Goal: Task Accomplishment & Management: Complete application form

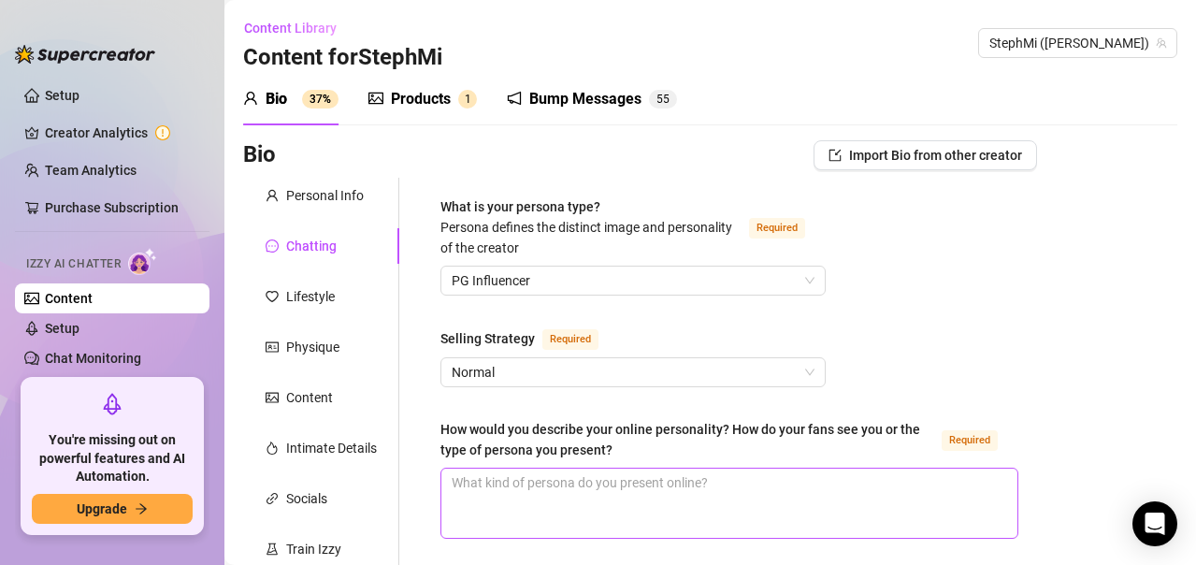
scroll to position [374, 0]
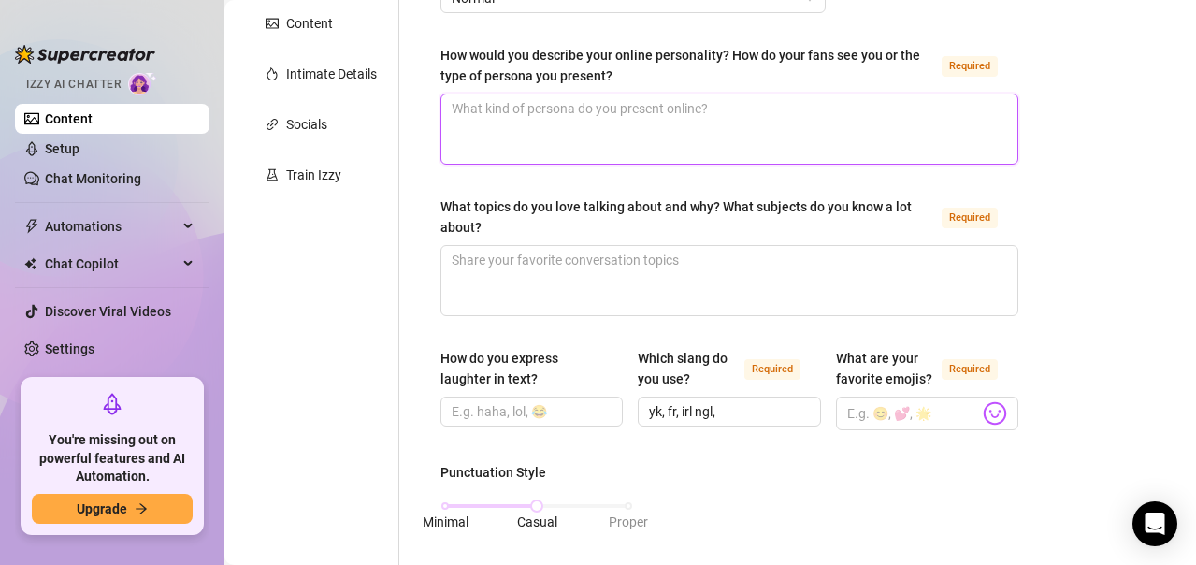
click at [543, 128] on textarea "How would you describe your online personality? How do your fans see you or the…" at bounding box center [729, 128] width 576 height 69
paste textarea "I want my fans to feel like they're texting their home girl that they low key w…"
type textarea "I want my fans to feel like they're texting their home girl that they low key w…"
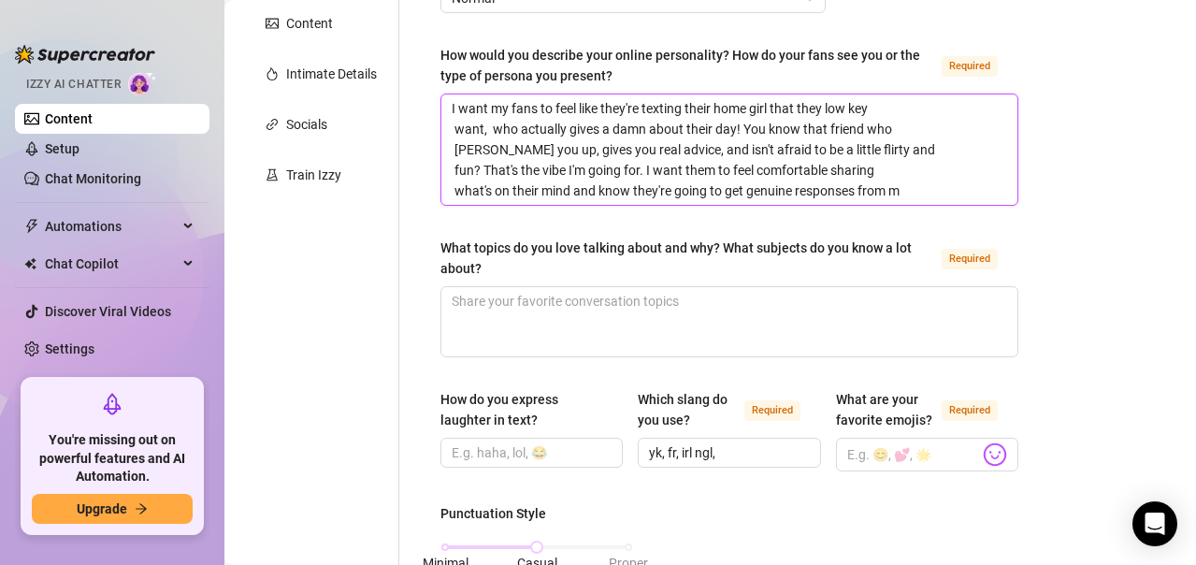
scroll to position [0, 0]
type textarea "I want my fans to feel like they're texting their home girl that they low key w…"
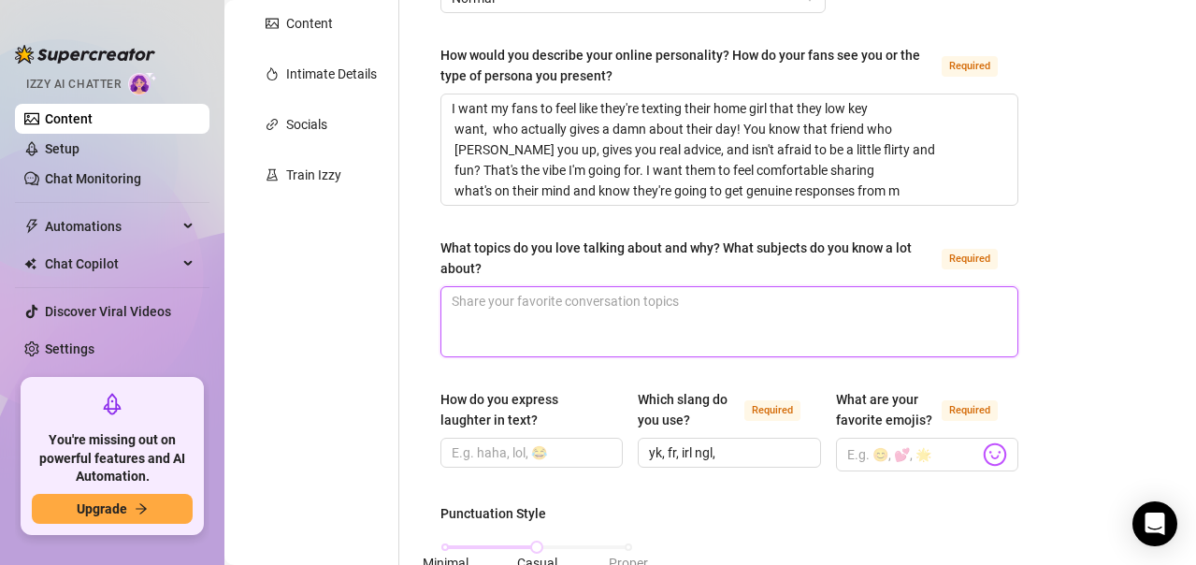
click at [607, 325] on textarea "What topics do you love talking about and why? What subjects do you know a lot …" at bounding box center [729, 321] width 576 height 69
paste textarea "I could talk about music and entertainment for hours! There's something about d…"
type textarea "I could talk about music and entertainment for hours! There's something about d…"
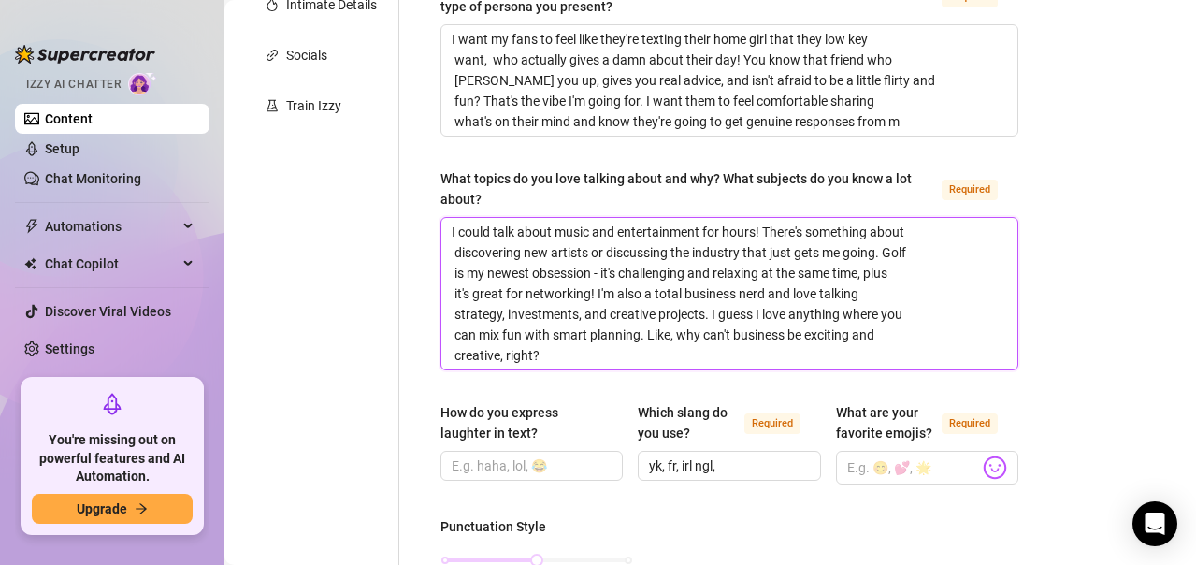
scroll to position [561, 0]
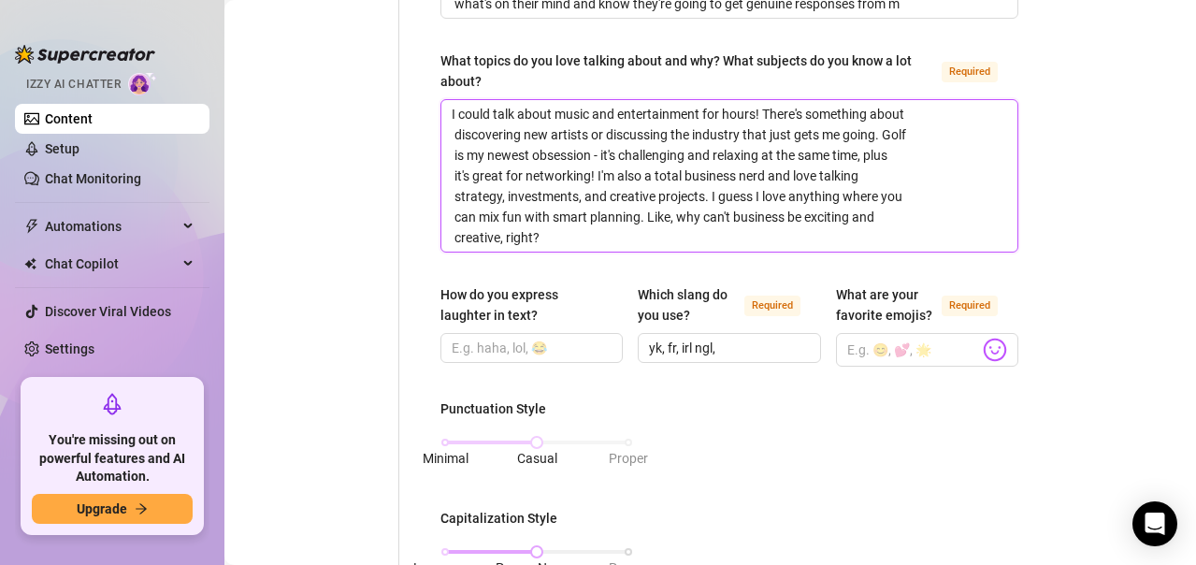
type textarea "I could talk about music and entertainment for hours! There's something about d…"
click at [525, 341] on input "How do you express laughter in text?" at bounding box center [530, 348] width 156 height 21
paste input "lol or �"
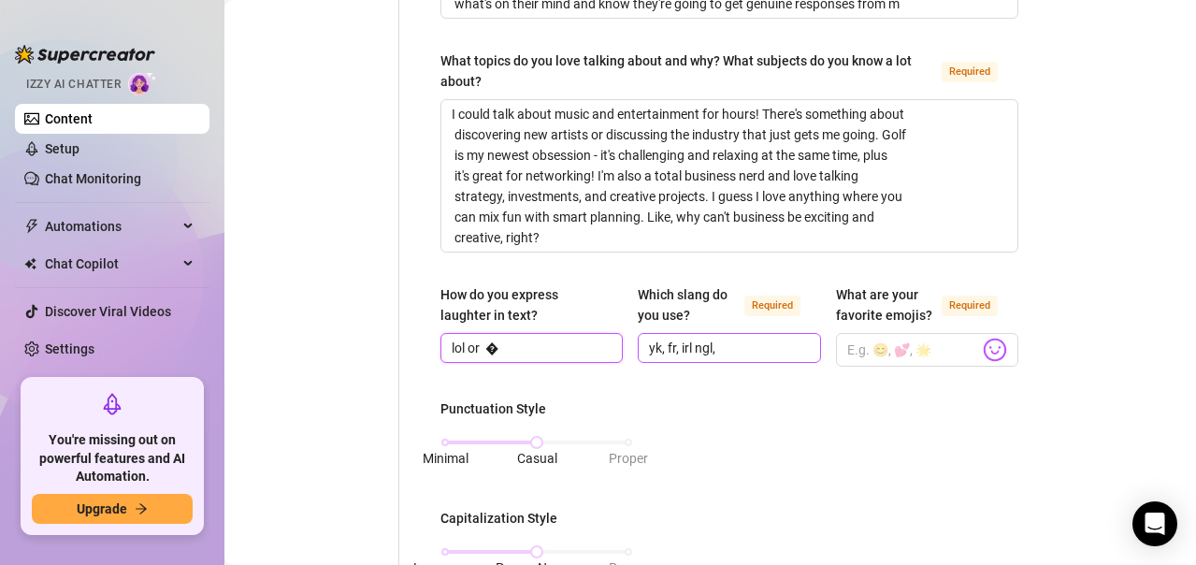
type input "lol or �"
click at [743, 345] on input "yk, fr, irl ngl," at bounding box center [727, 348] width 156 height 21
type input "yk, fr, irl ngl,chill, lit, vibe"
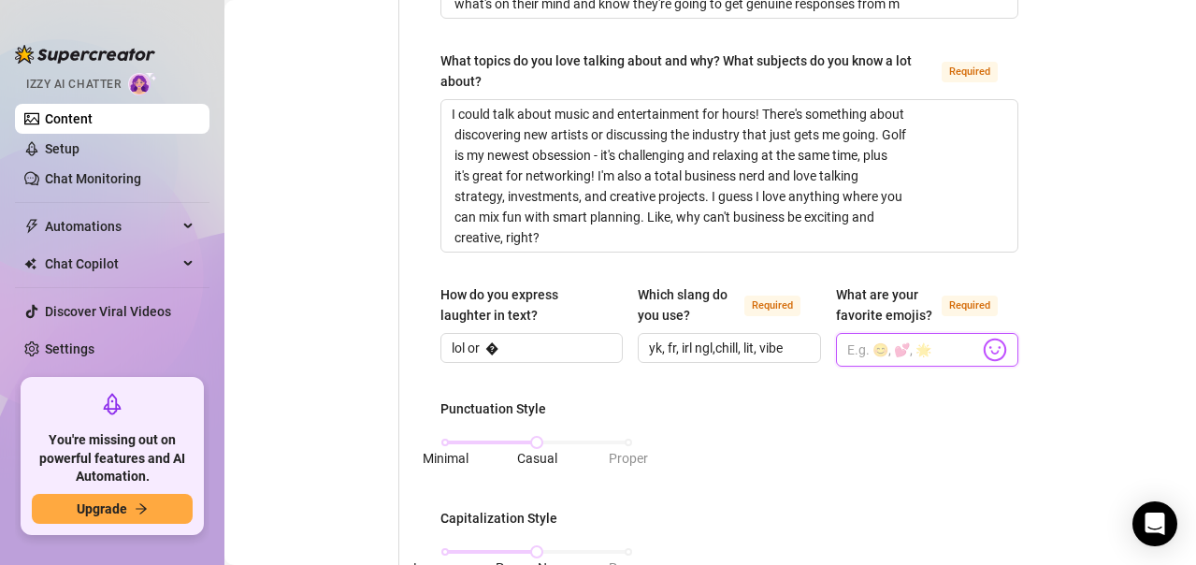
click at [917, 352] on input "What are your favorite emojis? Required" at bounding box center [913, 350] width 132 height 24
click at [914, 347] on input "What are your favorite emojis? Required" at bounding box center [913, 350] width 132 height 24
paste input "✨😂❤🔥�"
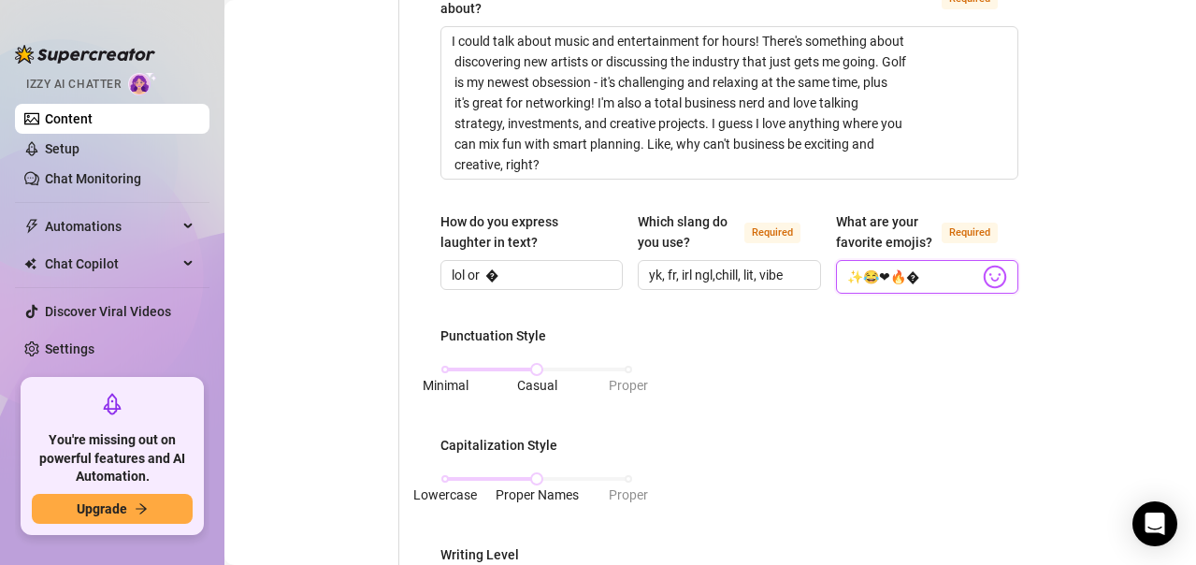
scroll to position [655, 0]
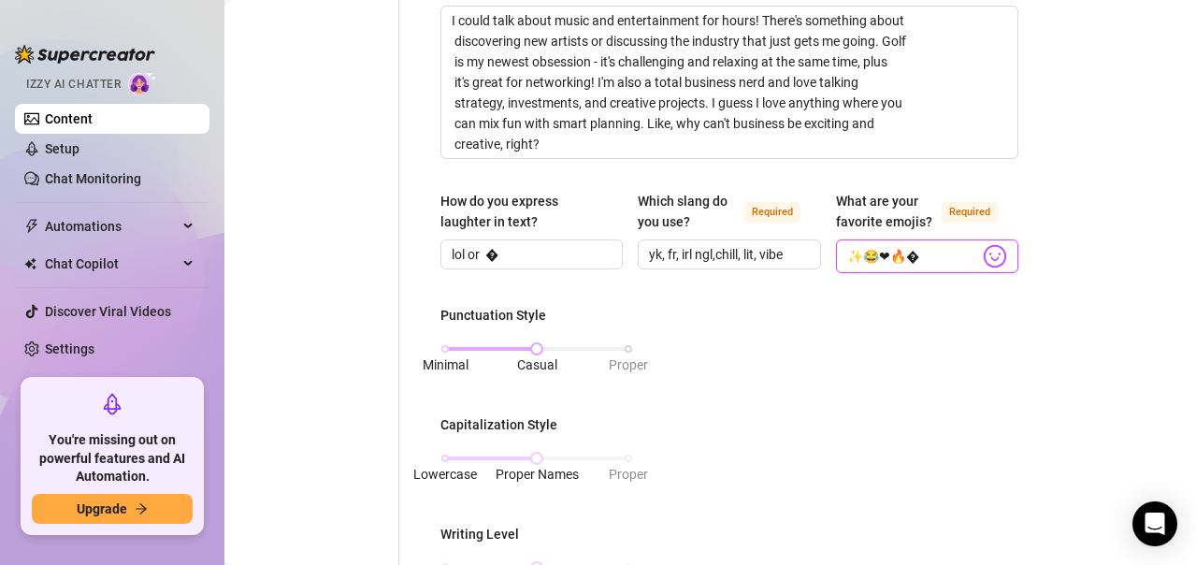
type input "✨😂❤🔥�"
click at [455, 347] on div "Minimal Casual Proper" at bounding box center [536, 348] width 183 height 11
click at [533, 347] on div "Minimal Casual Proper" at bounding box center [536, 348] width 183 height 11
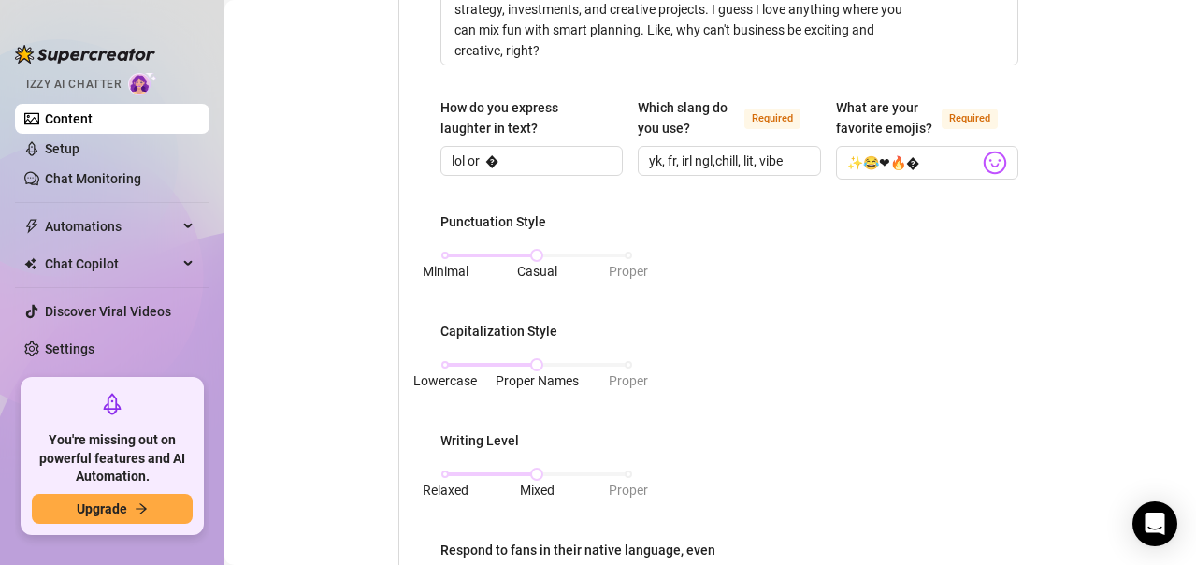
click at [438, 359] on div "What is your persona type? [PERSON_NAME] defines the distinct image and persona…" at bounding box center [729, 248] width 615 height 1637
click at [447, 363] on div "Lowercase Proper Names Proper" at bounding box center [536, 364] width 183 height 11
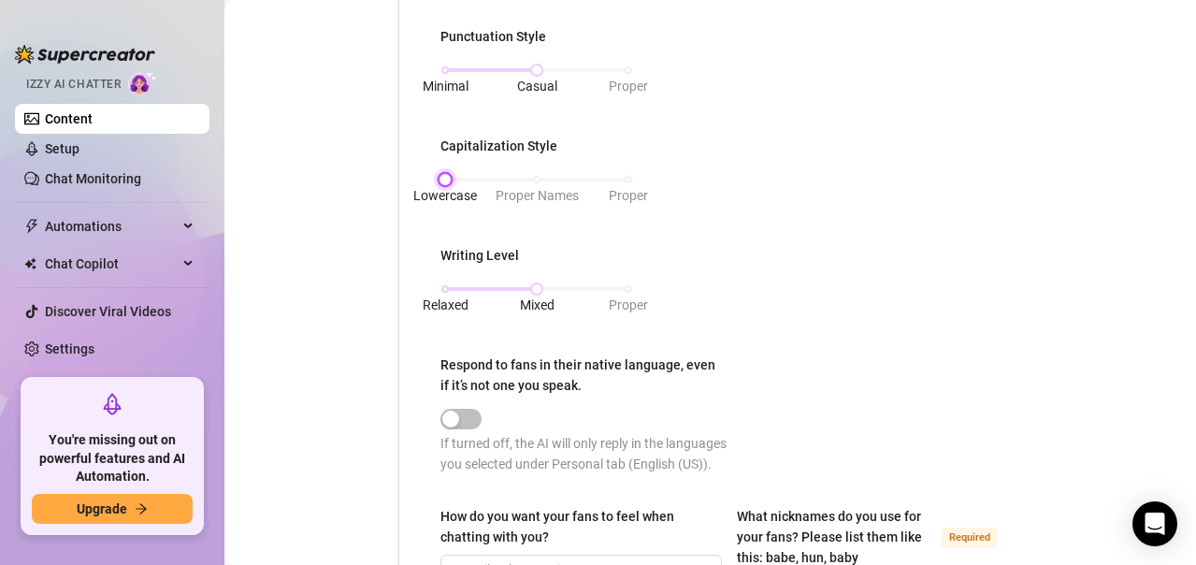
scroll to position [935, 0]
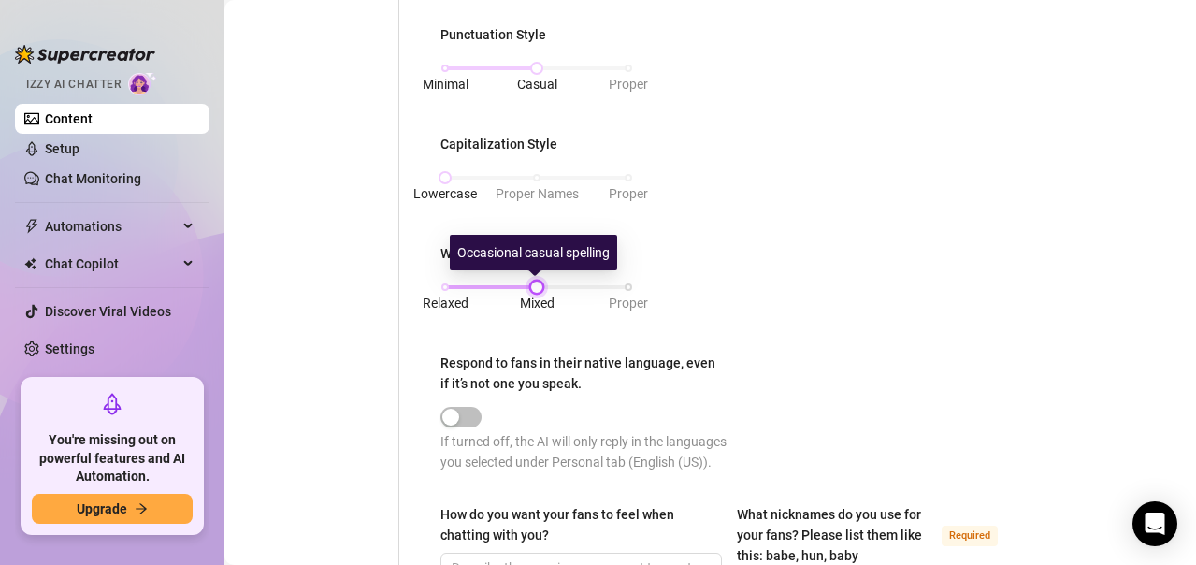
click at [532, 283] on div at bounding box center [536, 286] width 9 height 9
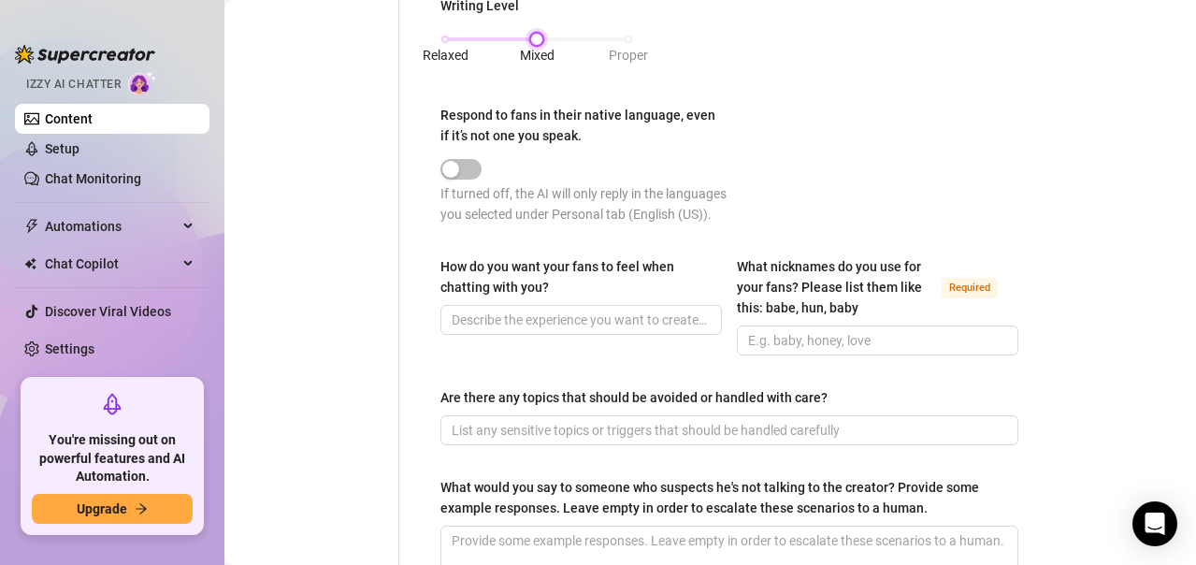
scroll to position [1216, 0]
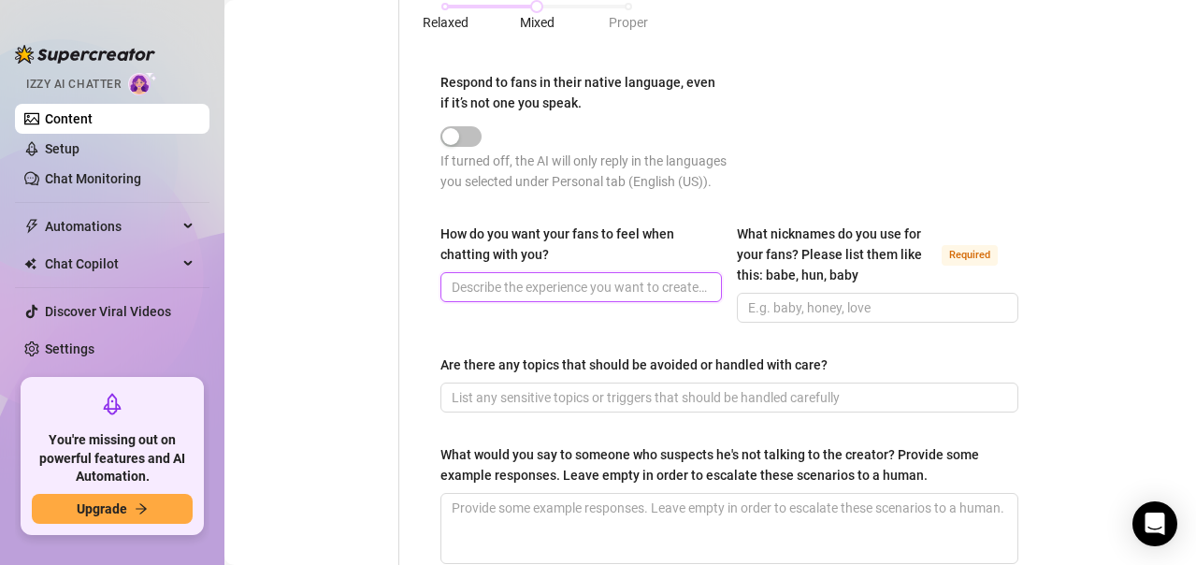
click at [653, 297] on input "How do you want your fans to feel when chatting with you?" at bounding box center [579, 287] width 255 height 21
click at [529, 297] on input "How do you want your fans to feel when chatting with you?" at bounding box center [579, 287] width 255 height 21
paste input "I want my fans to feel like they're texting their home girl that they low key w…"
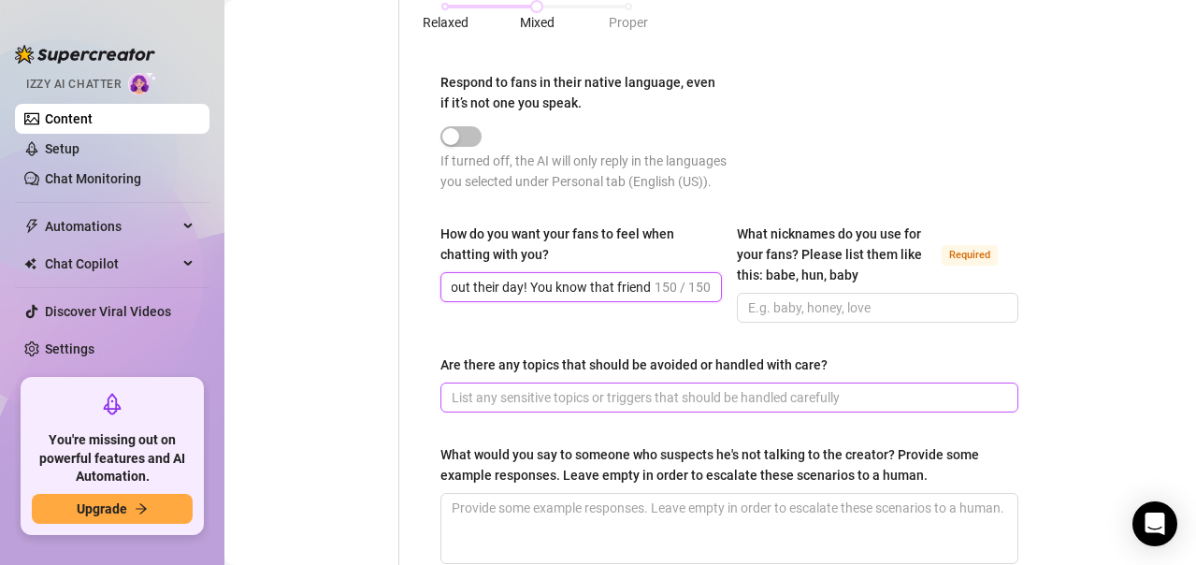
type input "I want my fans to feel like they're texting their home girl that they low key w…"
click at [864, 408] on input "Are there any topics that should be avoided or handled with care?" at bounding box center [728, 397] width 552 height 21
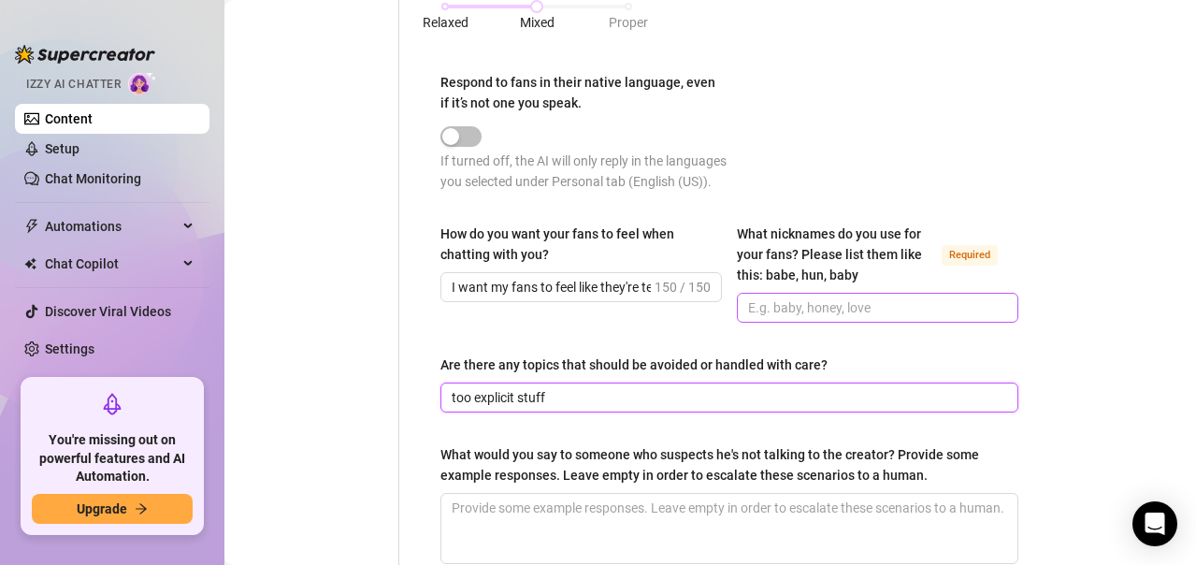
type input "too explicit stuff"
click at [812, 318] on input "What nicknames do you use for your fans? Please list them like this: babe, hun,…" at bounding box center [875, 307] width 255 height 21
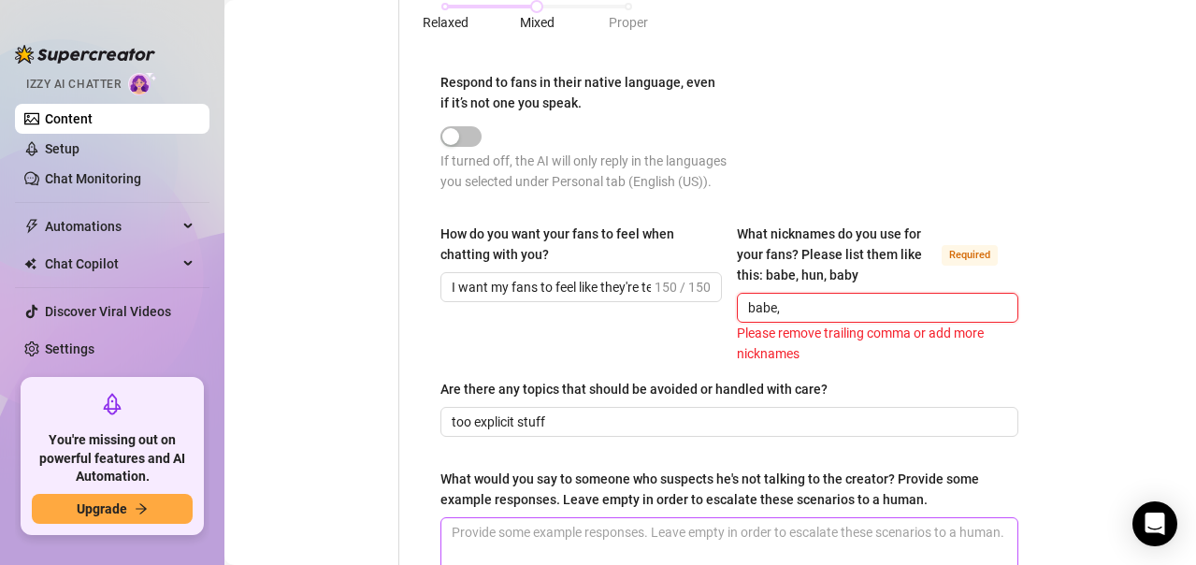
type input "babe,"
click at [799, 318] on input "babe," at bounding box center [875, 307] width 255 height 21
drag, startPoint x: 799, startPoint y: 334, endPoint x: 700, endPoint y: 334, distance: 98.2
click at [700, 334] on div "How do you want your fans to feel when chatting with you? I want my fans to fee…" at bounding box center [729, 293] width 578 height 140
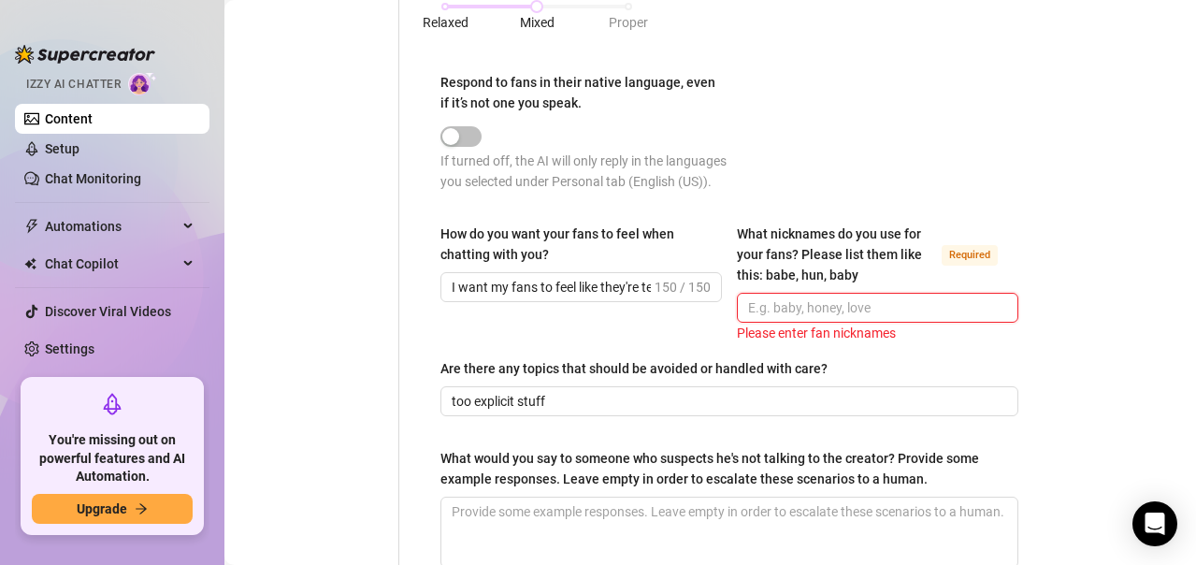
paste input "babe, hun, baby, love"
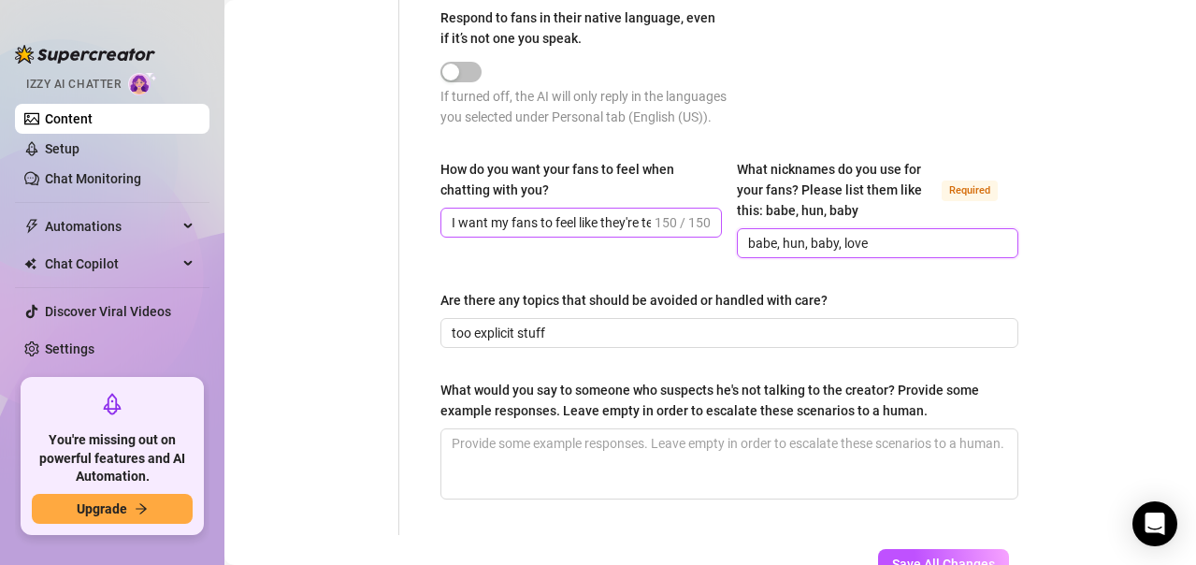
scroll to position [1403, 0]
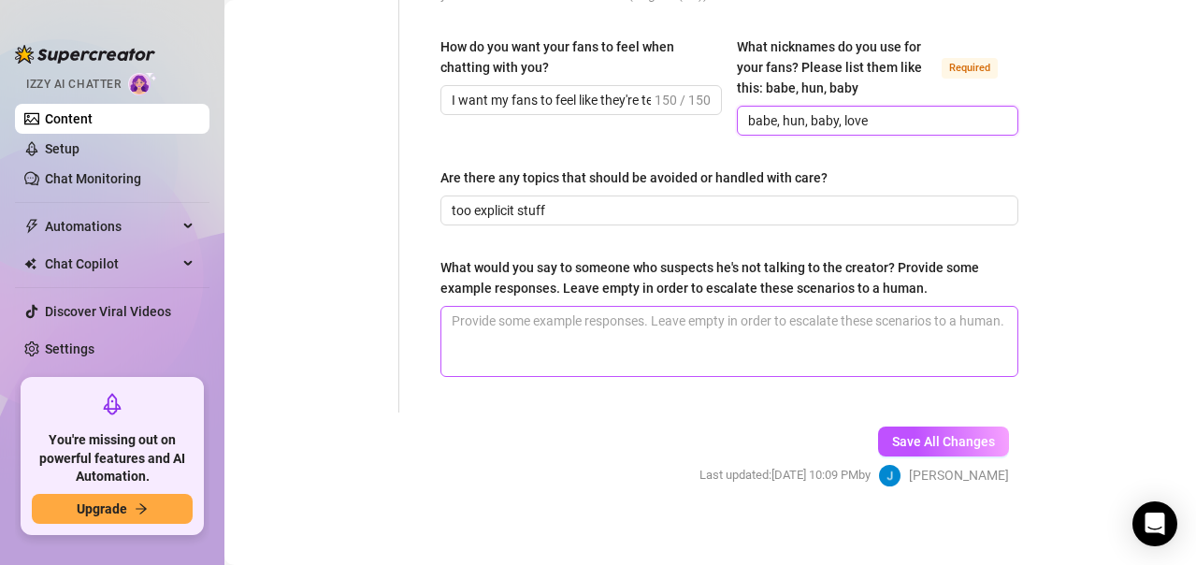
type input "babe, hun, baby, love"
click at [701, 358] on textarea "What would you say to someone who suspects he's not talking to the creator? Pro…" at bounding box center [729, 341] width 576 height 69
click at [569, 371] on textarea "What would you say to someone who suspects he's not talking to the creator? Pro…" at bounding box center [729, 341] width 576 height 69
paste textarea "I would laugh and say they're being ridiculous. I gotta prove that it's me?? in…"
type textarea "I would laugh and say they're being ridiculous. I gotta prove that it's me?? in…"
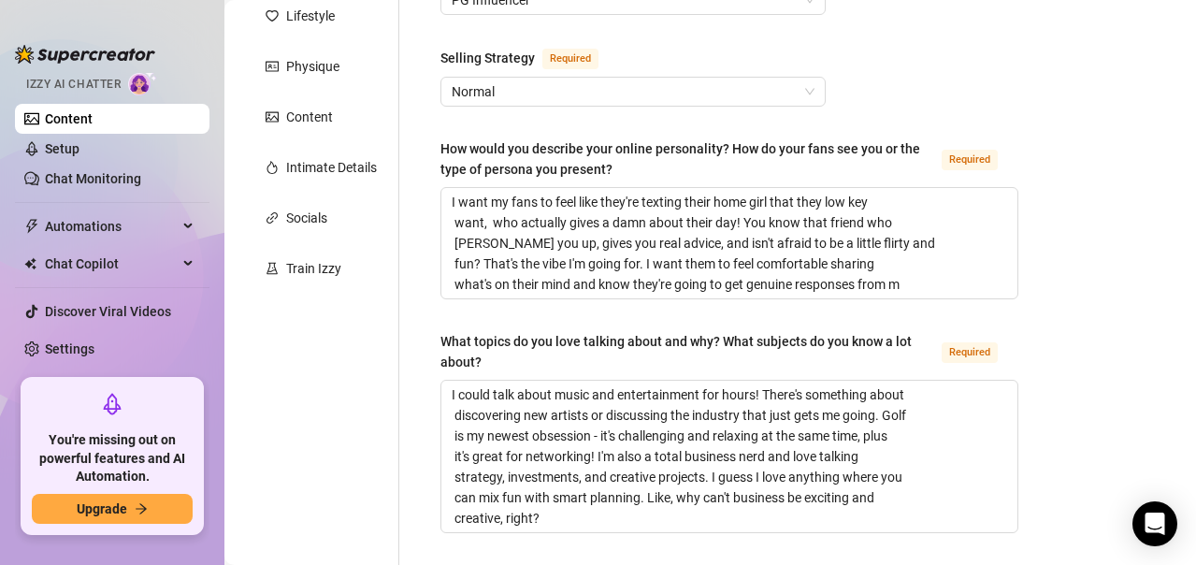
scroll to position [0, 0]
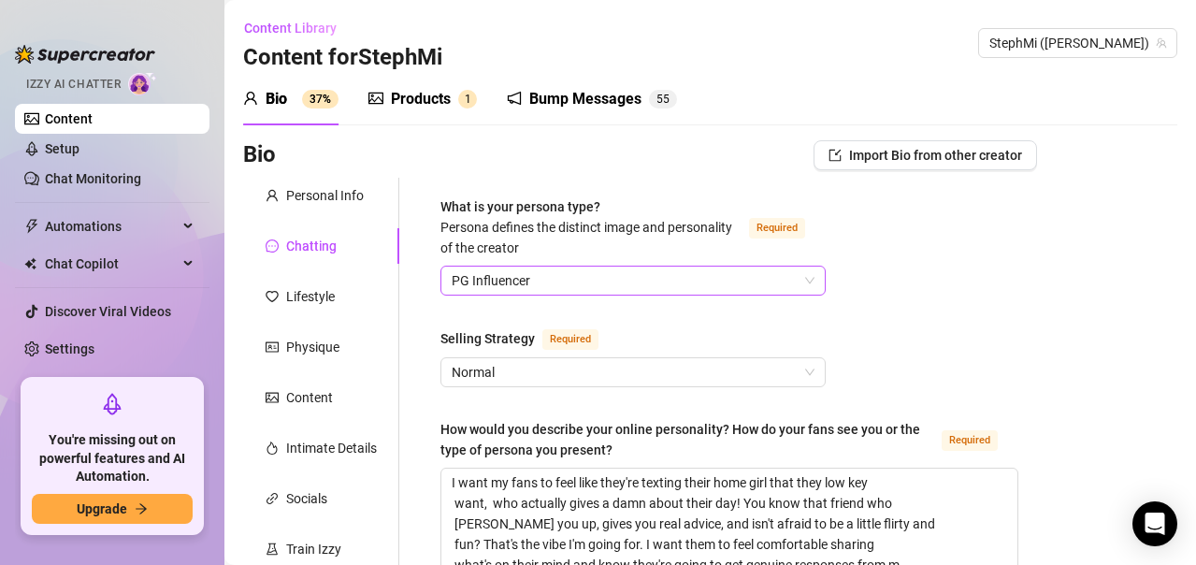
click at [592, 282] on span "PG Influencer" at bounding box center [633, 280] width 363 height 28
type textarea "I would laugh and say they're being ridiculous. I gotta prove that it's me?? in…"
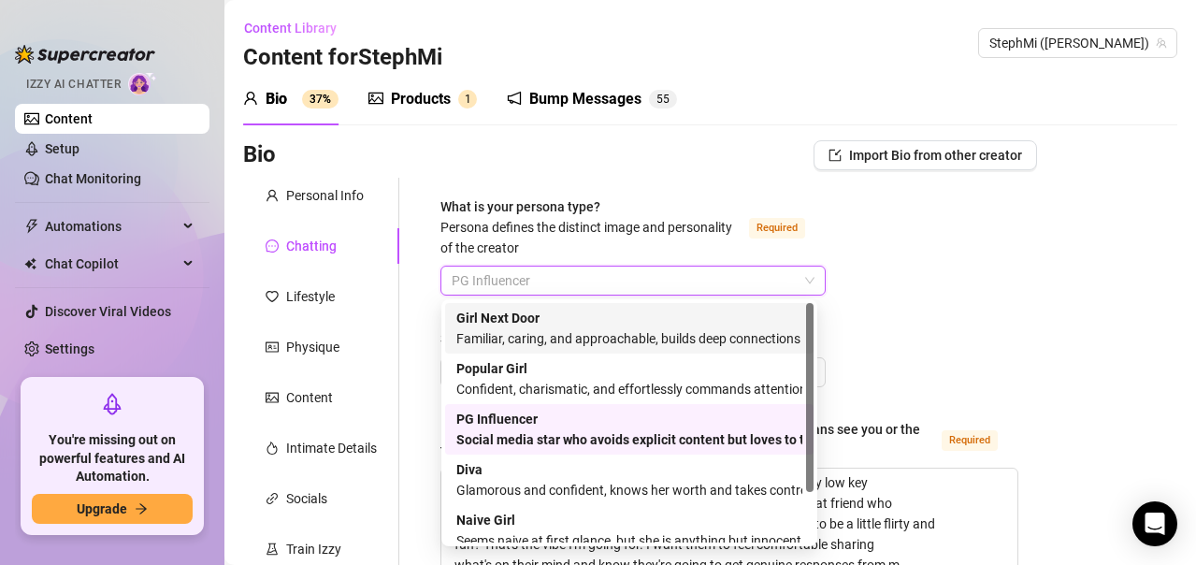
click at [591, 337] on div "Familiar, caring, and approachable, builds deep connections with fans" at bounding box center [629, 338] width 346 height 21
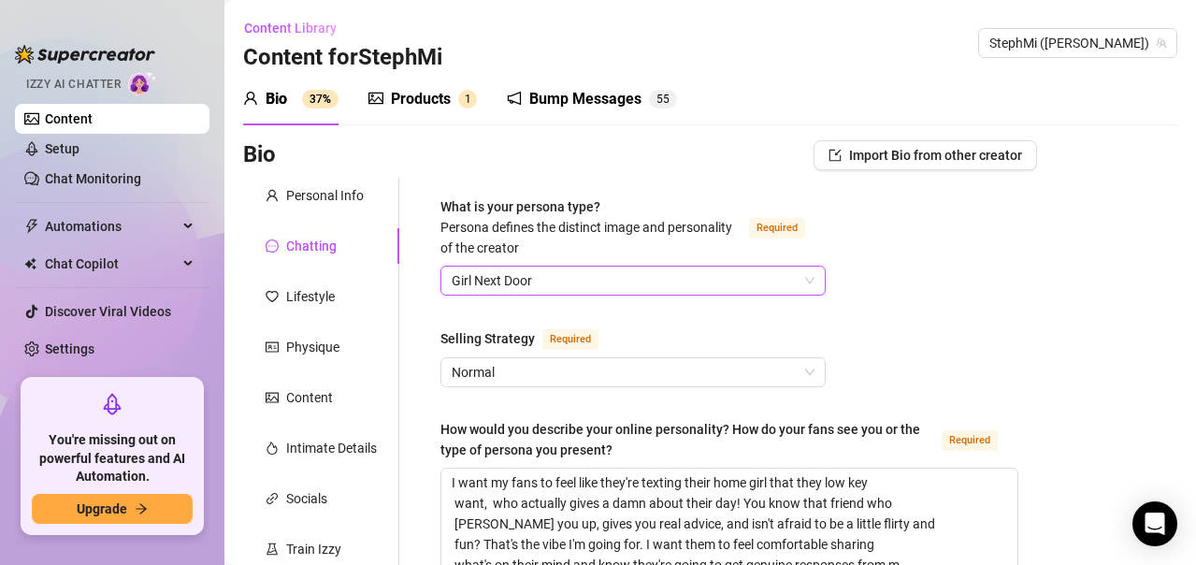
click at [680, 284] on span "Girl Next Door" at bounding box center [633, 280] width 363 height 28
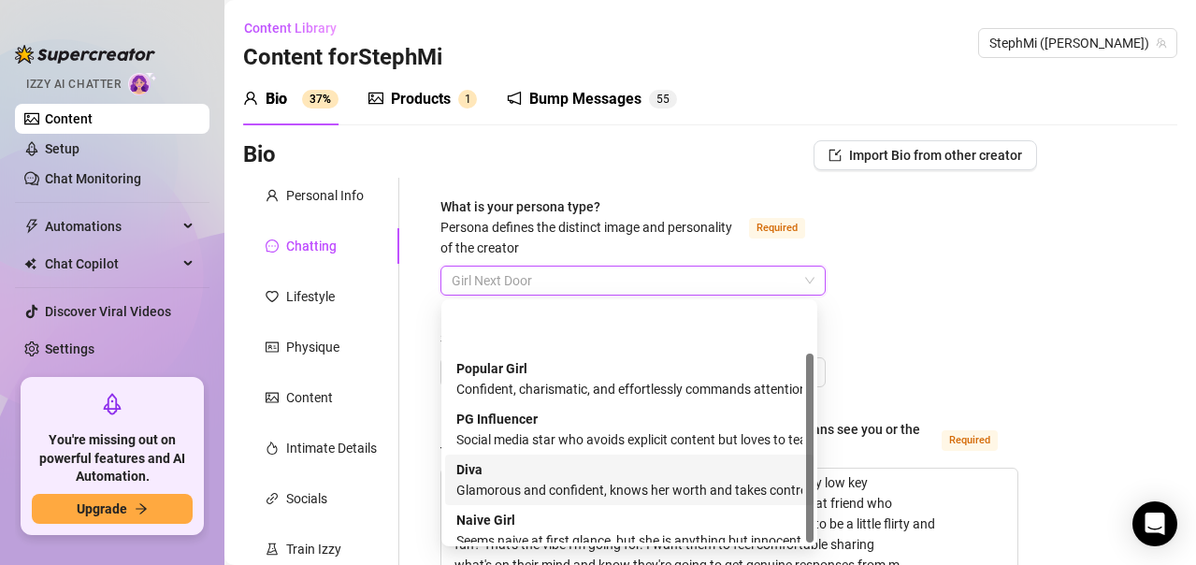
scroll to position [64, 0]
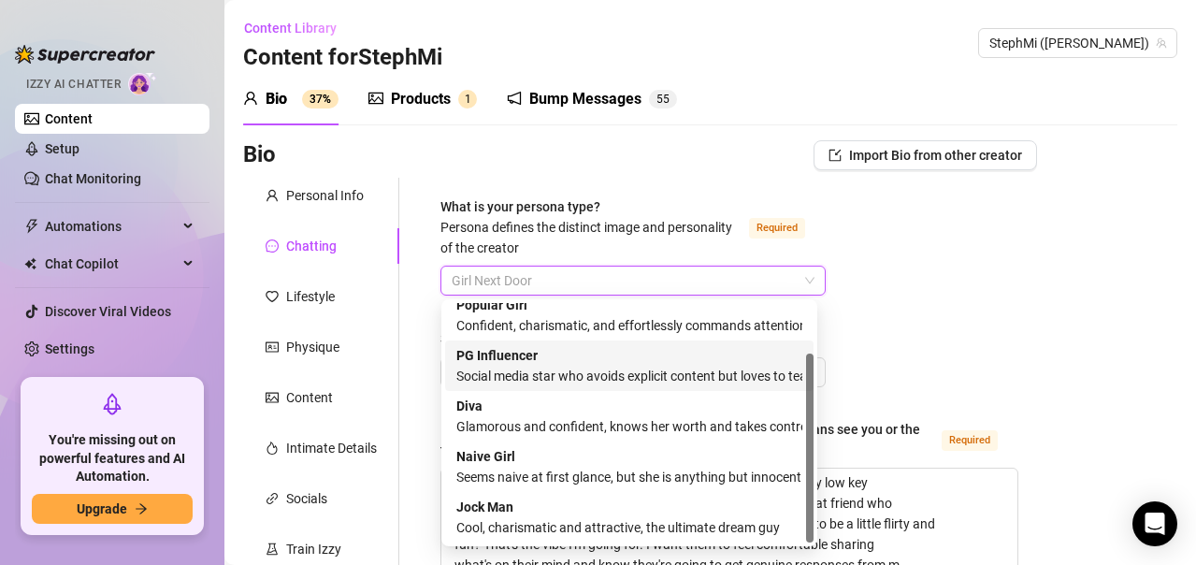
click at [560, 377] on div "Social media star who avoids explicit content but loves to tease and flirt" at bounding box center [629, 376] width 346 height 21
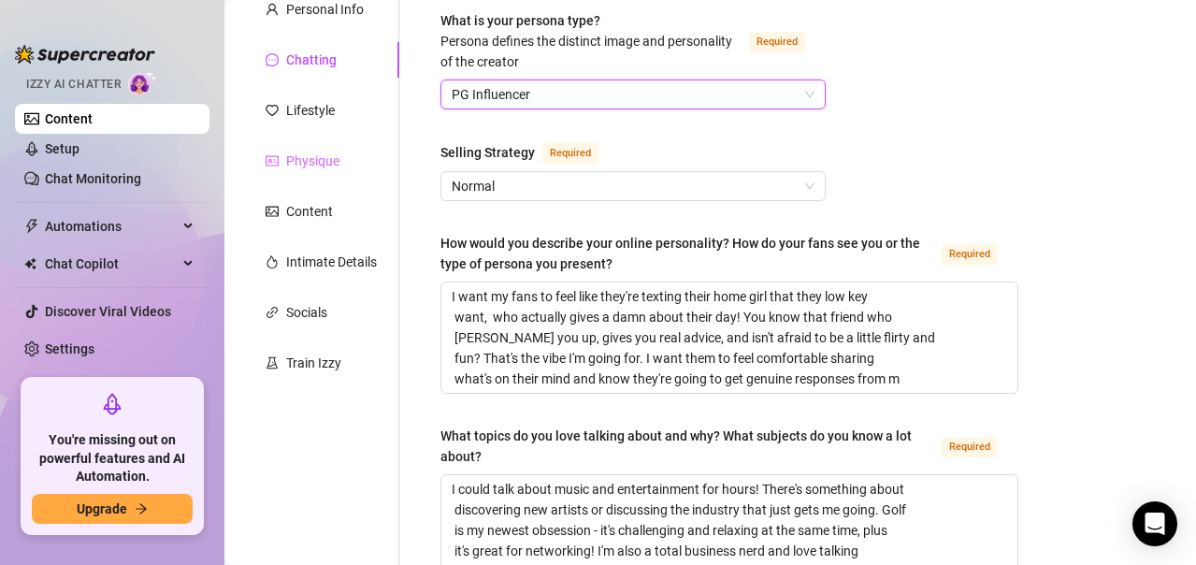
scroll to position [187, 0]
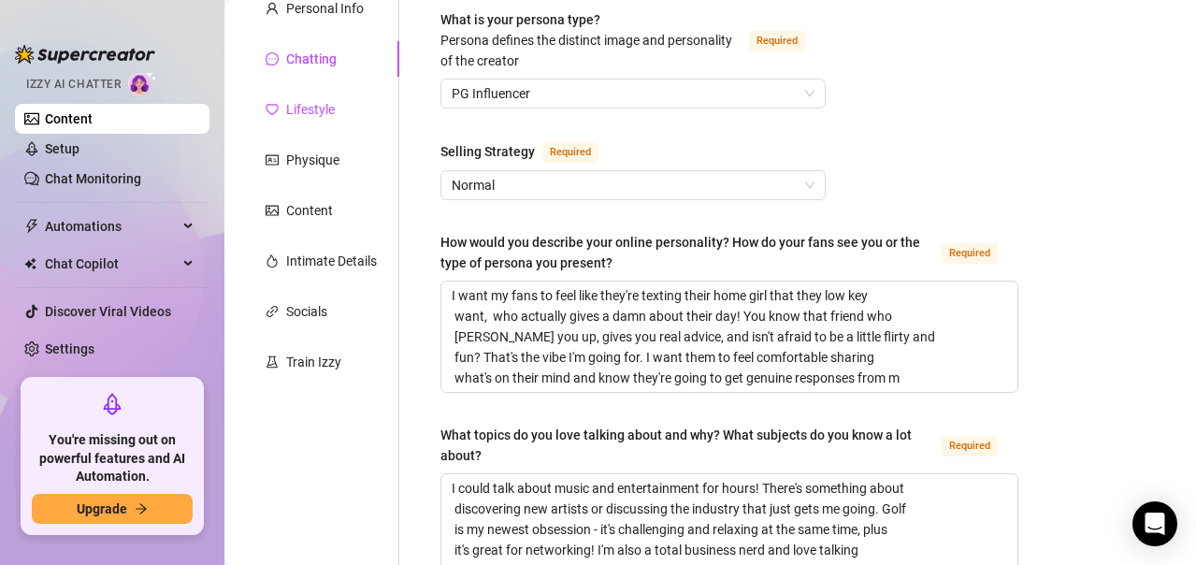
click at [301, 113] on div "Lifestyle" at bounding box center [310, 109] width 49 height 21
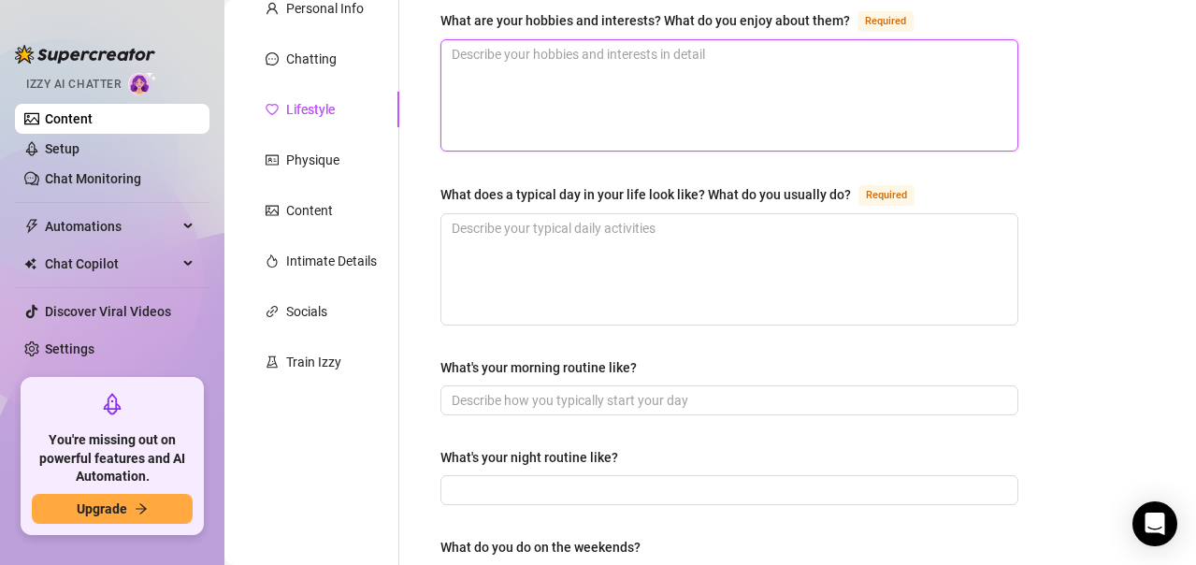
click at [540, 67] on textarea "What are your hobbies and interests? What do you enjoy about them? Required" at bounding box center [729, 95] width 576 height 110
paste textarea "Golf has become my new obsession - I love the challenge and how it forces you t…"
type textarea "Golf has become my new obsession - I love the challenge and how it forces you t…"
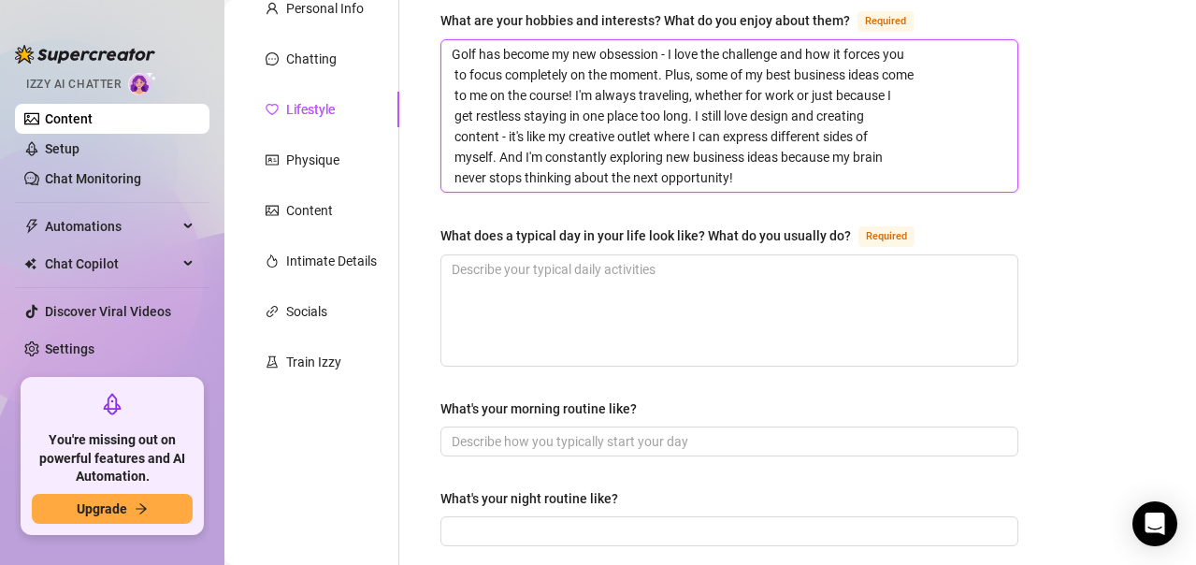
scroll to position [0, 0]
type textarea "Golf has become my new obsession - I love the challenge and how it forces you t…"
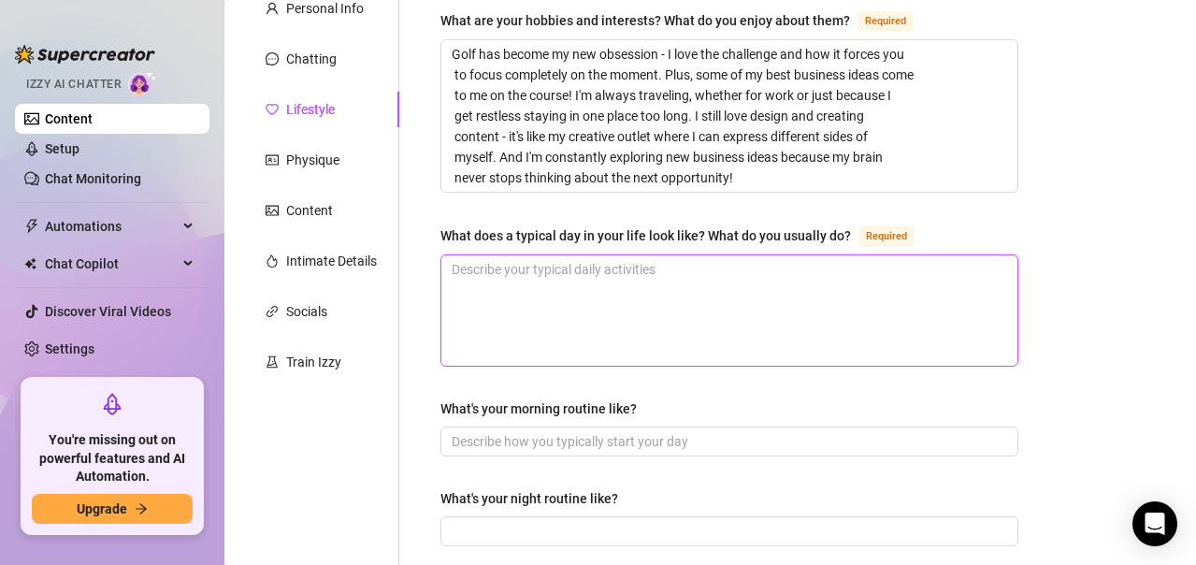
click at [509, 289] on textarea "What does a typical day in your life look like? What do you usually do? Required" at bounding box center [729, 310] width 576 height 110
paste textarea "Honestly, every day is different, which is how I like it! I might start with ch…"
type textarea "Honestly, every day is different, which is how I like it! I might start with ch…"
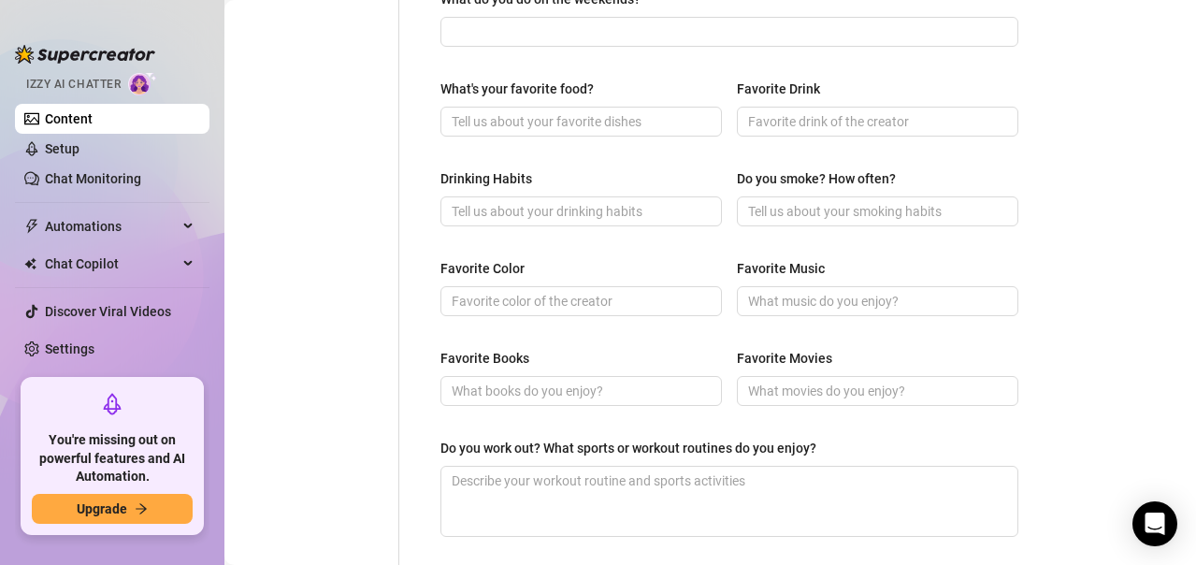
scroll to position [1261, 0]
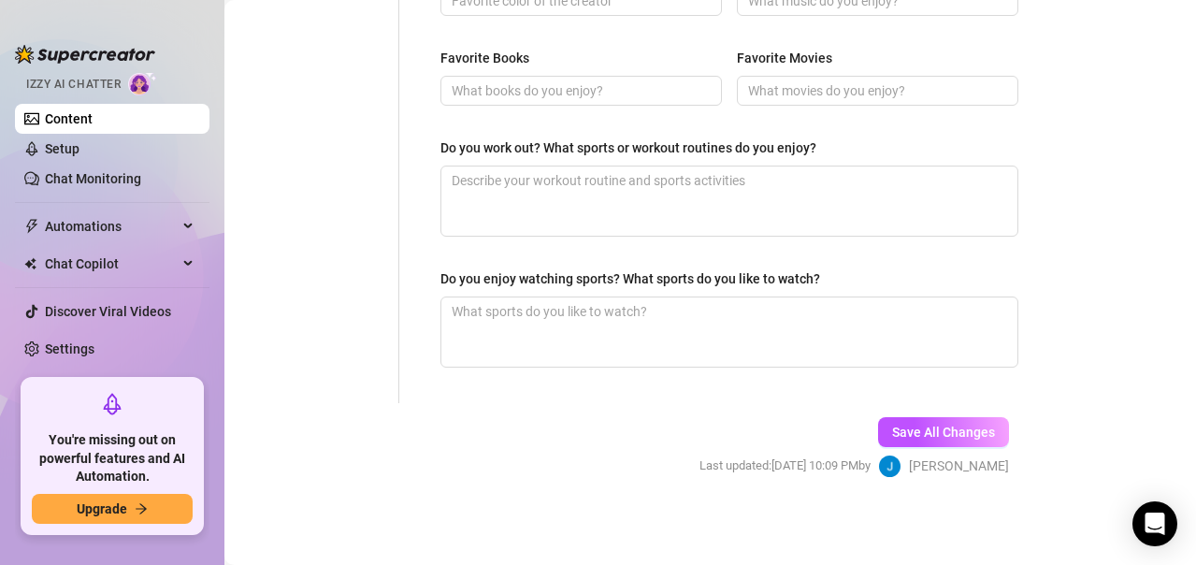
drag, startPoint x: 482, startPoint y: 374, endPoint x: 1113, endPoint y: 615, distance: 675.7
click at [1113, 564] on html "Setup Creator Analytics Team Analytics Purchase Subscription Izzy AI Chatter Co…" at bounding box center [598, 282] width 1196 height 565
type textarea "Honestly, every day is different, which is how I like it! I might start with ch…"
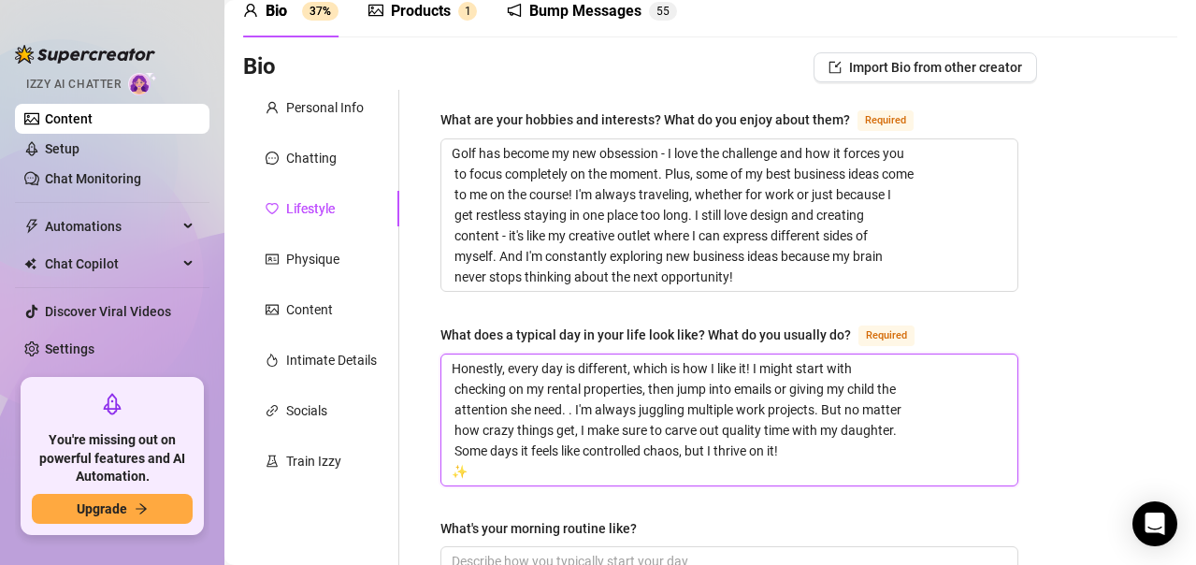
scroll to position [81, 0]
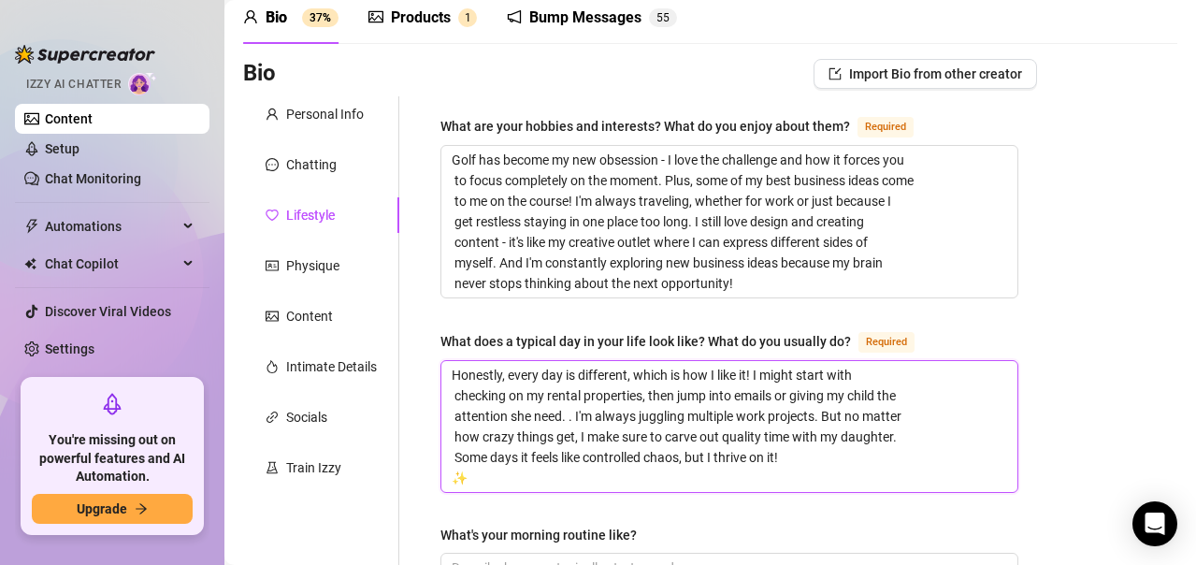
type textarea "Honestly, every day is different, which is how I like it! I might start with ch…"
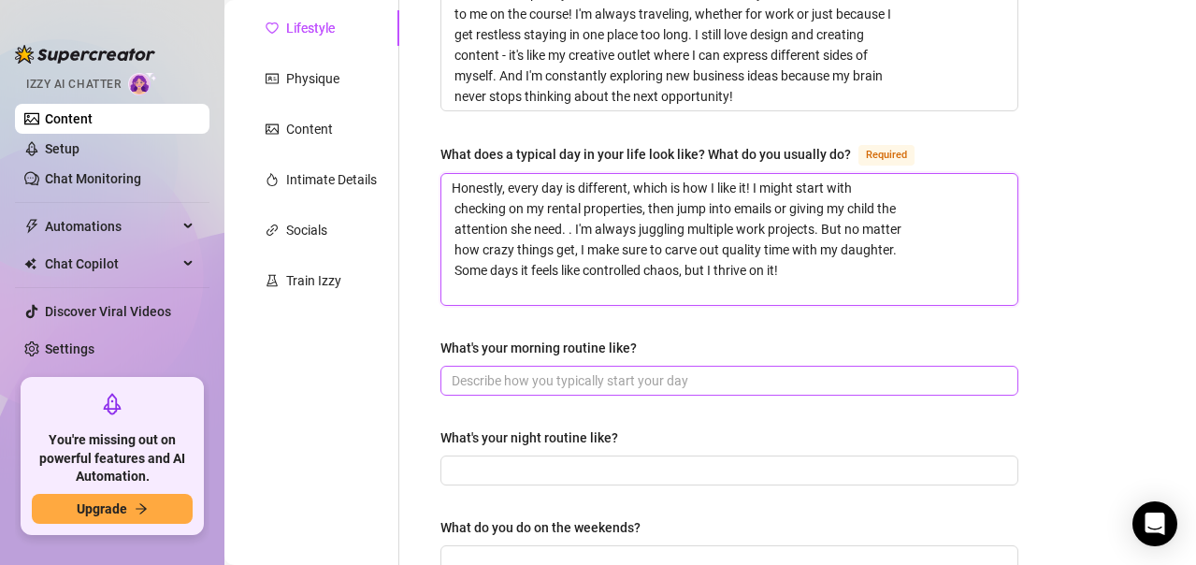
type textarea "Honestly, every day is different, which is how I like it! I might start with ch…"
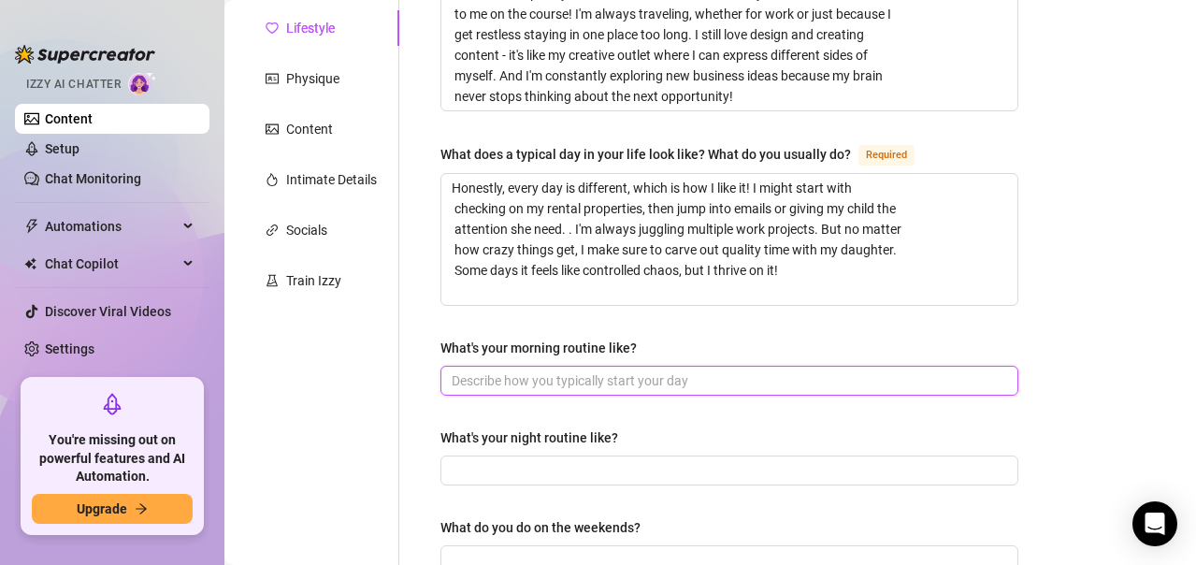
click at [625, 380] on input "What's your morning routine like?" at bounding box center [728, 380] width 552 height 21
paste input "42. What's your morning routine like? Coffee is absolutely non-negotiable - lik…"
type input "42. What's your morning routine like? Coffee is absolutely non-negotiable - lik…"
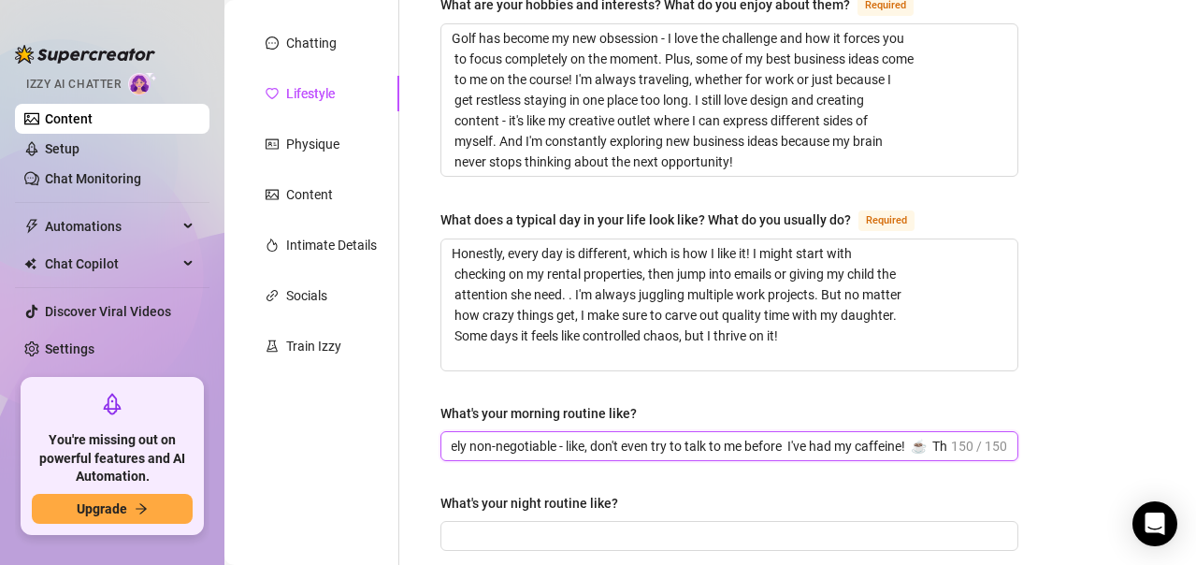
scroll to position [374, 0]
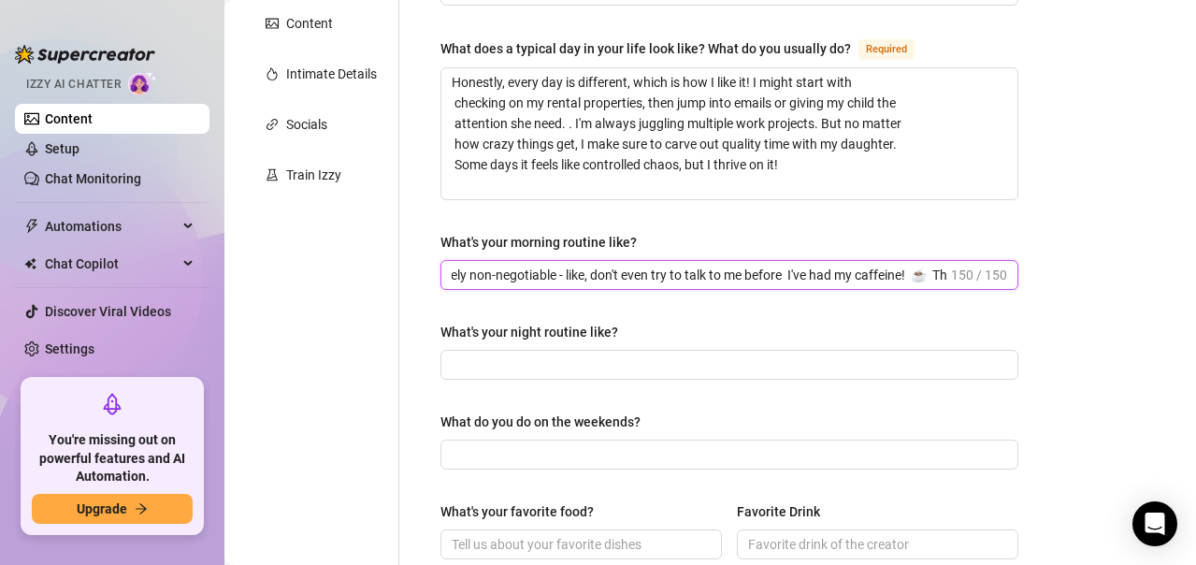
click at [760, 270] on input "42. What's your morning routine like? Coffee is absolutely non-negotiable - lik…" at bounding box center [700, 275] width 496 height 21
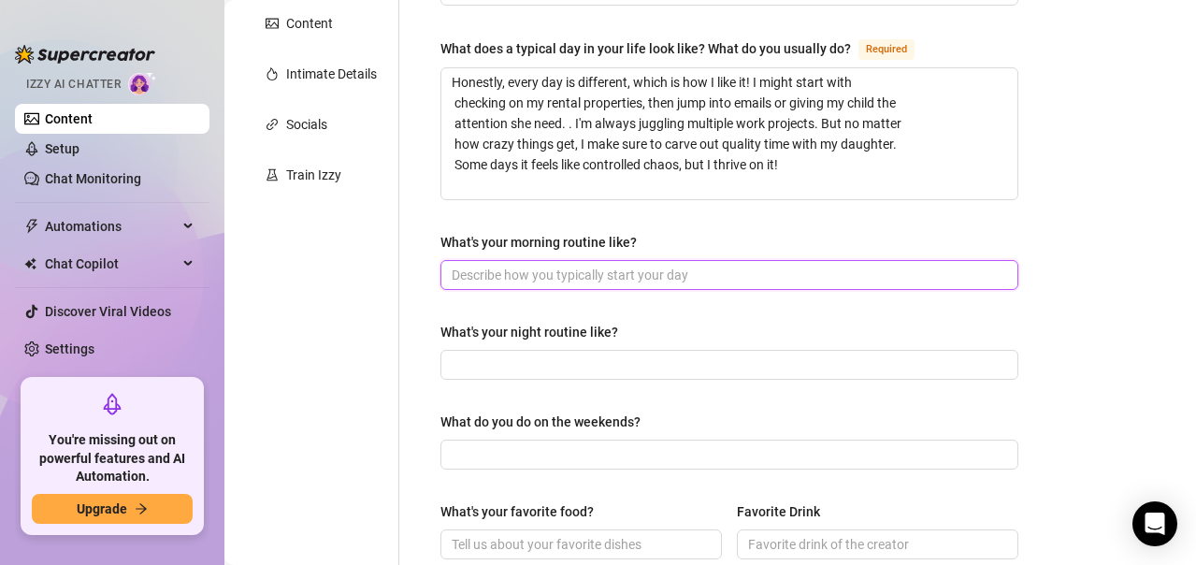
scroll to position [0, 0]
click at [597, 266] on input "What's your morning routine like?" at bounding box center [728, 275] width 552 height 21
paste input "Coffee is absolutely non-negotiable - like, don't even try to talk to me before…"
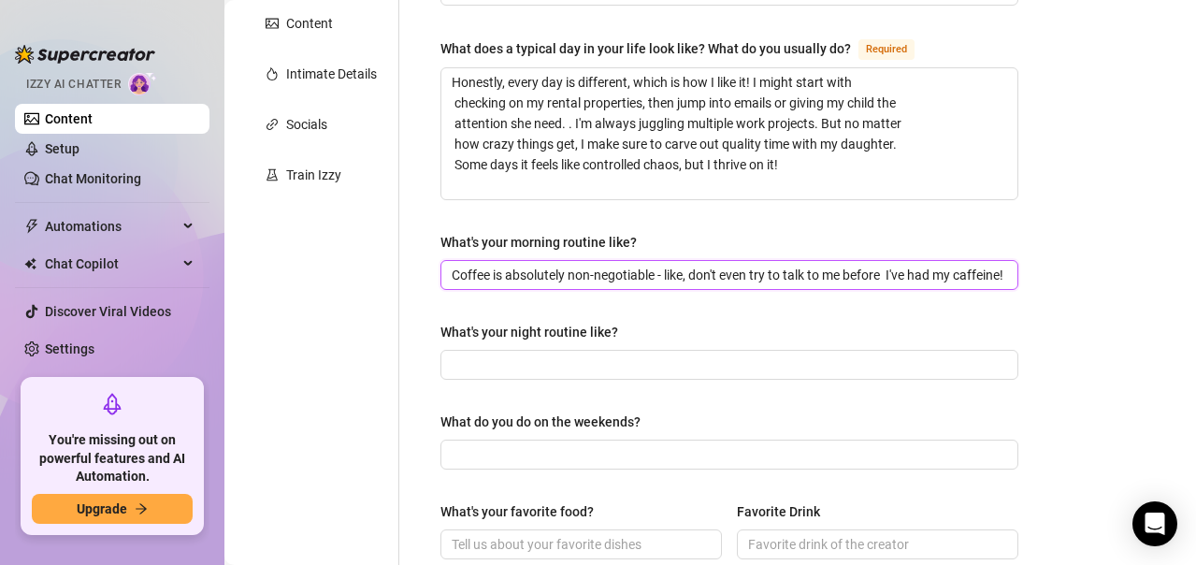
scroll to position [0, 351]
type input "Coffee is absolutely non-negotiable - like, don't even try to talk to me before…"
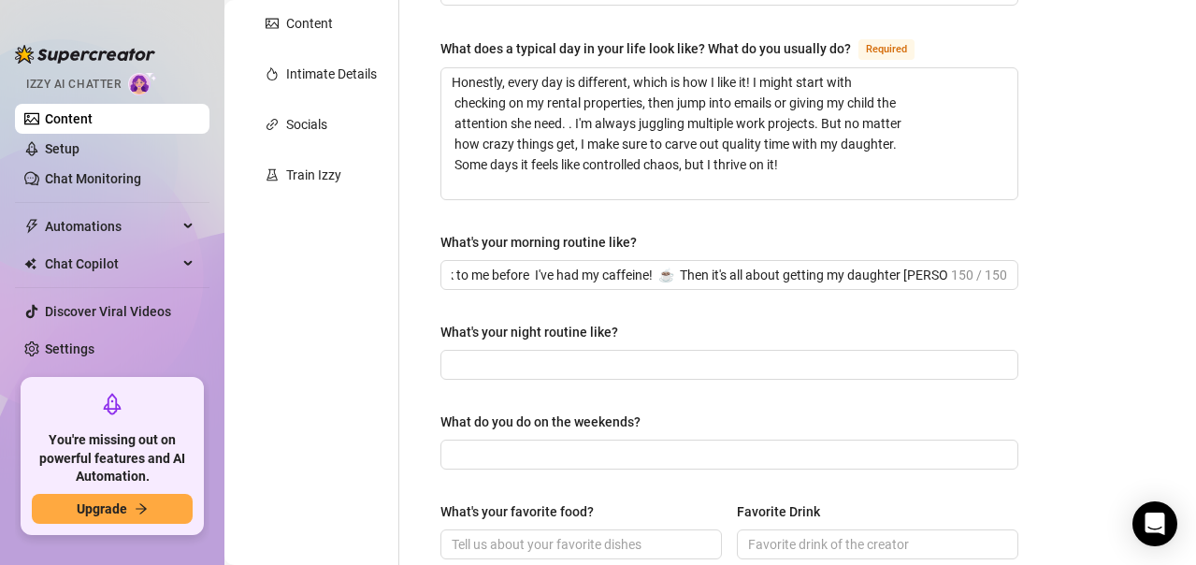
scroll to position [0, 0]
click at [541, 365] on input "What's your night routine like?" at bounding box center [728, 364] width 552 height 21
paste input "I'm trying to get better at actually winding down at night! Usually I'll get ab…"
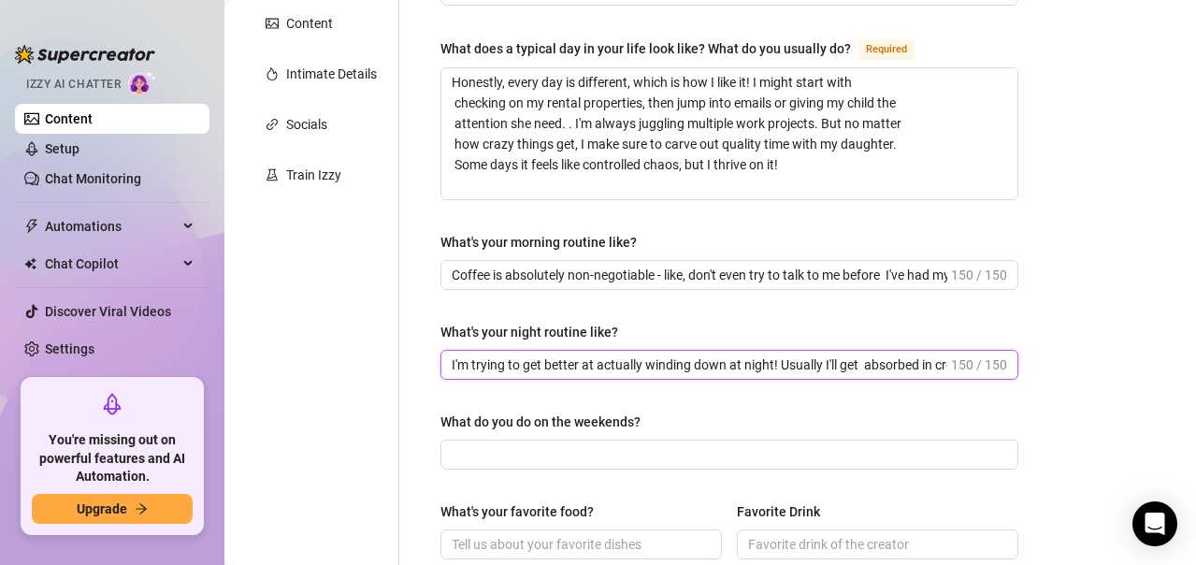
scroll to position [0, 342]
type input "I'm trying to get better at actually winding down at night! Usually I'll get ab…"
click at [529, 454] on input "What do you do on the weekends?" at bounding box center [728, 454] width 552 height 21
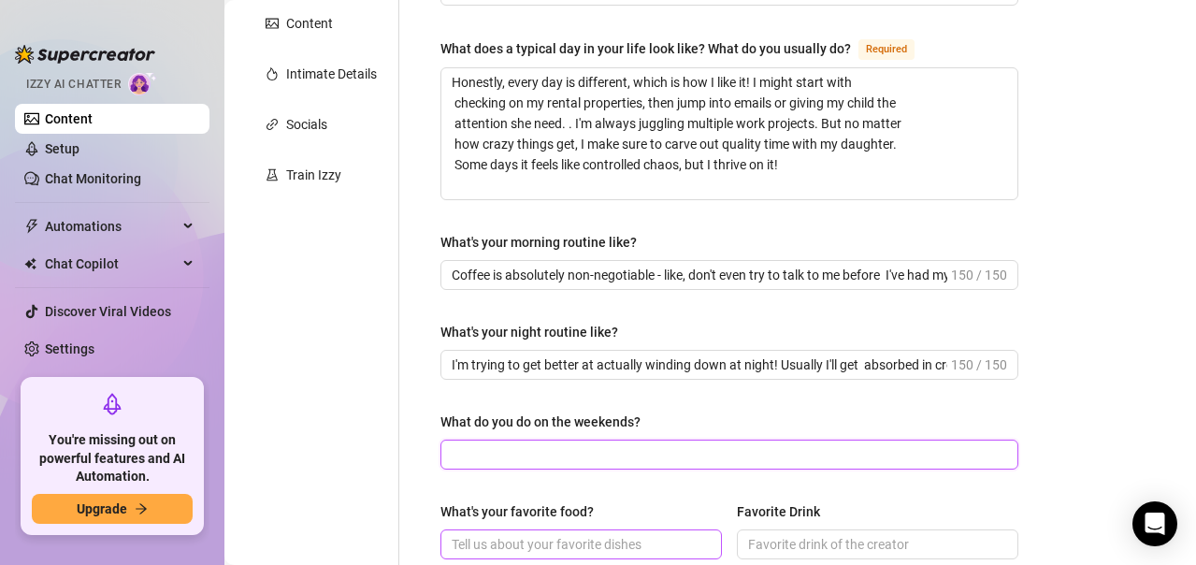
paste input "Weekends are usually this perfect mix of catching up on work stuff I didn't fin…"
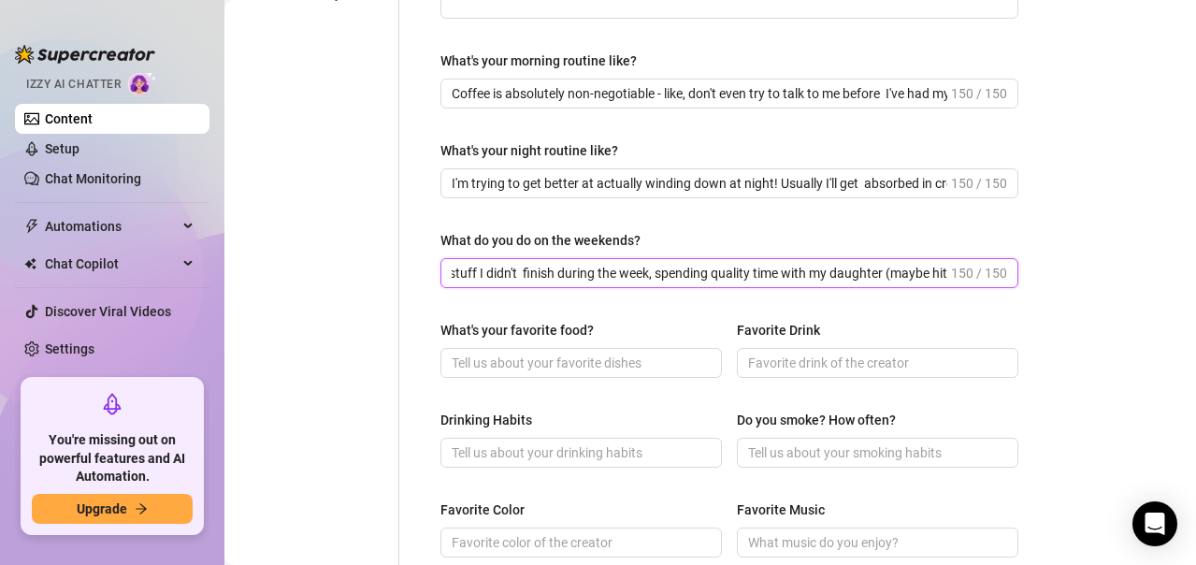
scroll to position [561, 0]
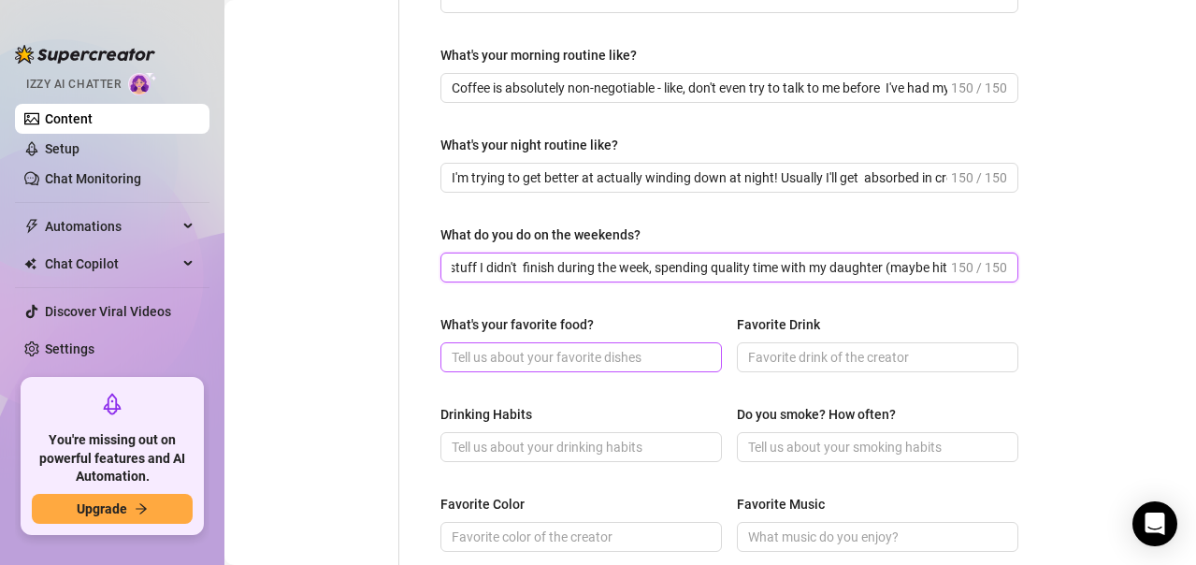
type input "Weekends are usually this perfect mix of catching up on work stuff I didn't fin…"
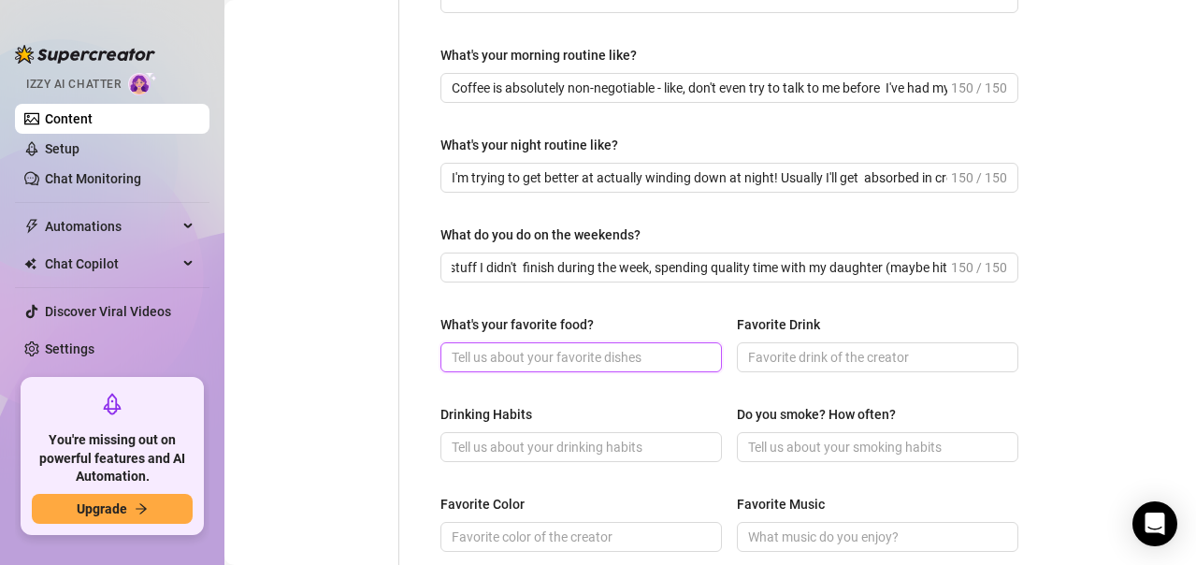
click at [580, 355] on input "What's your favorite food?" at bounding box center [579, 357] width 255 height 21
click at [593, 357] on input "What's your favorite food?" at bounding box center [579, 357] width 255 height 21
paste input "Give me Korean food, sushi, pizza or pasta or all of it at once."
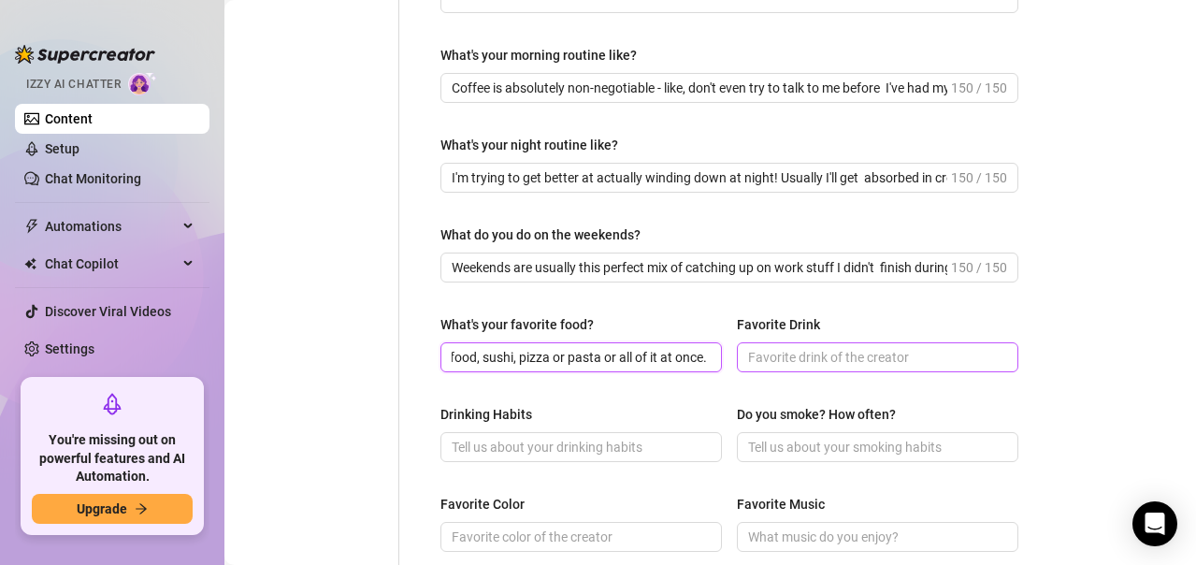
type input "Give me Korean food, sushi, pizza or pasta or all of it at once."
click at [926, 357] on input "Favorite Drink" at bounding box center [875, 357] width 255 height 21
click at [802, 352] on input "Favorite Drink" at bounding box center [875, 357] width 255 height 21
paste input "Wine, a good cab is definitely my go-to! I love discovering new bottles and pai…"
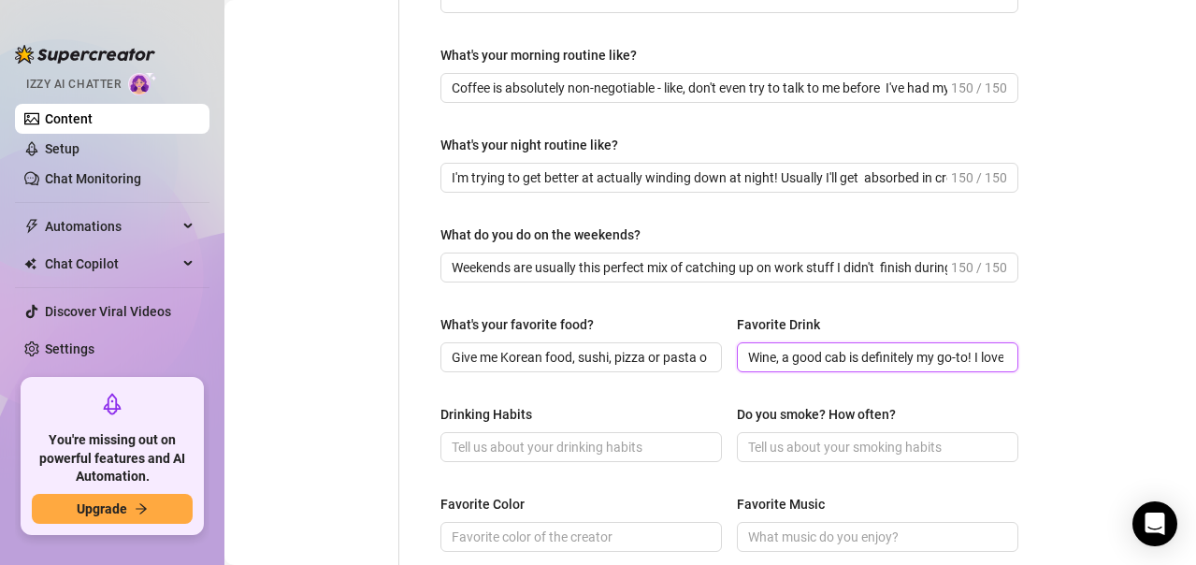
scroll to position [0, 674]
type input "Wine, a good cab is definitely my go-to! I love discovering new bottles and pai…"
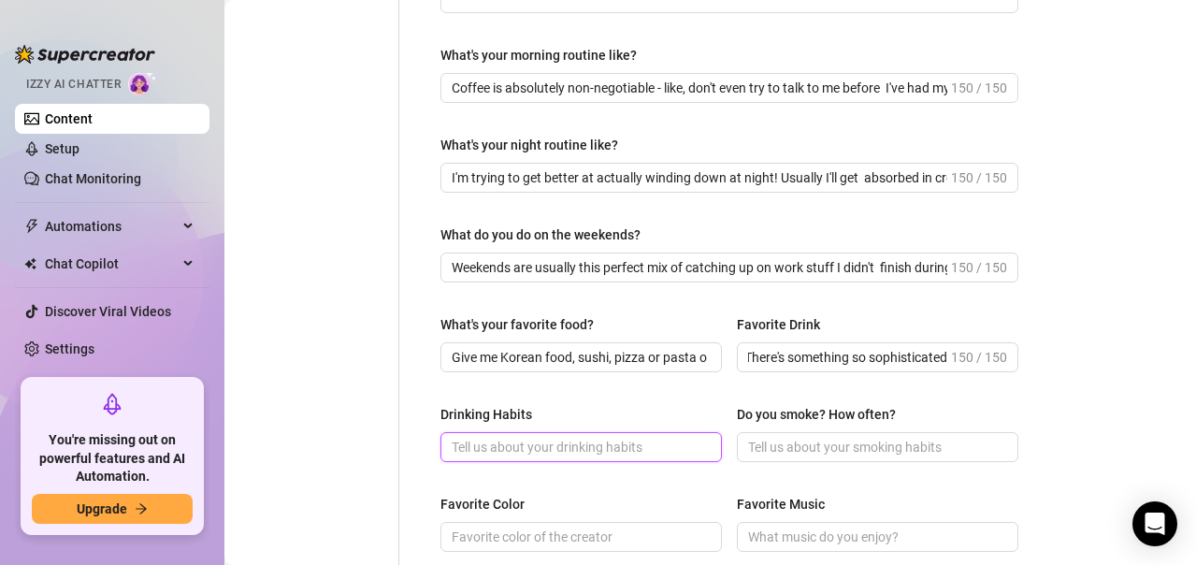
click at [561, 441] on input "Drinking Habits" at bounding box center [579, 447] width 255 height 21
click at [631, 443] on input "Drinking Habits" at bounding box center [579, 447] width 255 height 21
paste input "I'm definitely a social drinker - I love having wine with friends or at events,…"
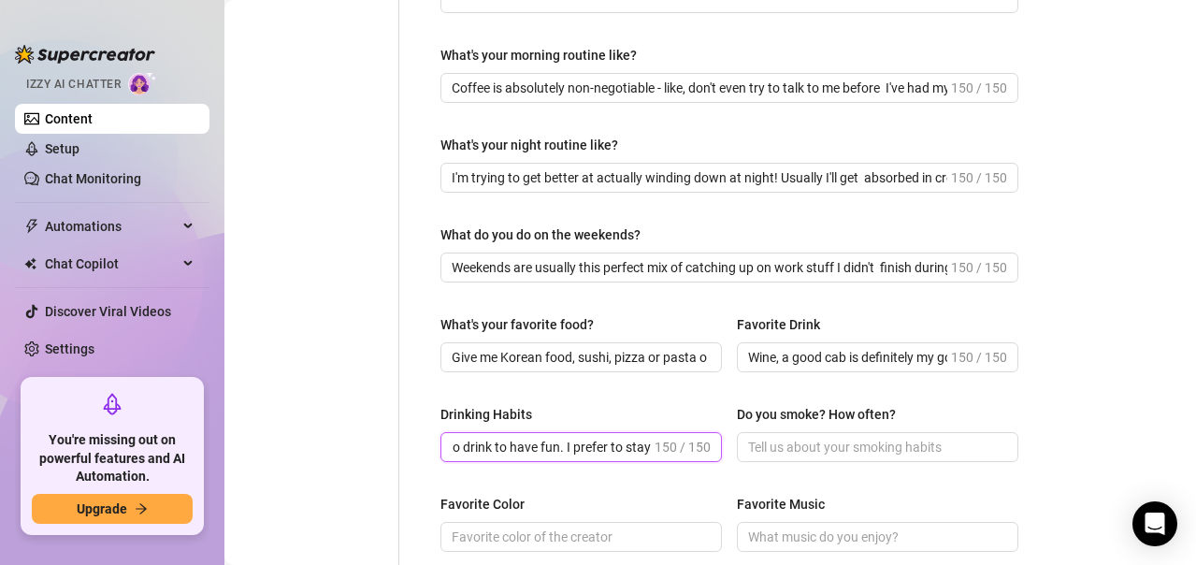
type input "I'm definitely a social drinker - I love having wine with friends or at events,…"
click at [845, 441] on input "Do you smoke? How often?" at bounding box center [875, 447] width 255 height 21
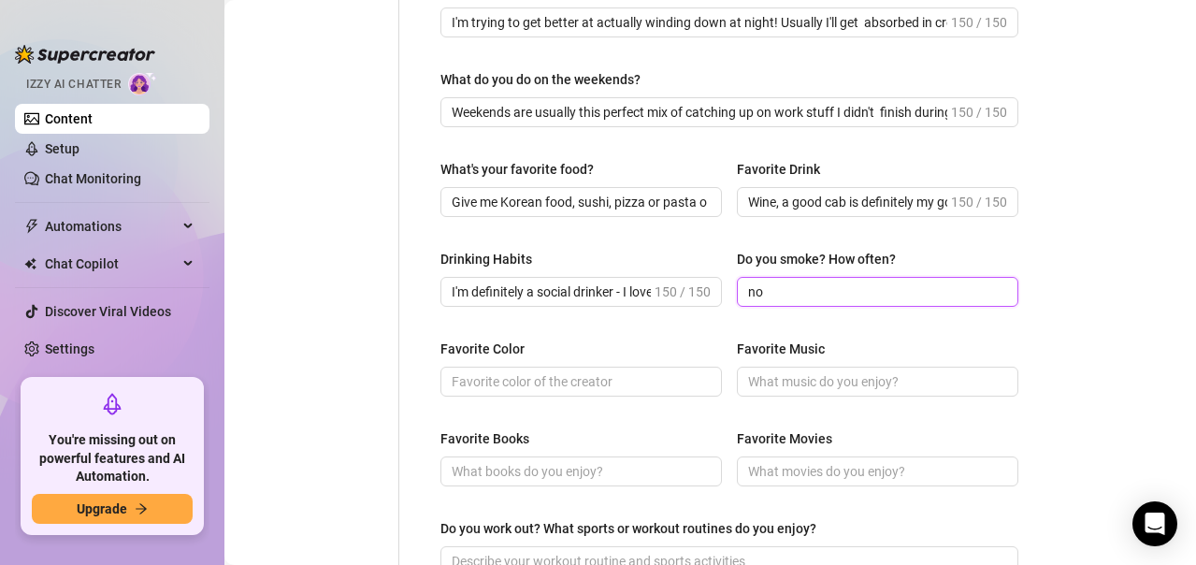
scroll to position [748, 0]
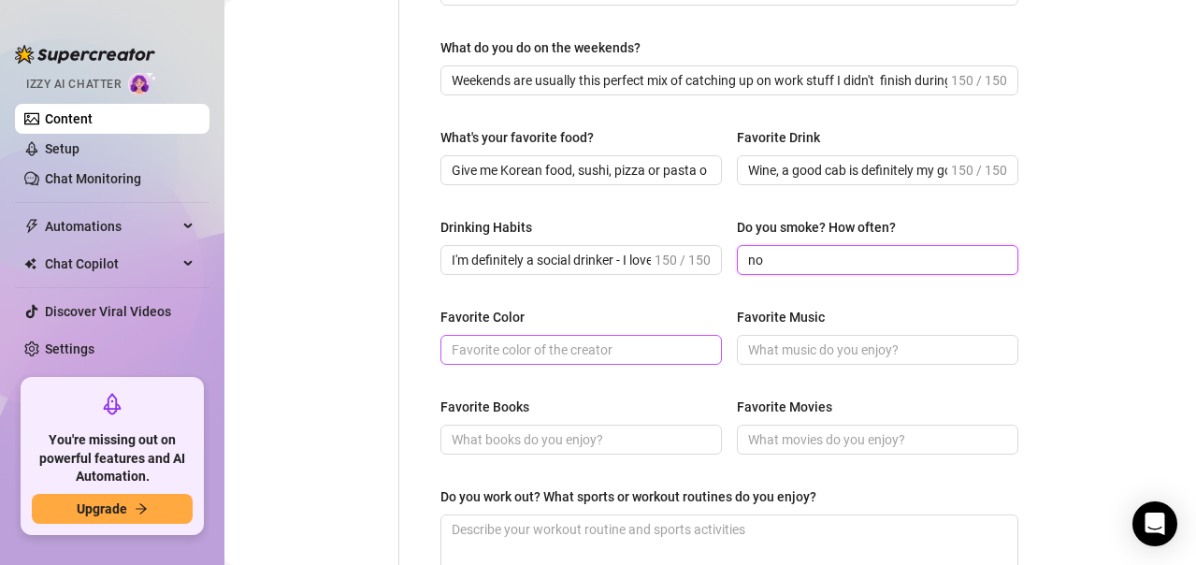
type input "no"
click at [551, 352] on input "Favorite Color" at bounding box center [579, 349] width 255 height 21
click at [622, 354] on input "Favorite Color" at bounding box center [579, 349] width 255 height 21
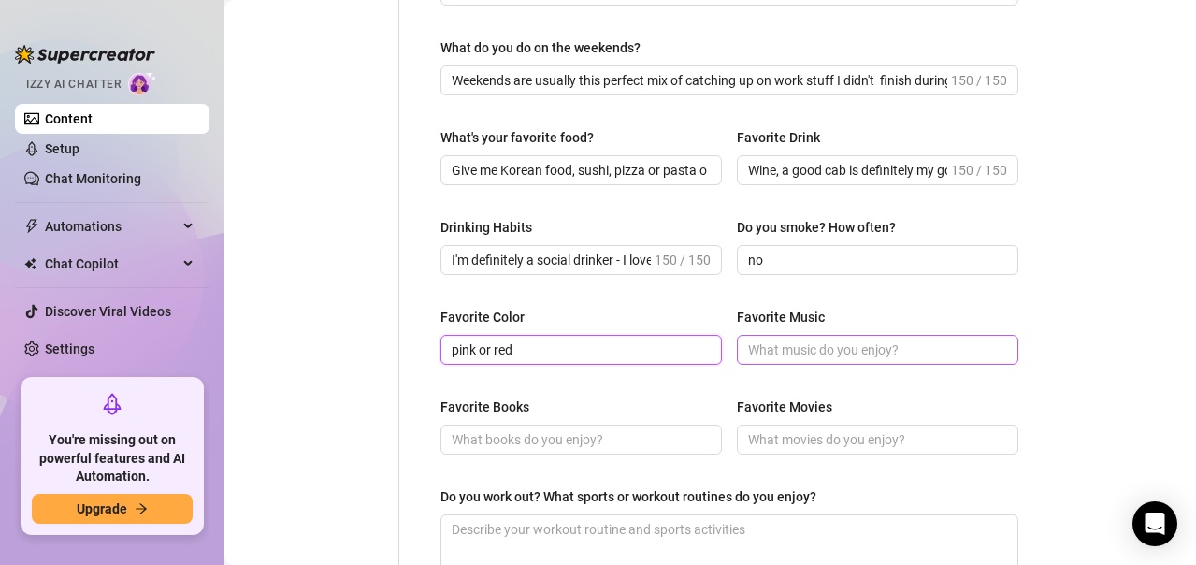
type input "pink or red"
click at [826, 340] on input "Favorite Music" at bounding box center [875, 349] width 255 height 21
click at [795, 349] on input "Favorite Music" at bounding box center [875, 349] width 255 height 21
paste input "I'm totally obsessed with Country and Pop R&B right now! There's something abou…"
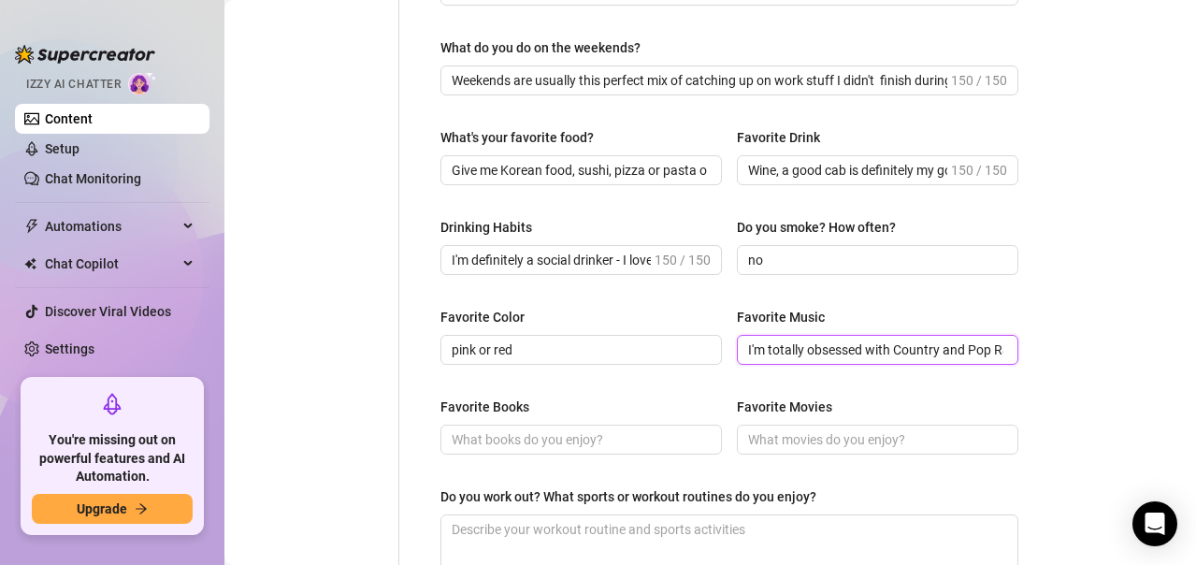
scroll to position [0, 660]
type input "I'm totally obsessed with Country and Pop R&B right now! There's something abou…"
click at [575, 425] on span at bounding box center [580, 440] width 281 height 30
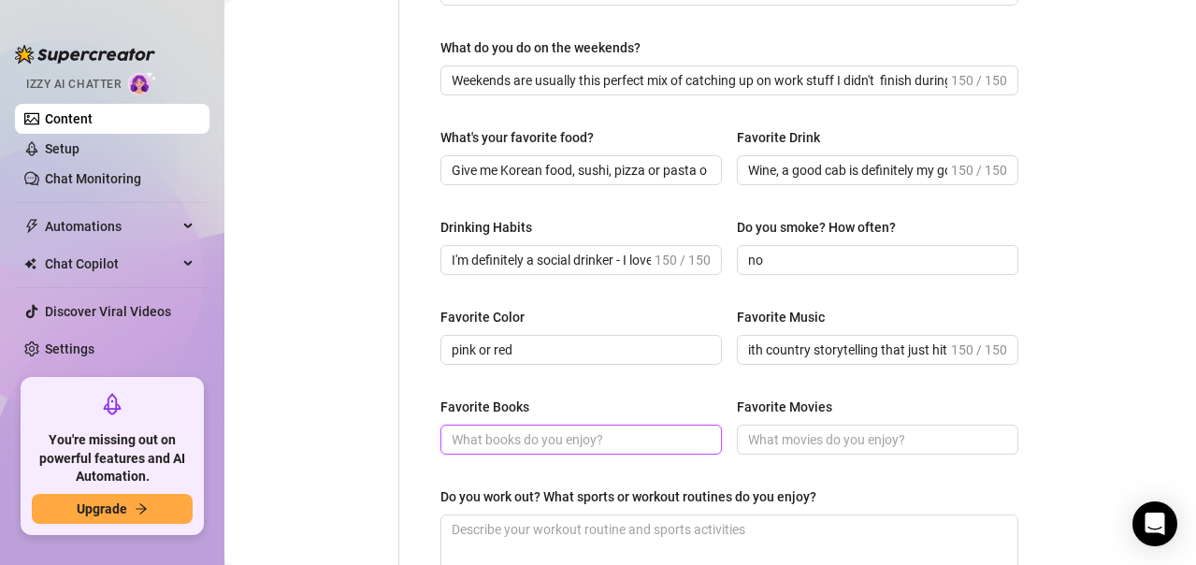
scroll to position [0, 0]
click at [523, 439] on input "Favorite Books" at bounding box center [579, 439] width 255 height 21
paste input "The Motivation Manifesto and 48 Laws Of Power. Gotta have power and motivation …"
type input "The Motivation Manifesto and 48 Laws Of Power. Gotta have power and motivation …"
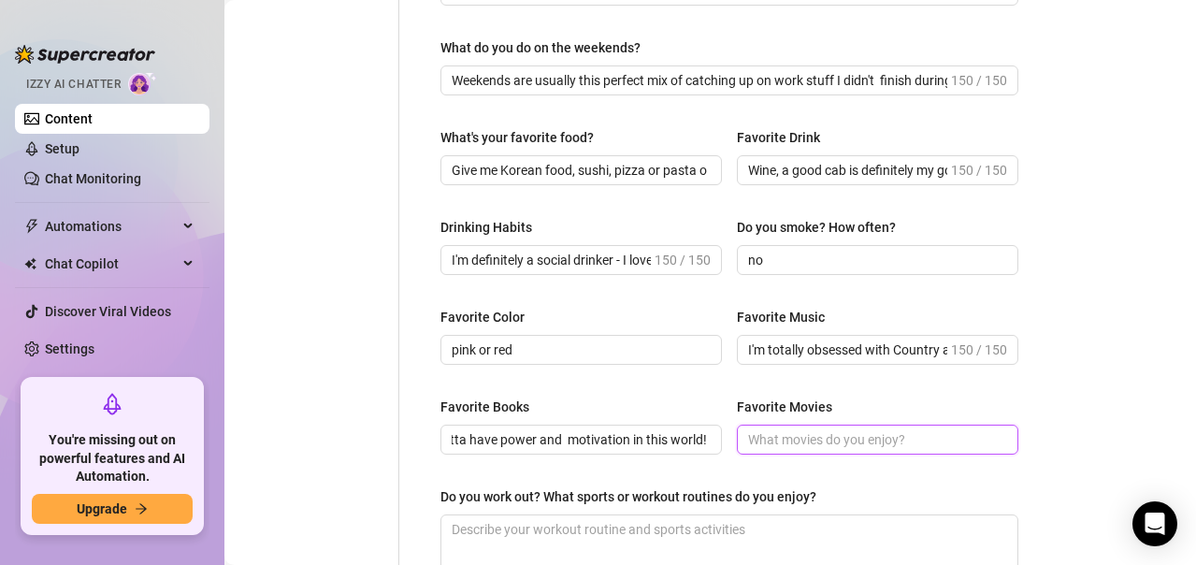
click at [769, 443] on input "Favorite Movies" at bounding box center [875, 439] width 255 height 21
click at [894, 444] on input "Favorite Movies" at bounding box center [875, 439] width 255 height 21
paste input "my Step brother, [PERSON_NAME], The Revenant, Christmas story"
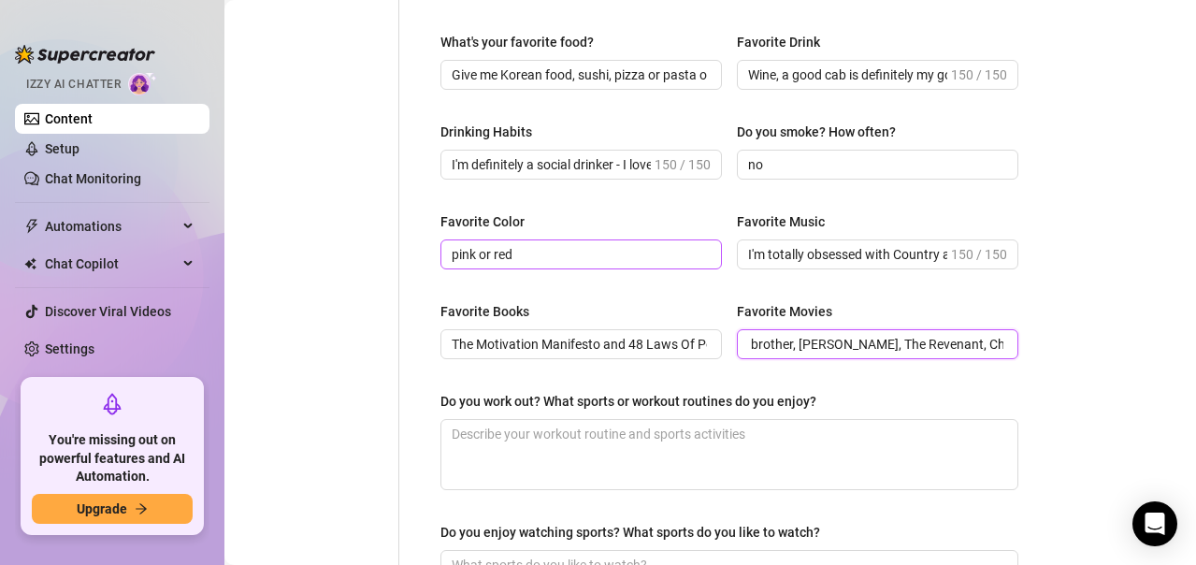
scroll to position [935, 0]
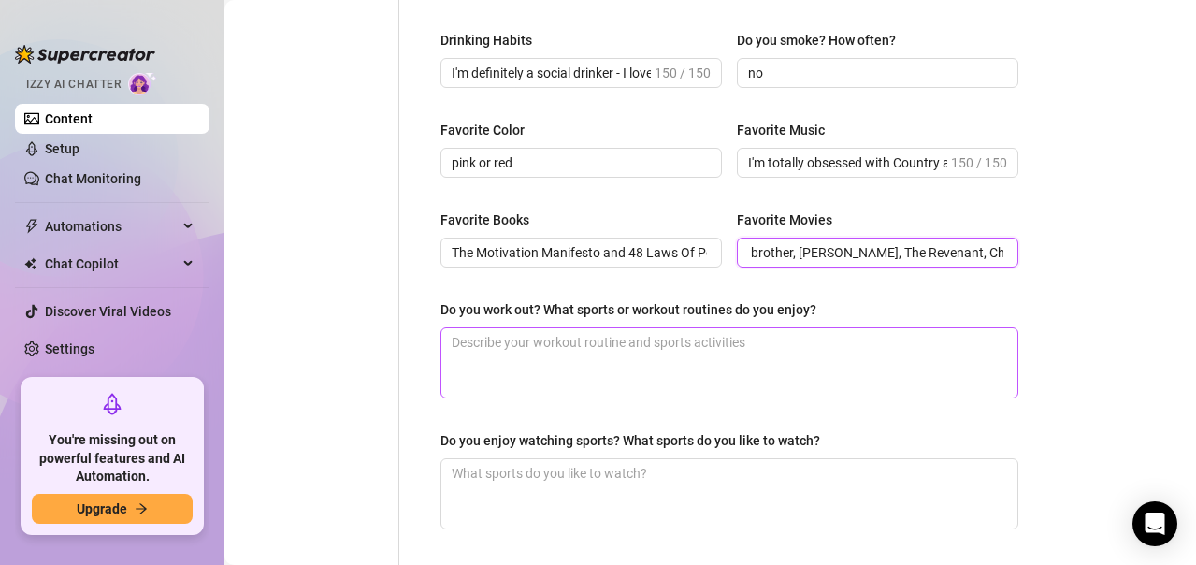
type input "my Step brother, [PERSON_NAME], The Revenant, Christmas story"
click at [598, 354] on textarea "Do you work out? What sports or workout routines do you enjoy?" at bounding box center [729, 362] width 576 height 69
click at [654, 370] on textarea "Do you work out? What sports or workout routines do you enjoy?" at bounding box center [729, 362] width 576 height 69
paste textarea "Yes! Lifting weights, running, a little hot yoga, and golf, of course! � �"
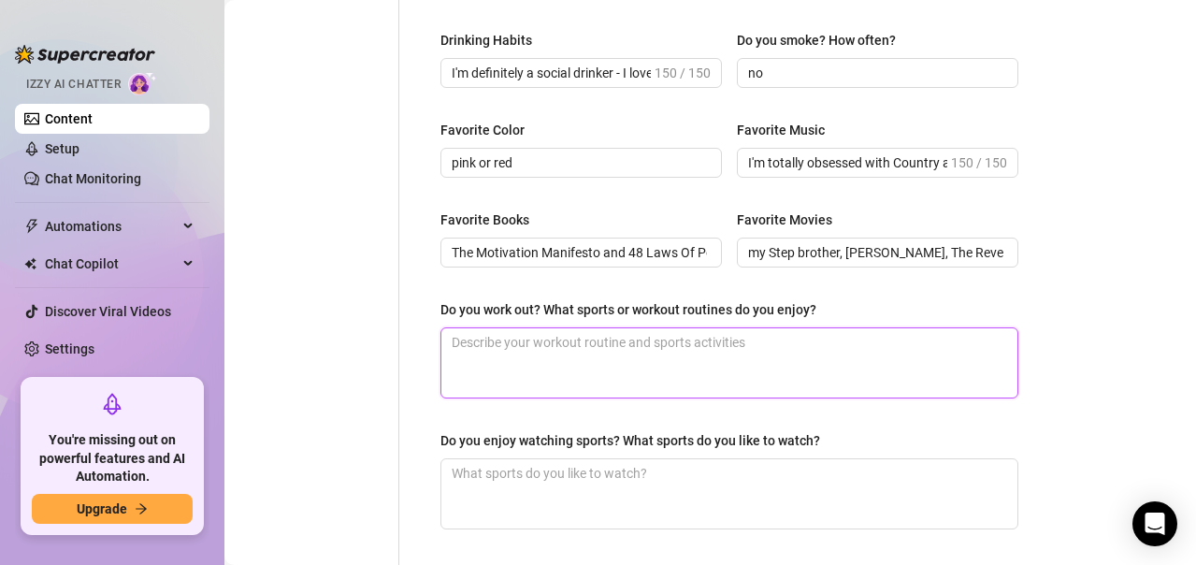
type textarea "Yes! Lifting weights, running, a little hot yoga, and golf, of course! � �"
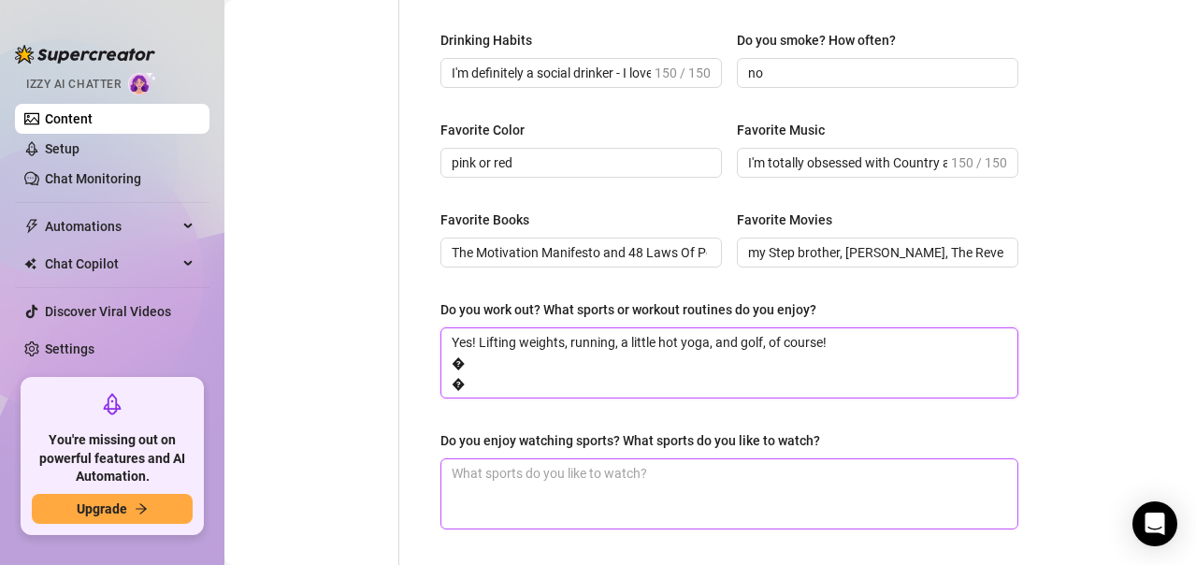
type textarea "Yes! Lifting weights, running, a little hot yoga, and golf, of course! � �"
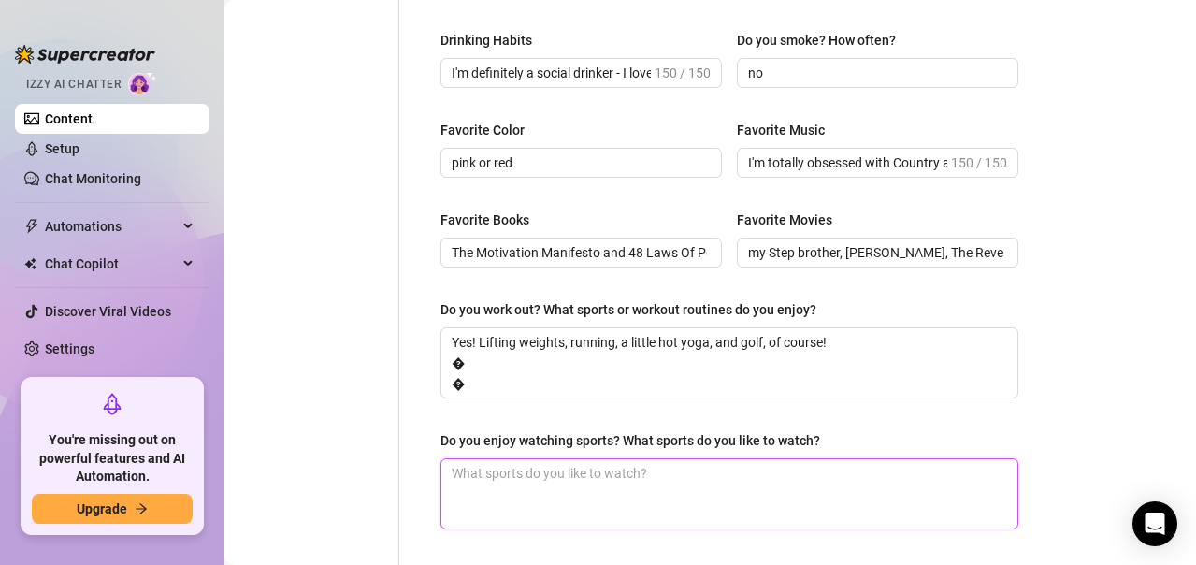
click at [606, 478] on textarea "Do you enjoy watching sports? What sports do you like to watch?" at bounding box center [729, 493] width 576 height 69
click at [586, 479] on textarea "Do you enjoy watching sports? What sports do you like to watch?" at bounding box center [729, 493] width 576 height 69
paste textarea "Oh absolutely! I'm a [PERSON_NAME]. I love watching baseball, football and golf!"
type textarea "Oh absolutely! I'm a [PERSON_NAME]. I love watching baseball, football and golf!"
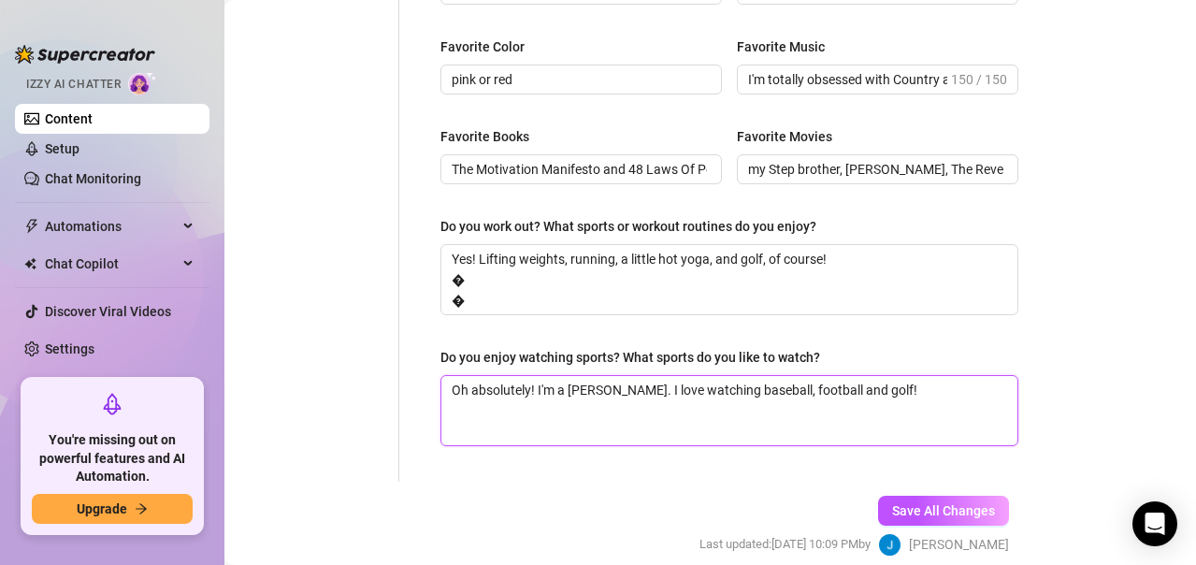
scroll to position [1097, 0]
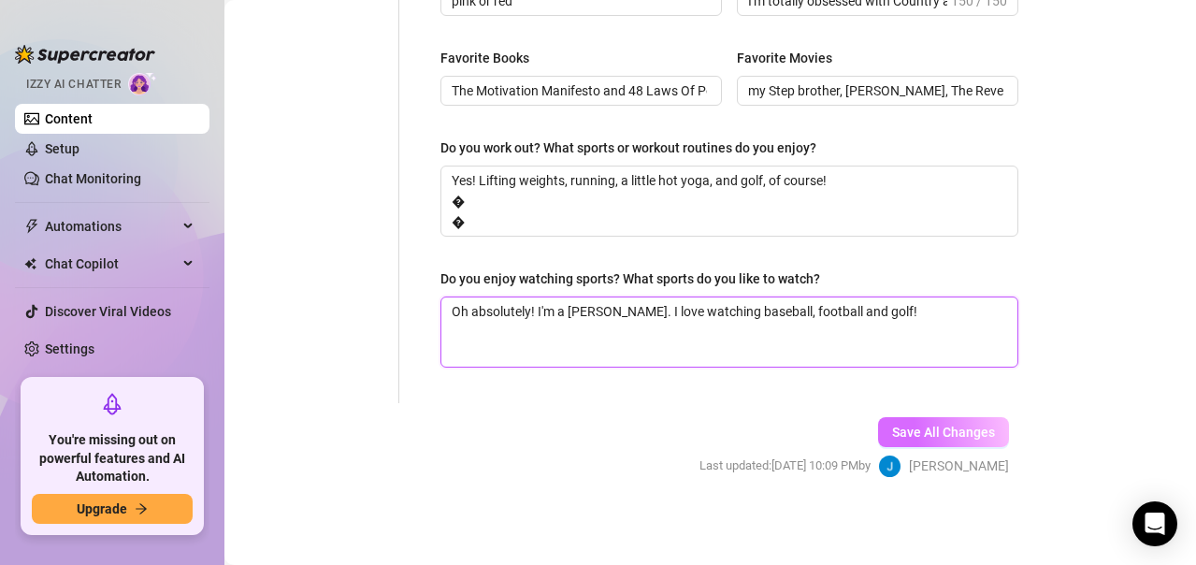
type textarea "Oh absolutely! I'm a [PERSON_NAME]. I love watching baseball, football and golf!"
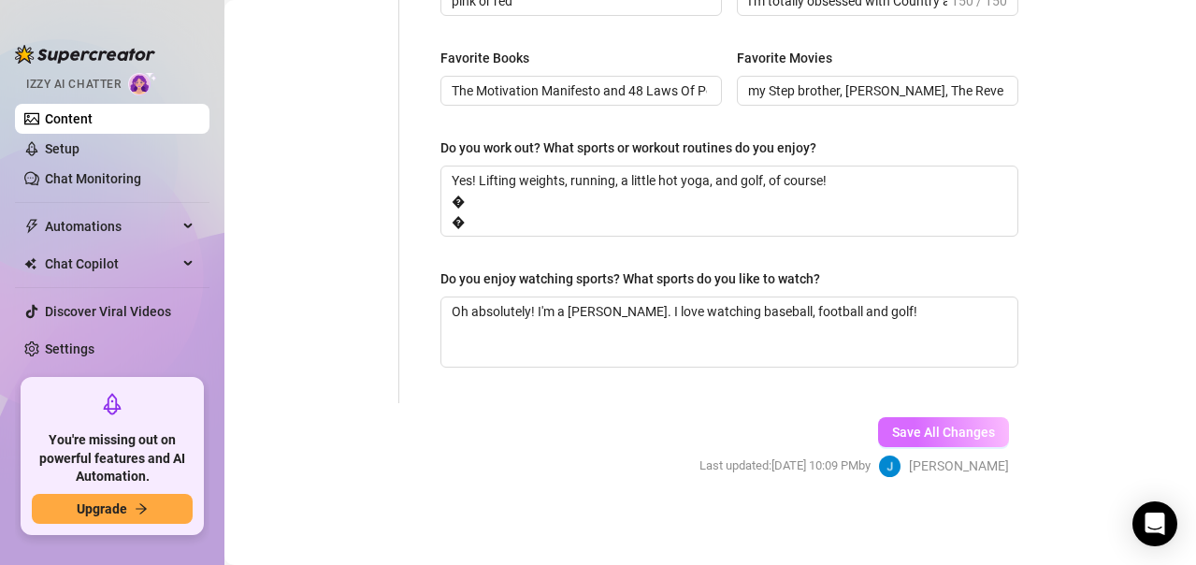
click at [947, 435] on span "Save All Changes" at bounding box center [943, 432] width 103 height 15
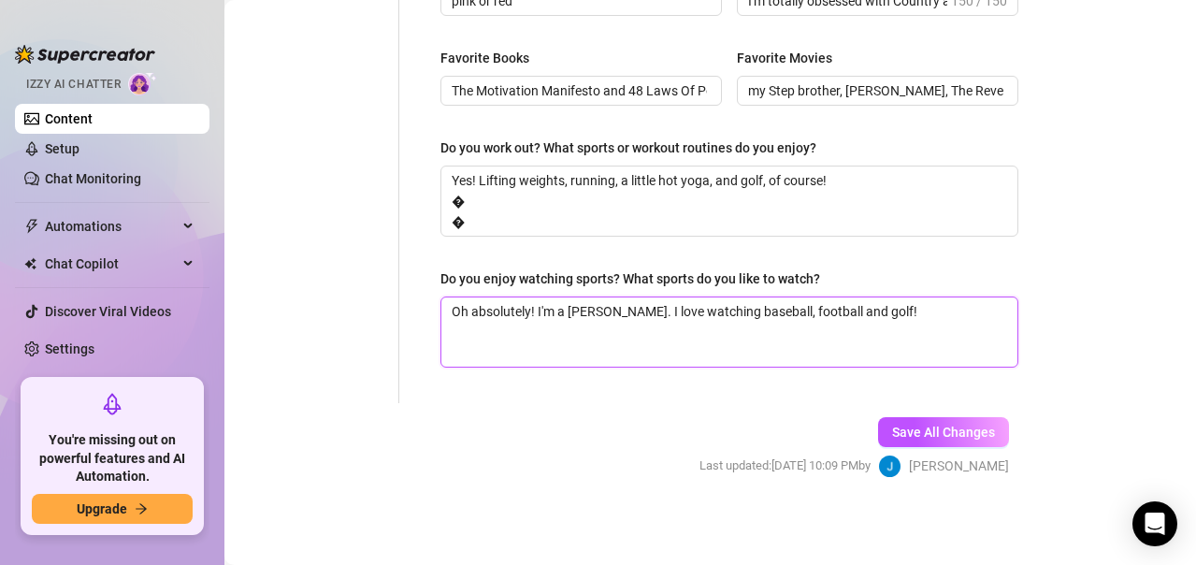
click at [482, 347] on textarea "Oh absolutely! I'm a [PERSON_NAME]. I love watching baseball, football and golf!" at bounding box center [729, 331] width 576 height 69
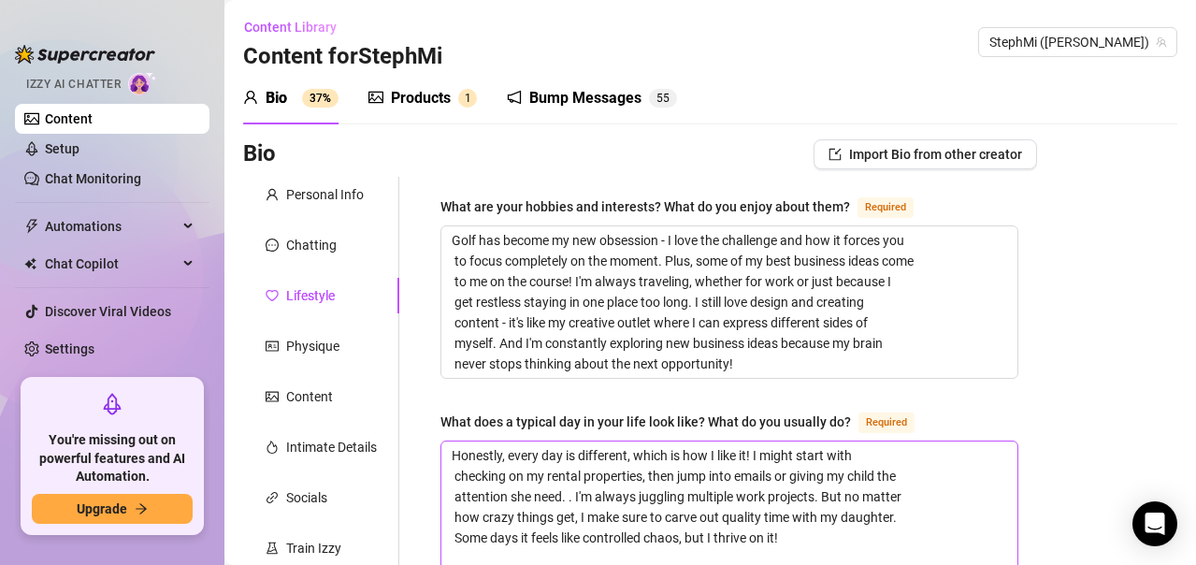
scroll to position [0, 0]
click at [306, 245] on div "Chatting" at bounding box center [311, 246] width 50 height 21
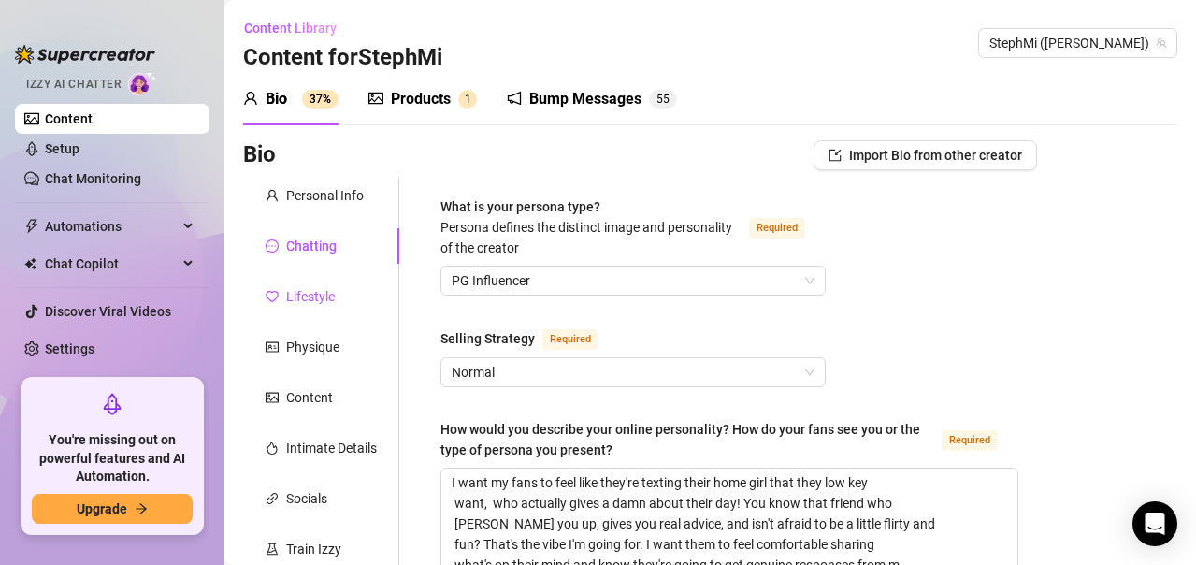
click at [293, 302] on div "Lifestyle" at bounding box center [310, 296] width 49 height 21
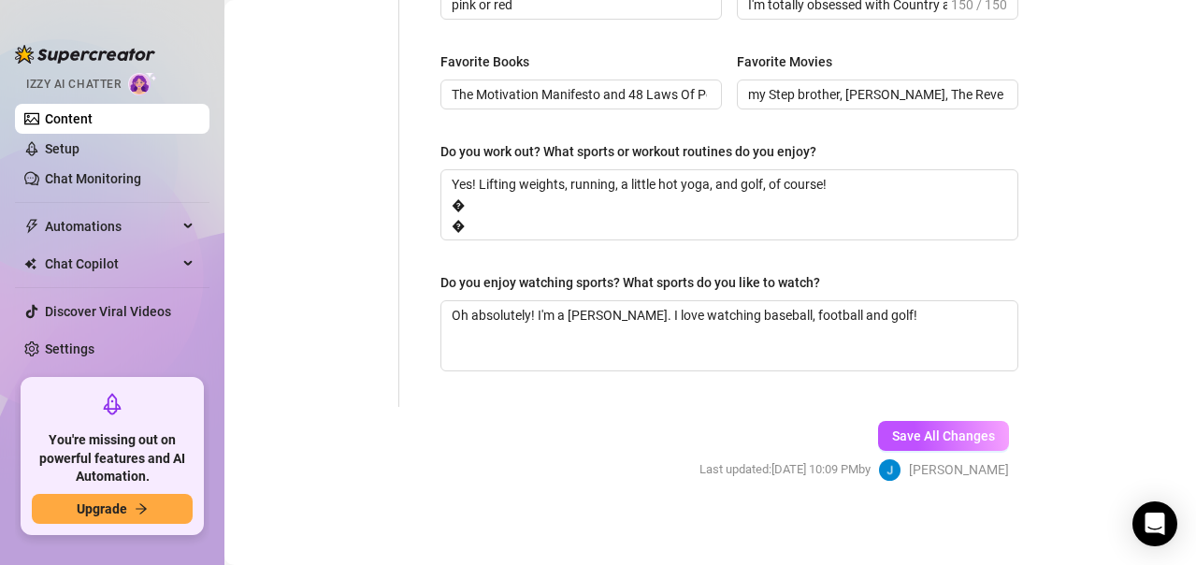
scroll to position [1097, 0]
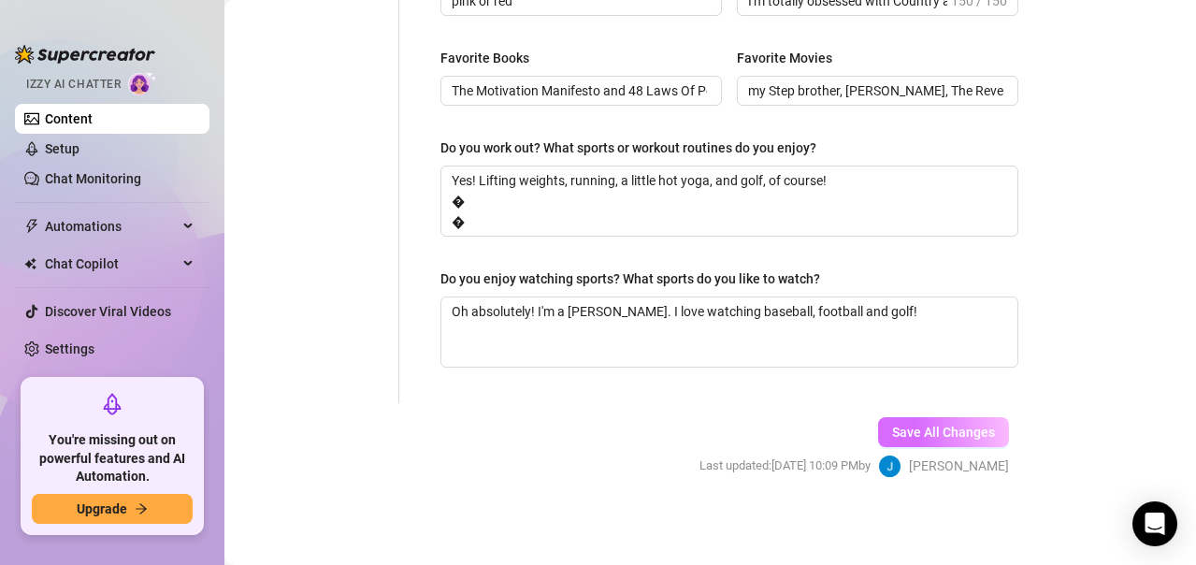
click at [952, 434] on span "Save All Changes" at bounding box center [943, 432] width 103 height 15
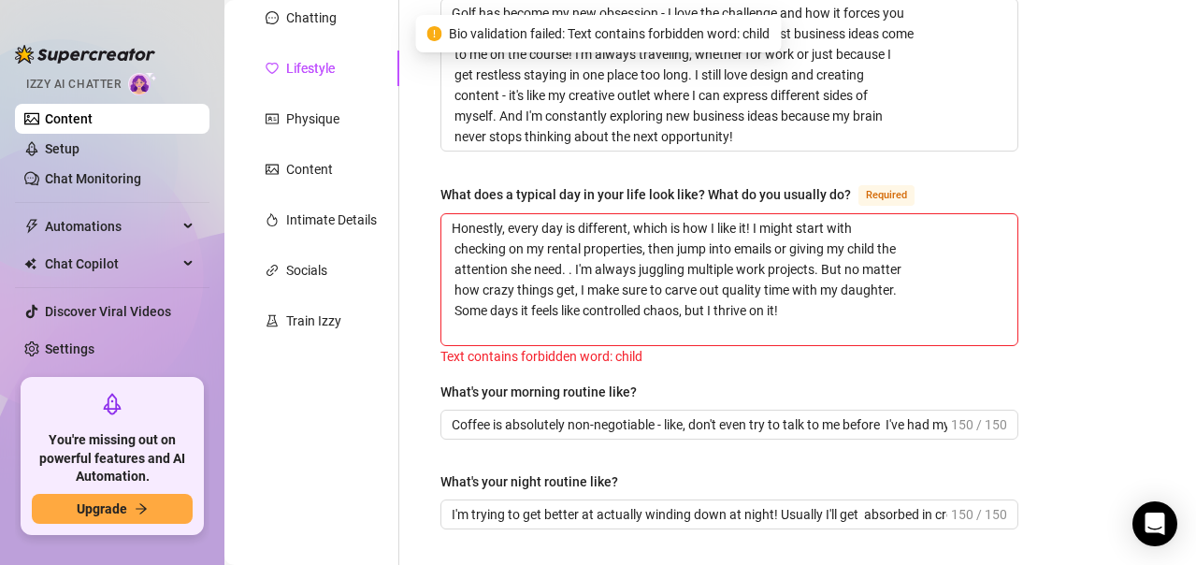
scroll to position [223, 0]
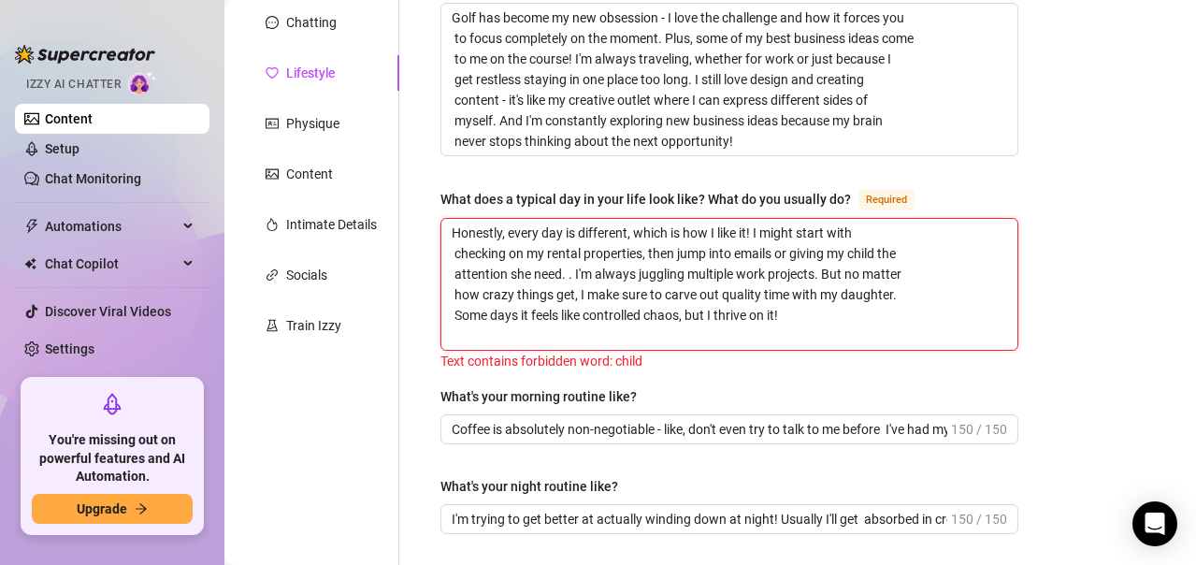
click at [878, 252] on textarea "Honestly, every day is different, which is how I like it! I might start with ch…" at bounding box center [729, 284] width 576 height 131
type textarea "Honestly, every day is different, which is how I like it! I might start with ch…"
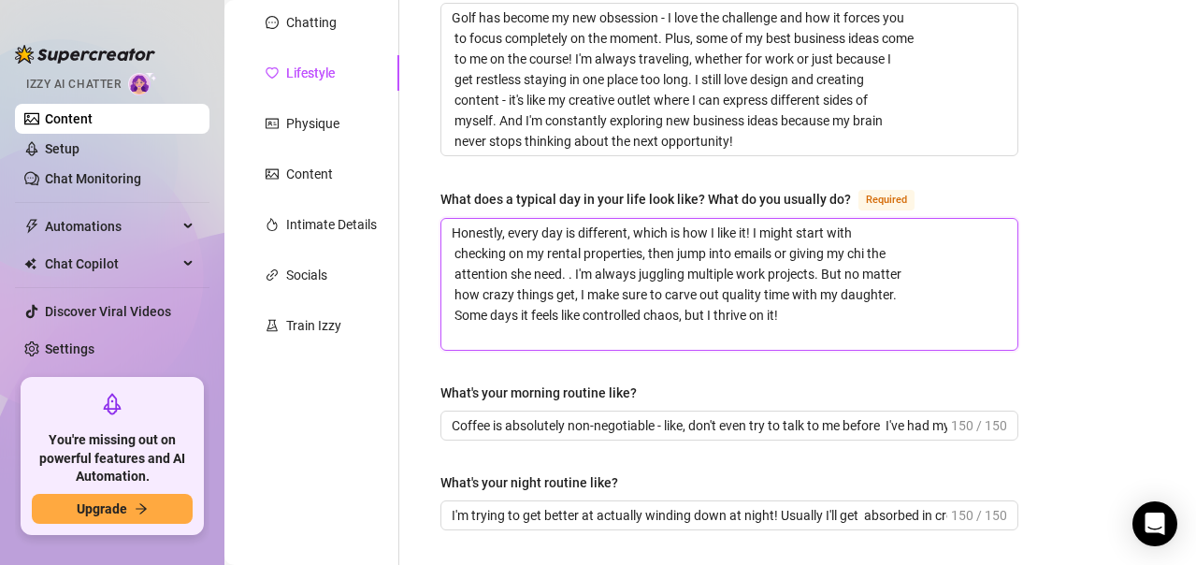
type textarea "Honestly, every day is different, which is how I like it! I might start with ch…"
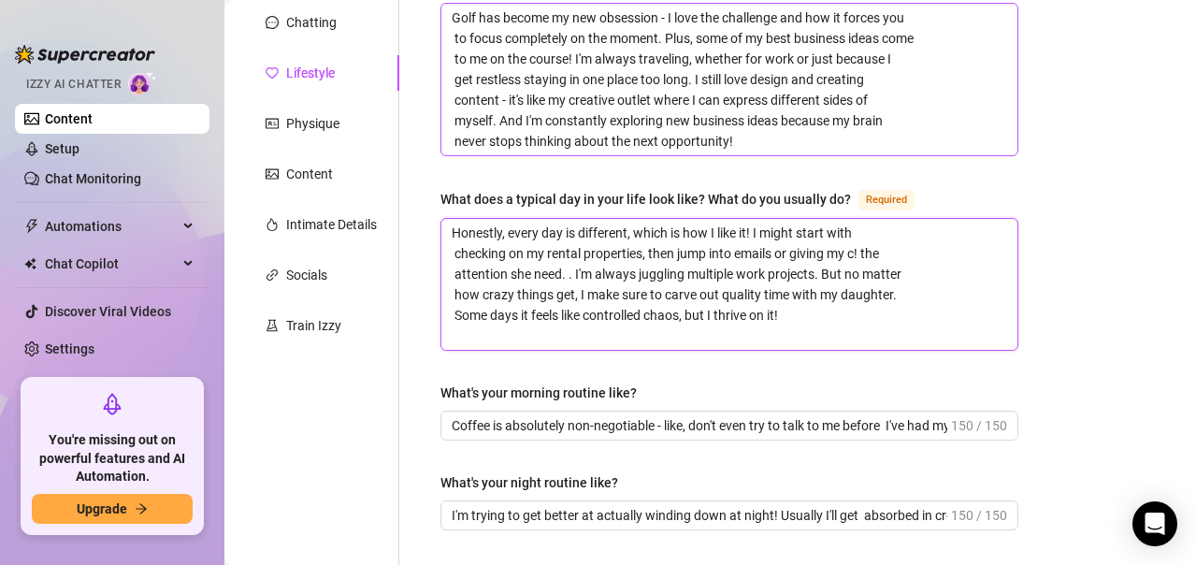
type textarea "Honestly, every day is different, which is how I like it! I might start with ch…"
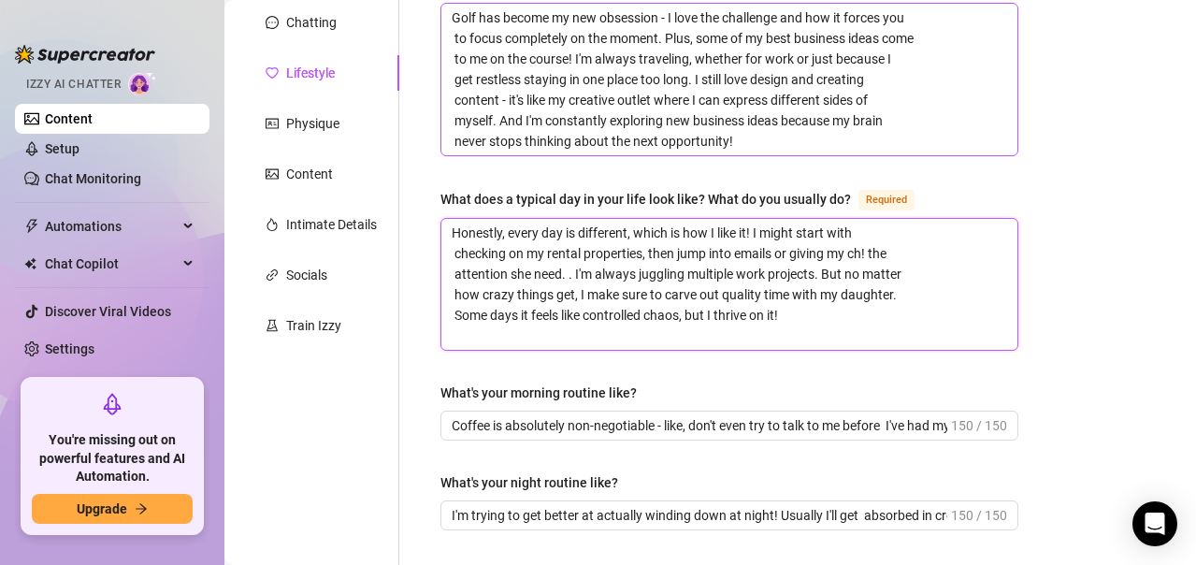
type textarea "Honestly, every day is different, which is how I like it! I might start with ch…"
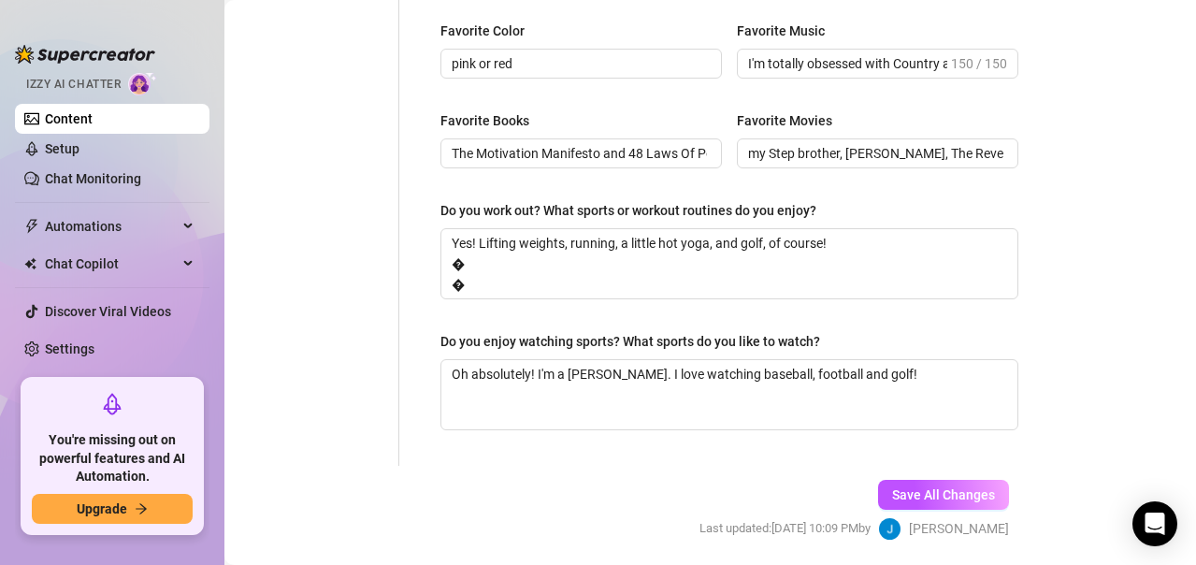
scroll to position [1097, 0]
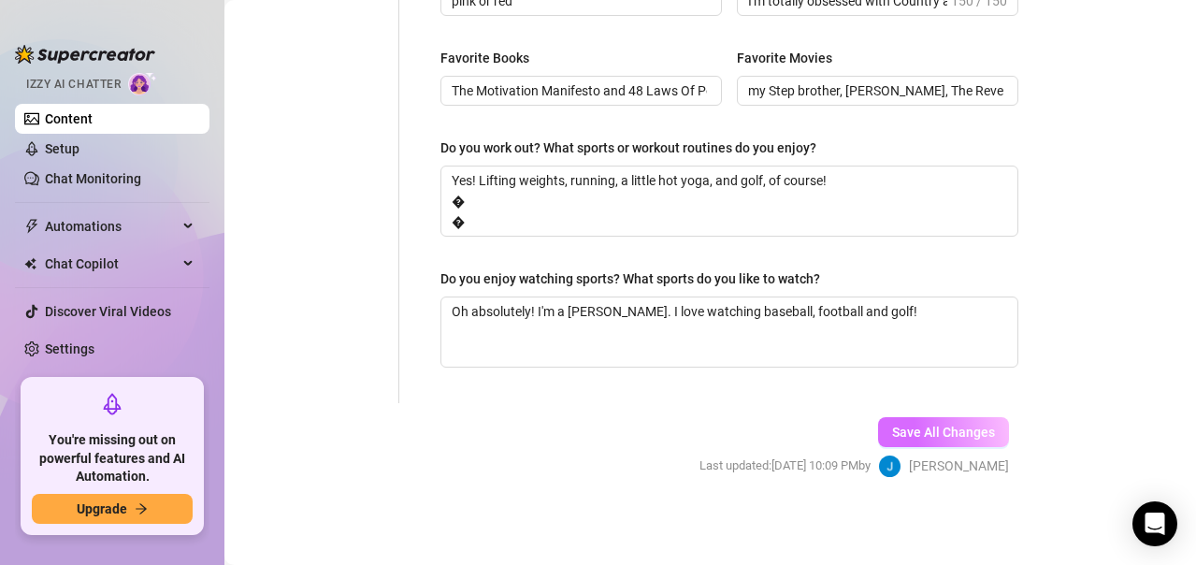
type textarea "Honestly, every day is different, which is how I like it! I might start with ch…"
click at [932, 438] on span "Save All Changes" at bounding box center [943, 432] width 103 height 15
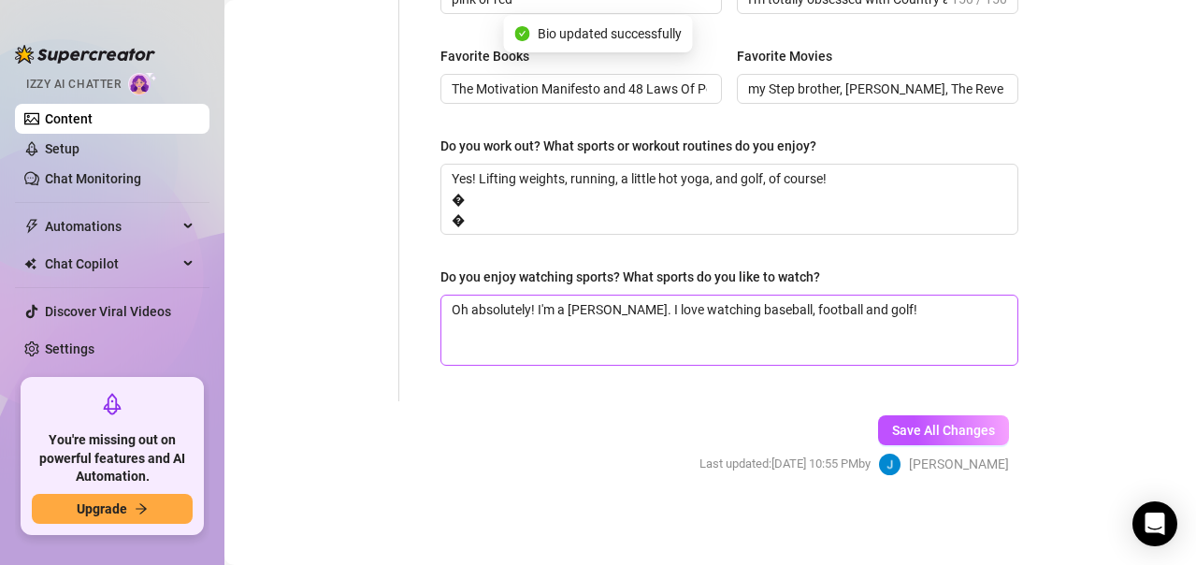
type input "Wine, a good cab is definitely my go-to! I love discovering new bottles and pai…"
type input "I'm definitely a social drinker - I love having wine with friends or at events,…"
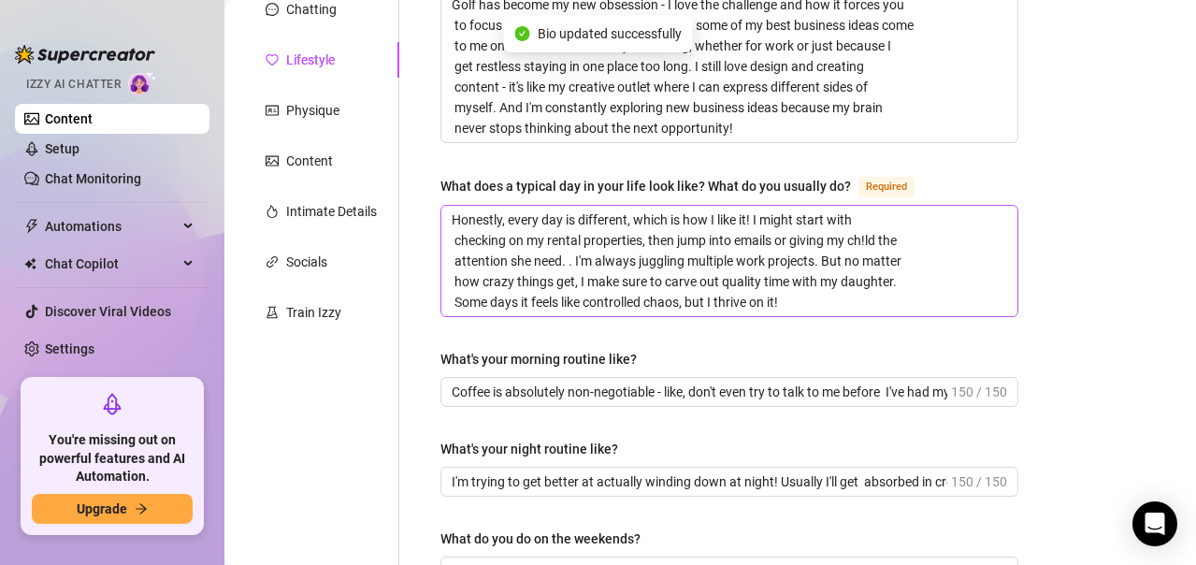
scroll to position [235, 0]
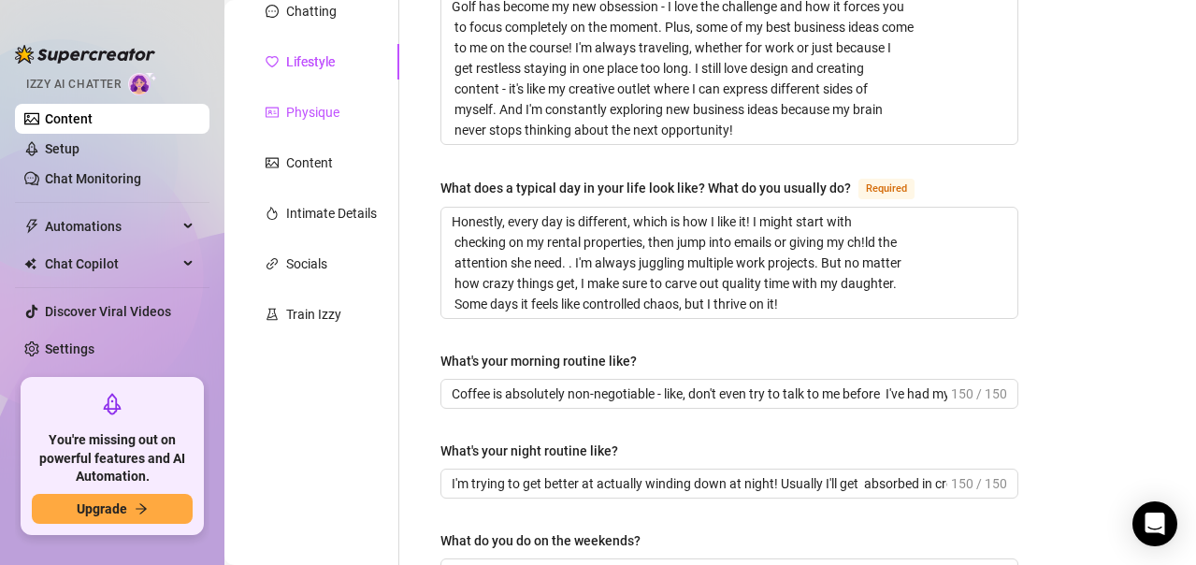
click at [336, 115] on div "Physique" at bounding box center [312, 112] width 53 height 21
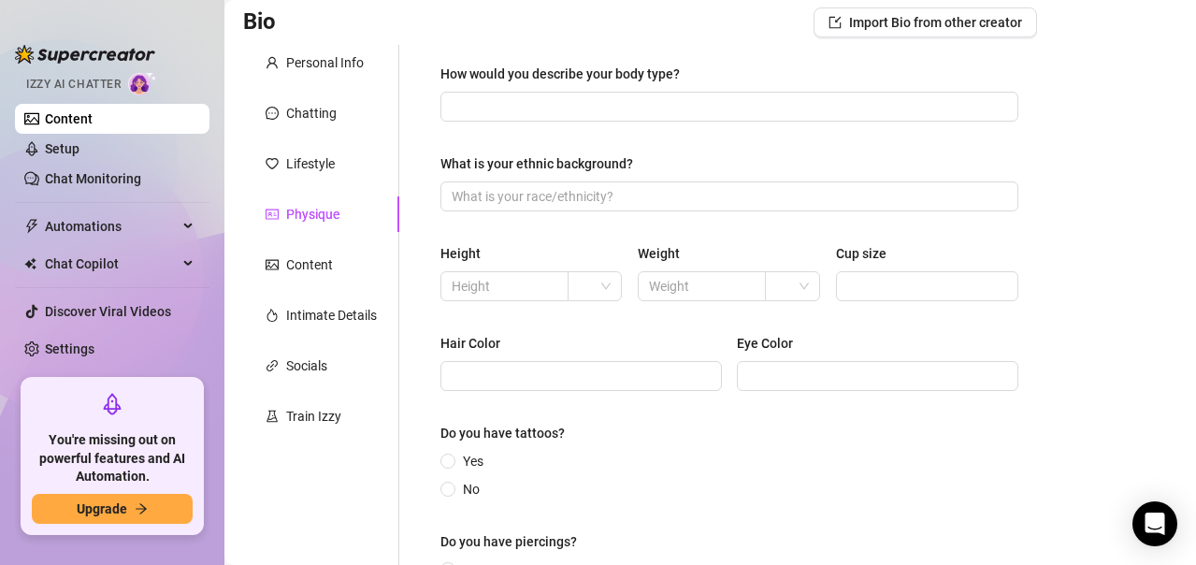
scroll to position [0, 0]
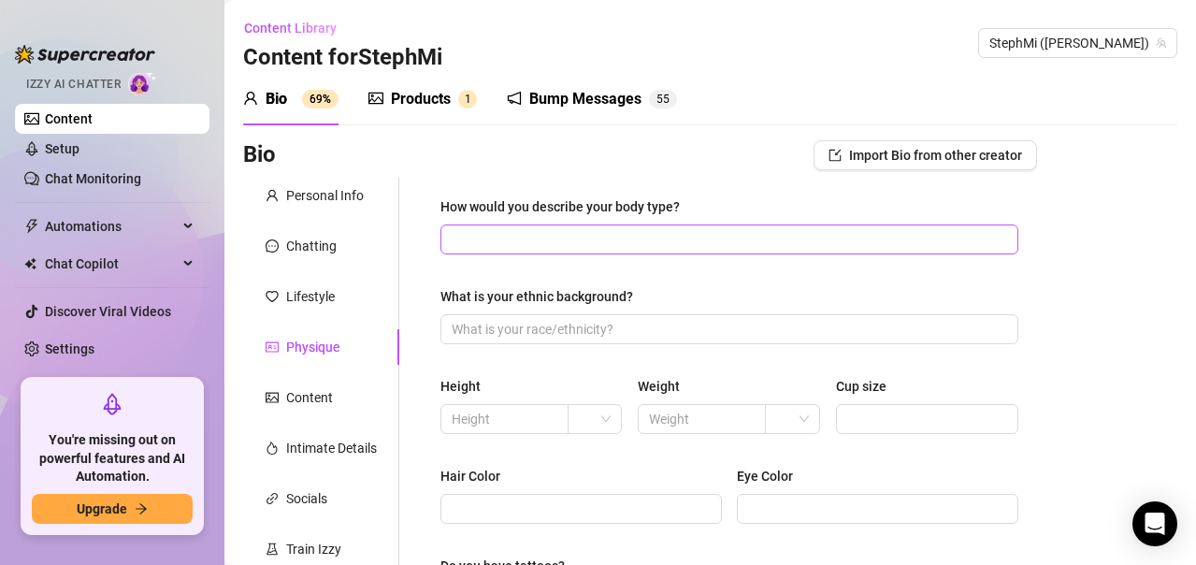
click at [597, 251] on span at bounding box center [729, 239] width 578 height 30
click at [634, 251] on span at bounding box center [729, 239] width 578 height 30
paste input "I'd say I have an hourglass figure with an athletic build - I've got curves in …"
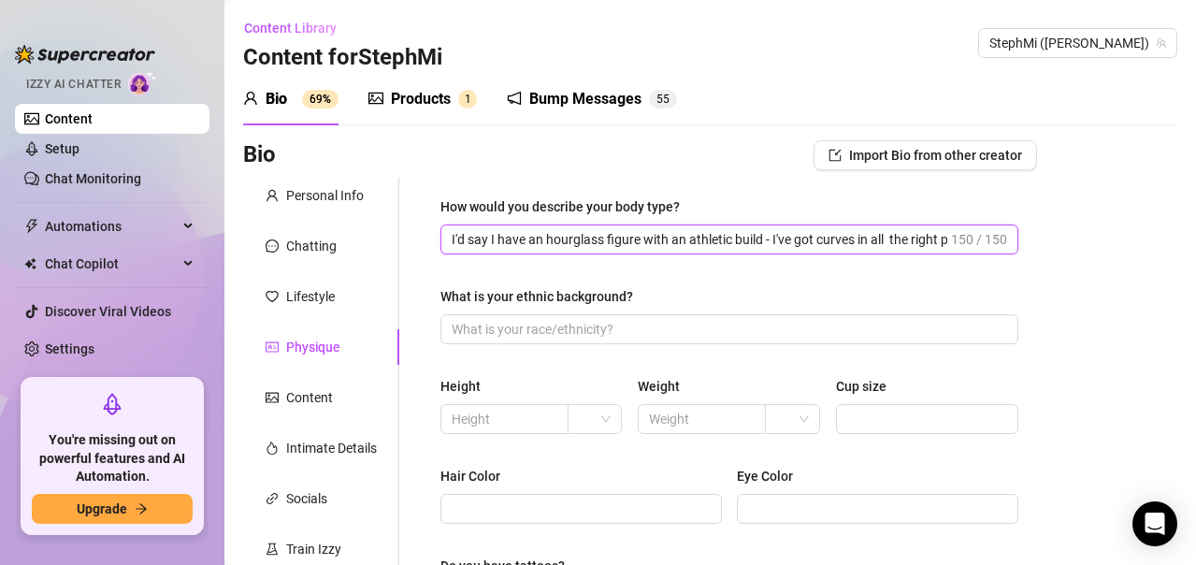
scroll to position [0, 335]
type input "I'd say I have an hourglass figure with an athletic build - I've got curves in …"
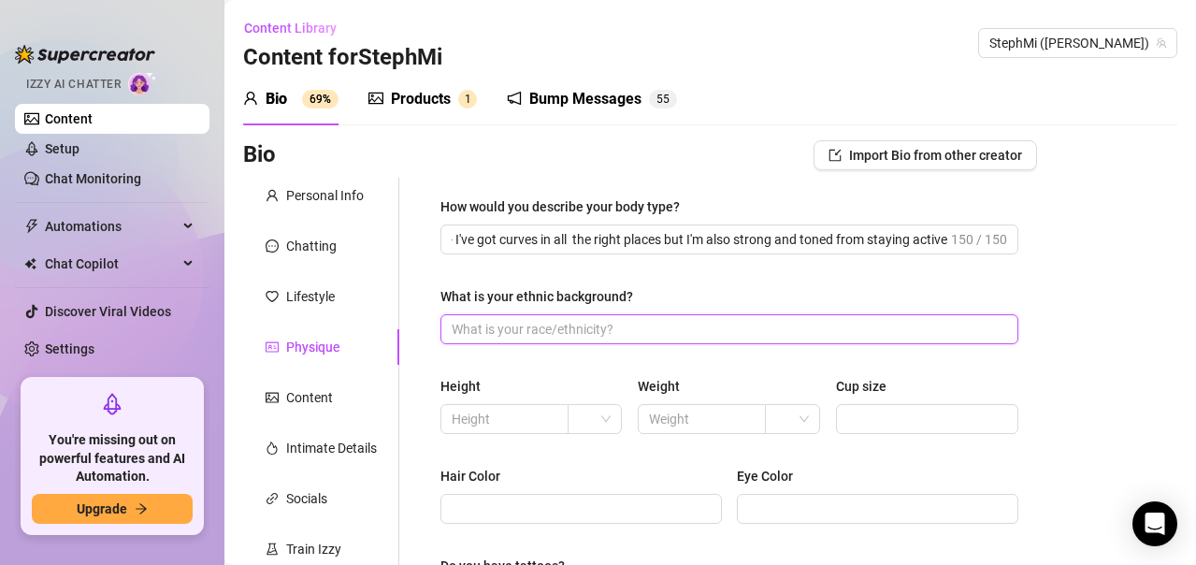
scroll to position [0, 0]
click at [643, 335] on input "What is your ethnic background?" at bounding box center [728, 329] width 552 height 21
type input "korean italian"
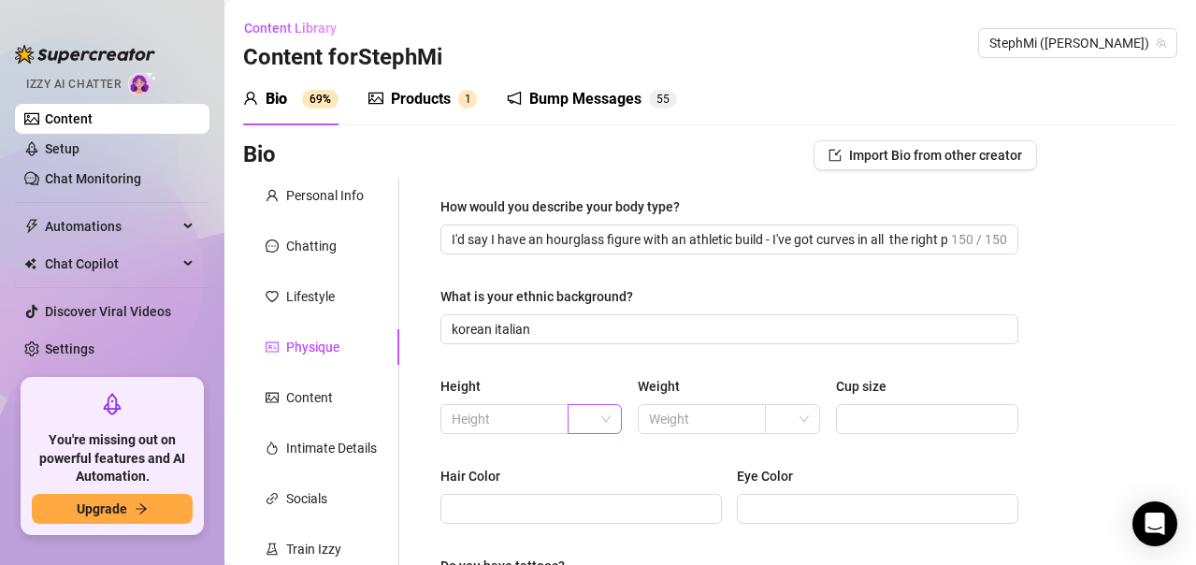
click at [579, 410] on input "search" at bounding box center [587, 419] width 16 height 28
click at [521, 425] on input "text" at bounding box center [503, 419] width 102 height 21
click at [493, 415] on input "text" at bounding box center [503, 419] width 102 height 21
click at [504, 426] on input "text" at bounding box center [503, 419] width 102 height 21
type input "5'5"
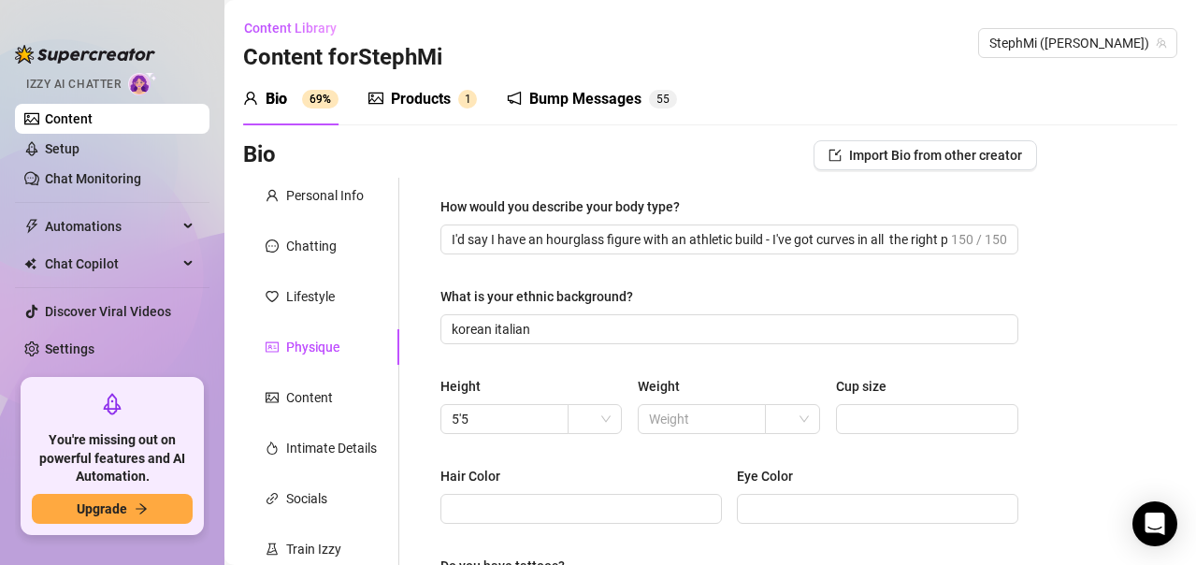
click at [637, 468] on div "Hair Color" at bounding box center [580, 480] width 281 height 28
click at [592, 425] on span at bounding box center [595, 419] width 33 height 28
click at [595, 480] on div "ft" at bounding box center [591, 486] width 23 height 21
click at [677, 428] on input "text" at bounding box center [700, 419] width 102 height 21
click at [696, 416] on input "text" at bounding box center [700, 419] width 102 height 21
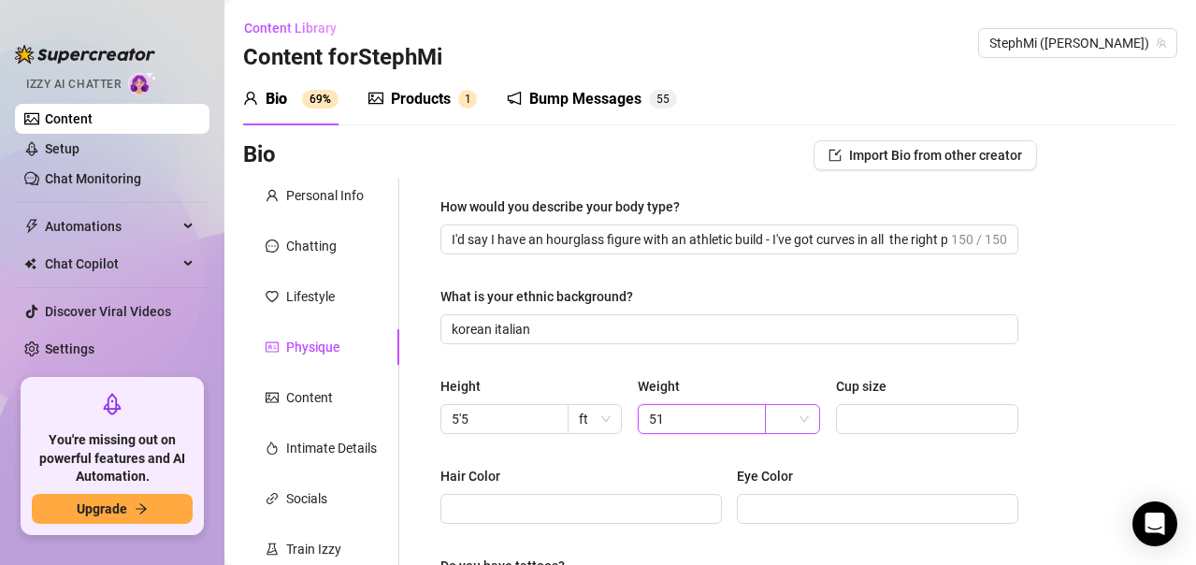
type input "51"
click at [776, 420] on input "search" at bounding box center [784, 419] width 16 height 28
click at [772, 448] on div "kg" at bounding box center [783, 456] width 23 height 21
click at [908, 420] on input "Cup size" at bounding box center [925, 419] width 156 height 21
click at [912, 424] on input "Cup size" at bounding box center [925, 419] width 156 height 21
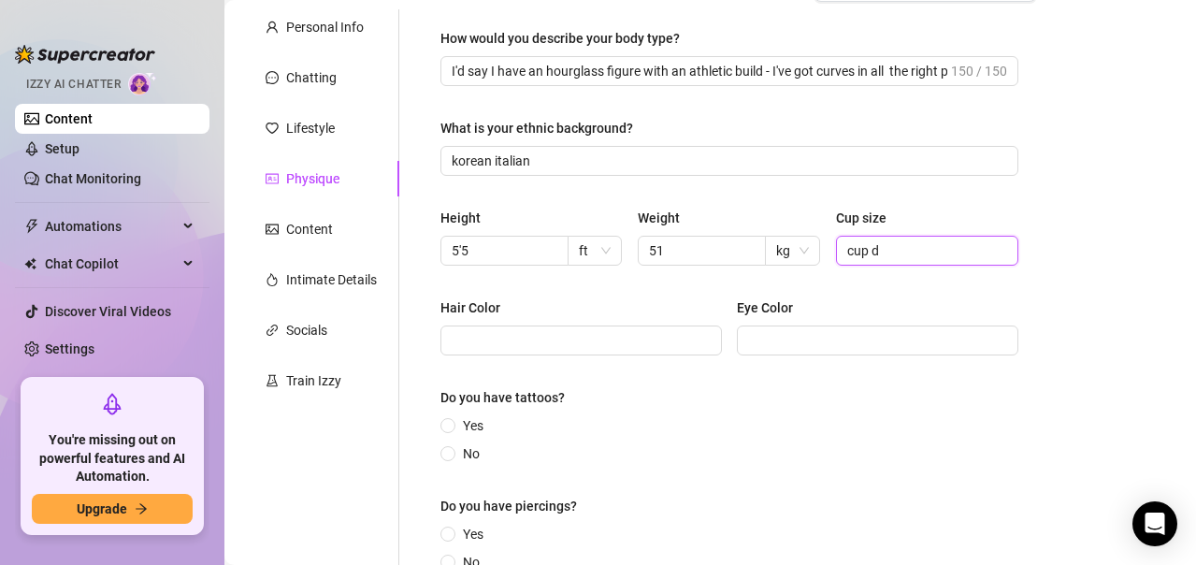
scroll to position [187, 0]
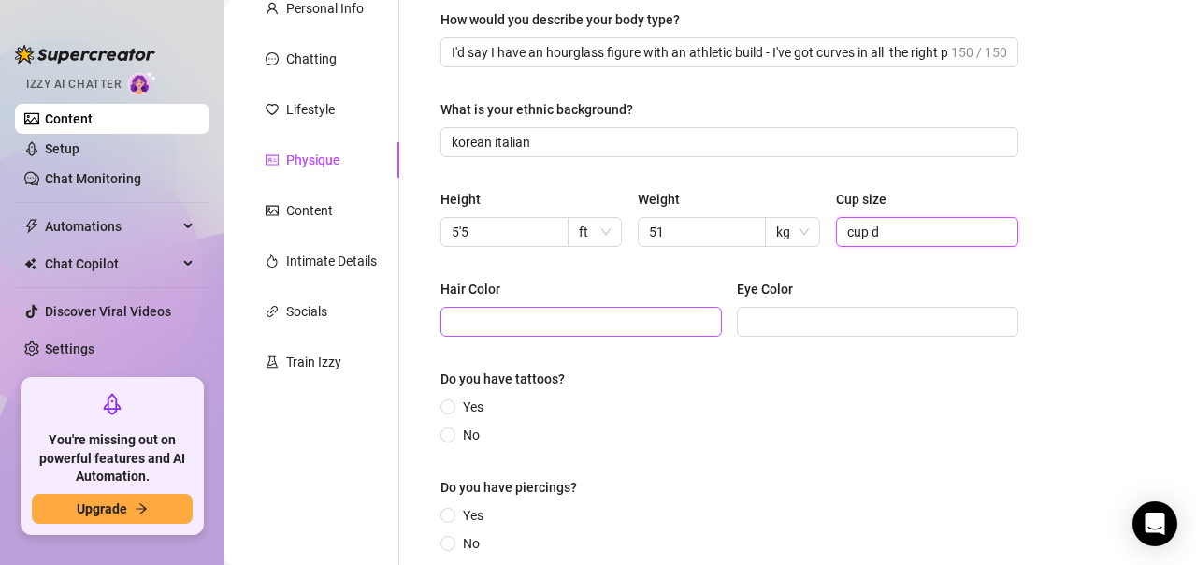
type input "cup d"
click at [536, 326] on input "Hair Color" at bounding box center [579, 321] width 255 height 21
click at [550, 324] on input "Hair Color" at bounding box center [579, 321] width 255 height 21
paste input "I have long brunette hair with blonde ombré highlights - it's kind of my signat…"
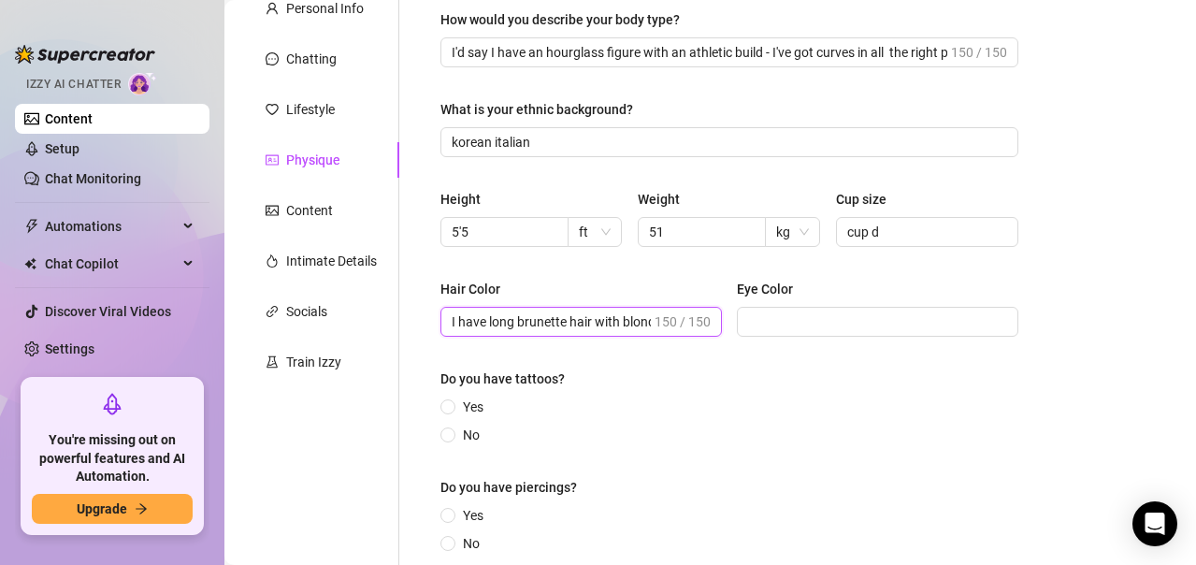
scroll to position [0, 644]
type input "I have long brunette hair with blonde ombré highlights - it's kind of my signat…"
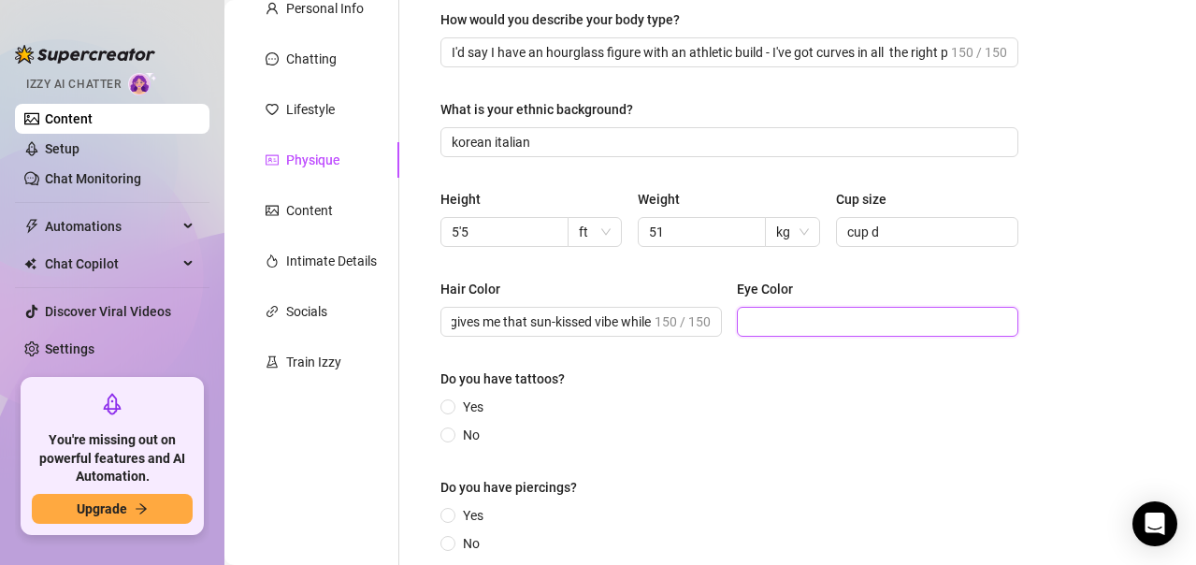
click at [822, 331] on input "Eye Color" at bounding box center [875, 321] width 255 height 21
click at [764, 336] on span at bounding box center [877, 322] width 281 height 30
paste input "[PERSON_NAME] eyes - they change color depending on what I'm wearing and the li…"
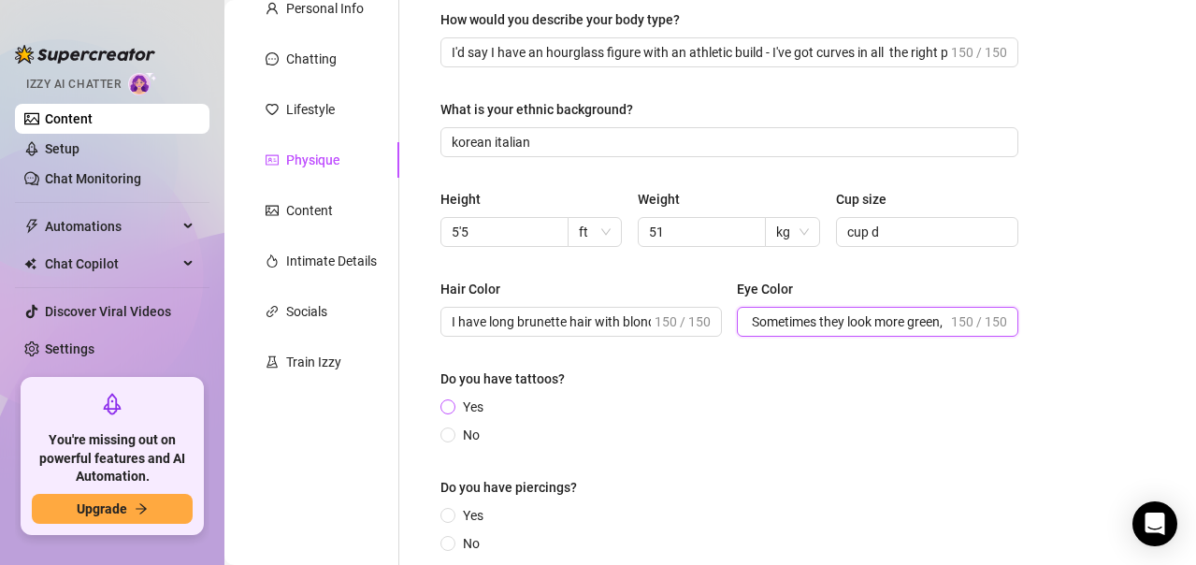
type input "[PERSON_NAME] eyes - they change color depending on what I'm wearing and the li…"
click at [459, 409] on span "Yes" at bounding box center [473, 406] width 36 height 21
click at [453, 409] on input "Yes" at bounding box center [448, 408] width 7 height 12
radio input "true"
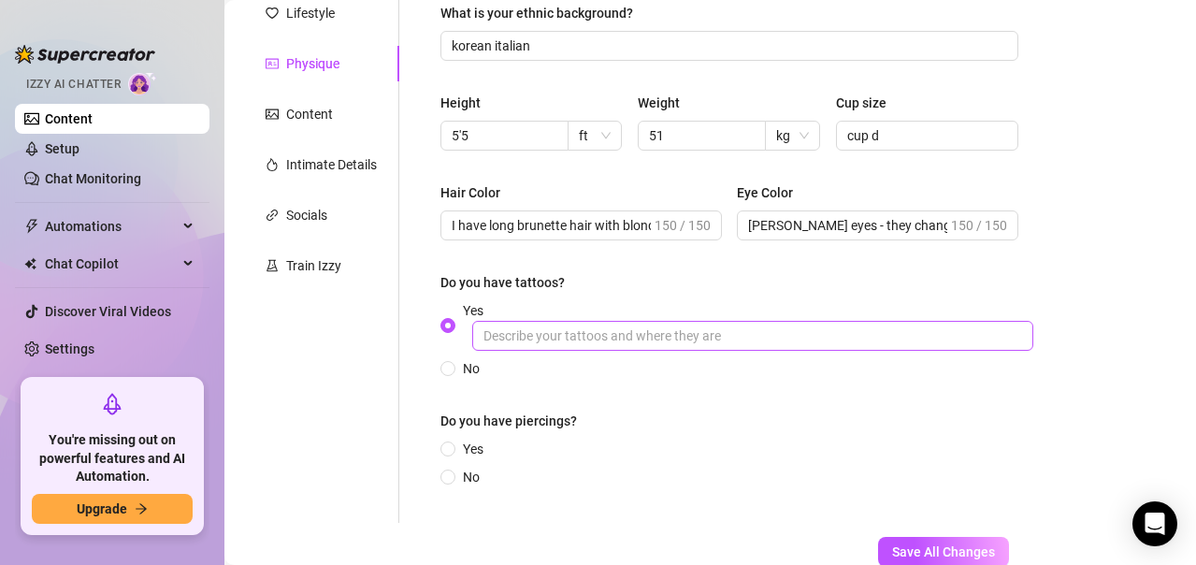
scroll to position [374, 0]
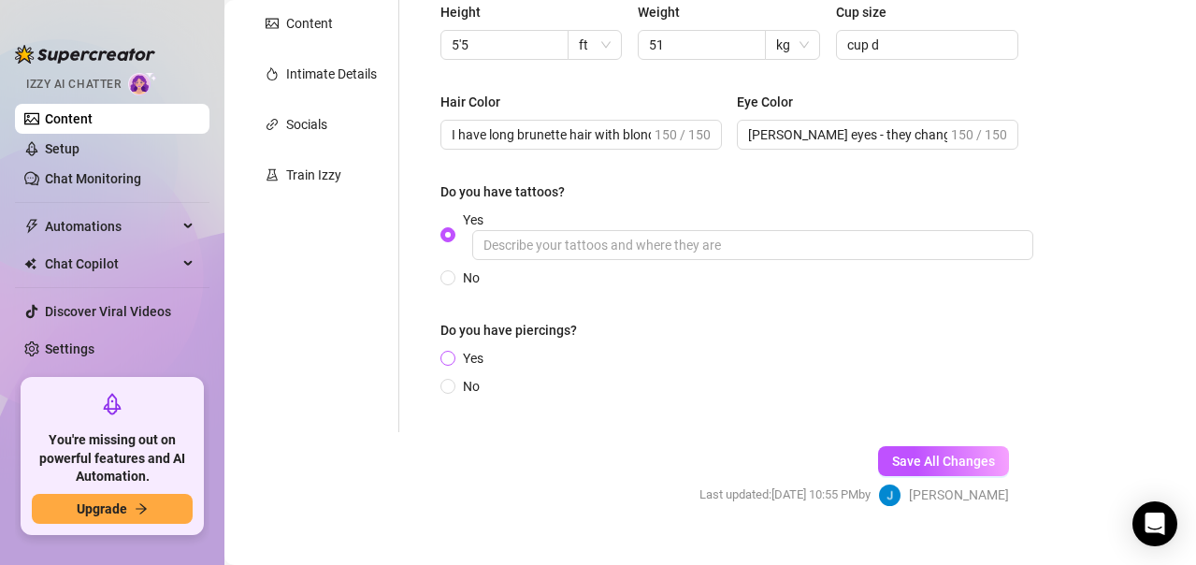
click at [454, 358] on span at bounding box center [447, 358] width 15 height 15
click at [453, 358] on input "Yes" at bounding box center [448, 359] width 7 height 12
radio input "true"
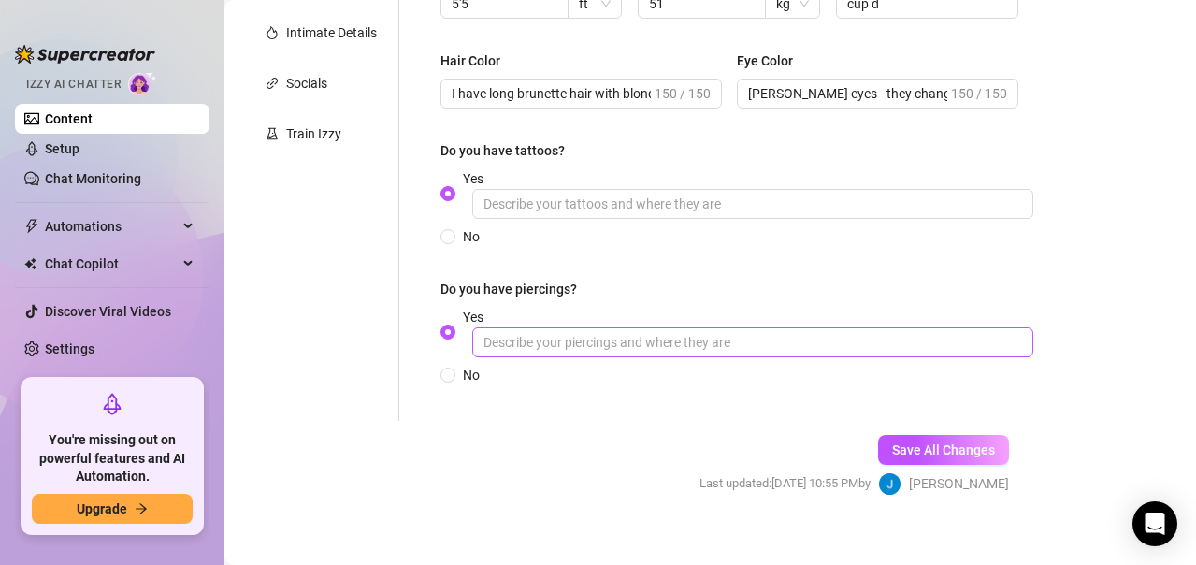
scroll to position [435, 0]
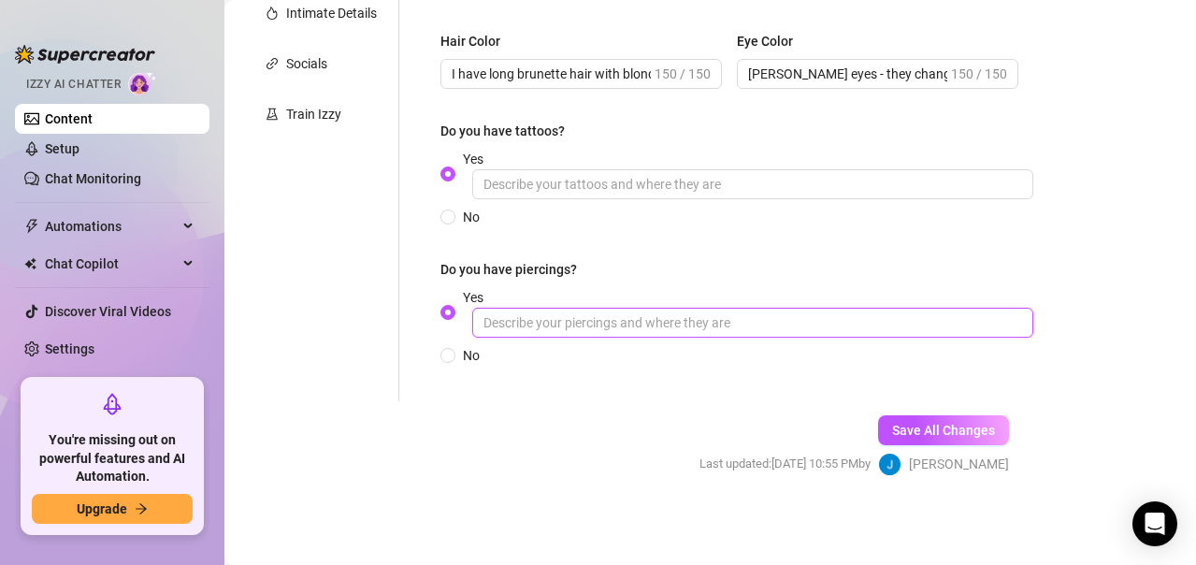
click at [594, 324] on input "Yes" at bounding box center [752, 323] width 561 height 30
paste input "Yes, I have a few piercings! Nothing too crazy, but I like how they add a littl…"
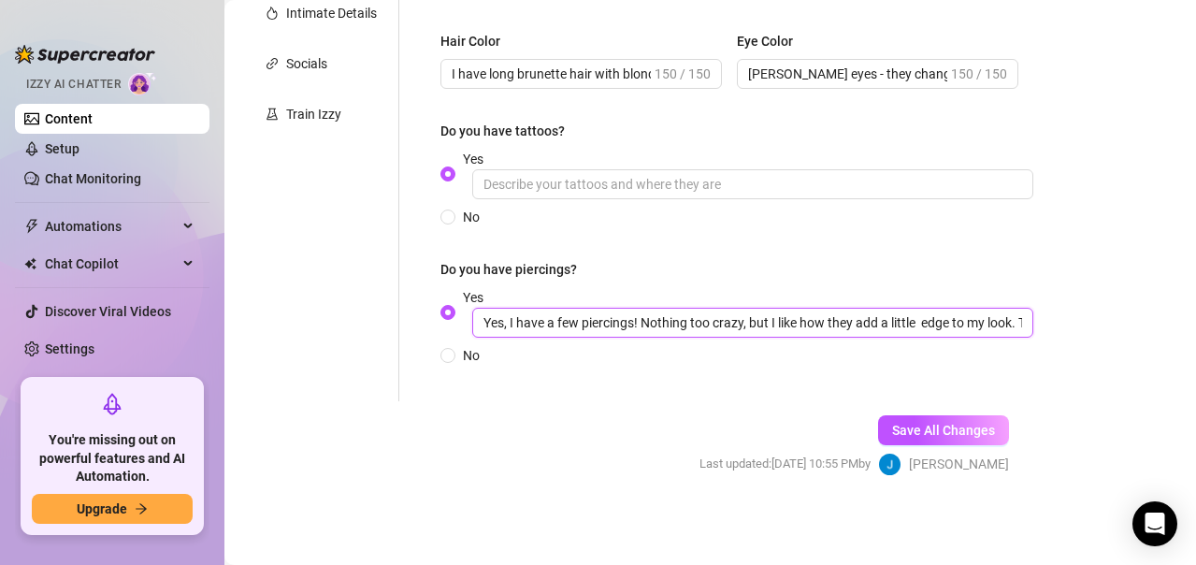
scroll to position [0, 539]
type input "Yes, I have a few piercings! Nothing too crazy, but I like how they add a littl…"
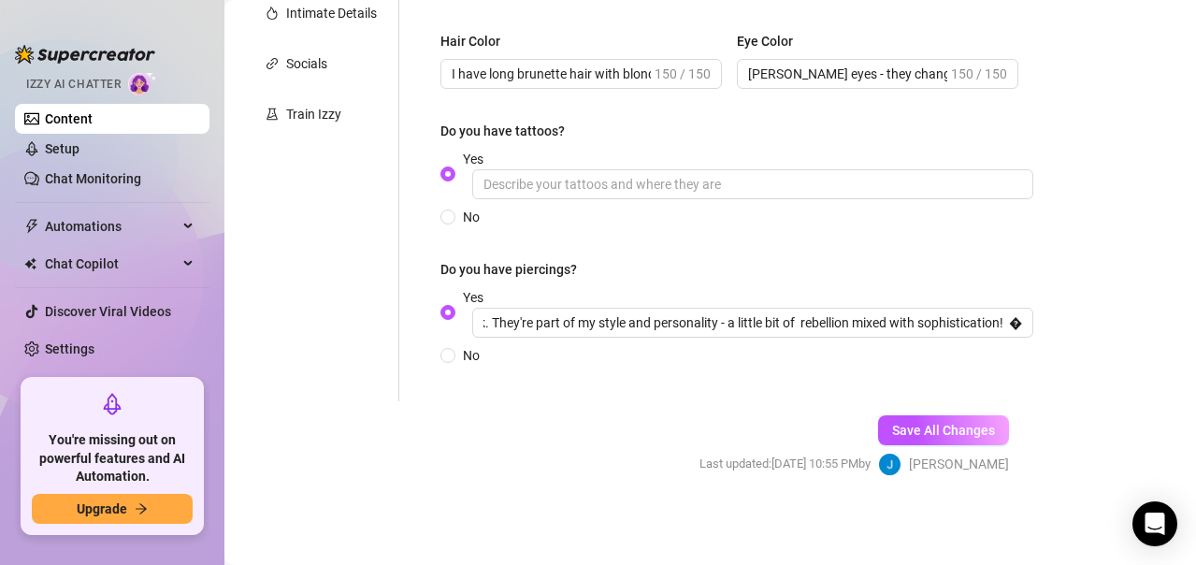
scroll to position [0, 0]
click at [941, 429] on span "Save All Changes" at bounding box center [943, 430] width 103 height 15
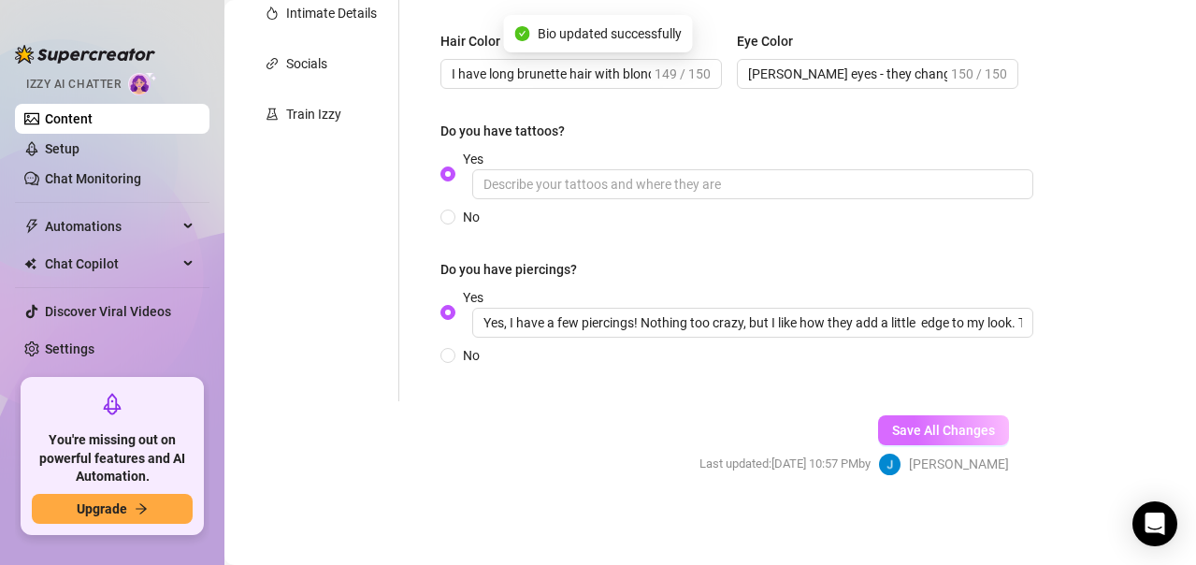
type input "I have long brunette hair with blonde ombré highlights - it's kind of my signat…"
click at [949, 431] on span "Save All Changes" at bounding box center [943, 430] width 103 height 15
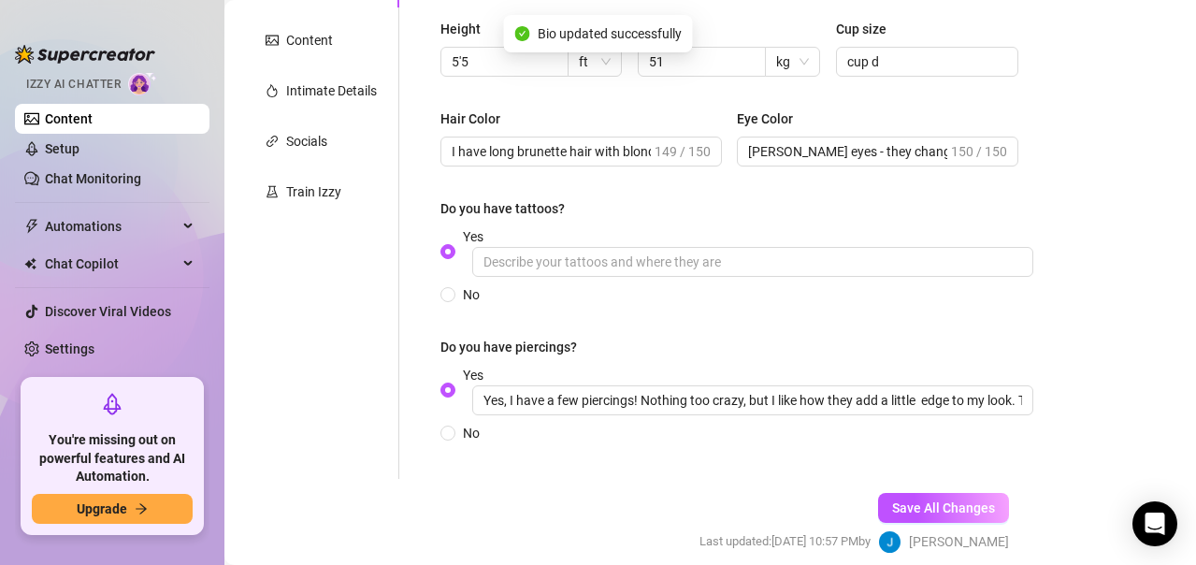
scroll to position [248, 0]
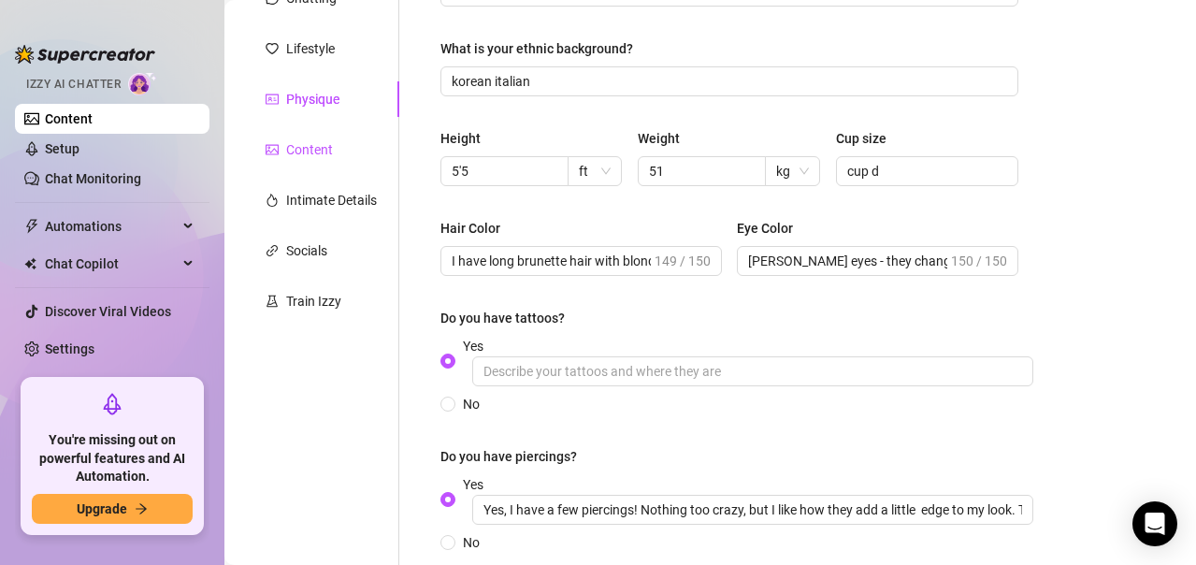
click at [326, 145] on div "Content" at bounding box center [309, 149] width 47 height 21
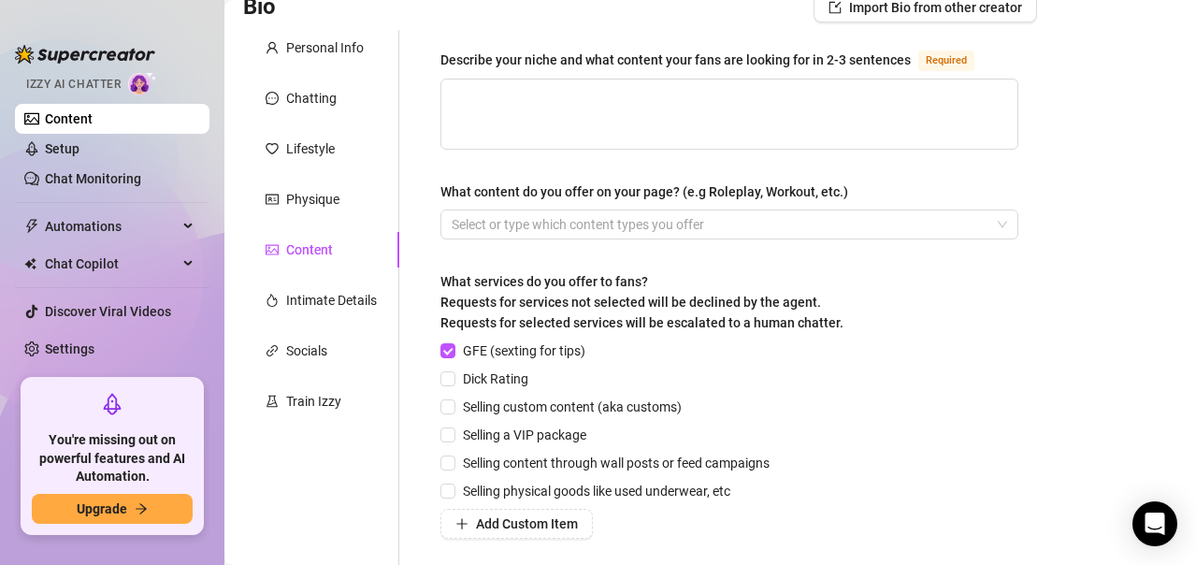
scroll to position [0, 0]
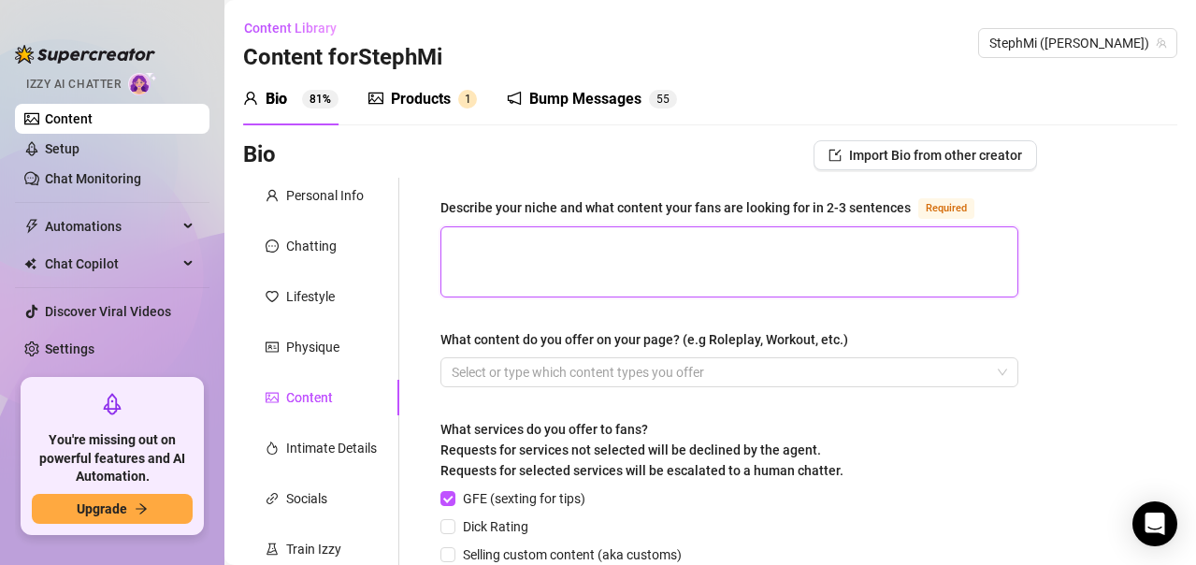
click at [705, 272] on textarea "Describe your niche and what content your fans are looking for in 2-3 sentences…" at bounding box center [729, 261] width 576 height 69
click at [626, 255] on textarea "Describe your niche and what content your fans are looking for in 2-3 sentences…" at bounding box center [729, 261] width 576 height 69
paste textarea "My niche is really about being this multi-faceted woman who's not afraid to be …"
type textarea "My niche is really about being this multi-faceted woman who's not afraid to be …"
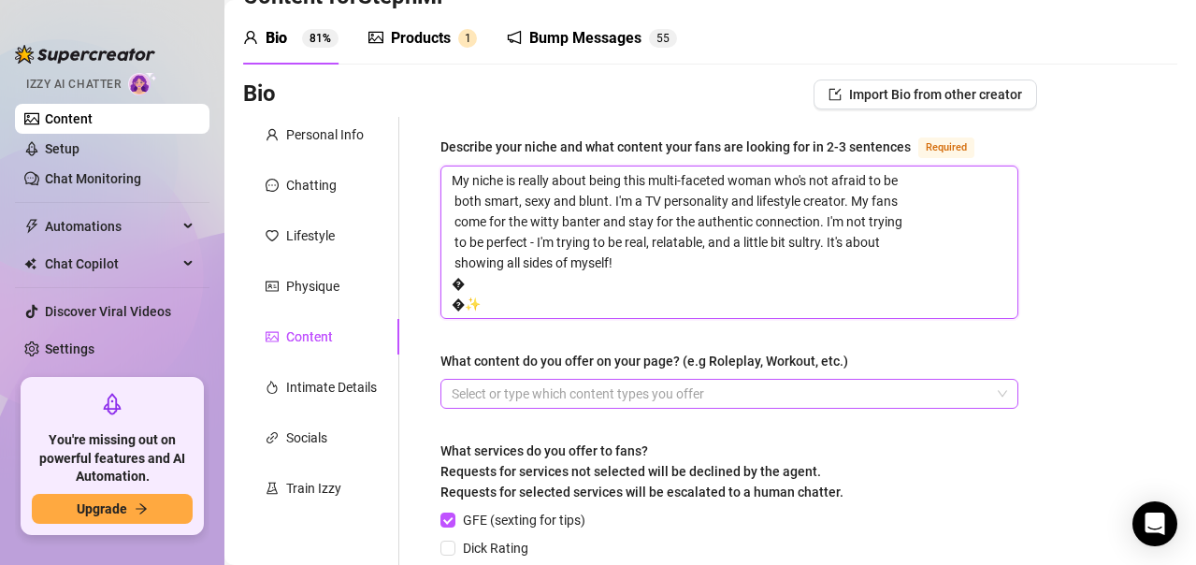
scroll to position [94, 0]
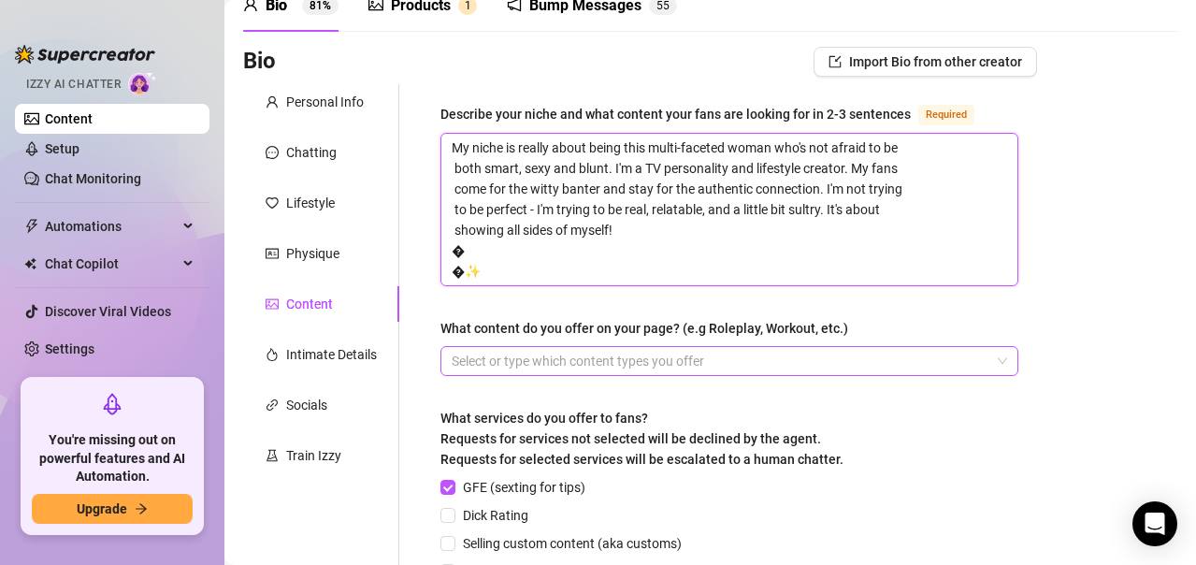
click at [544, 350] on div at bounding box center [719, 361] width 551 height 26
type textarea "My niche is really about being this multi-faceted woman who's not afraid to be …"
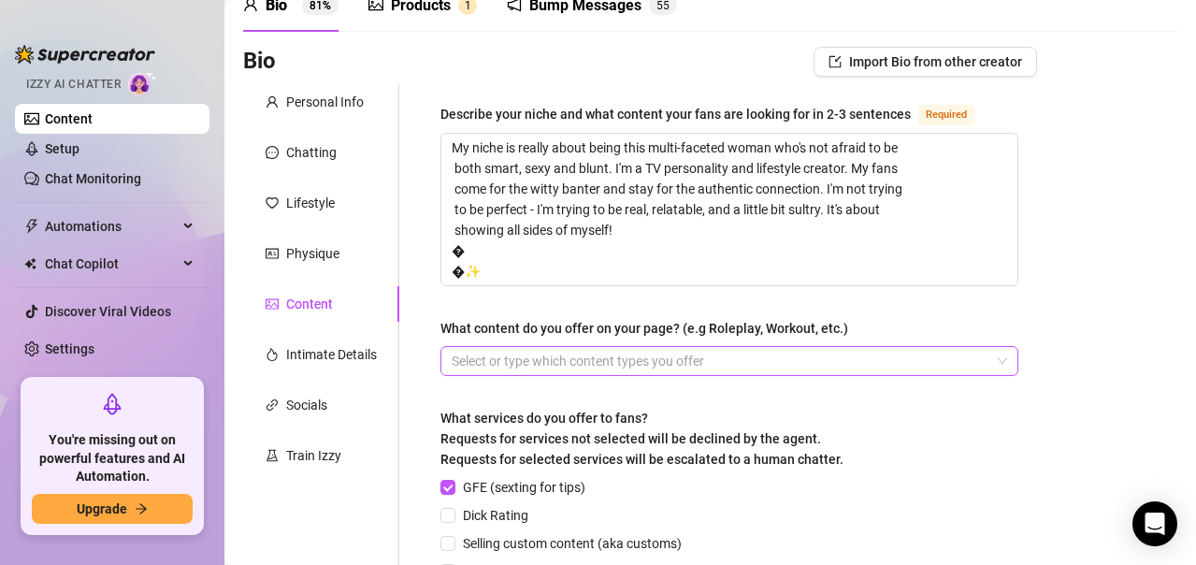
click at [491, 359] on div at bounding box center [719, 361] width 551 height 26
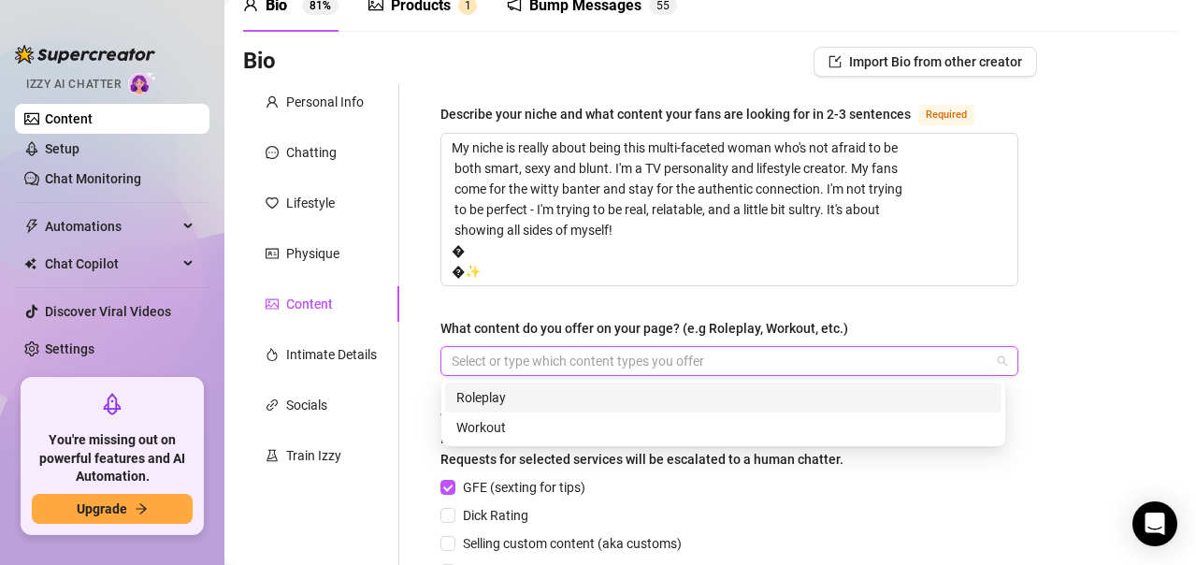
paste input "search"
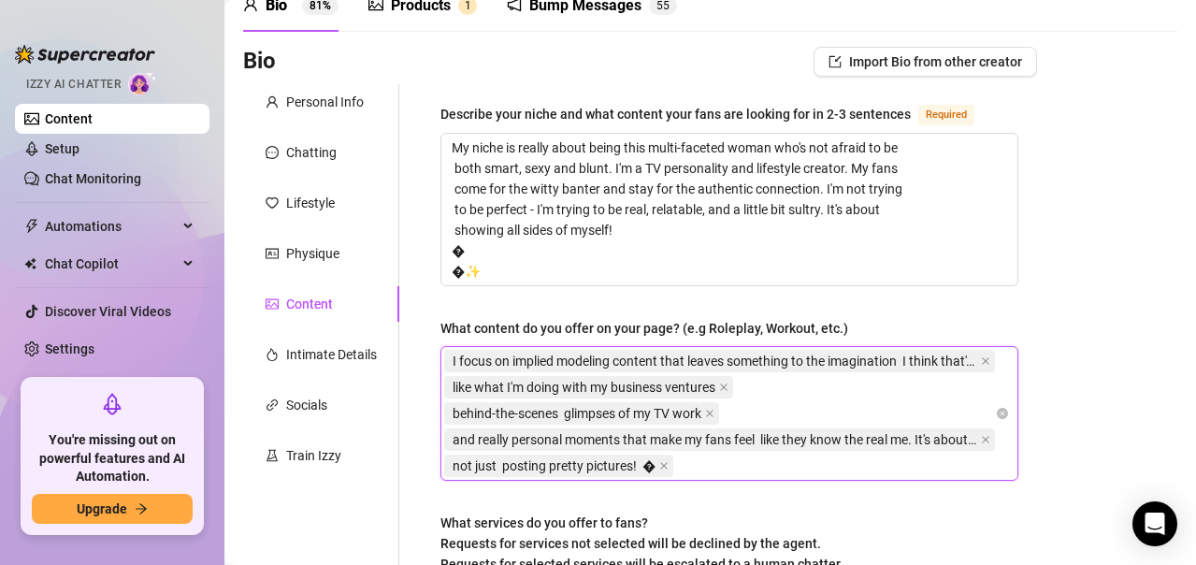
click at [591, 365] on span "I focus on implied modeling content that leaves something to the imagination I …" at bounding box center [715, 361] width 525 height 21
click at [1115, 320] on div "Bio Import Bio from other creator Personal Info Chatting Lifestyle Physique Con…" at bounding box center [710, 530] width 934 height 966
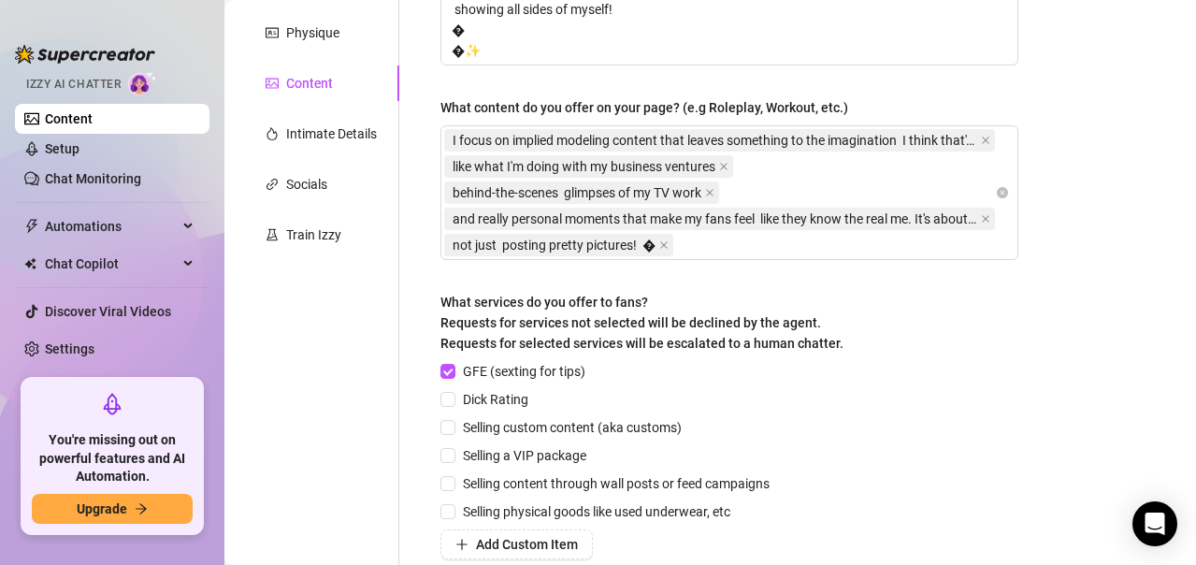
scroll to position [374, 0]
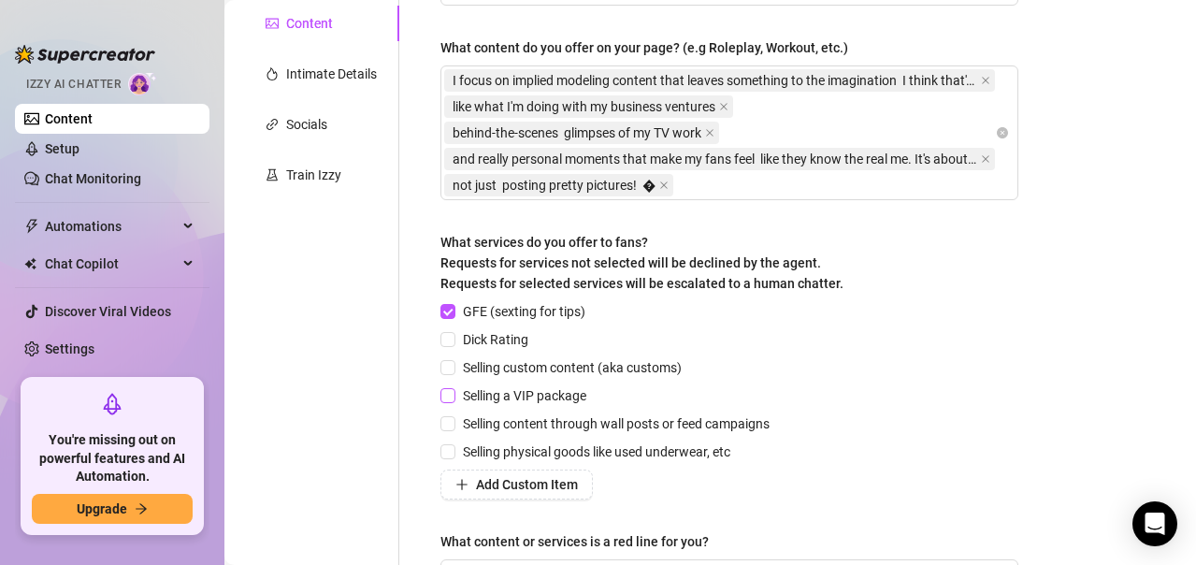
click at [507, 395] on span "Selling a VIP package" at bounding box center [524, 395] width 138 height 21
click at [453, 395] on input "Selling a VIP package" at bounding box center [446, 394] width 13 height 13
checkbox input "true"
click at [515, 367] on span "Selling custom content (aka customs)" at bounding box center [572, 367] width 234 height 21
click at [453, 367] on input "Selling custom content (aka customs)" at bounding box center [446, 366] width 13 height 13
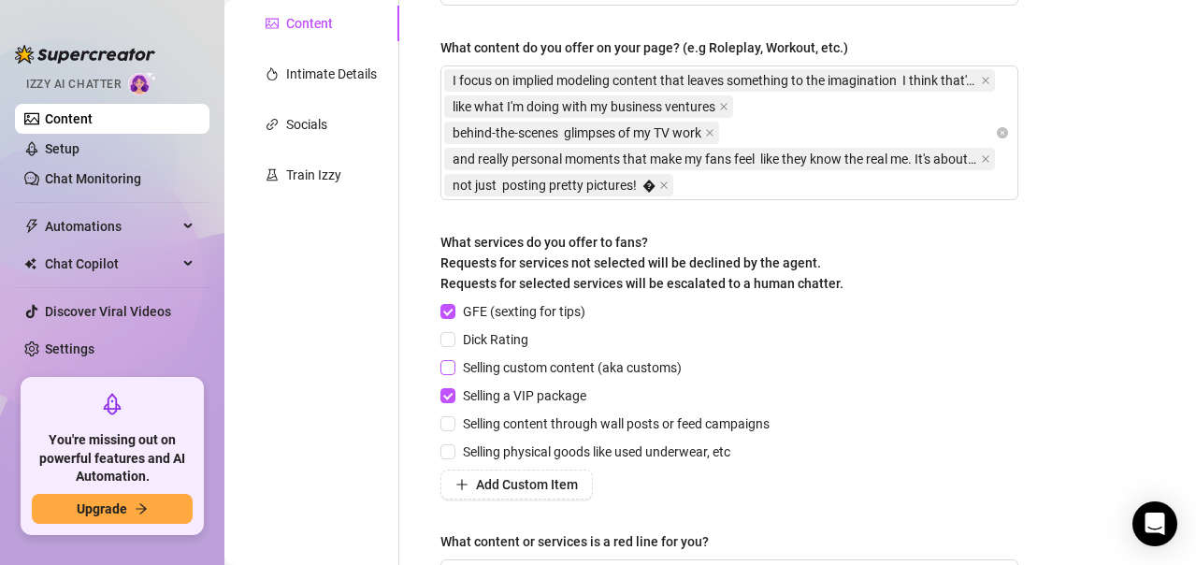
checkbox input "true"
click at [617, 425] on span "Selling content through wall posts or feed campaigns" at bounding box center [616, 423] width 322 height 21
click at [453, 425] on input "Selling content through wall posts or feed campaigns" at bounding box center [446, 422] width 13 height 13
checkbox input "true"
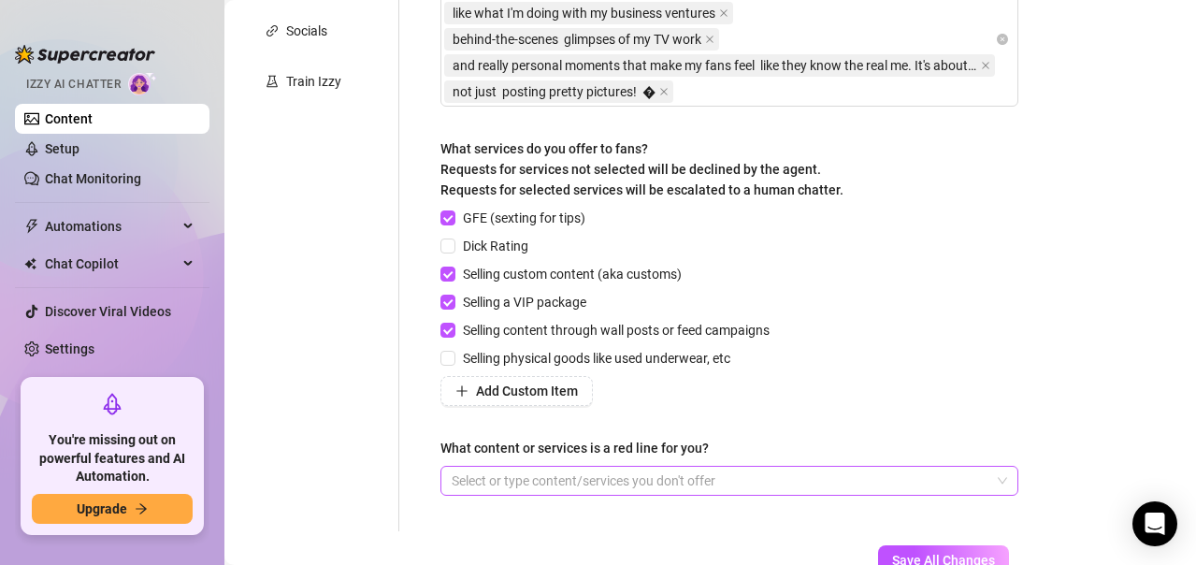
click at [542, 493] on div "Select or type content/services you don't offer" at bounding box center [729, 481] width 578 height 30
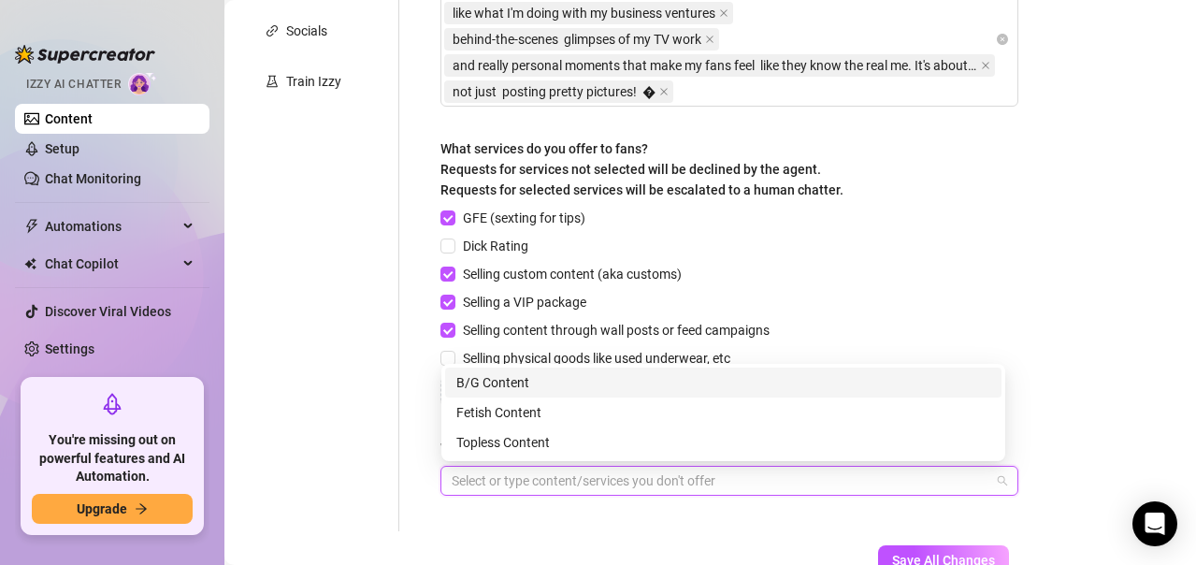
click at [543, 508] on div "Describe your niche and what content your fans are looking for in 2-3 sentences…" at bounding box center [729, 121] width 578 height 784
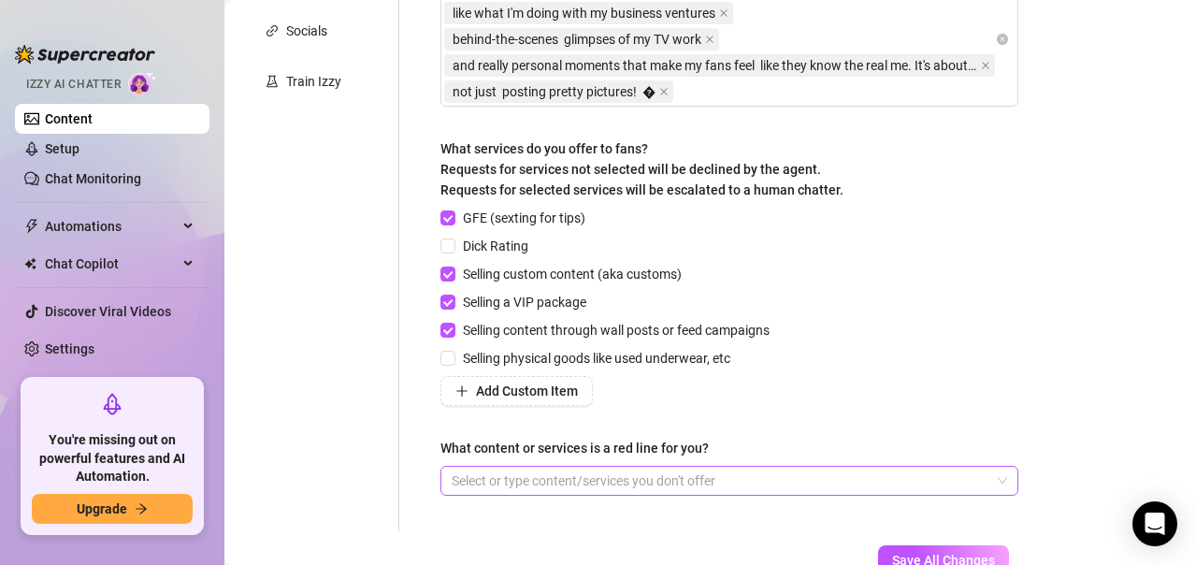
click at [549, 485] on div at bounding box center [719, 481] width 551 height 26
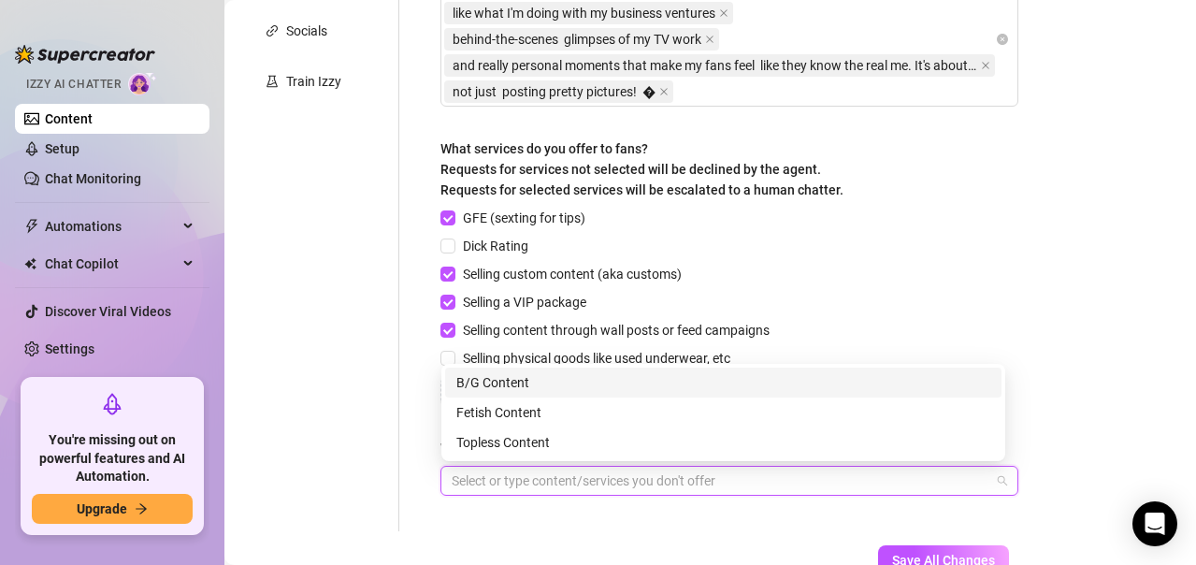
click at [518, 379] on div "B/G Content" at bounding box center [723, 382] width 534 height 21
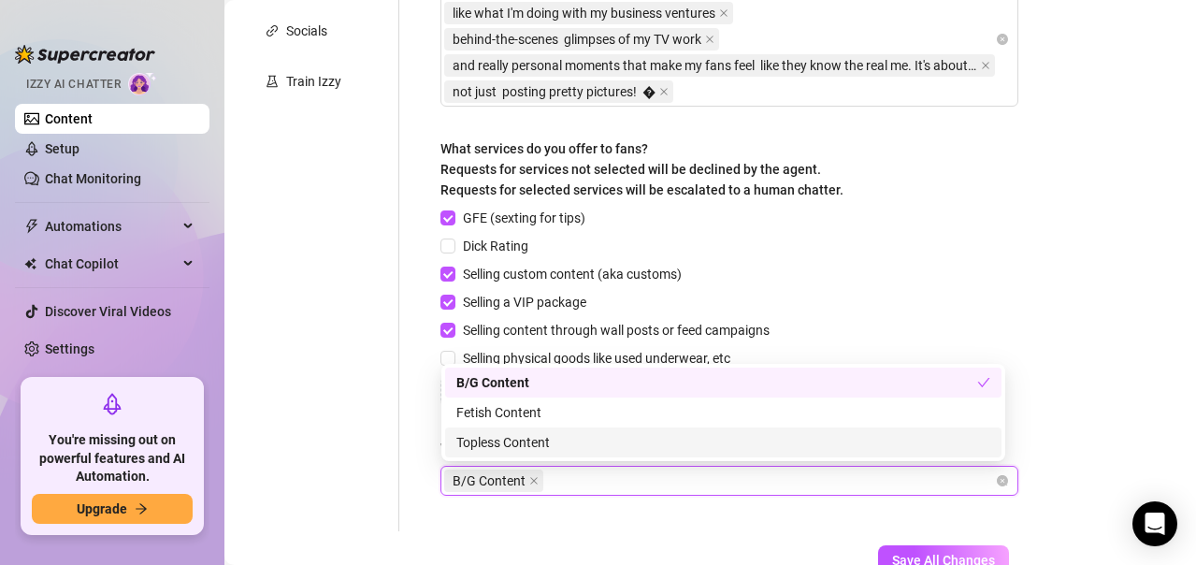
click at [582, 481] on div "B/G Content" at bounding box center [719, 481] width 551 height 26
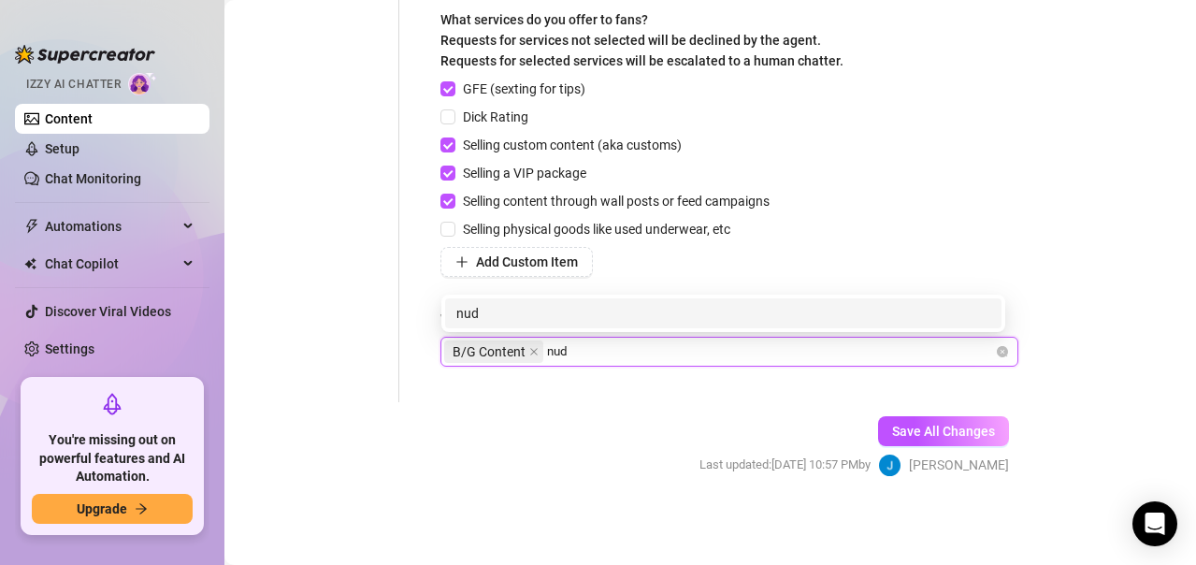
type input "nude"
click at [502, 316] on div "nude" at bounding box center [723, 313] width 534 height 21
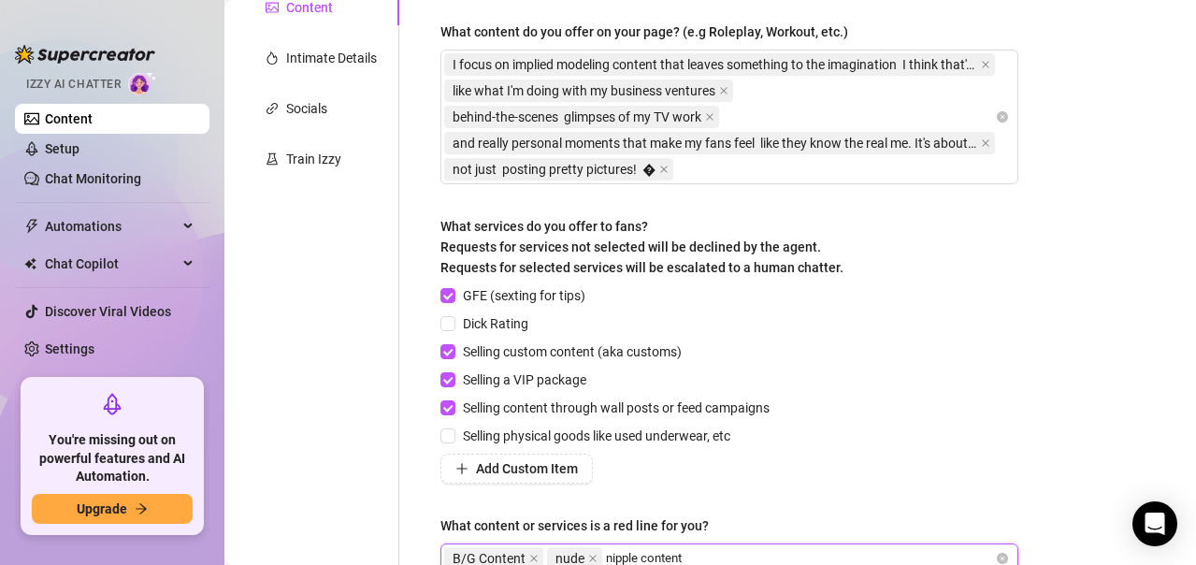
scroll to position [316, 0]
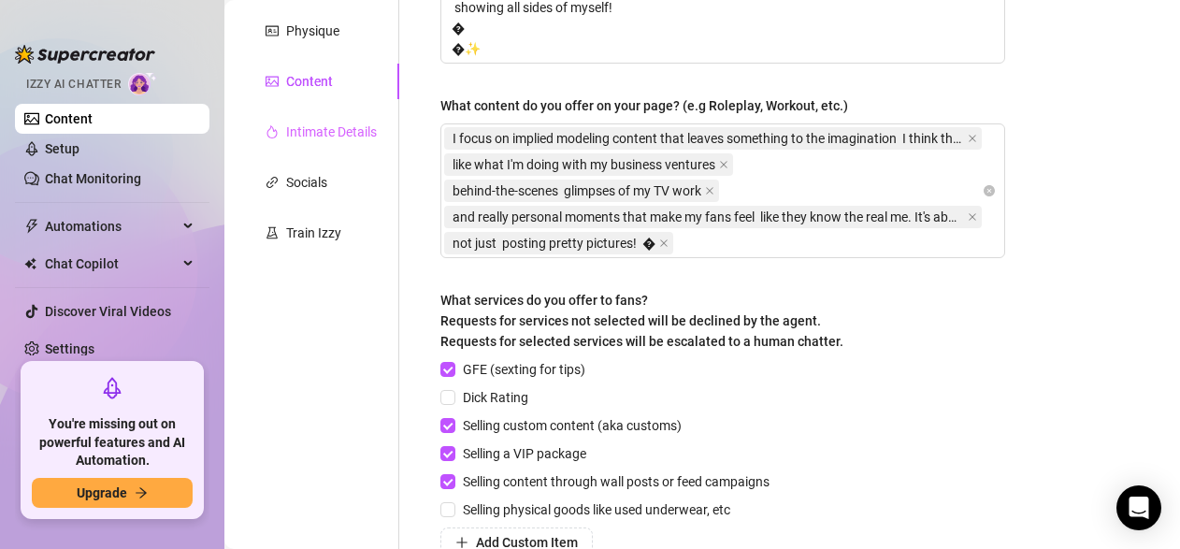
type input "nipple content"
click at [321, 130] on div "Intimate Details" at bounding box center [331, 132] width 91 height 21
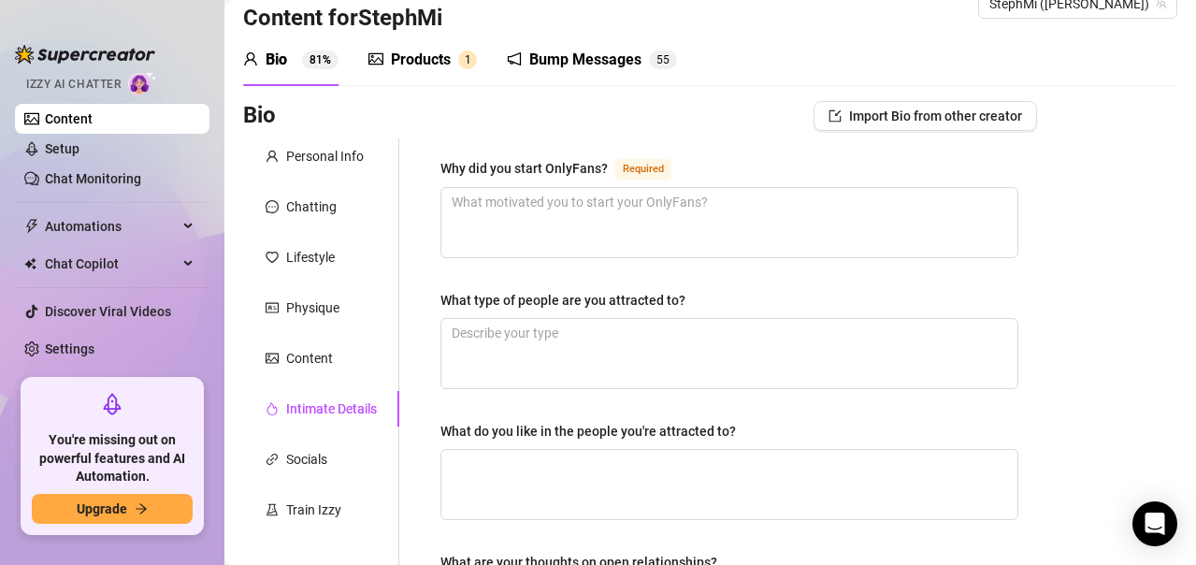
scroll to position [36, 0]
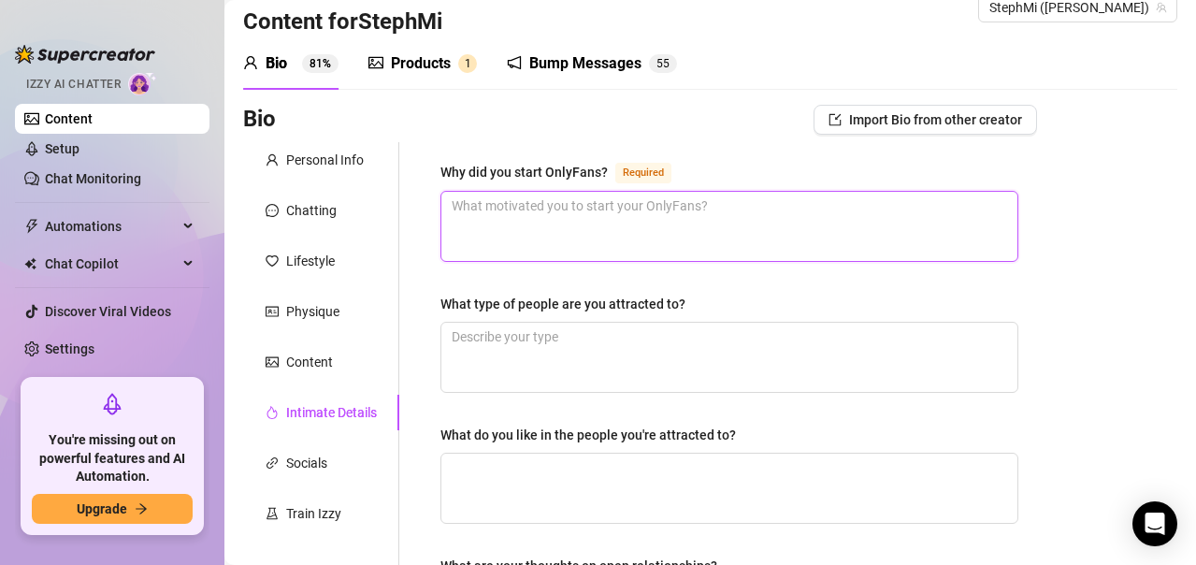
click at [636, 228] on textarea "Why did you start OnlyFans? Required" at bounding box center [729, 226] width 576 height 69
click at [595, 234] on textarea "Why did you start OnlyFans? Required" at bounding box center [729, 226] width 576 height 69
paste textarea "Honestly, I started OnlyFans because I wanted a way to connect with my fans on …"
type textarea "Honestly, I started OnlyFans because I wanted a way to connect with my fans on …"
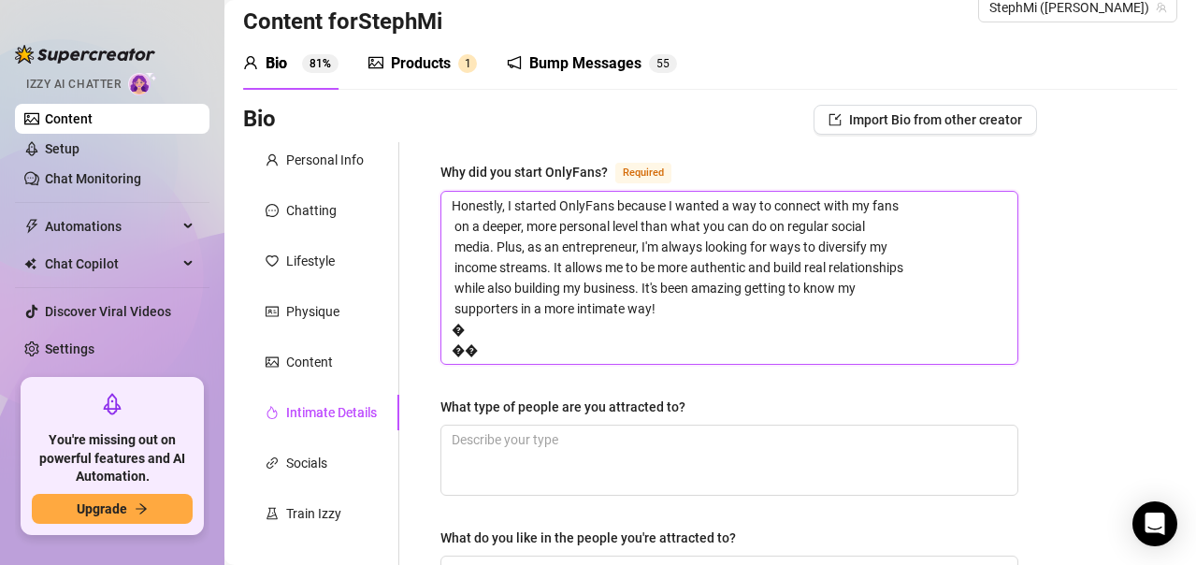
scroll to position [0, 0]
type textarea "Honestly, I started OnlyFans because I wanted a way to connect with my fans on …"
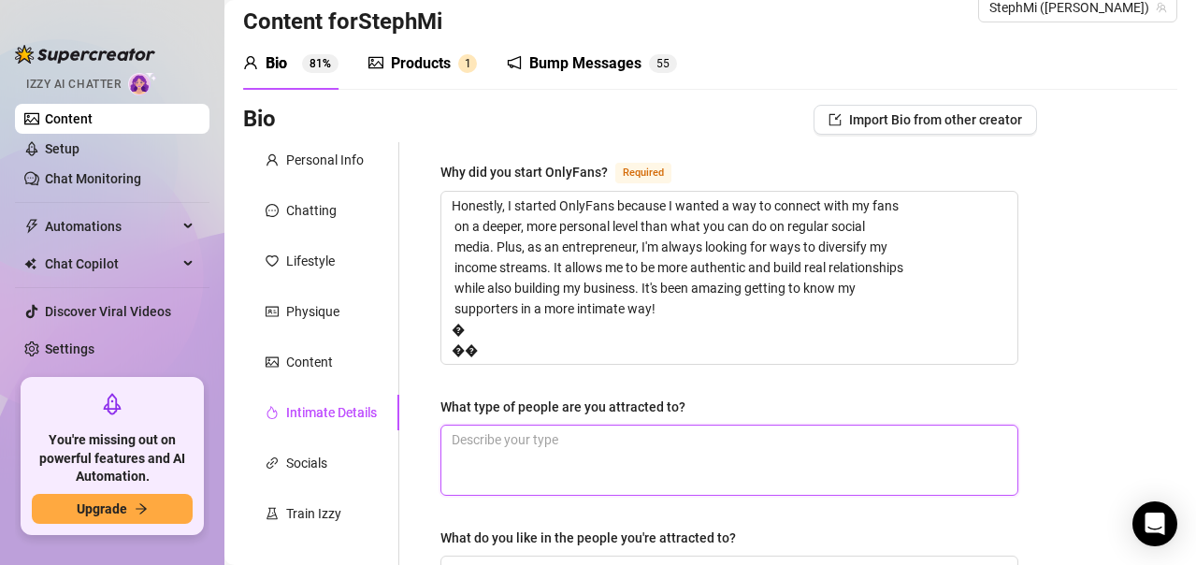
click at [651, 461] on textarea "What type of people are you attracted to?" at bounding box center [729, 459] width 576 height 69
click at [530, 470] on textarea "What type of people are you attracted to?" at bounding box center [729, 459] width 576 height 69
paste textarea "I'm drawn to people who are confident without being arrogant - there's somethin…"
type textarea "I'm drawn to people who are confident without being arrogant - there's somethin…"
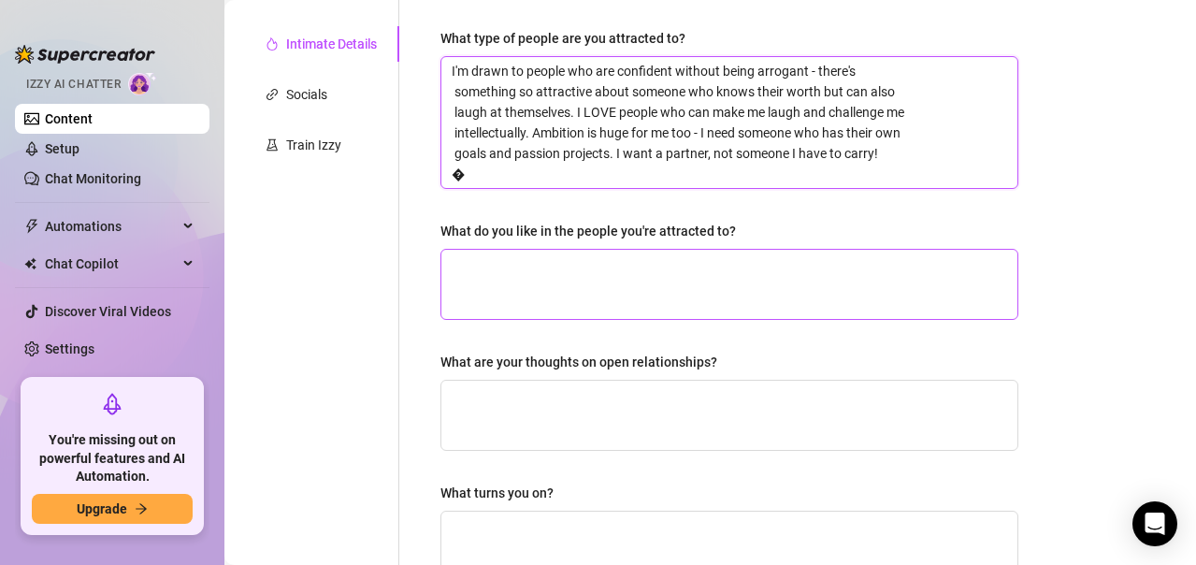
scroll to position [410, 0]
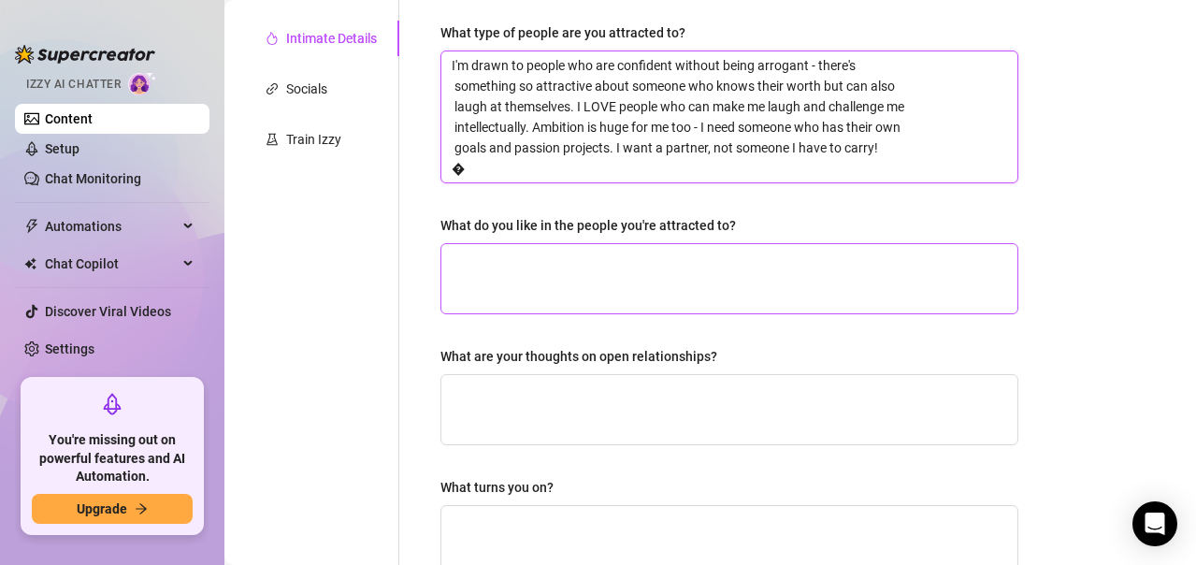
type textarea "I'm drawn to people who are confident without being arrogant - there's somethin…"
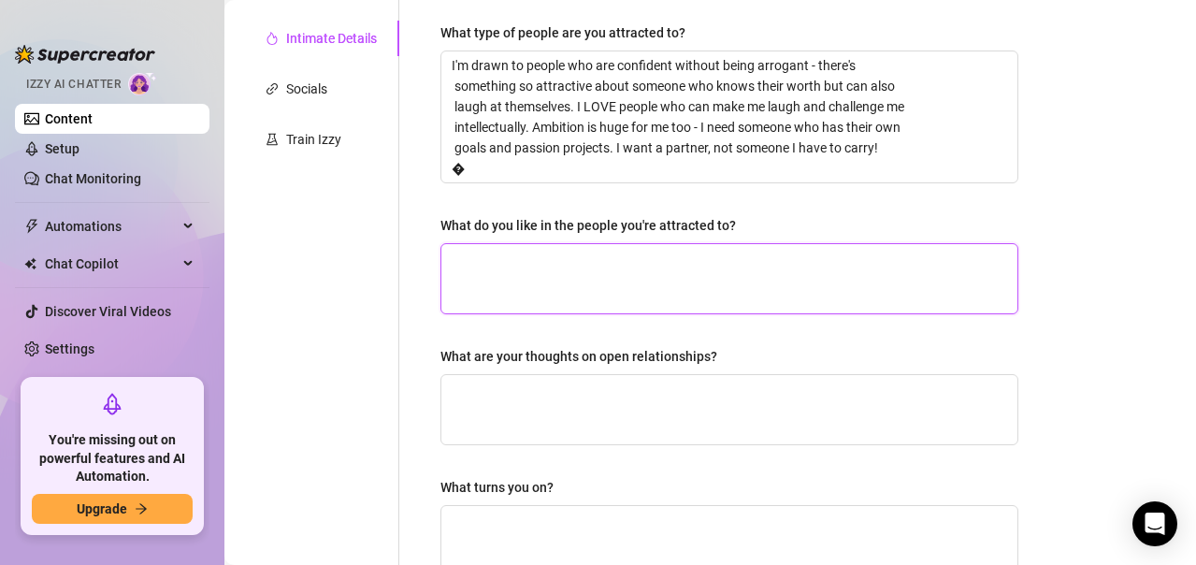
click at [559, 270] on textarea "What do you like in the people you're attracted to?" at bounding box center [729, 278] width 576 height 69
click at [613, 283] on textarea "What do you like in the people you're attracted to?" at bounding box center [729, 278] width 576 height 69
paste textarea "Drive is everything to me - I want someone who's as passionate about their goal…"
type textarea "Drive is everything to me - I want someone who's as passionate about their goal…"
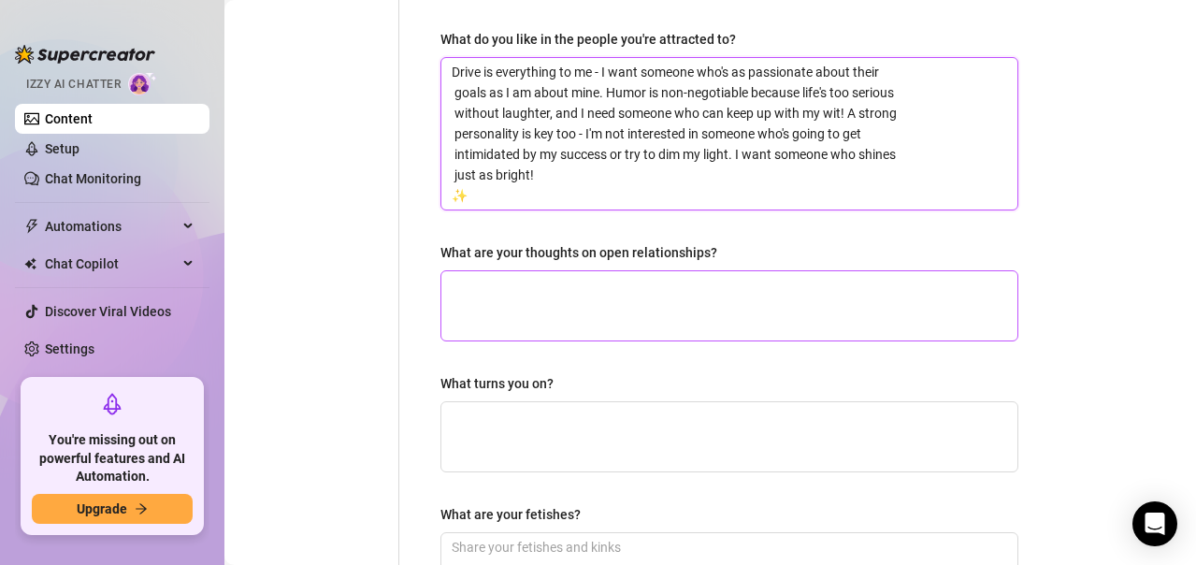
scroll to position [597, 0]
type textarea "Drive is everything to me - I want someone who's as passionate about their goal…"
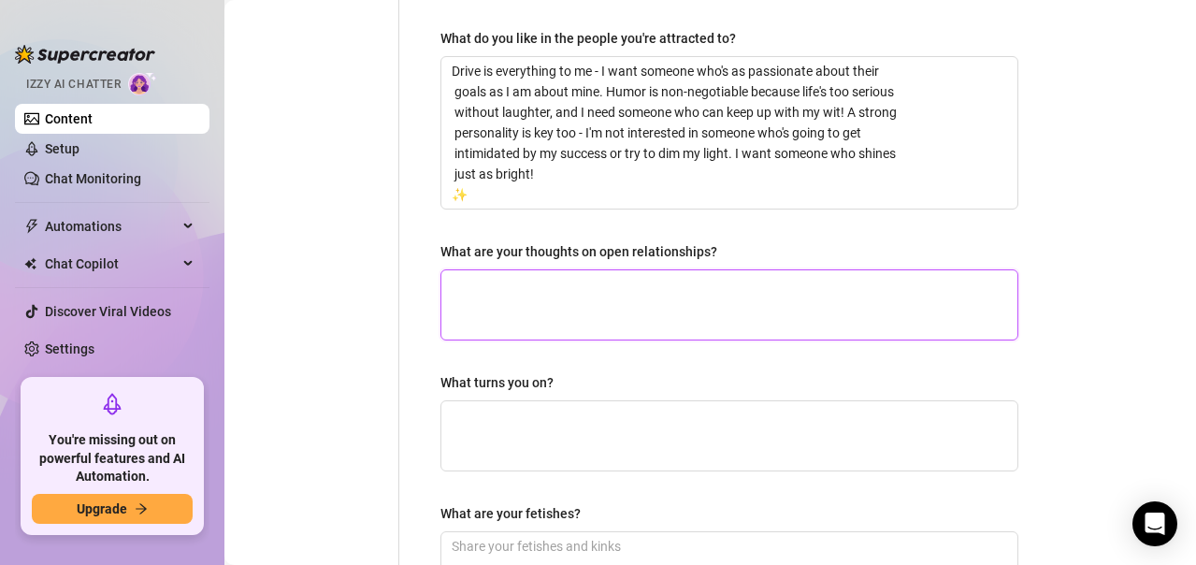
click at [624, 310] on textarea "What are your thoughts on open relationships?" at bounding box center [729, 304] width 576 height 69
click at [587, 314] on textarea "What are your thoughts on open relationships?" at bounding box center [729, 304] width 576 height 69
paste textarea "Definitely not my thing! I'm pretty traditional when it comes to relationships …"
type textarea "Definitely not my thing! I'm pretty traditional when it comes to relationships …"
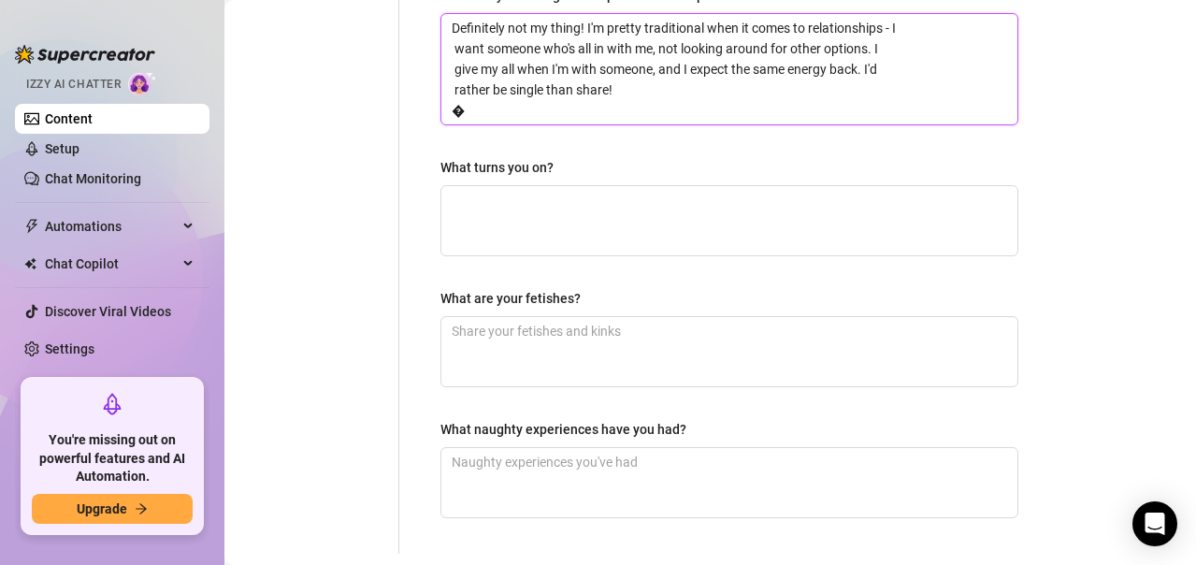
scroll to position [877, 0]
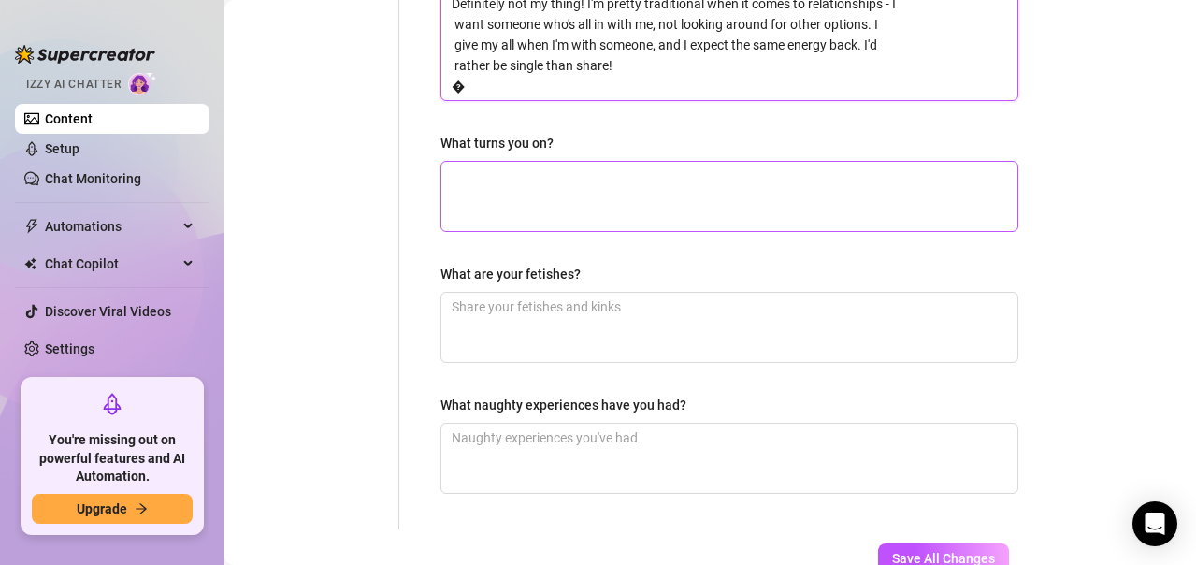
type textarea "Definitely not my thing! I'm pretty traditional when it comes to relationships …"
click at [638, 196] on textarea "What turns you on?" at bounding box center [729, 196] width 576 height 69
click at [547, 198] on textarea "What turns you on?" at bounding box center [729, 196] width 576 height 69
paste textarea "Confidence is such a turn-on for me - not cockiness, but that quiet self assura…"
type textarea "Confidence is such a turn-on for me - not cockiness, but that quiet self assura…"
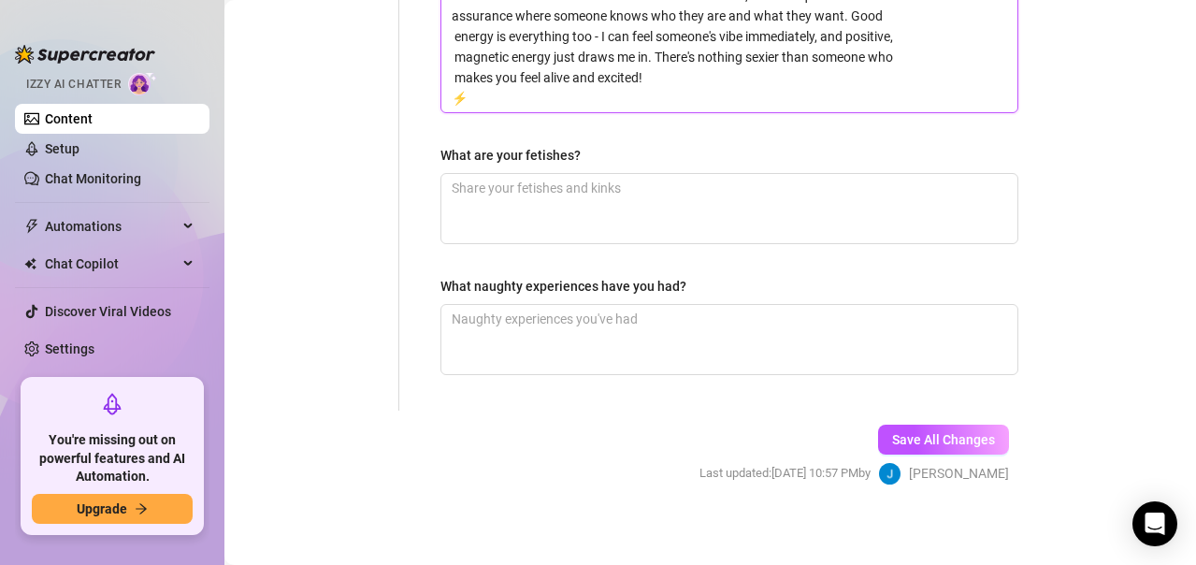
scroll to position [1066, 0]
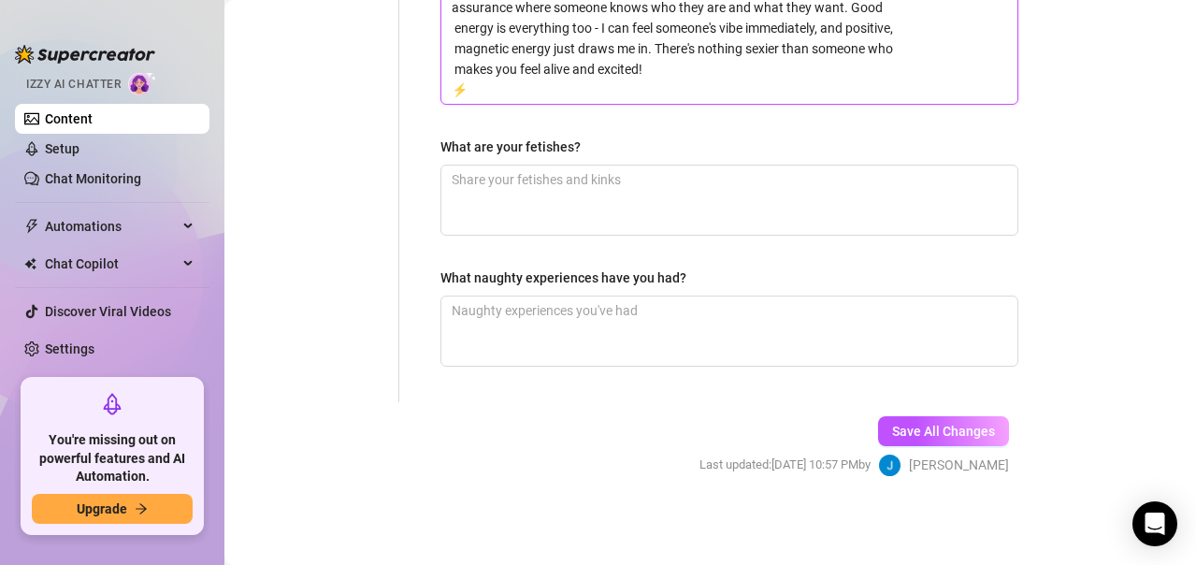
type textarea "Confidence is such a turn-on for me - not cockiness, but that quiet self assura…"
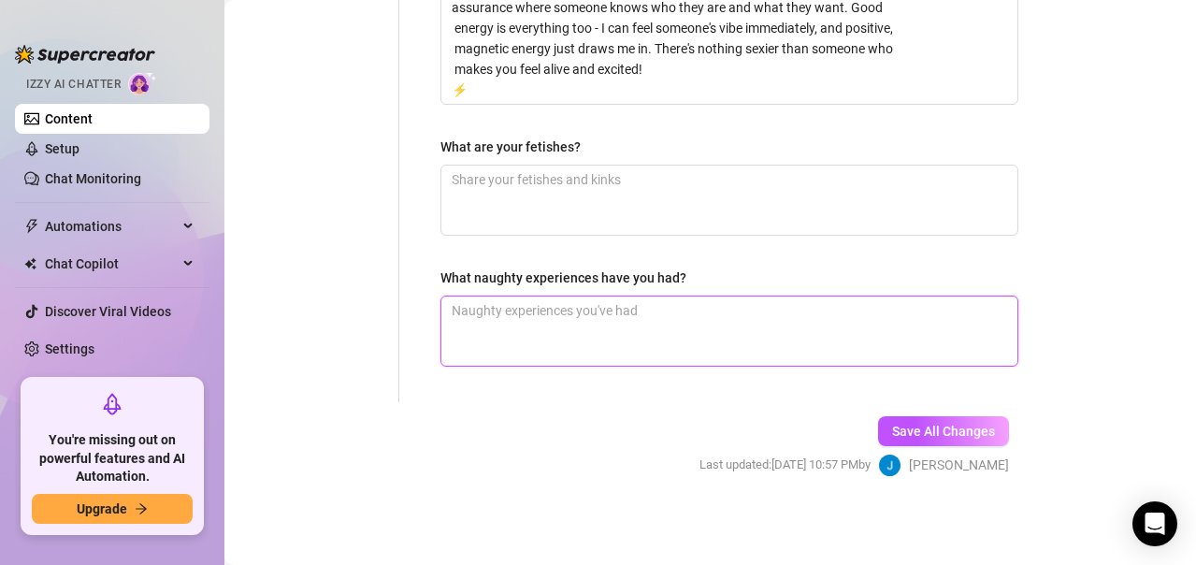
click at [582, 325] on textarea "What naughty experiences have you had?" at bounding box center [729, 330] width 576 height 69
paste textarea "You have to get to know Mi to find out."
type textarea "You have to get to know Mi to find out."
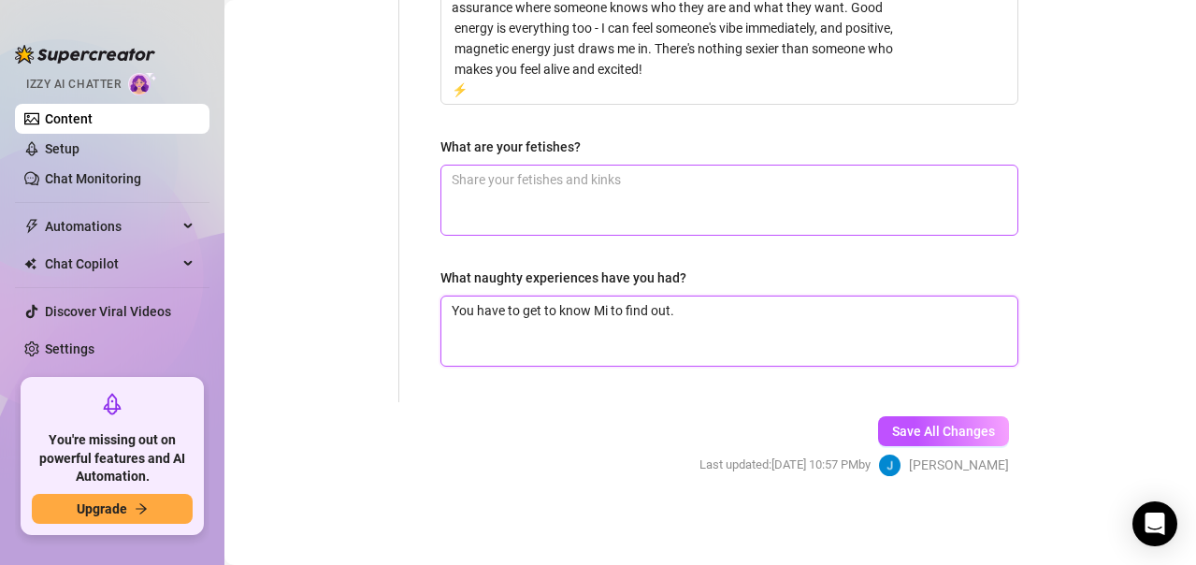
type textarea "You have to get to know Mi to find out."
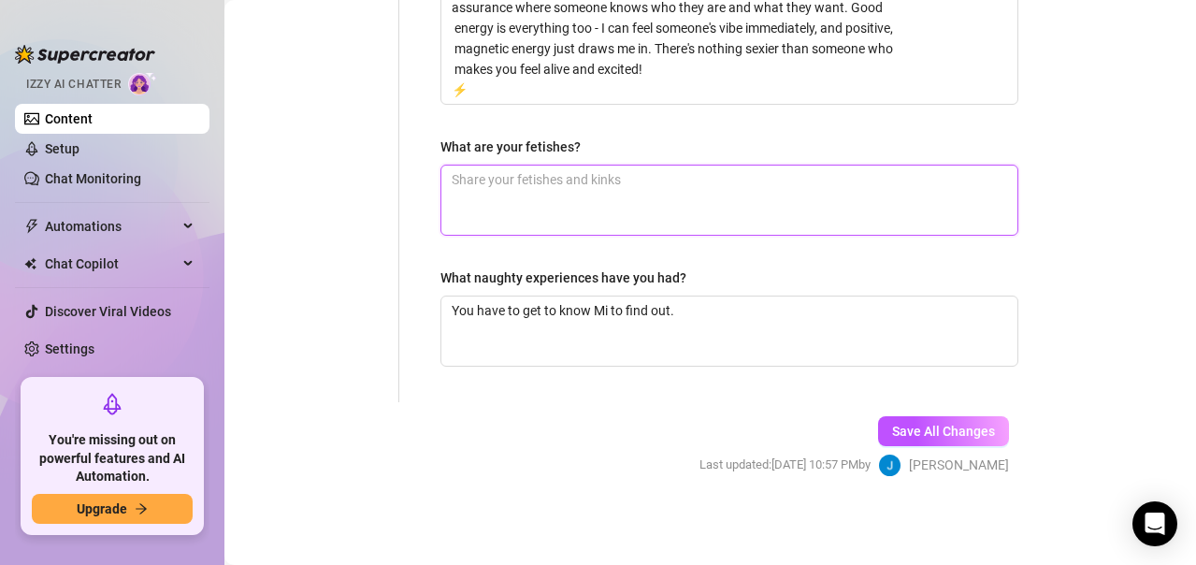
click at [552, 173] on textarea "What are your fetishes?" at bounding box center [729, 200] width 576 height 69
type textarea "t"
type textarea "to"
type textarea "too"
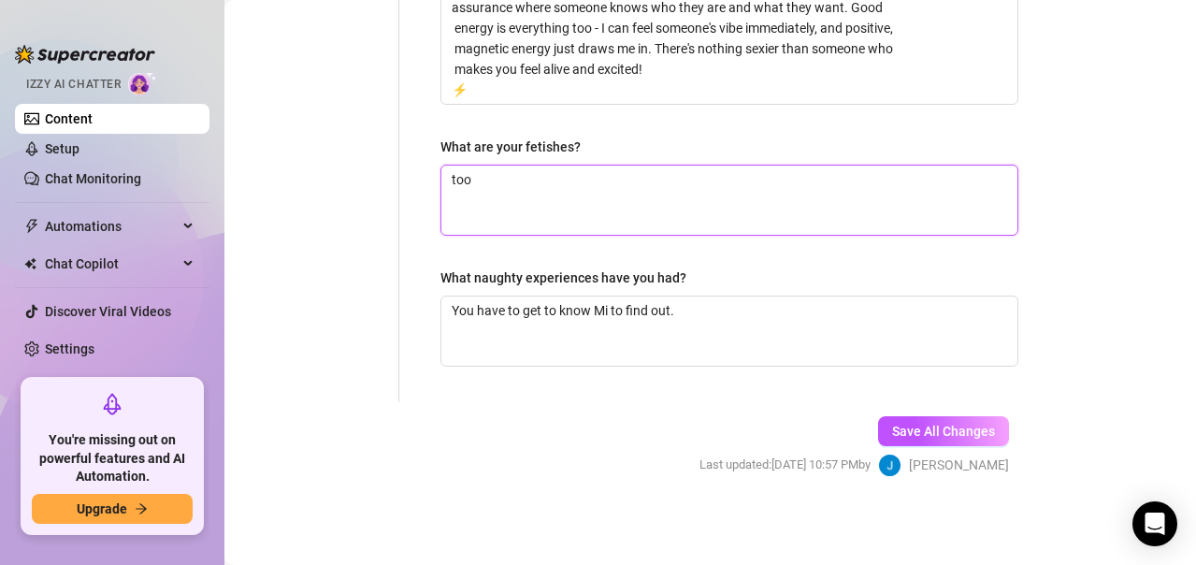
type textarea "too p"
type textarea "too pe"
type textarea "too per"
type textarea "too pers"
type textarea "too perso"
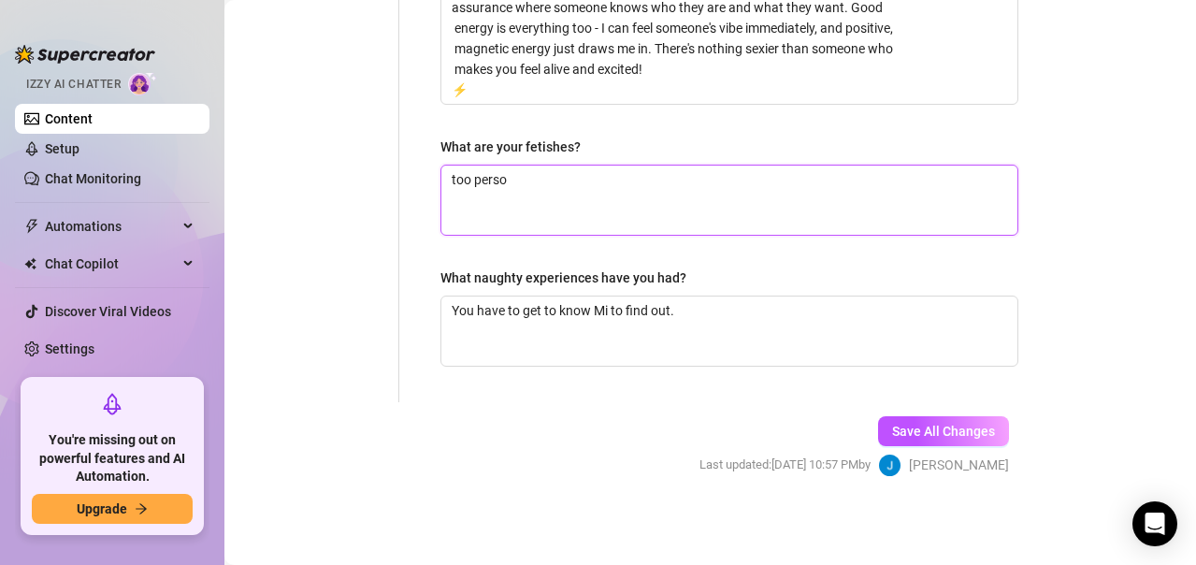
type textarea "too person"
type textarea "too persona"
type textarea "too personal"
type textarea "too personal f"
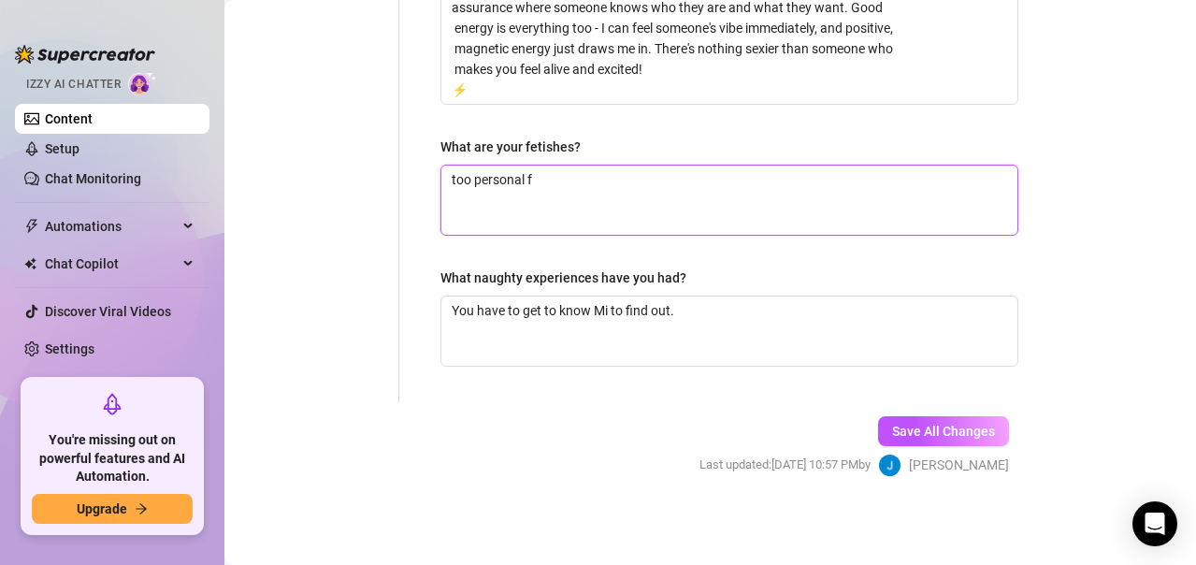
type textarea "too personal fo"
type textarea "too personal for"
type textarea "too personal for m"
type textarea "too personal for me"
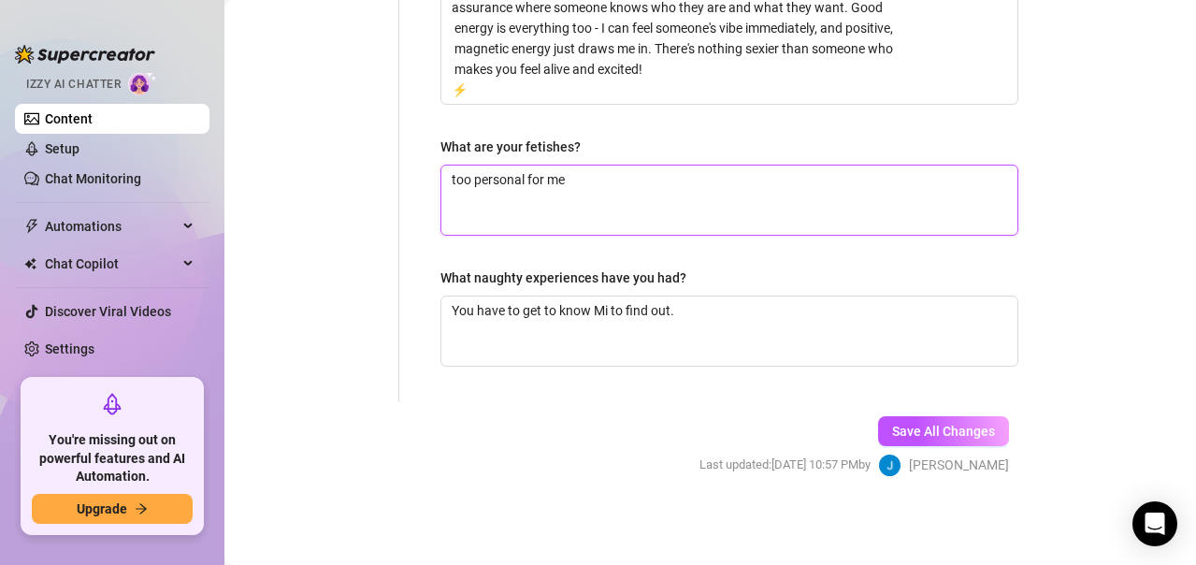
type textarea "too personal for me"
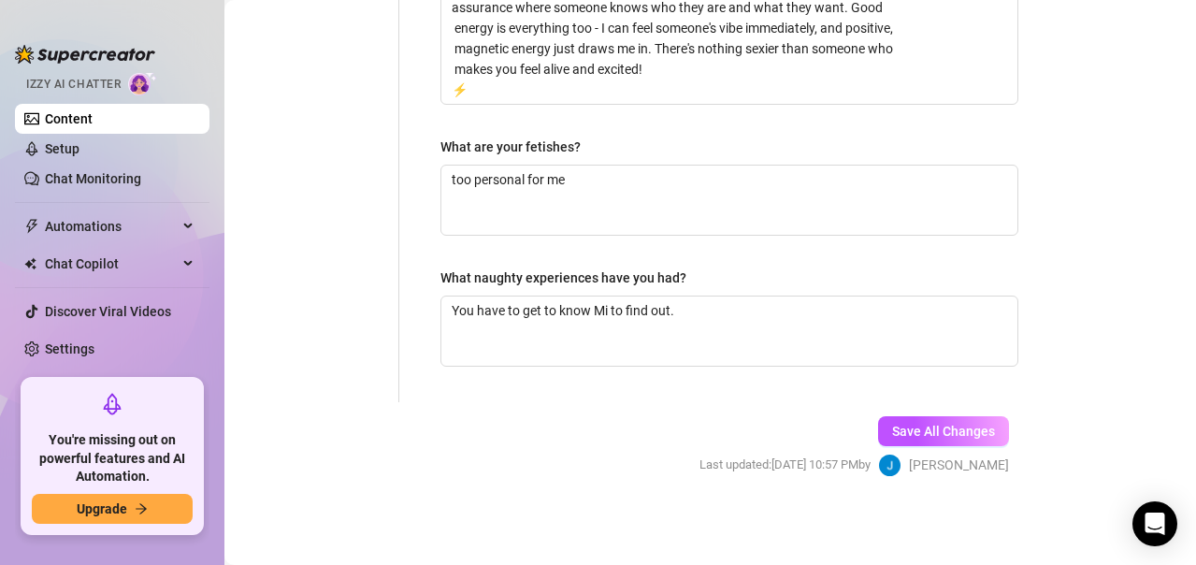
click at [947, 411] on div "Save All Changes Last updated: [DATE] 10:57 PM by [PERSON_NAME]" at bounding box center [854, 446] width 366 height 89
click at [946, 432] on span "Save All Changes" at bounding box center [943, 431] width 103 height 15
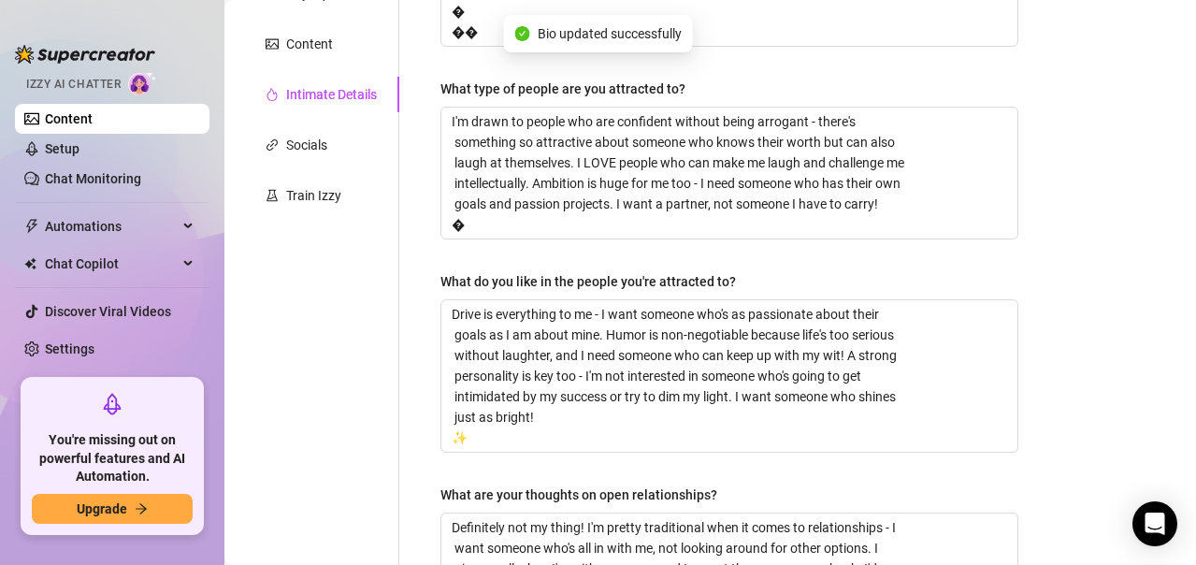
scroll to position [224, 0]
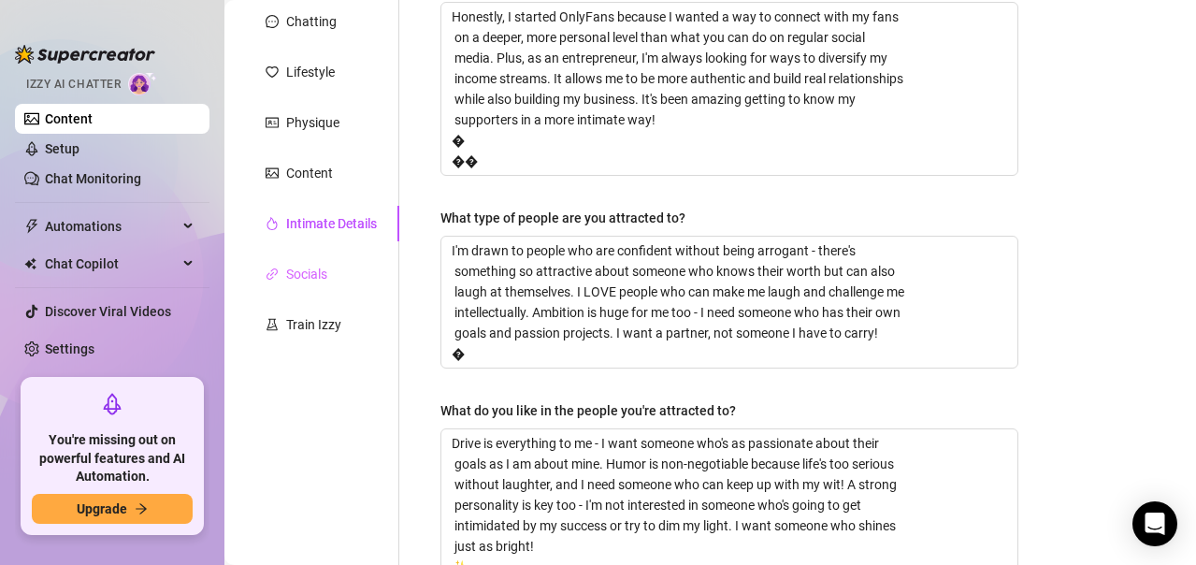
click at [330, 271] on div "Socials" at bounding box center [321, 274] width 156 height 36
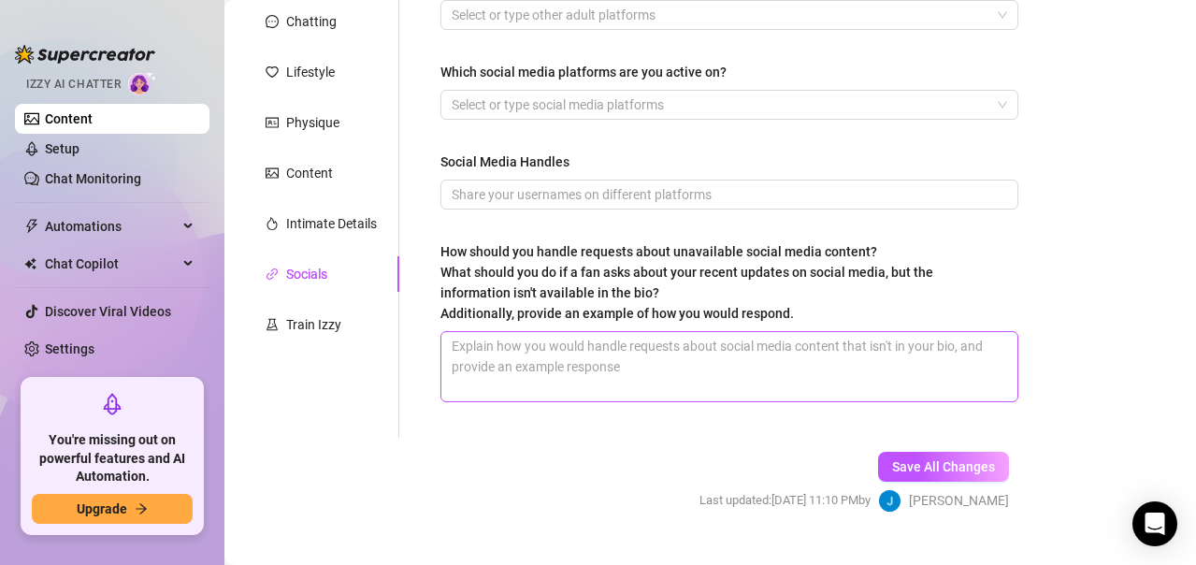
scroll to position [37, 0]
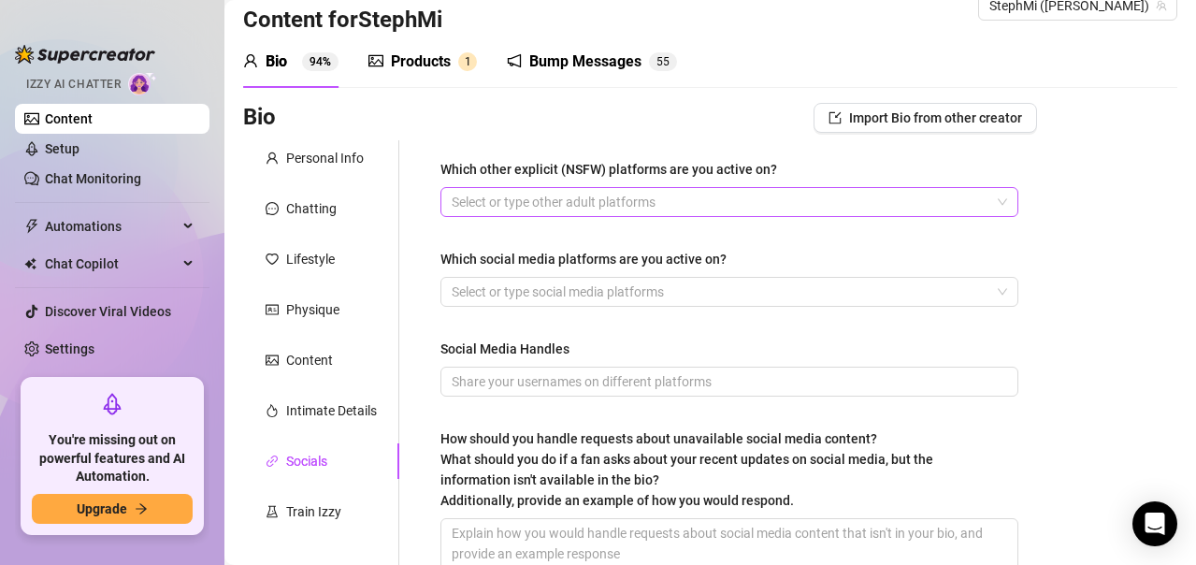
click at [640, 208] on div at bounding box center [719, 202] width 551 height 26
click at [482, 123] on div "Bio Import Bio from other creator" at bounding box center [640, 118] width 794 height 30
click at [577, 205] on div at bounding box center [719, 202] width 551 height 26
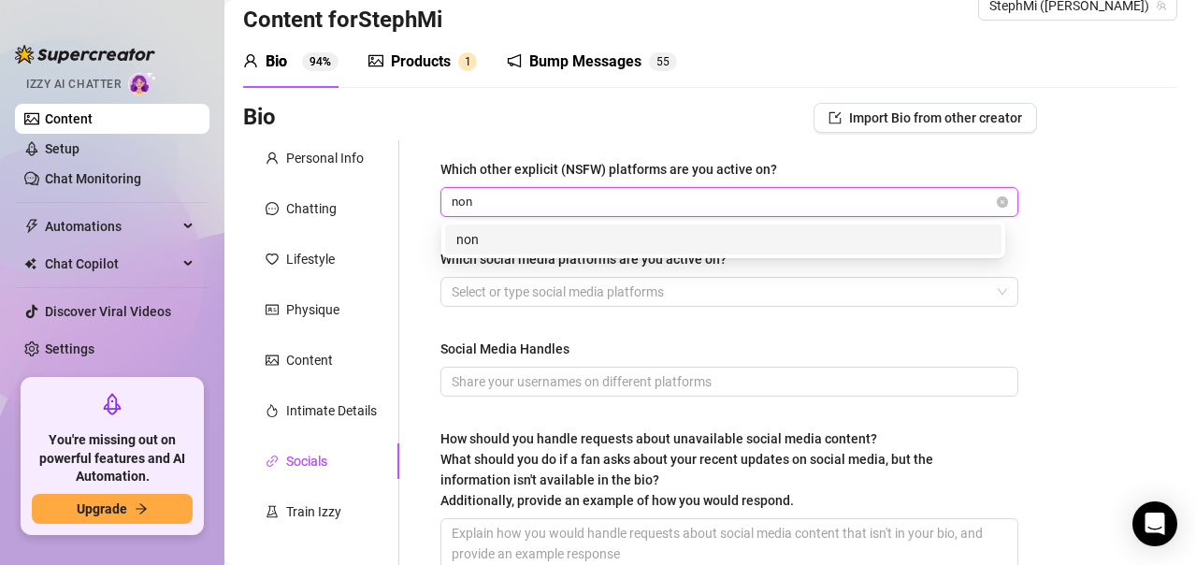
type input "none"
click at [597, 226] on div "none" at bounding box center [723, 239] width 556 height 30
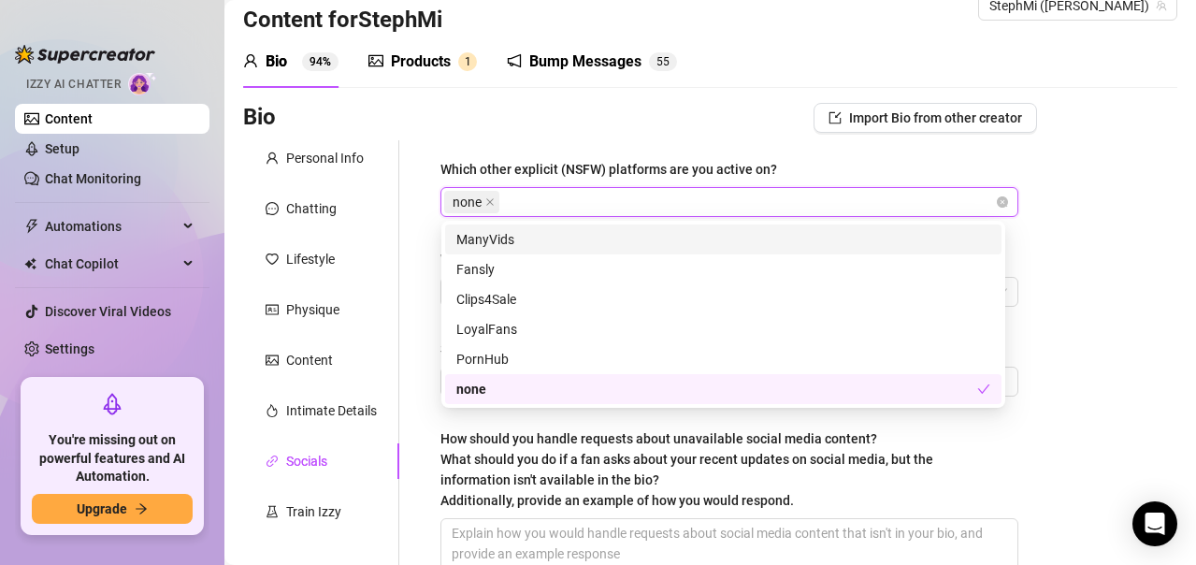
click at [780, 128] on div "Bio Import Bio from other creator" at bounding box center [640, 118] width 794 height 30
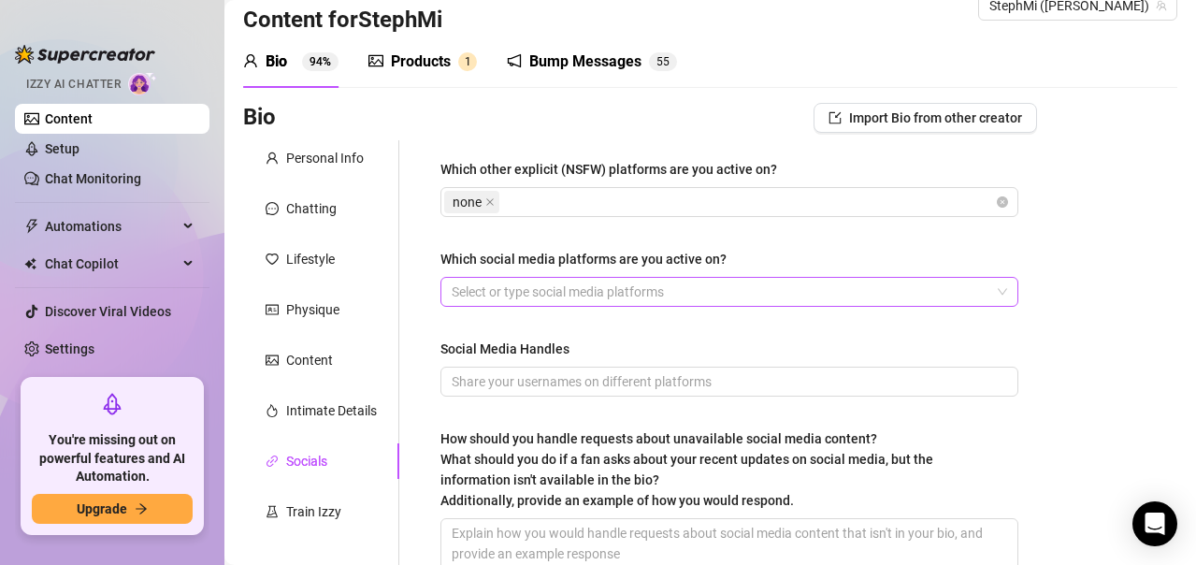
click at [650, 290] on div at bounding box center [719, 292] width 551 height 26
click at [559, 288] on div at bounding box center [719, 292] width 551 height 26
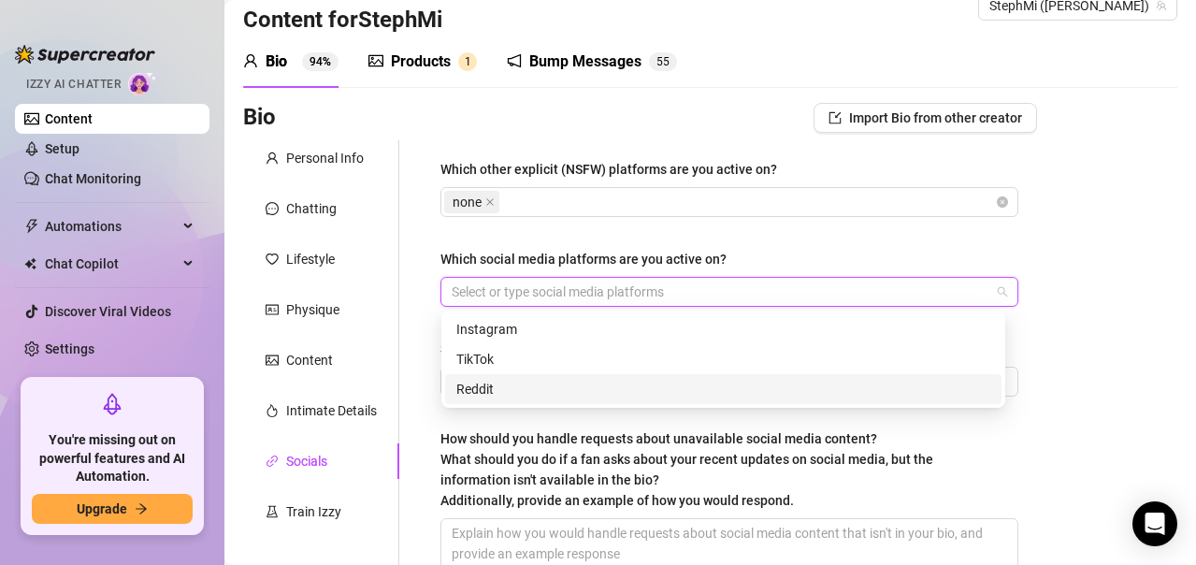
paste input "search"
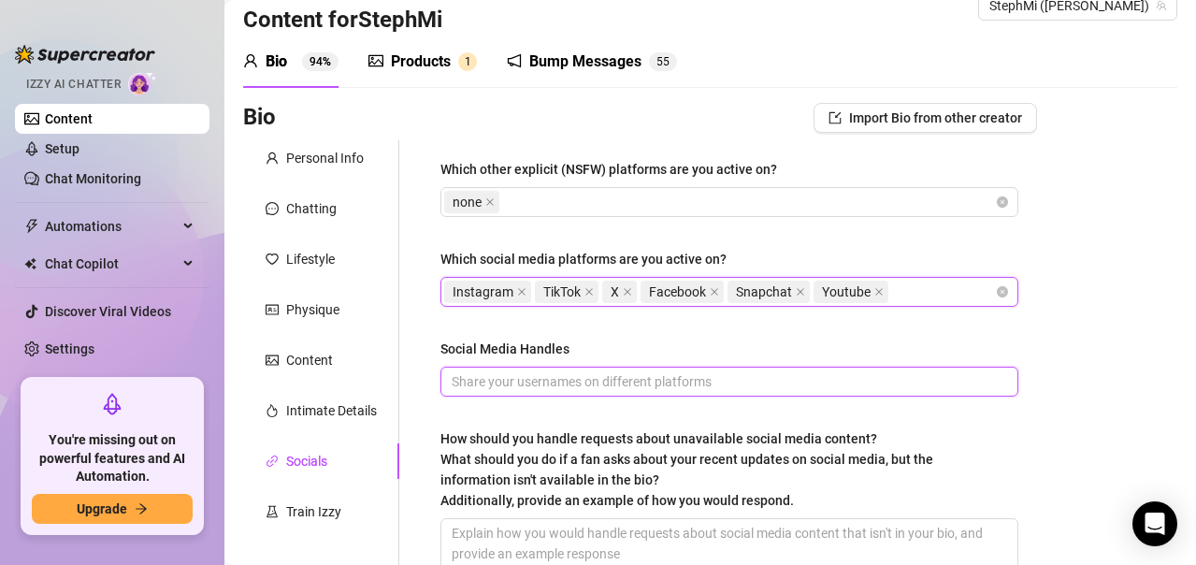
click at [611, 389] on input "Social Media Handles" at bounding box center [728, 381] width 552 height 21
click at [565, 379] on input "Social Media Handles" at bounding box center [728, 381] width 552 height 21
paste input "Instagram: @StephMi TikTok: @_stephmi"
click at [718, 290] on icon "close" at bounding box center [714, 291] width 7 height 7
click at [718, 291] on icon "close" at bounding box center [713, 291] width 9 height 9
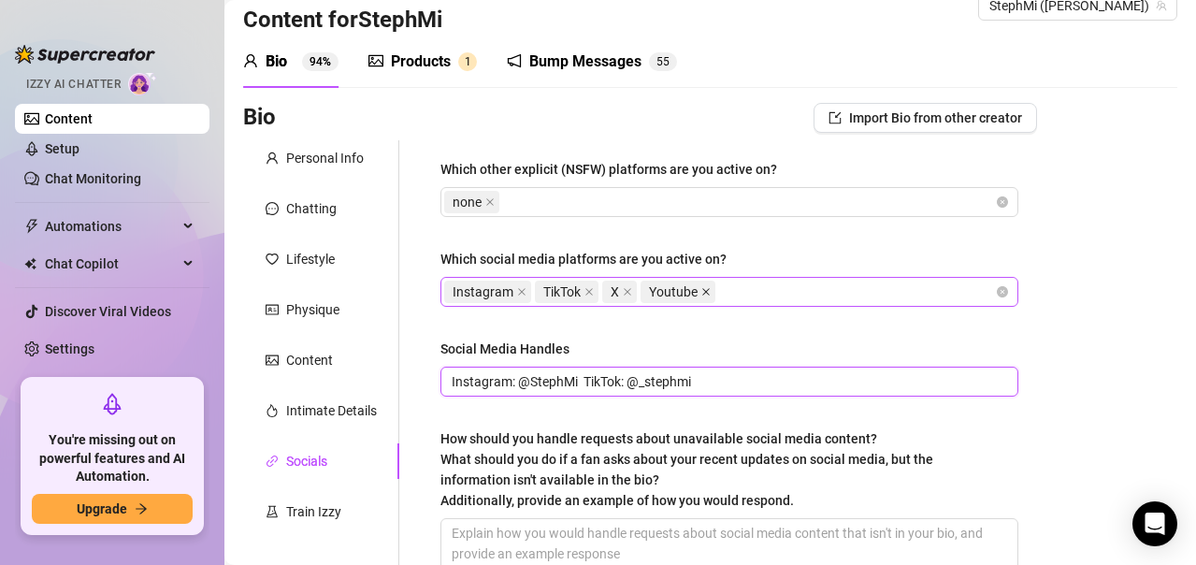
click at [711, 294] on icon "close" at bounding box center [705, 291] width 9 height 9
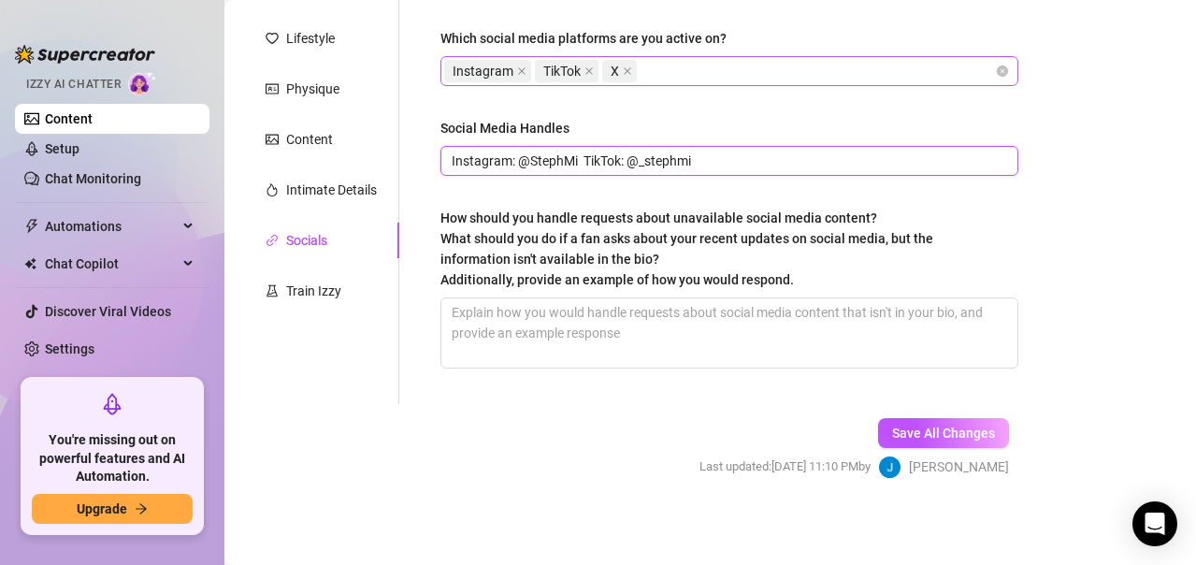
scroll to position [261, 0]
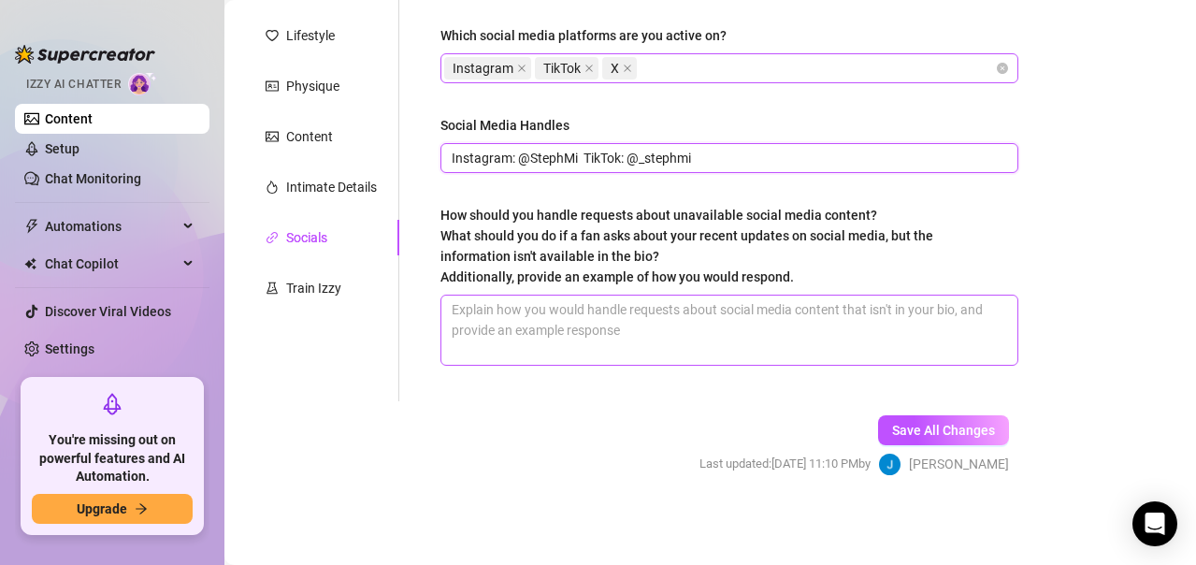
type input "Instagram: @StephMi TikTok: @_stephmi"
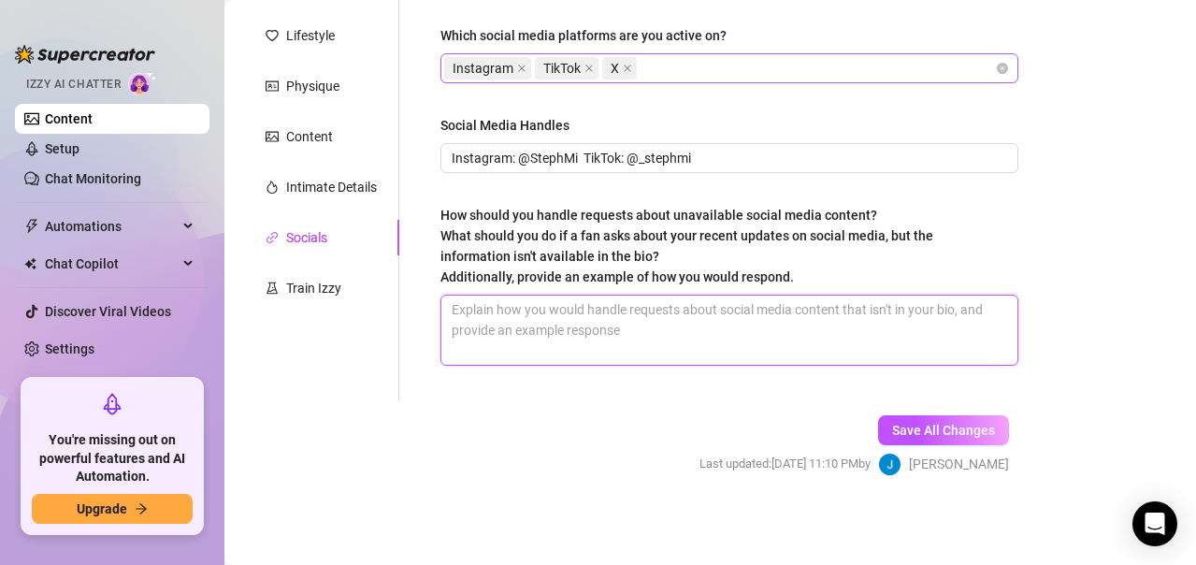
click at [626, 325] on textarea "How should you handle requests about unavailable social media content? What sho…" at bounding box center [729, 329] width 576 height 69
click at [593, 321] on textarea "How should you handle requests about unavailable social media content? What sho…" at bounding box center [729, 329] width 576 height 69
paste textarea "Make a request and lets figure out how we ca make each other happy"
type textarea "Make a request and lets figure out how we ca make each other happy"
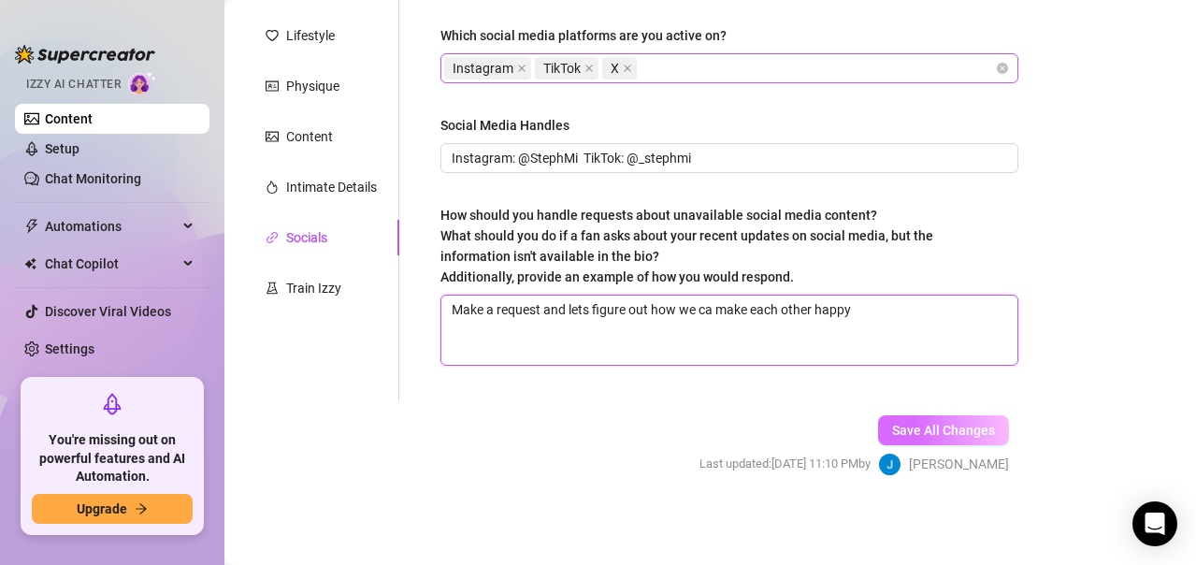
type textarea "Make a request and lets figure out how we ca make each other happy"
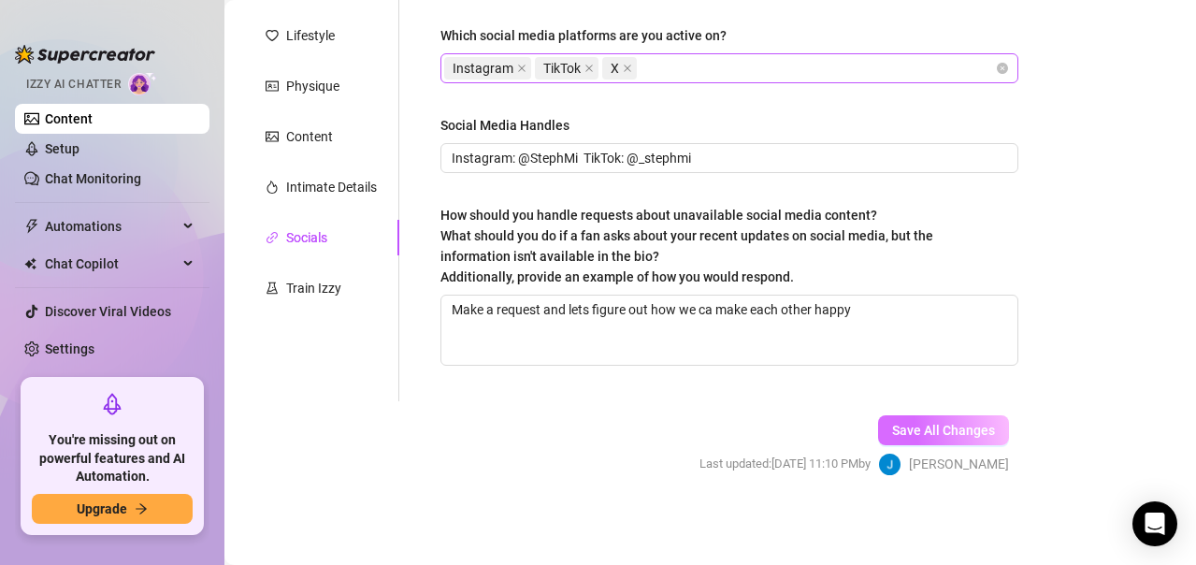
click at [893, 430] on span "Save All Changes" at bounding box center [943, 430] width 103 height 15
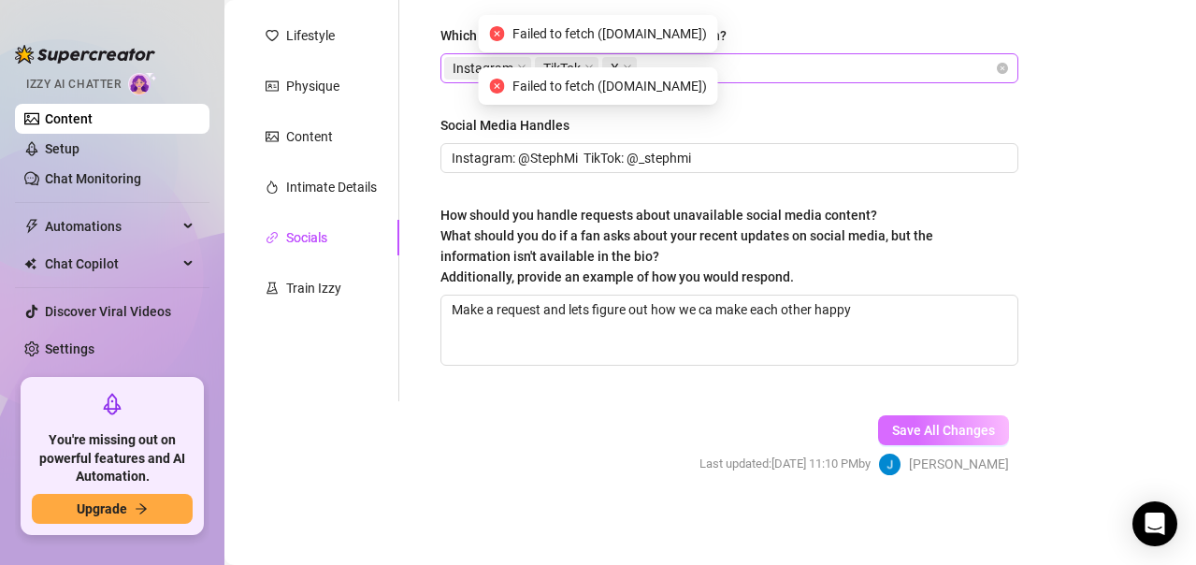
click at [905, 437] on span "Save All Changes" at bounding box center [943, 430] width 103 height 15
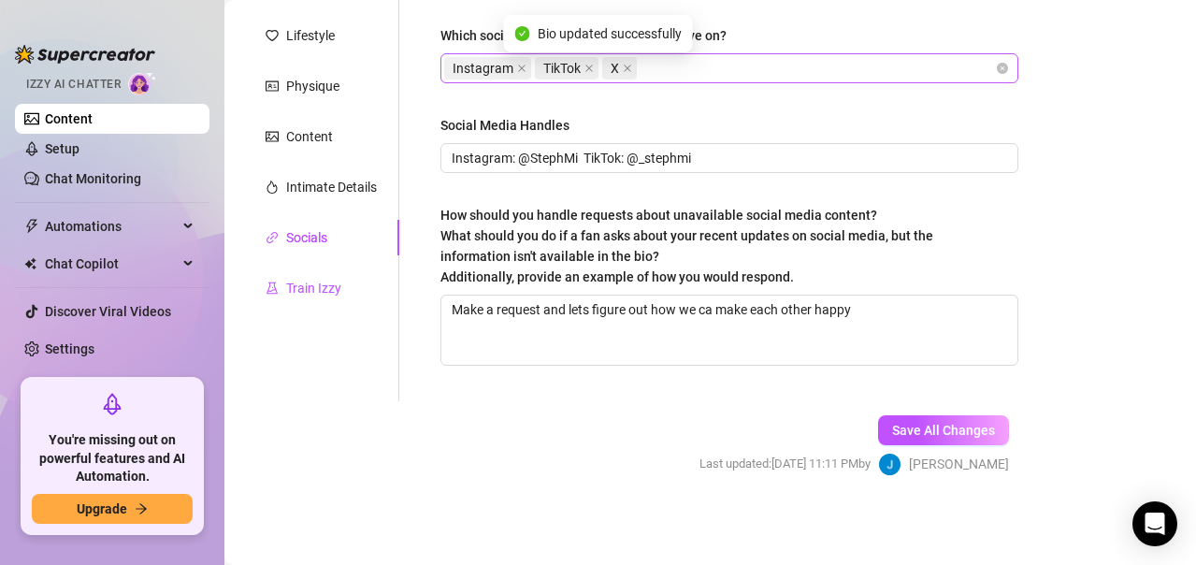
click at [325, 292] on div "Train Izzy" at bounding box center [313, 288] width 55 height 21
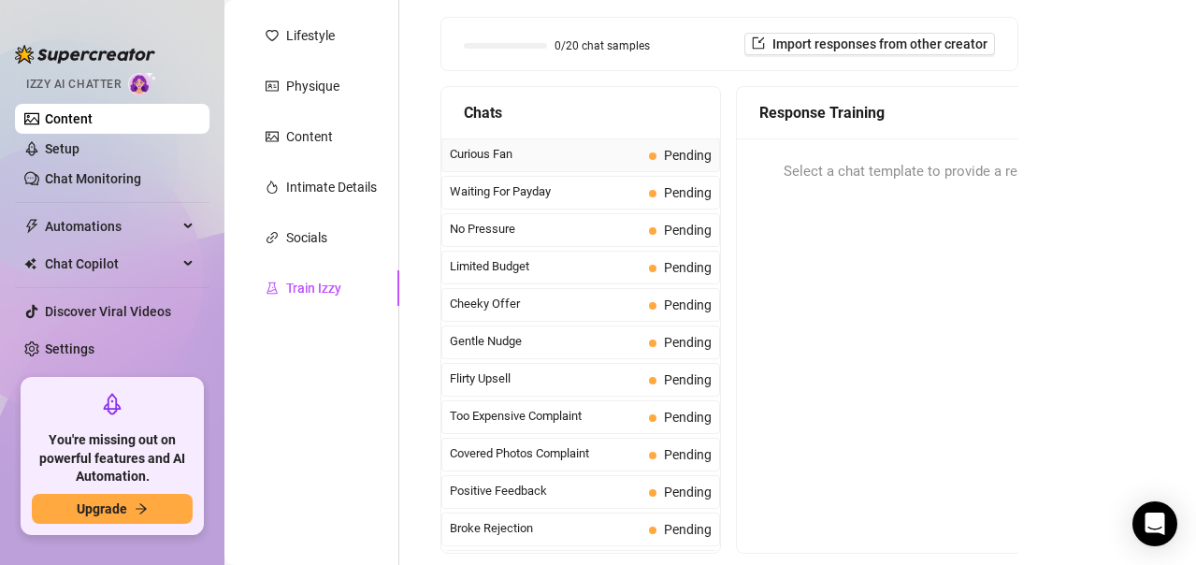
click at [554, 155] on span "Curious Fan" at bounding box center [546, 154] width 192 height 19
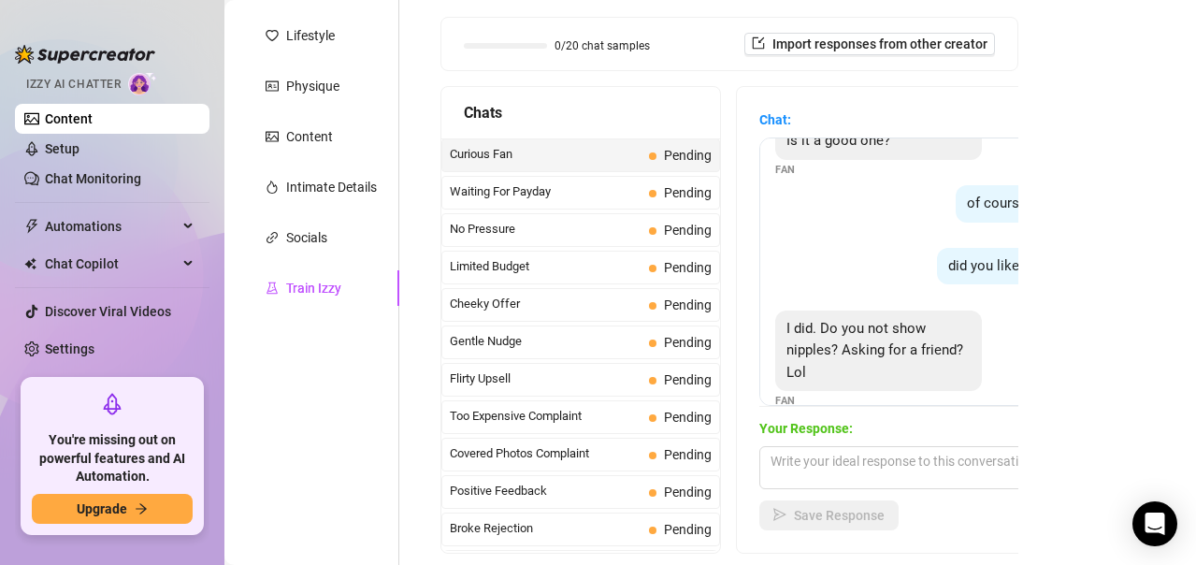
scroll to position [79, 0]
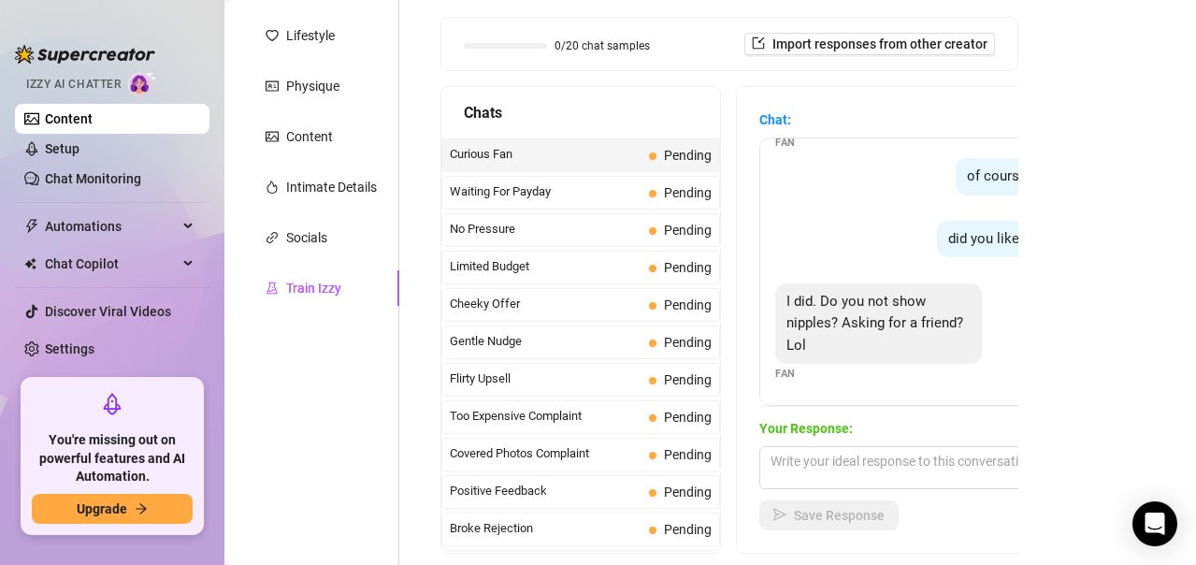
click at [870, 426] on span "Your Response:" at bounding box center [922, 428] width 327 height 21
click at [503, 342] on span "Gentle Nudge" at bounding box center [546, 341] width 192 height 19
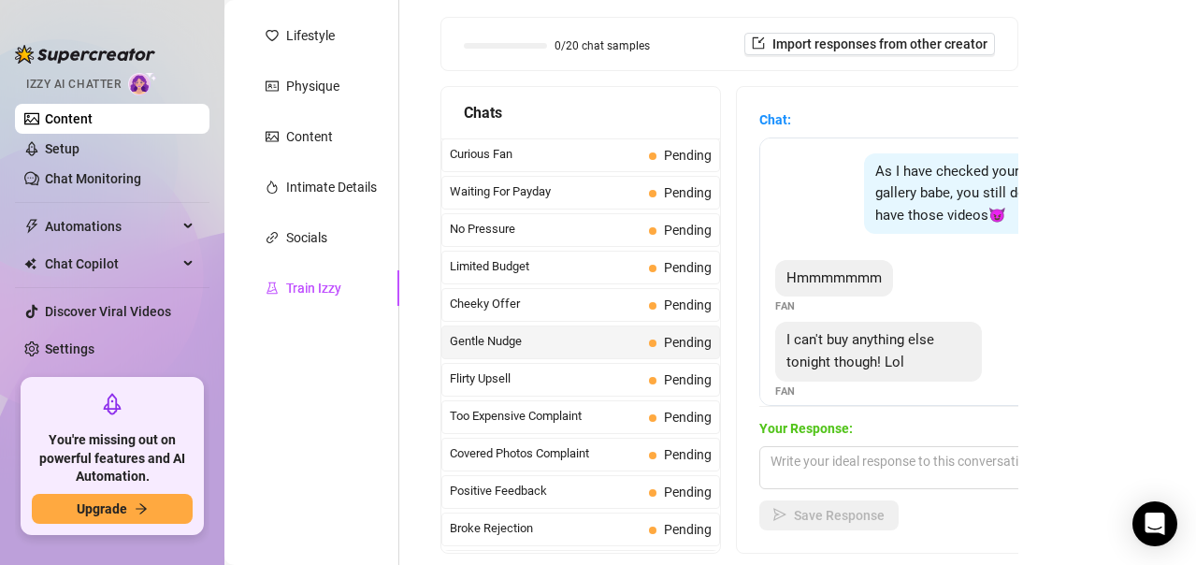
click at [818, 440] on div "Your Response: Save Response" at bounding box center [922, 474] width 327 height 112
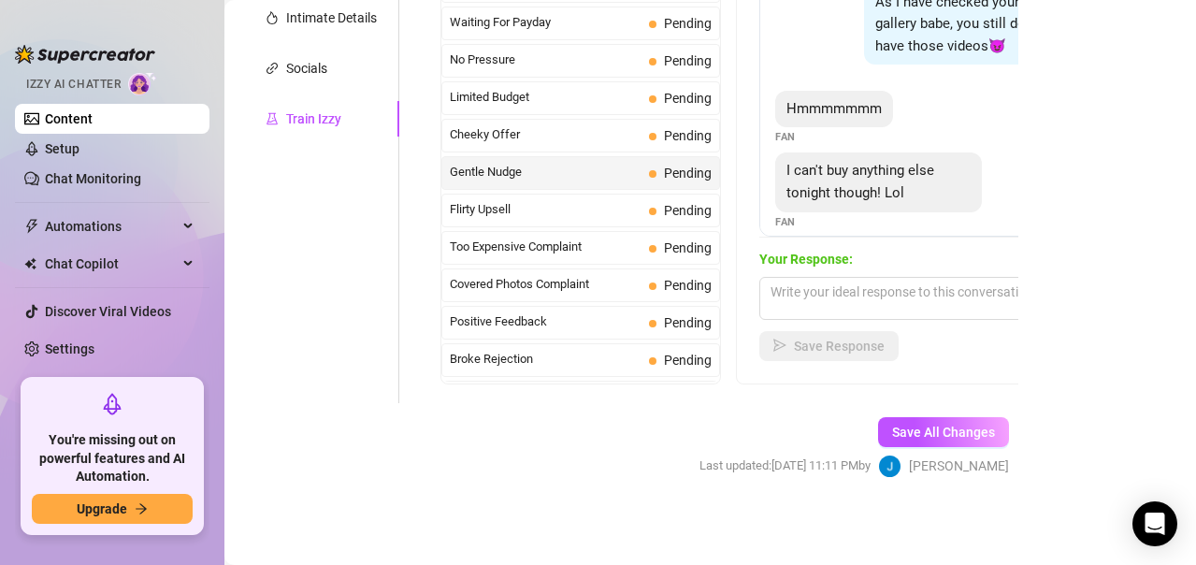
scroll to position [432, 0]
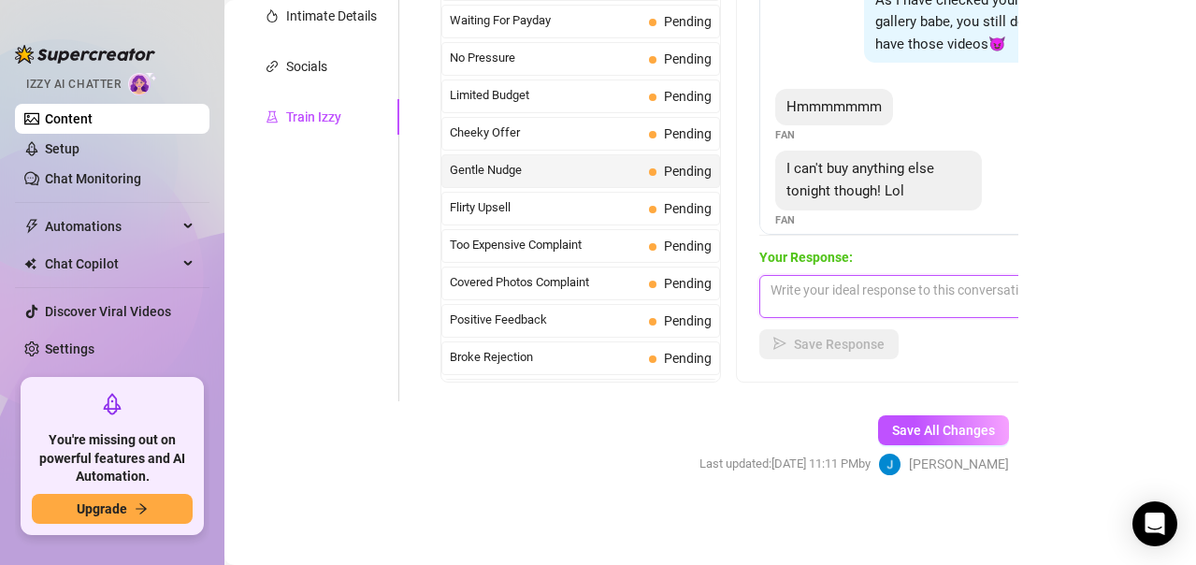
click at [856, 301] on textarea at bounding box center [922, 296] width 327 height 43
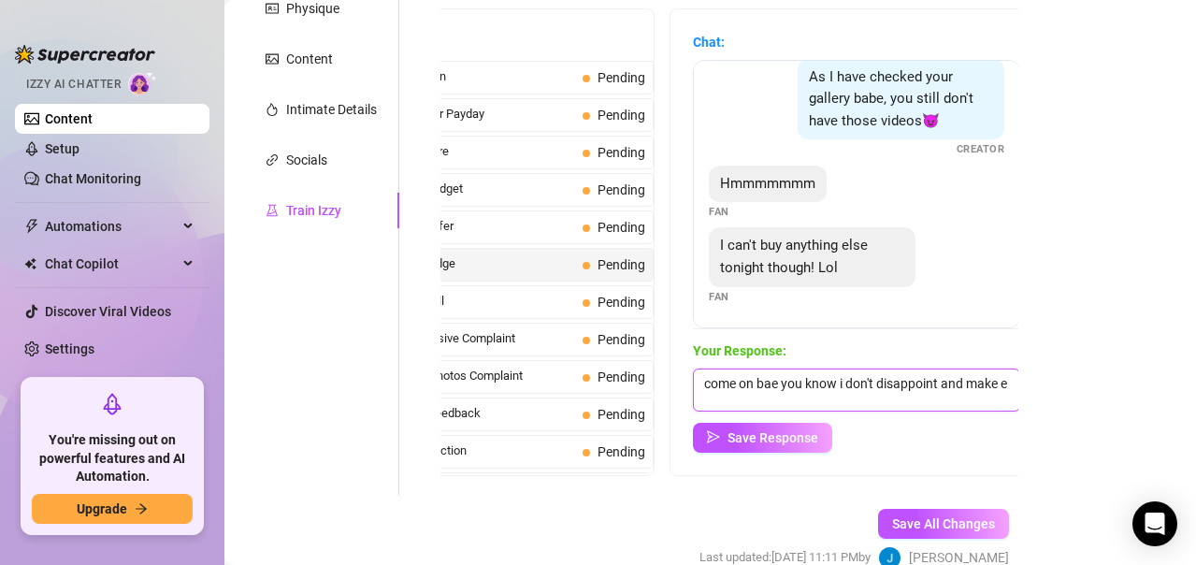
scroll to position [1, 0]
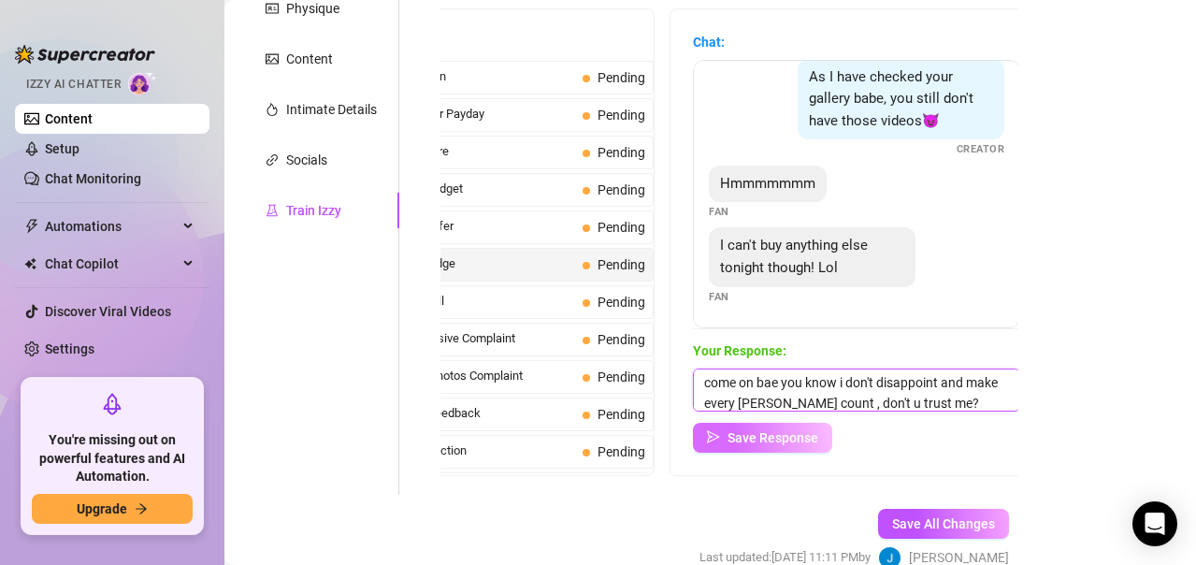
type textarea "come on bae you know i don't disappoint and make every [PERSON_NAME] count , do…"
click at [800, 438] on span "Save Response" at bounding box center [772, 437] width 91 height 15
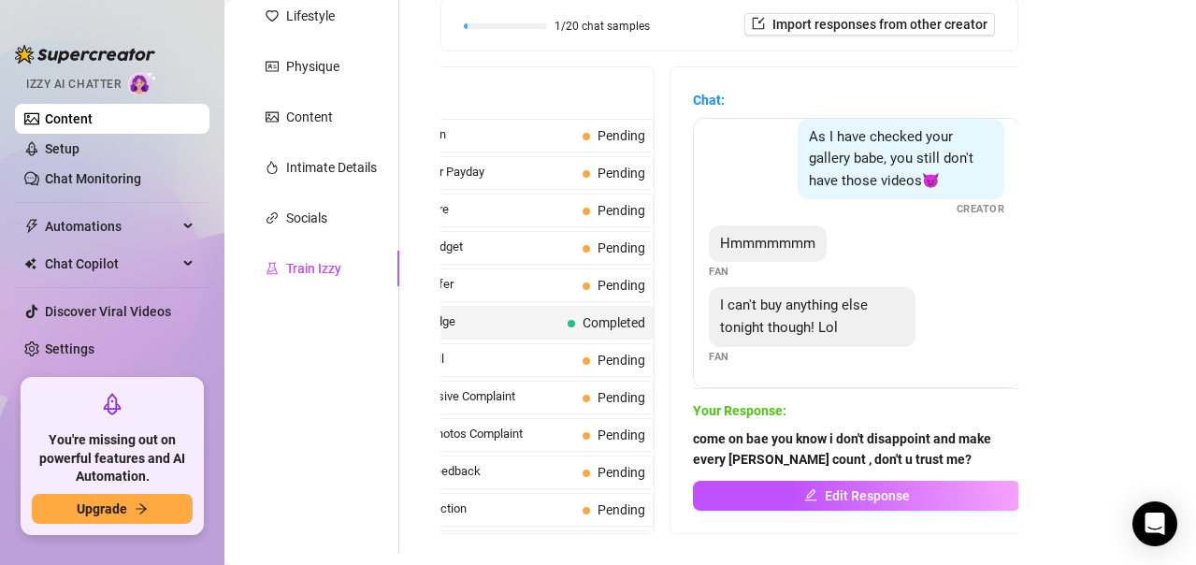
scroll to position [0, 0]
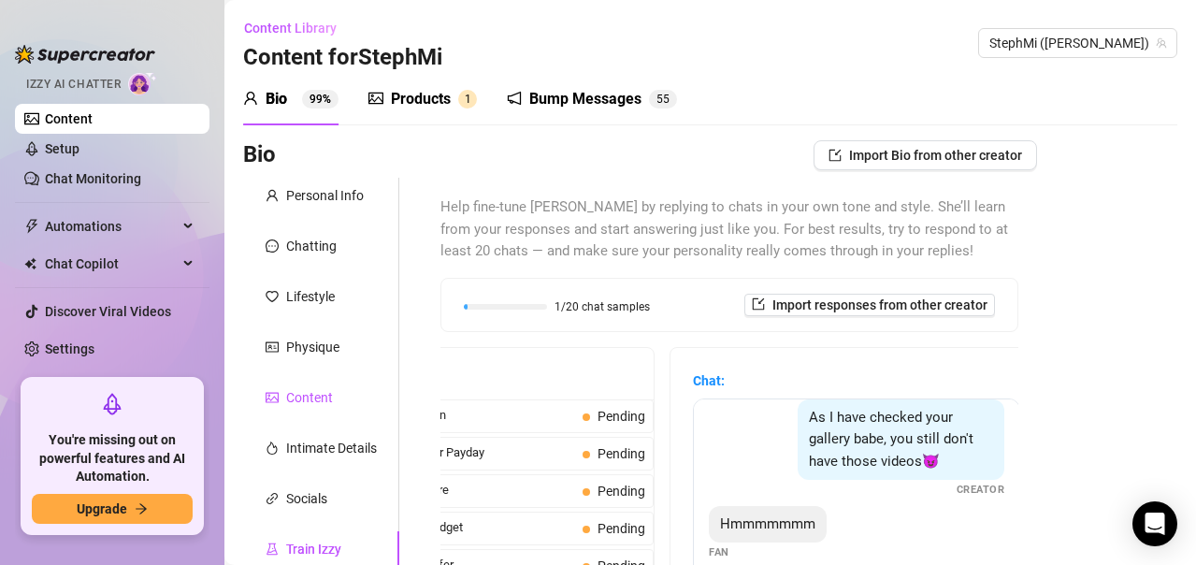
click at [302, 392] on div "Content" at bounding box center [309, 397] width 47 height 21
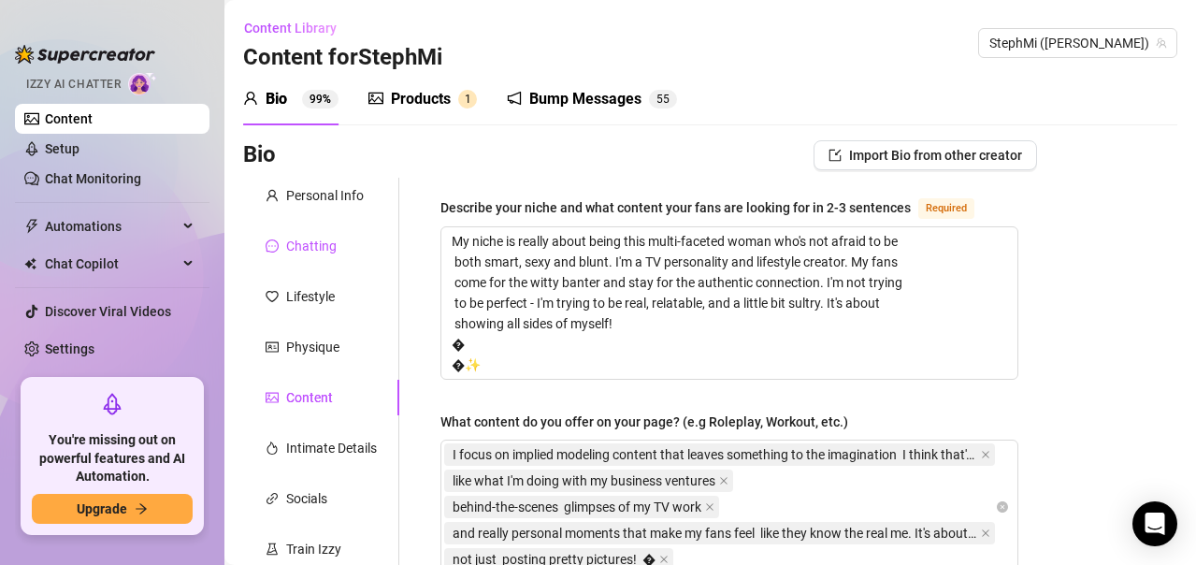
click at [290, 252] on div "Chatting" at bounding box center [311, 246] width 50 height 21
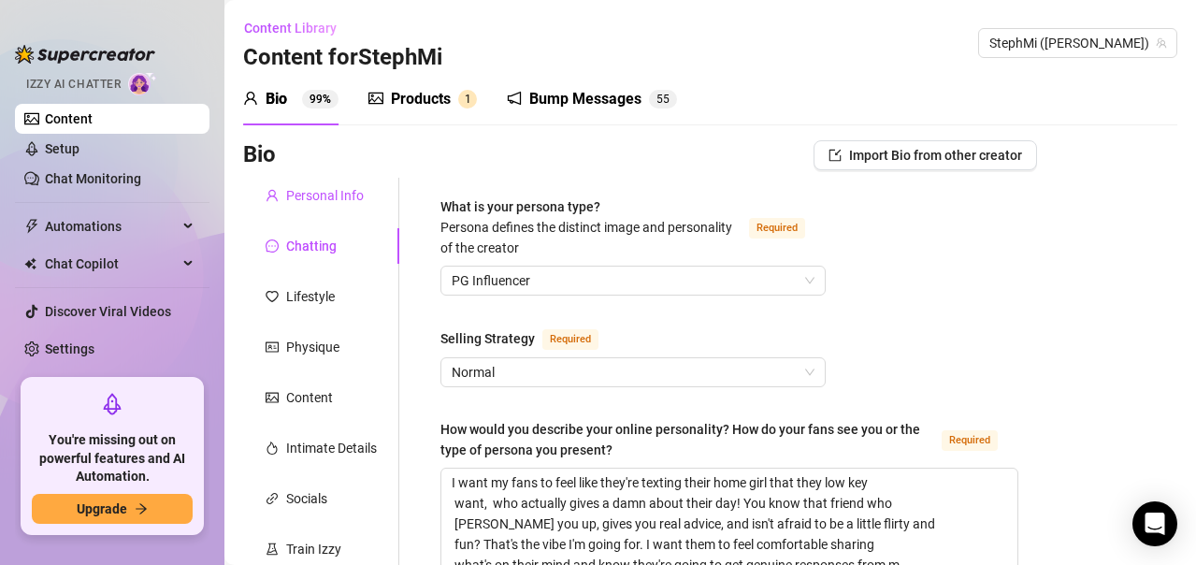
click at [321, 198] on div "Personal Info" at bounding box center [325, 195] width 78 height 21
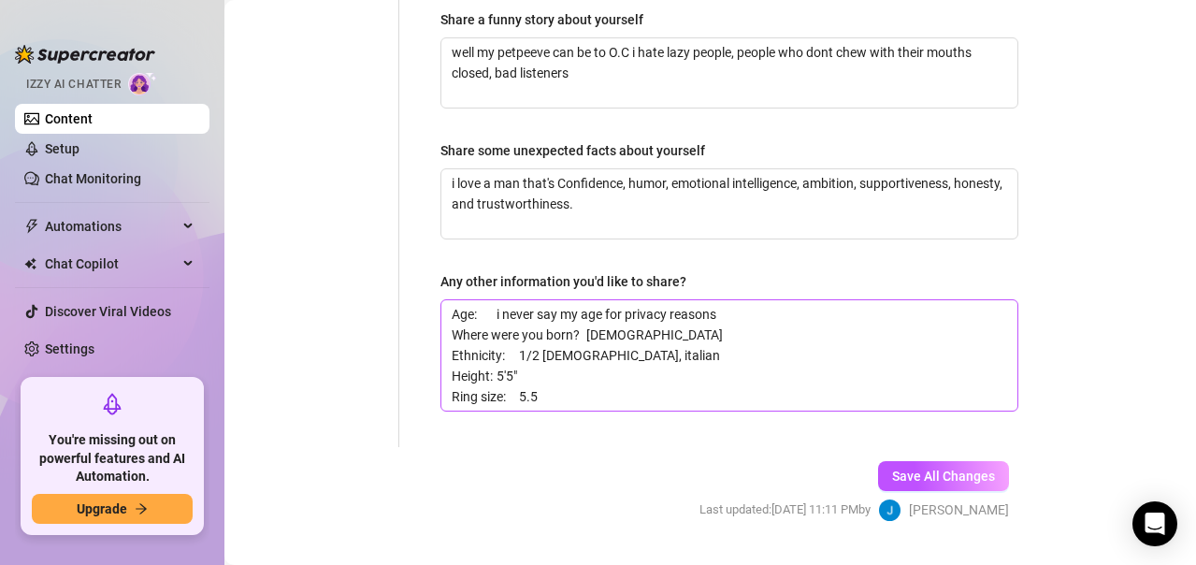
scroll to position [1421, 0]
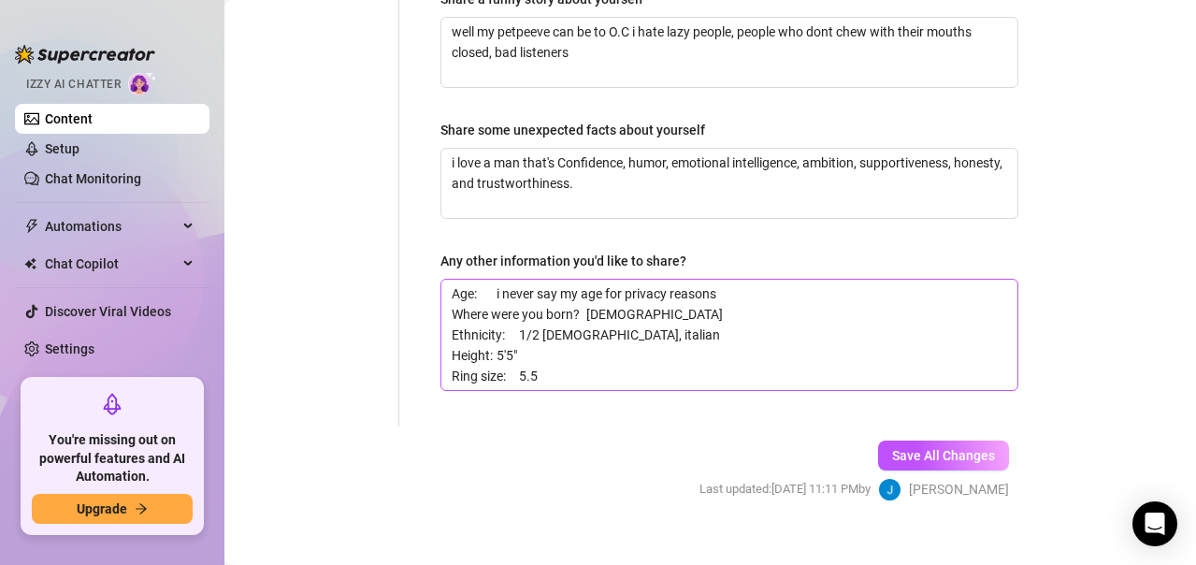
click at [908, 448] on span "Save All Changes" at bounding box center [943, 455] width 103 height 15
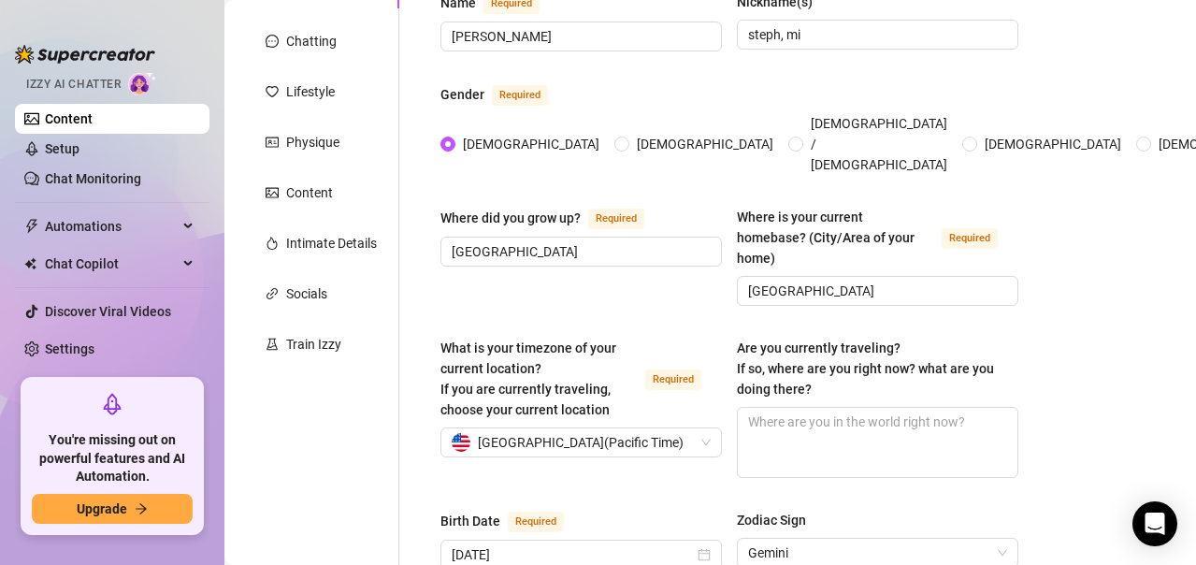
scroll to position [0, 0]
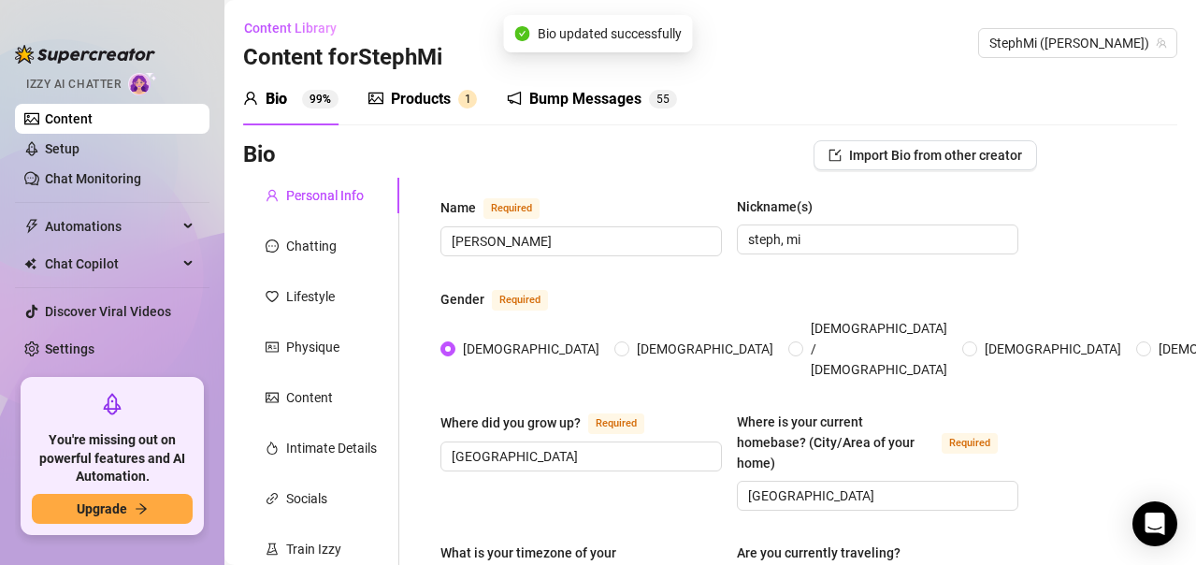
click at [254, 102] on icon "user" at bounding box center [250, 98] width 15 height 15
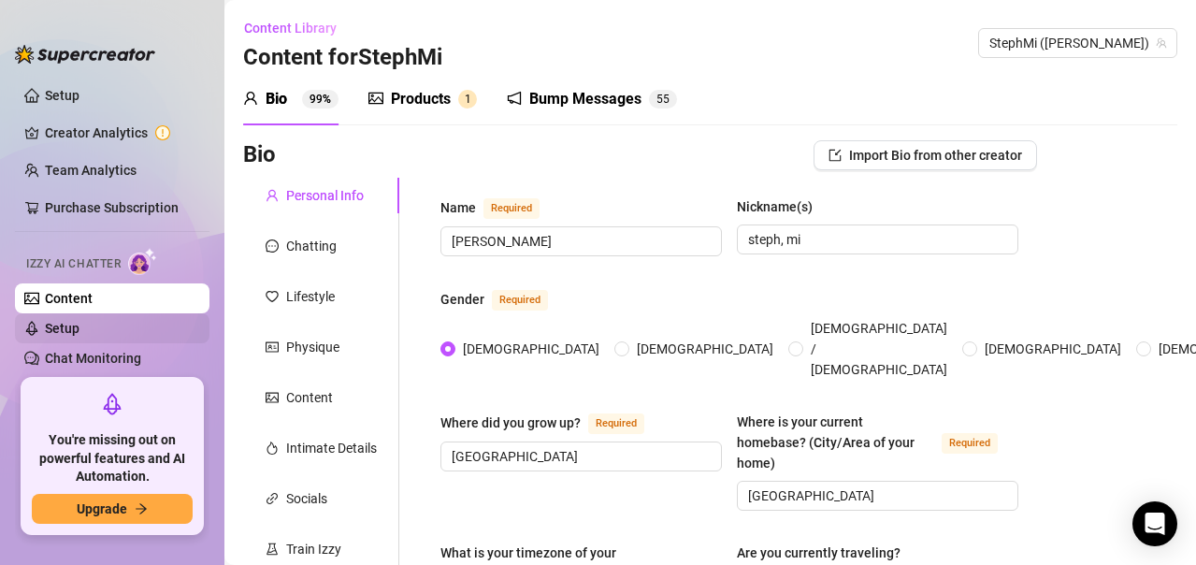
click at [79, 329] on link "Setup" at bounding box center [62, 328] width 35 height 15
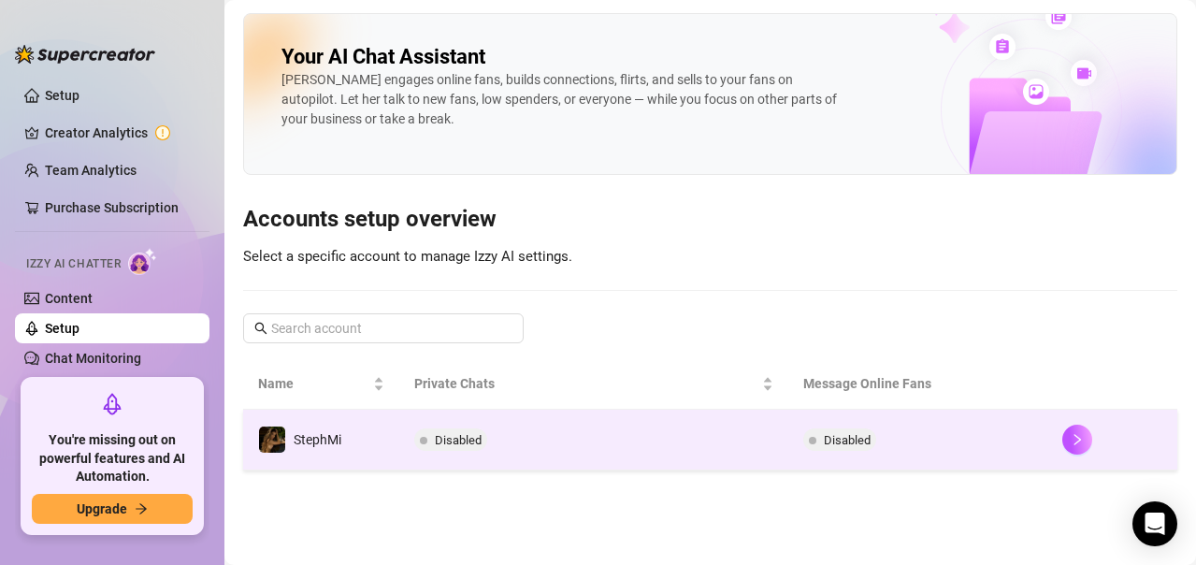
click at [859, 443] on span "Disabled" at bounding box center [847, 440] width 47 height 14
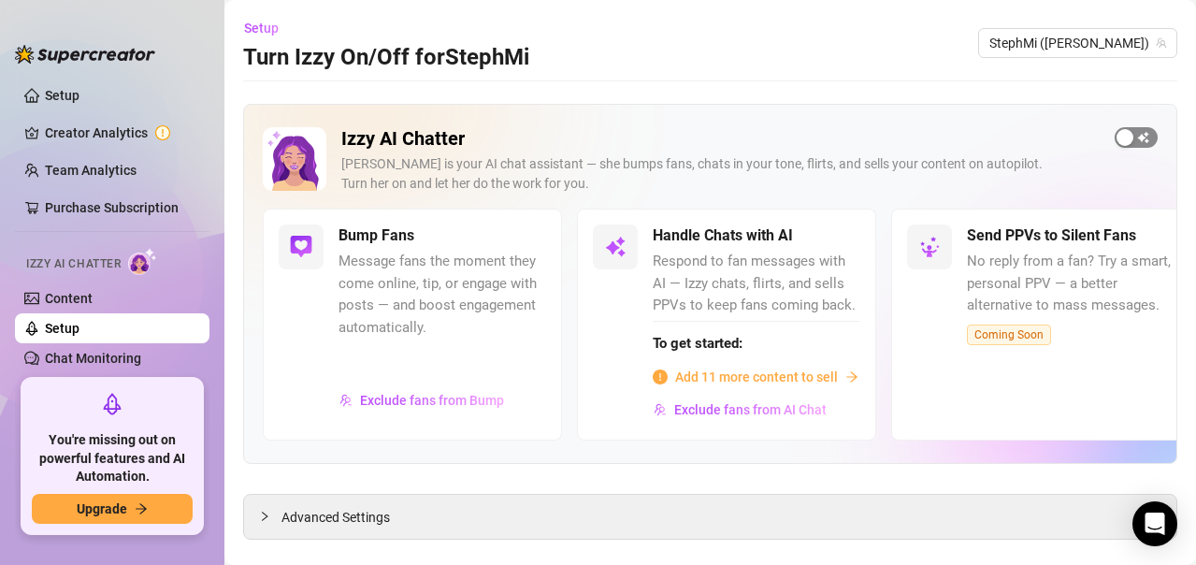
click at [1116, 140] on div "button" at bounding box center [1124, 137] width 17 height 17
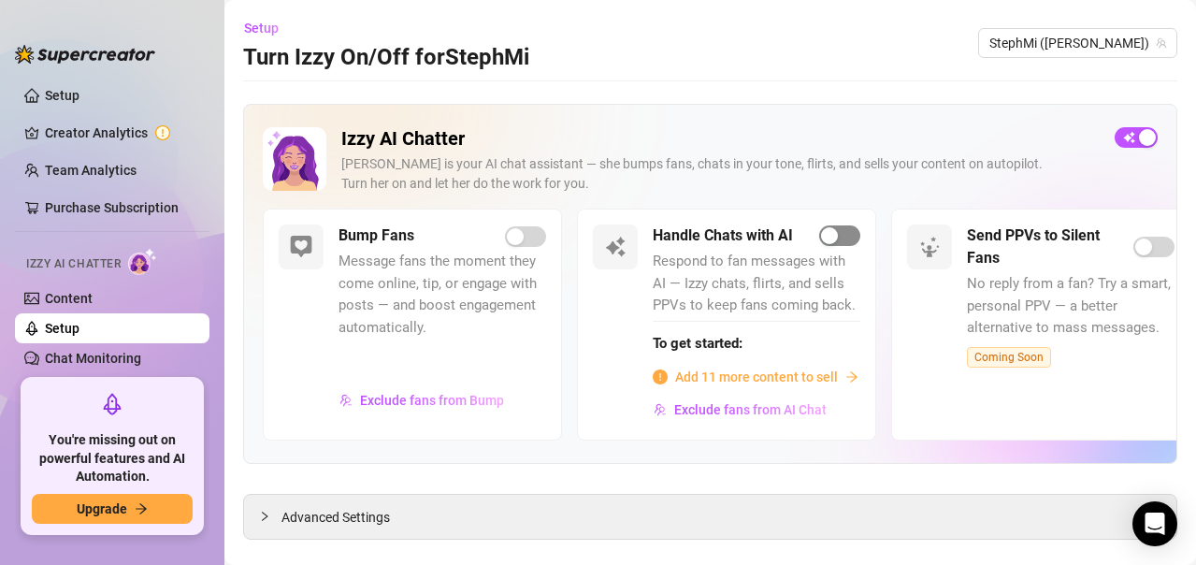
click at [847, 241] on span "button" at bounding box center [839, 235] width 41 height 21
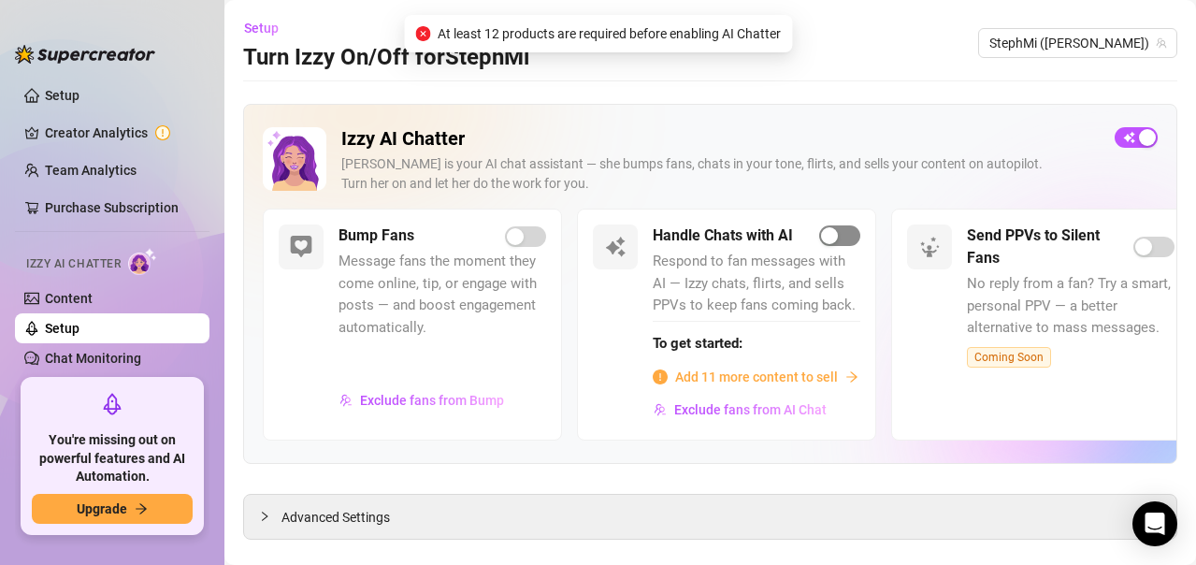
click at [849, 234] on span "button" at bounding box center [839, 235] width 41 height 21
click at [826, 381] on span "Add 11 more content to sell" at bounding box center [756, 377] width 163 height 21
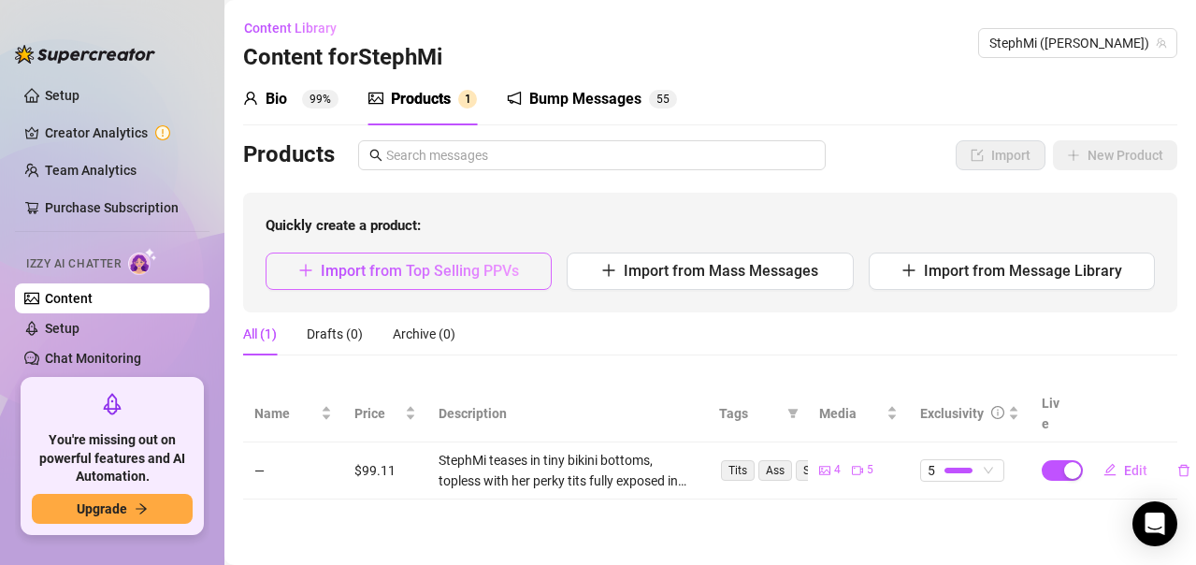
click at [514, 275] on span "Import from Top Selling PPVs" at bounding box center [420, 271] width 198 height 18
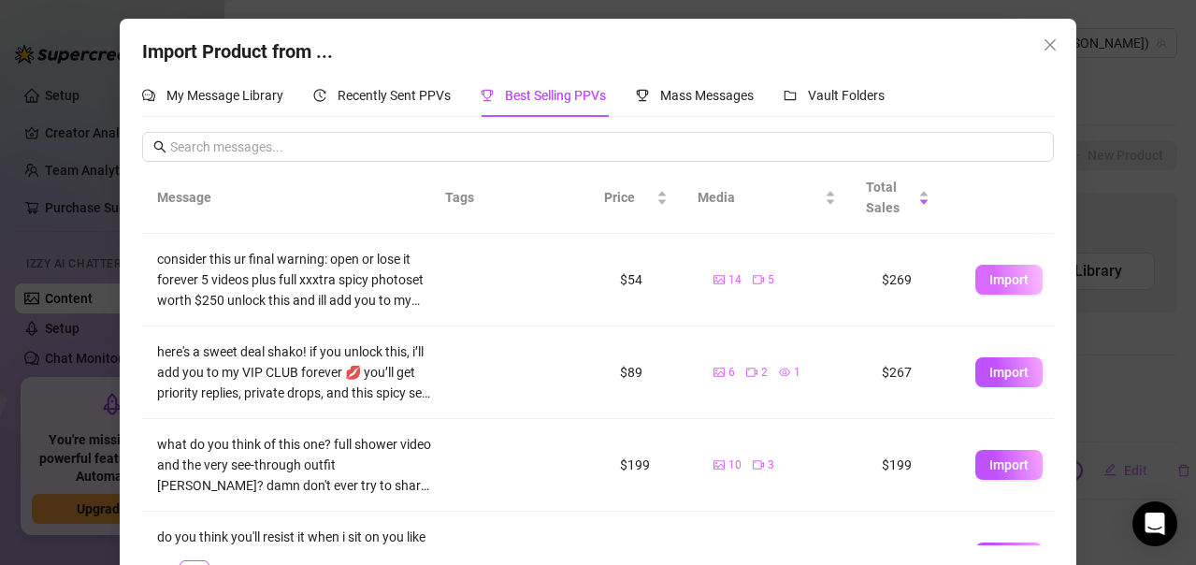
click at [989, 282] on span "Import" at bounding box center [1008, 279] width 39 height 15
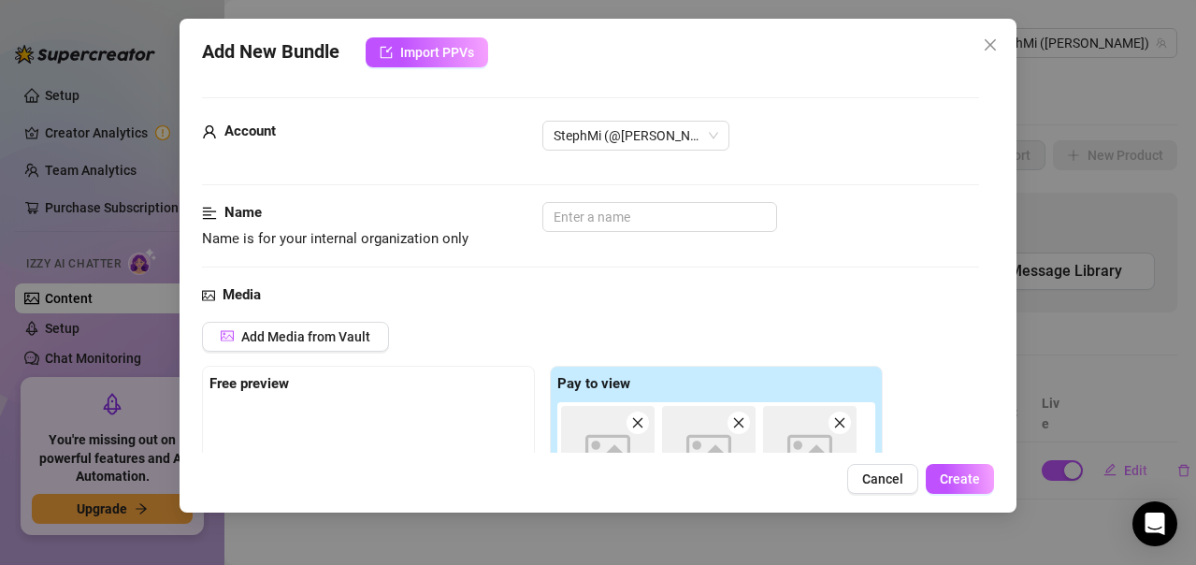
type textarea "consider this ur final warning: open or lose it forever 5 videos plus full xxxt…"
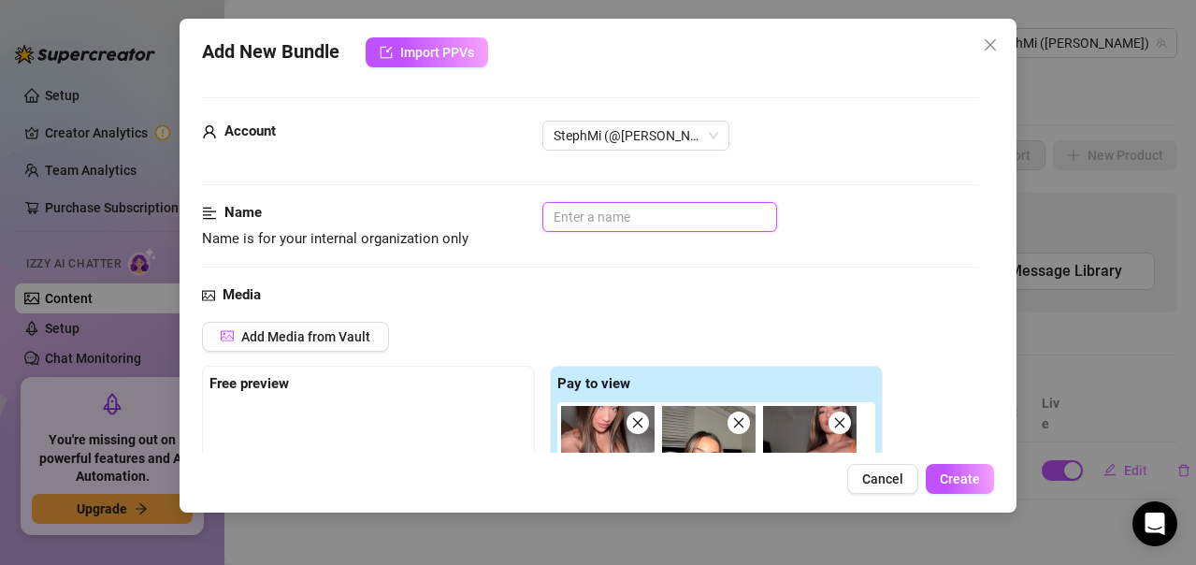
click at [593, 223] on input "text" at bounding box center [659, 217] width 235 height 30
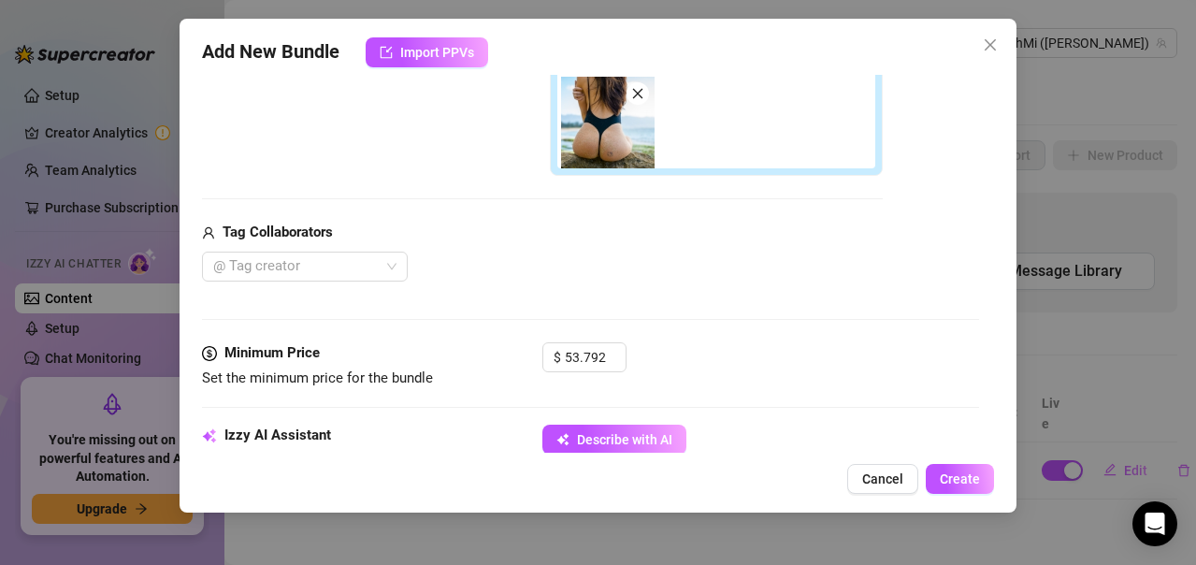
scroll to position [748, 0]
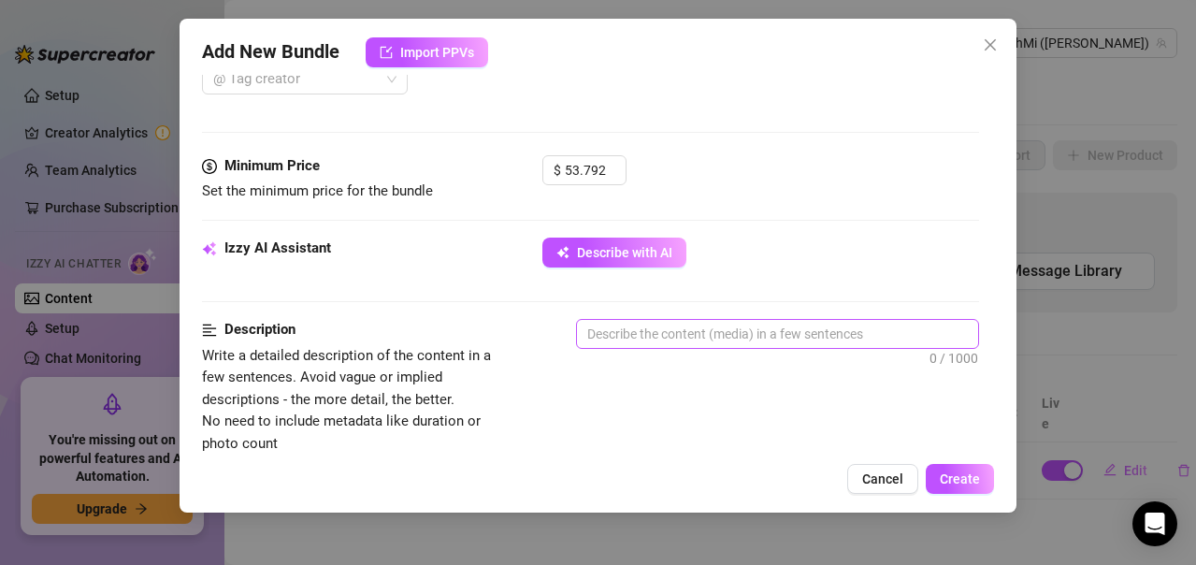
type input "VIP ADD"
click at [710, 336] on textarea at bounding box center [777, 334] width 401 height 28
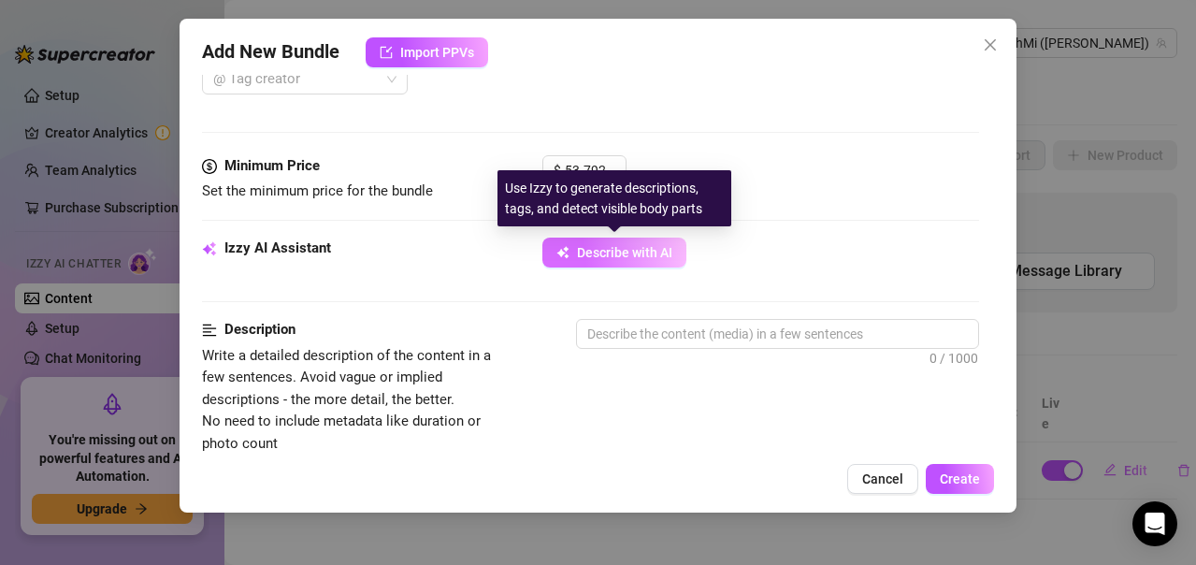
click at [660, 256] on span "Describe with AI" at bounding box center [624, 252] width 95 height 15
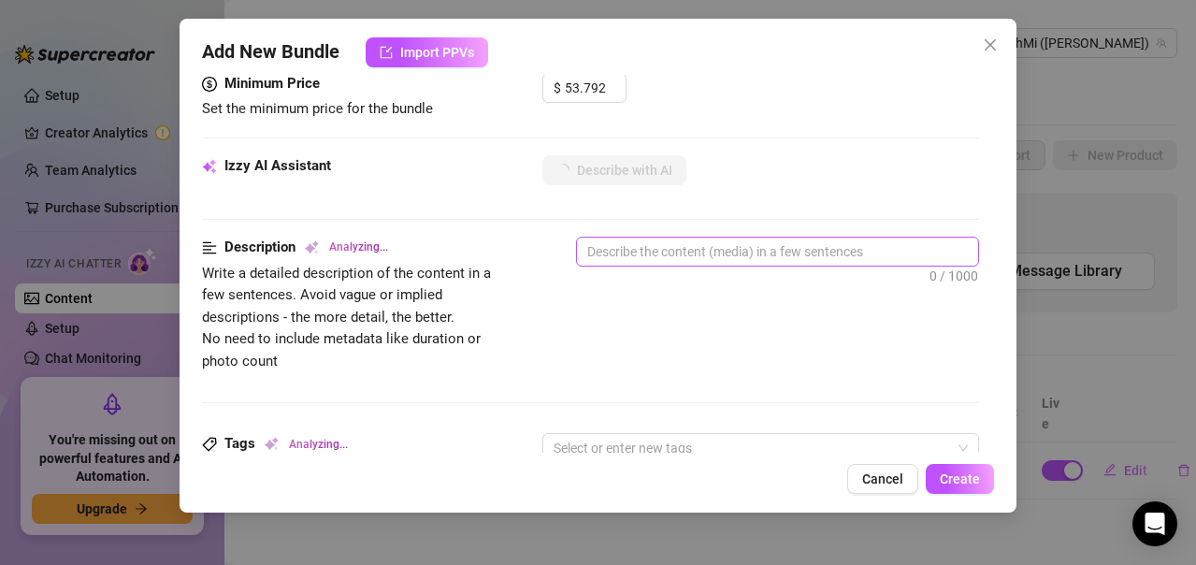
scroll to position [842, 0]
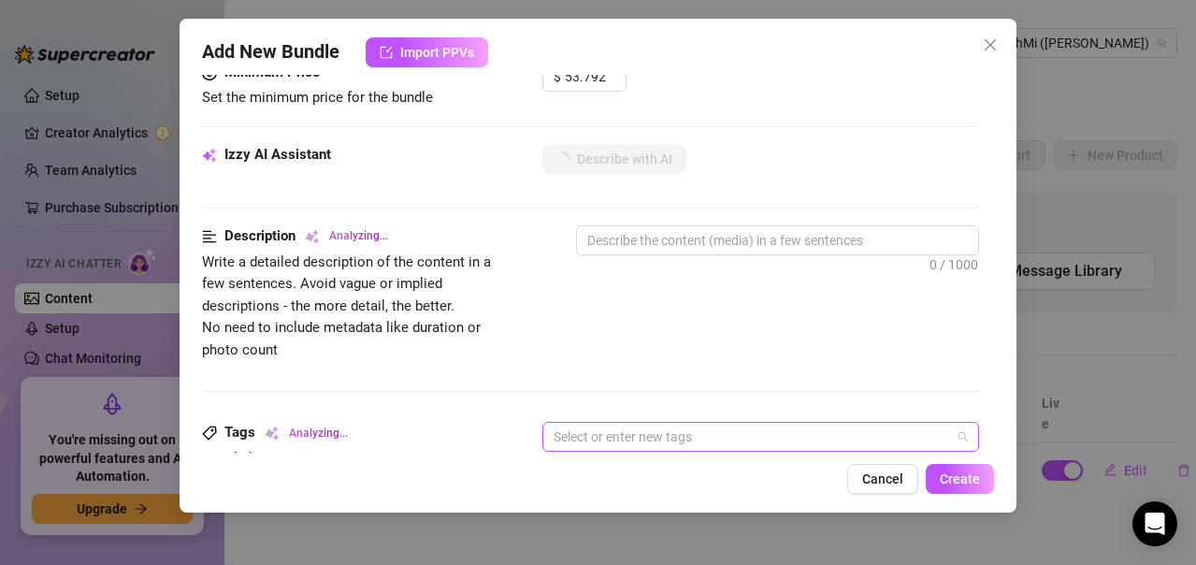
click at [794, 445] on div at bounding box center [751, 437] width 410 height 26
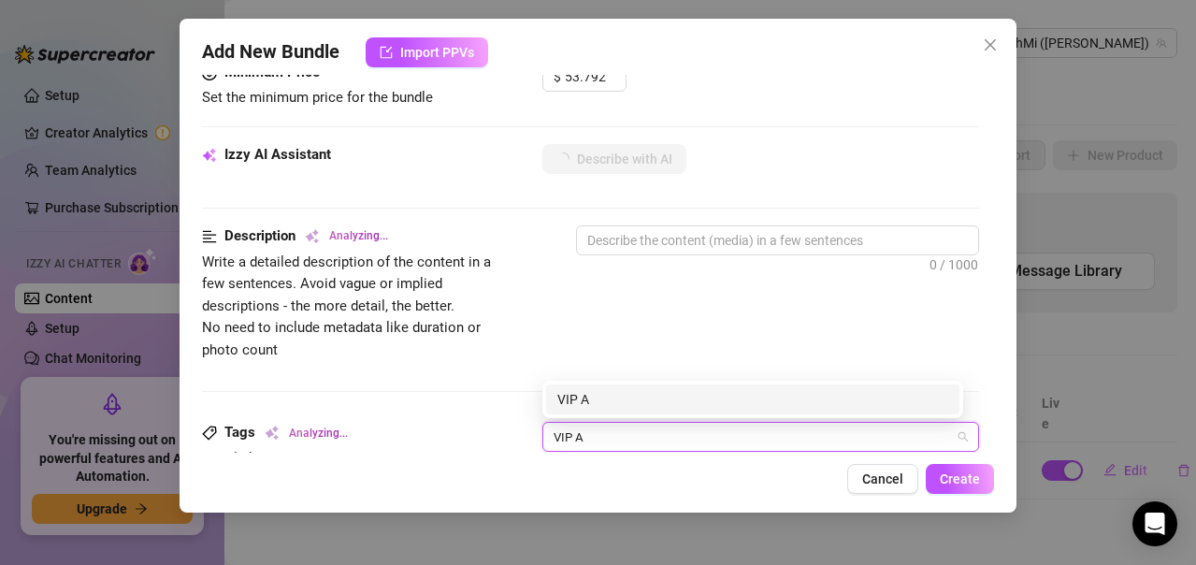
type input "VIP AD"
type textarea "Steph"
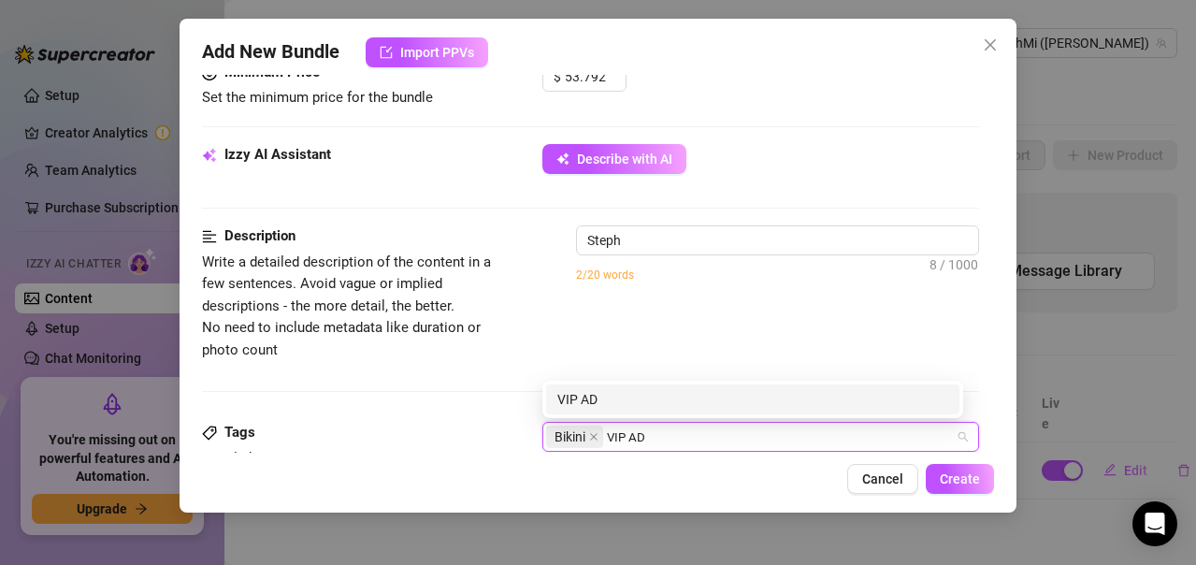
type textarea "[PERSON_NAME]"
type input "VIP ADD"
type textarea "Steph Mi teases"
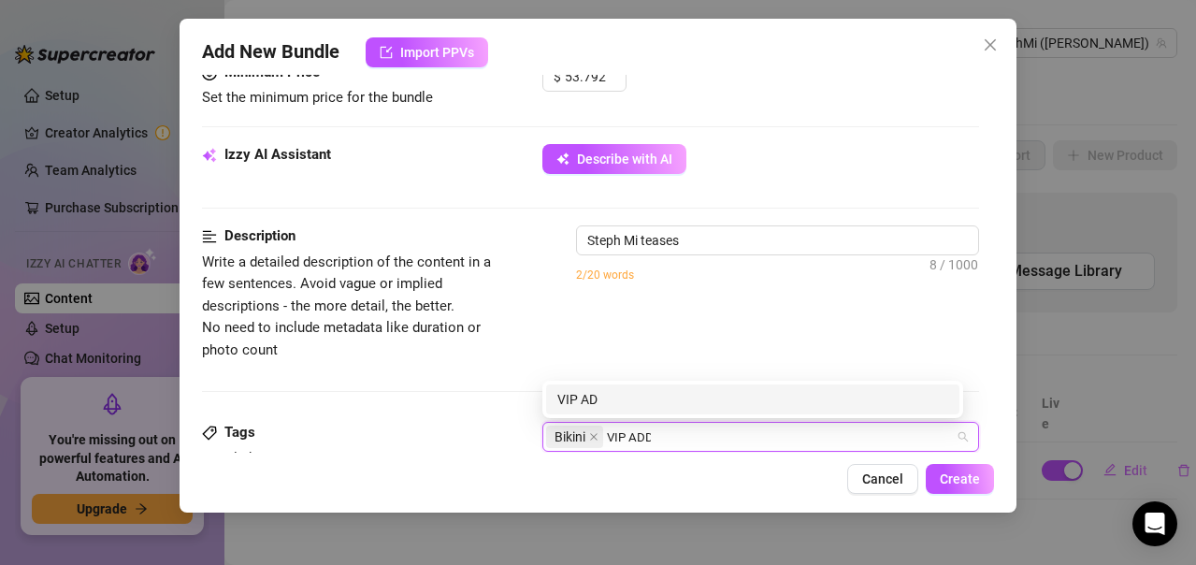
type textarea "Steph Mi teases in"
type textarea "Steph Mi teases in multiple"
type textarea "Steph Mi teases in multiple skimpy"
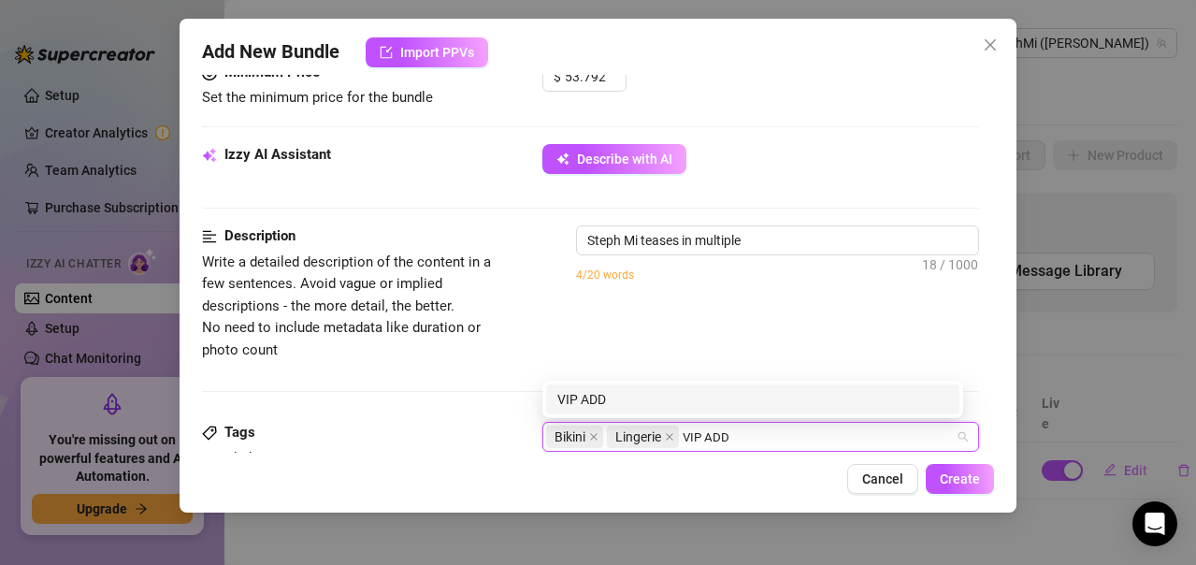
type textarea "Steph Mi teases in multiple skimpy"
type textarea "Steph Mi teases in multiple skimpy outfits"
type textarea "Steph Mi teases in multiple skimpy outfits —"
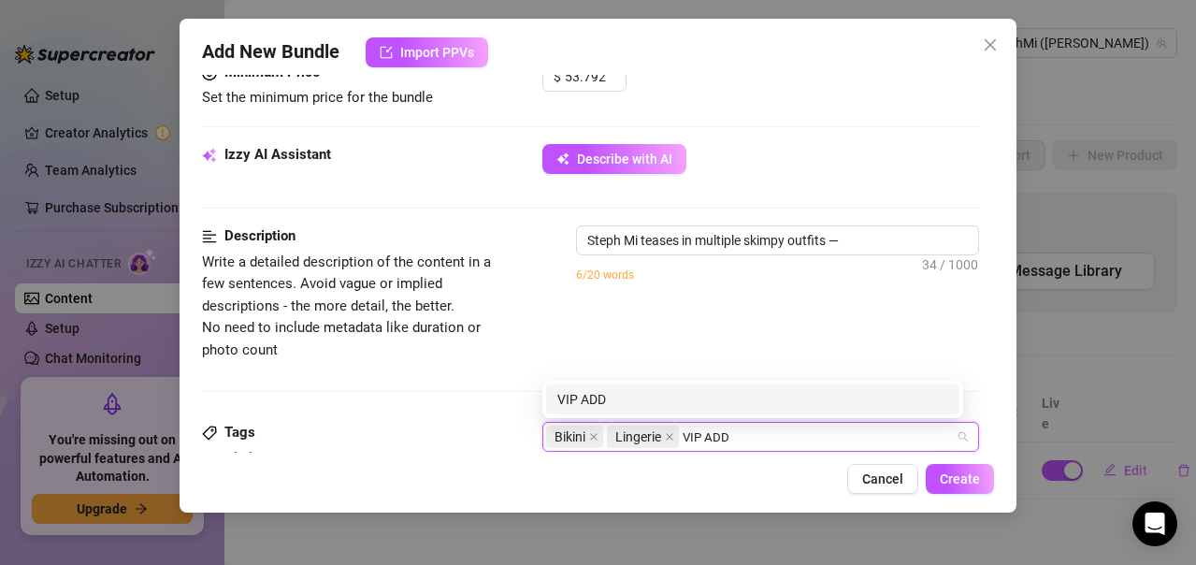
type textarea "Steph Mi teases in multiple skimpy outfits — tiny"
type textarea "Steph Mi teases in multiple skimpy outfits — tiny bikinis"
type textarea "Steph Mi teases in multiple skimpy outfits — tiny bikinis in"
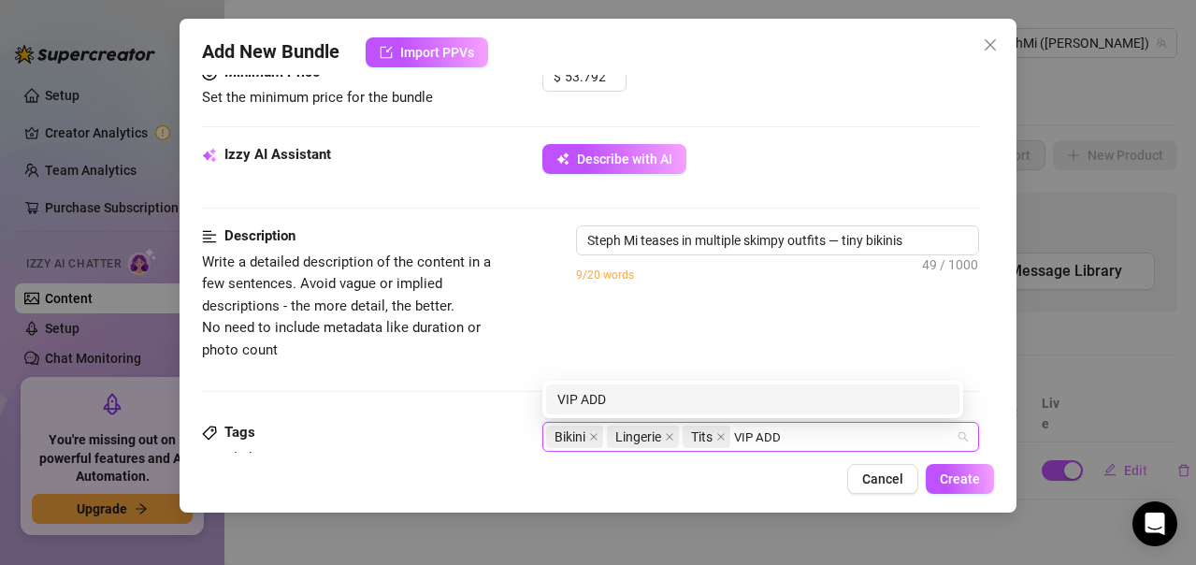
type textarea "Steph Mi teases in multiple skimpy outfits — tiny bikinis in"
type textarea "Steph Mi teases in multiple skimpy outfits — tiny bikinis in red,"
type textarea "Steph Mi teases in multiple skimpy outfits — tiny bikinis in red, black,"
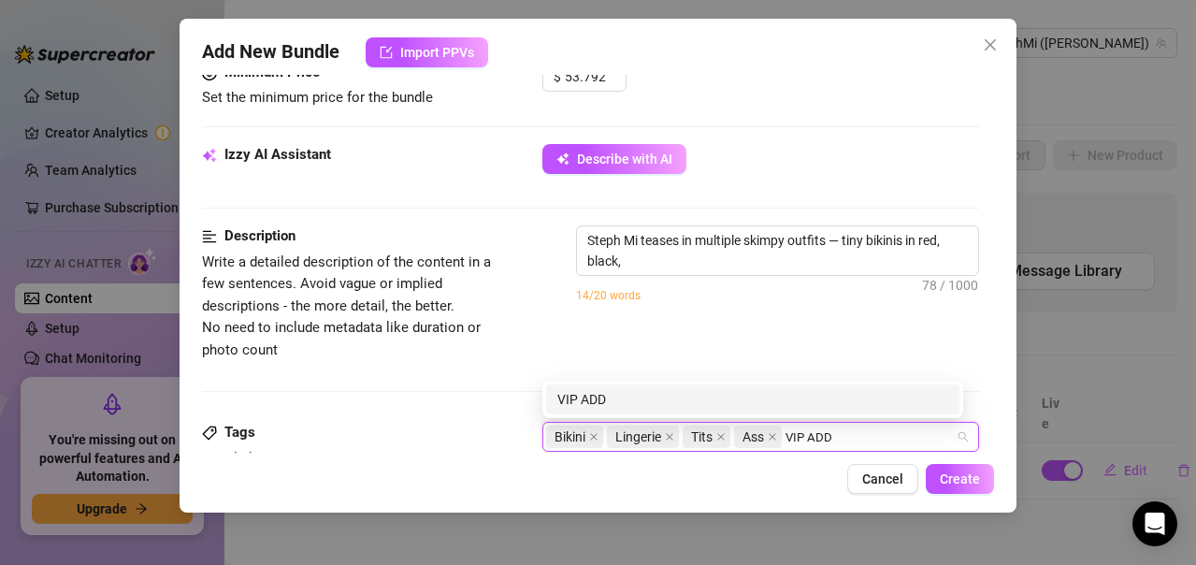
type textarea "Steph Mi teases in multiple skimpy outfits — tiny bikinis in red, black, blue,"
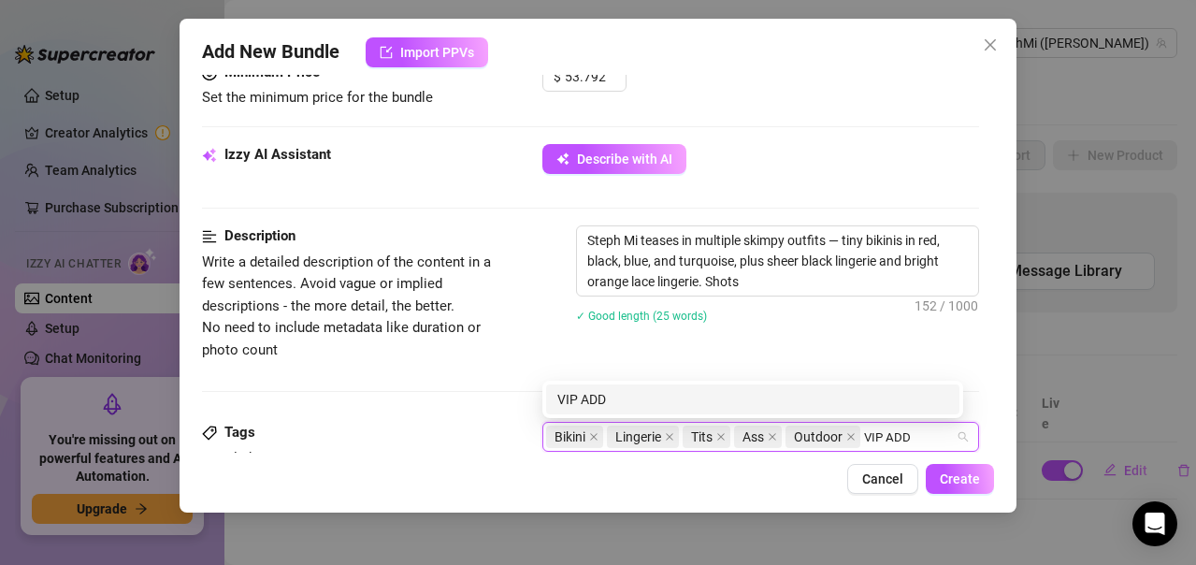
click at [597, 398] on div "VIP ADD" at bounding box center [752, 399] width 391 height 21
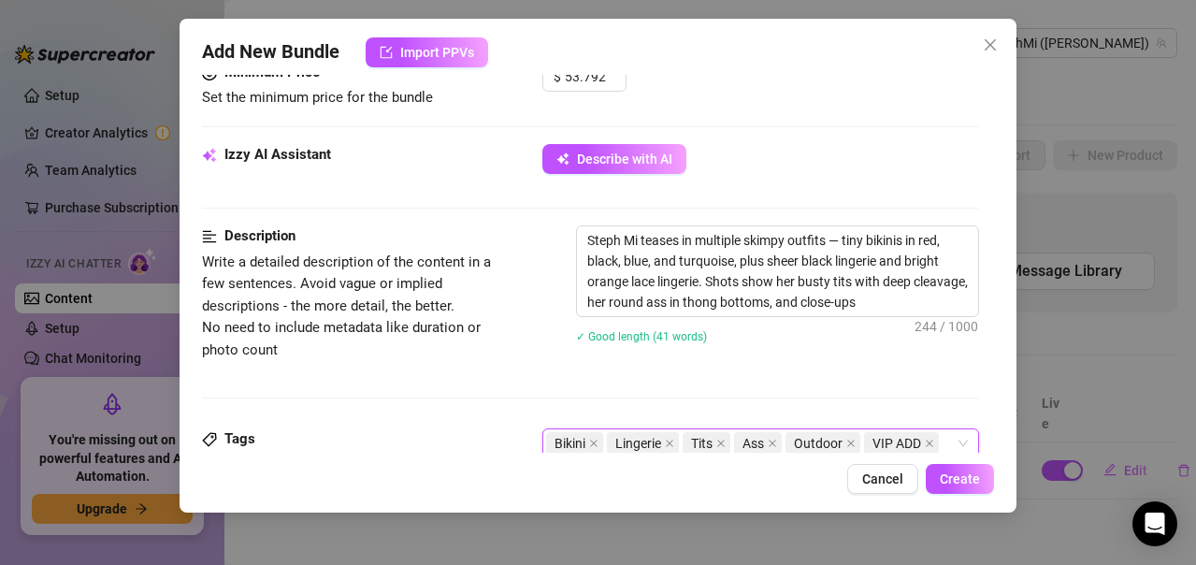
click at [461, 370] on div "Description Write a detailed description of the content in a few sentences. Avo…" at bounding box center [590, 326] width 777 height 203
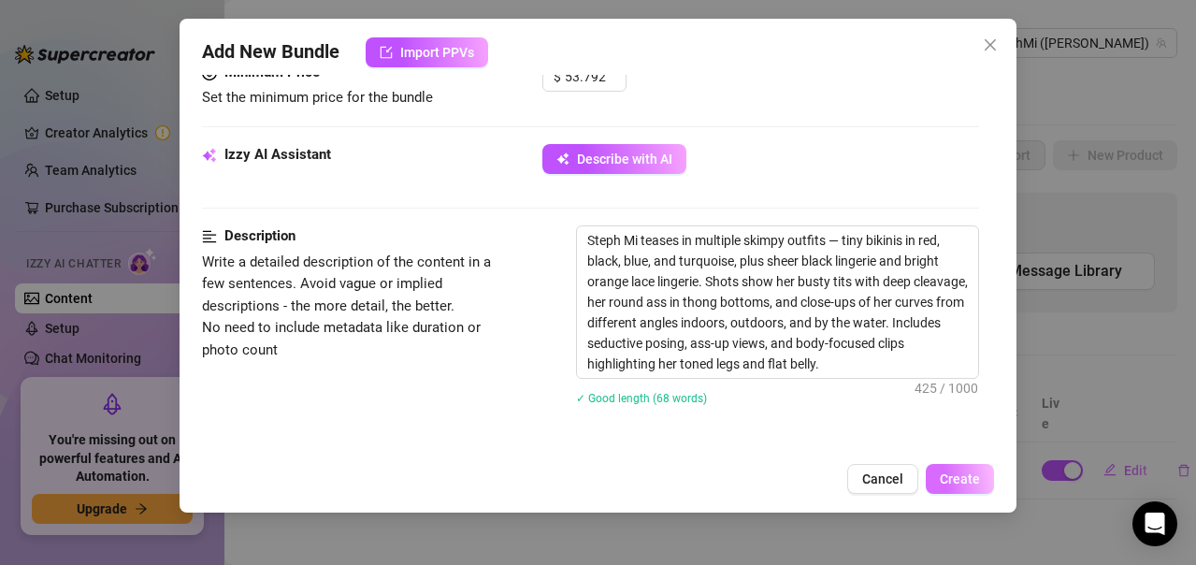
click at [954, 474] on span "Create" at bounding box center [960, 478] width 40 height 15
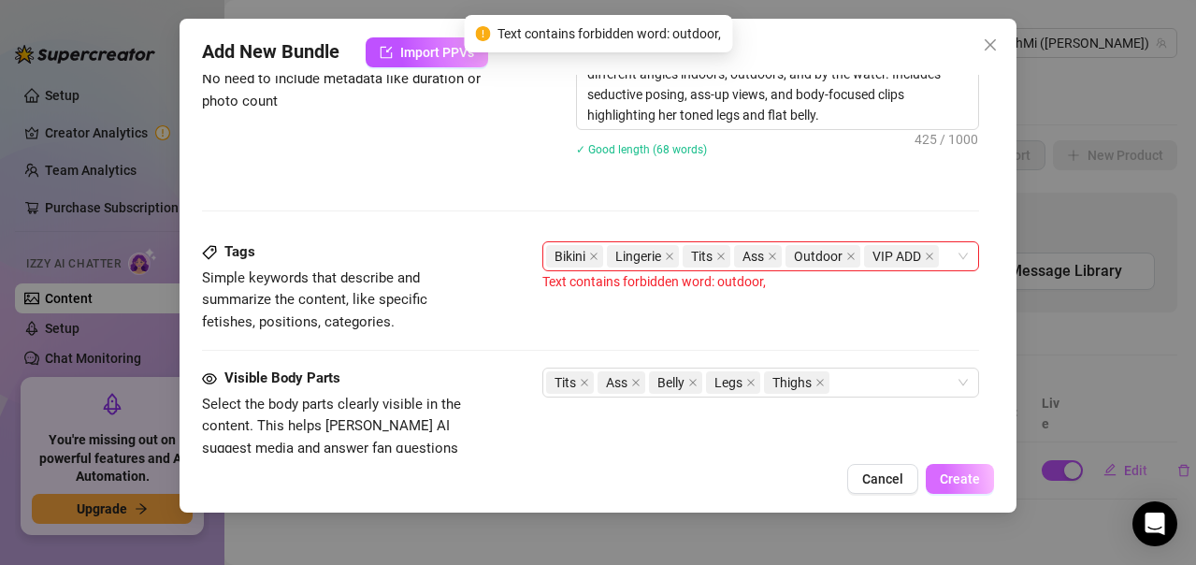
scroll to position [1095, 0]
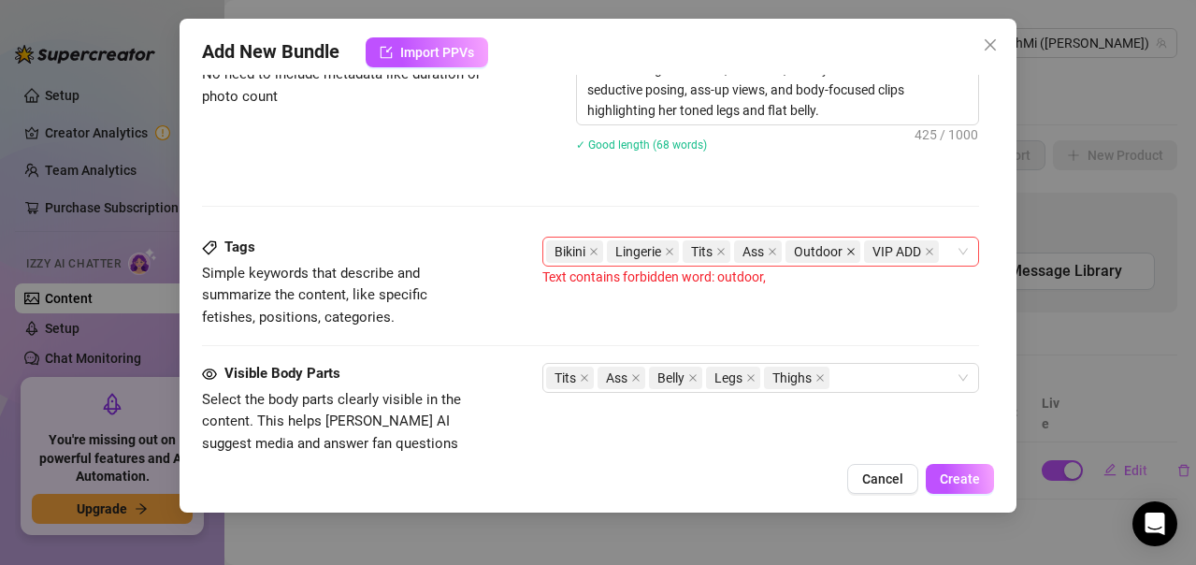
click at [850, 252] on icon "close" at bounding box center [850, 251] width 9 height 9
click at [952, 472] on span "Create" at bounding box center [960, 478] width 40 height 15
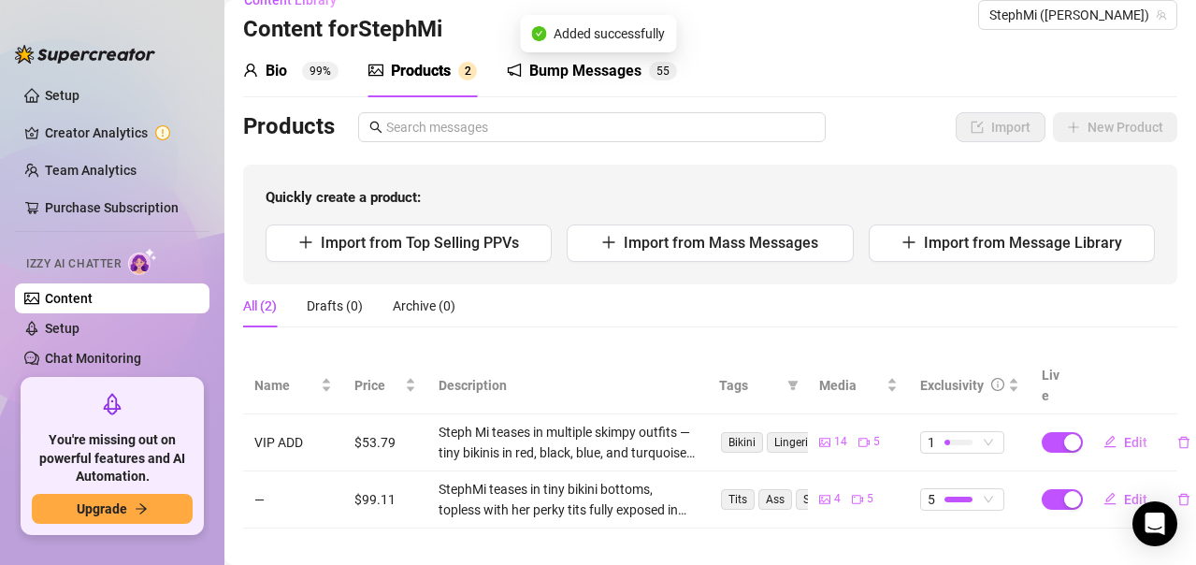
scroll to position [43, 0]
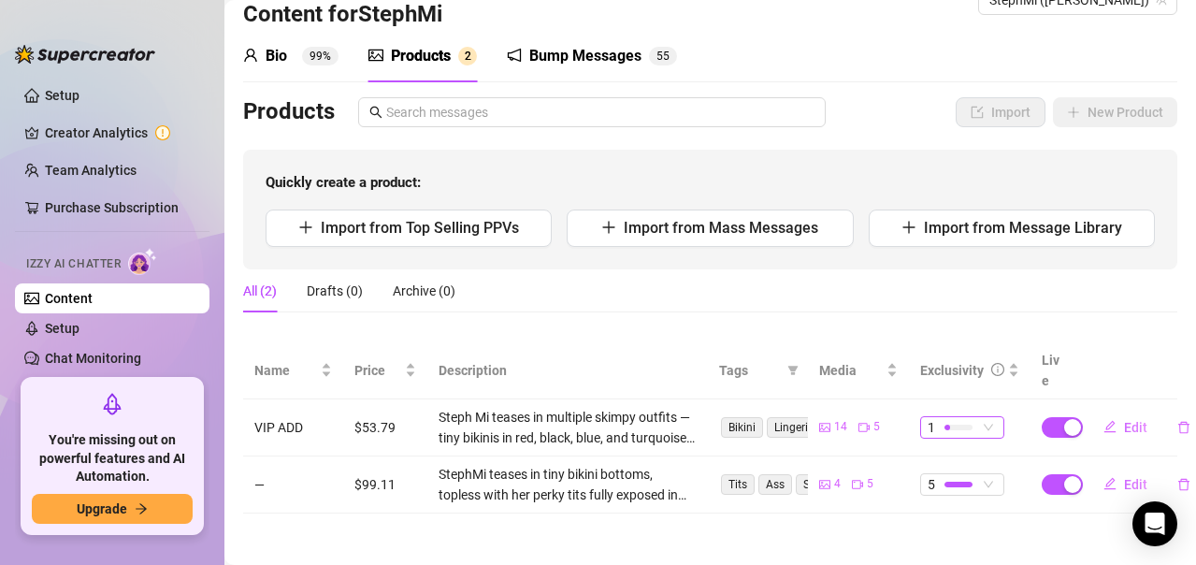
click at [947, 425] on div at bounding box center [958, 428] width 28 height 6
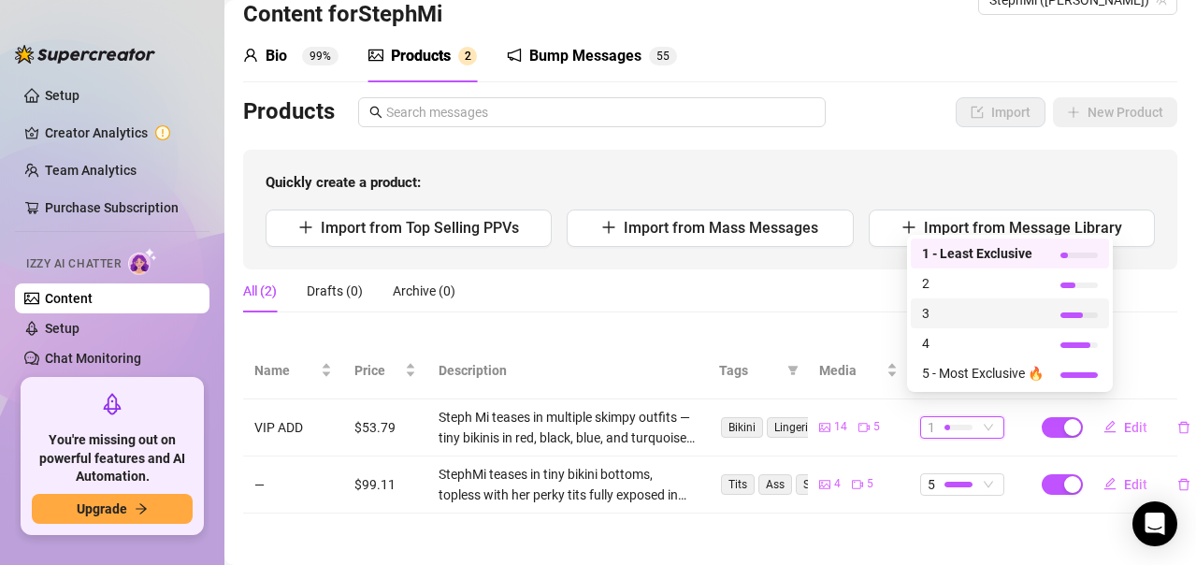
click at [944, 309] on span "3" at bounding box center [983, 313] width 122 height 21
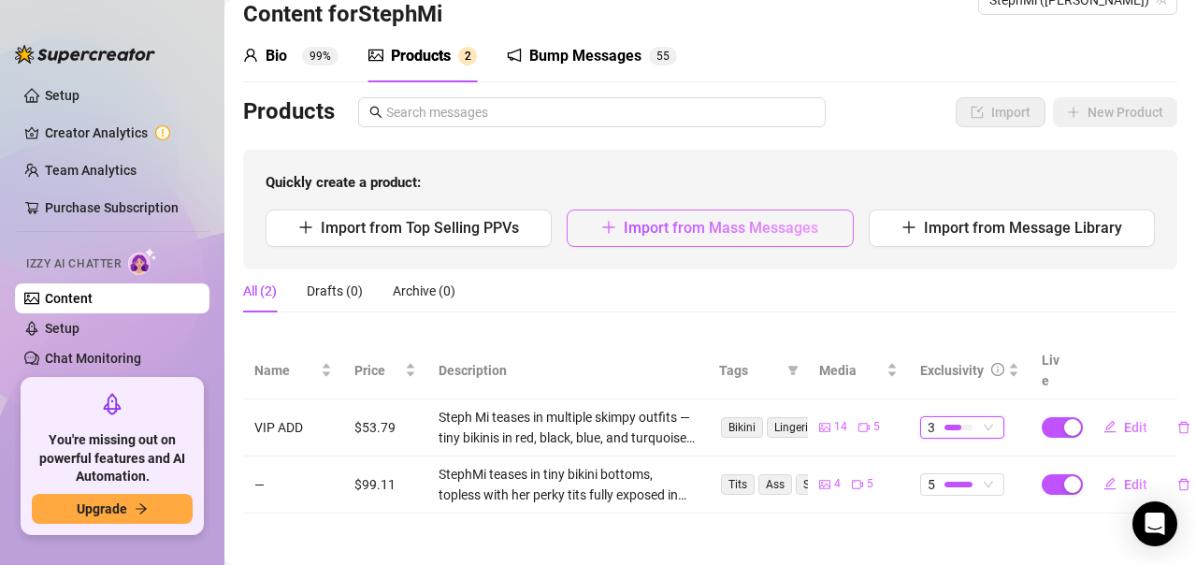
click at [711, 226] on span "Import from Mass Messages" at bounding box center [721, 228] width 194 height 18
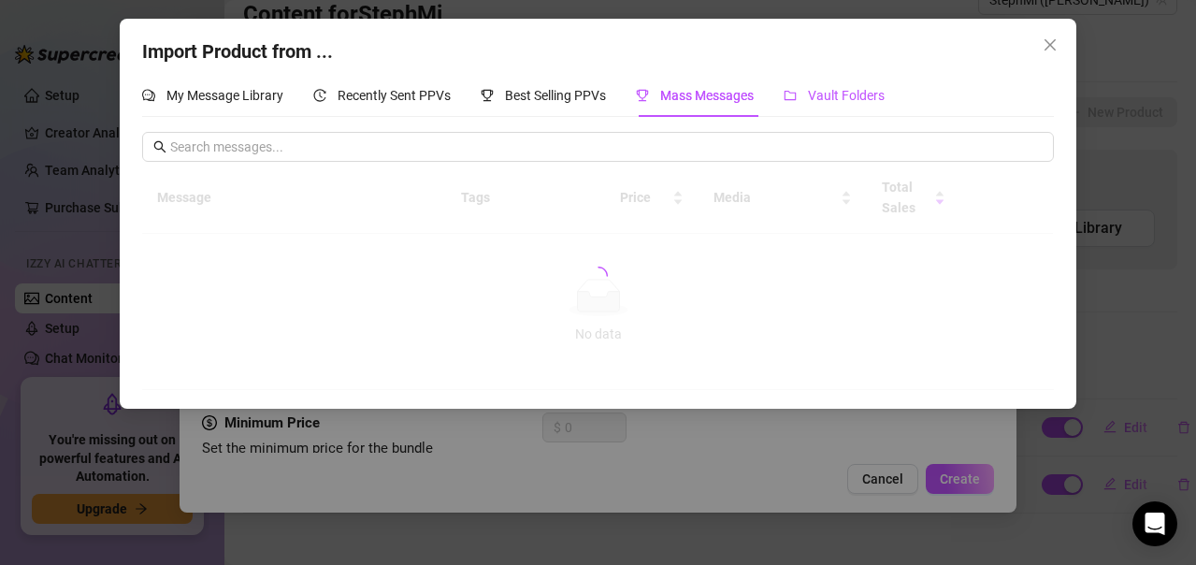
click at [855, 100] on span "Vault Folders" at bounding box center [846, 95] width 77 height 15
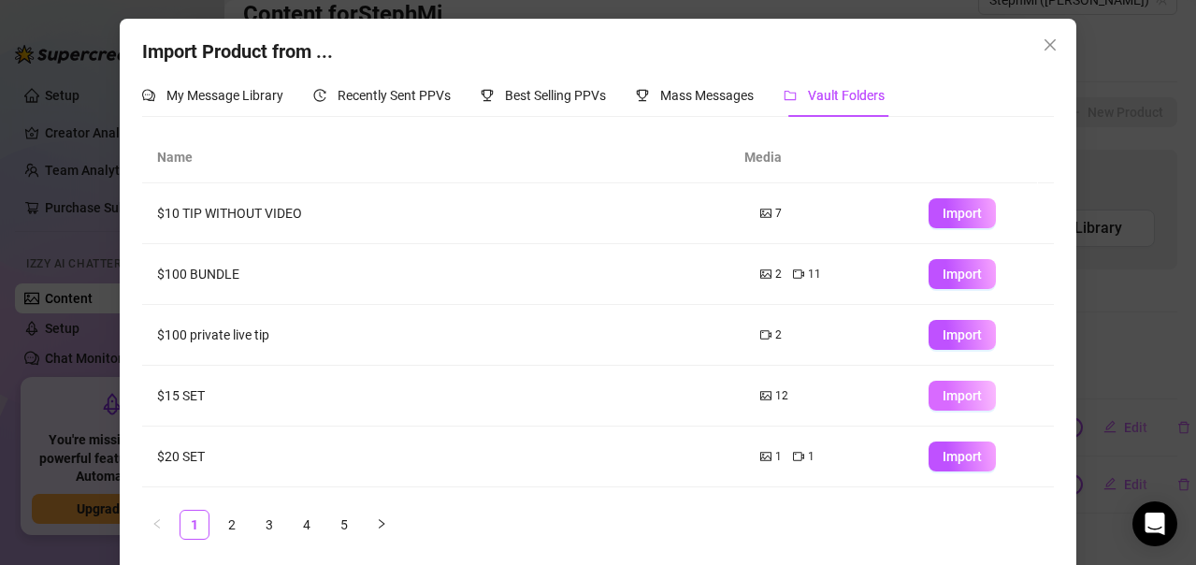
click at [928, 392] on button "Import" at bounding box center [961, 396] width 67 height 30
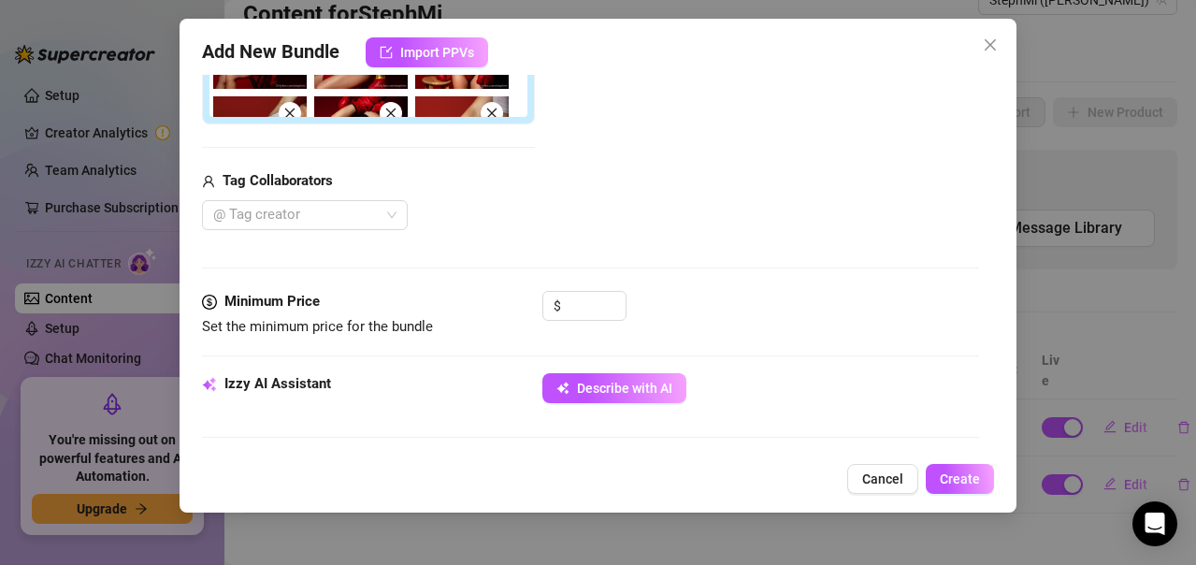
scroll to position [620, 0]
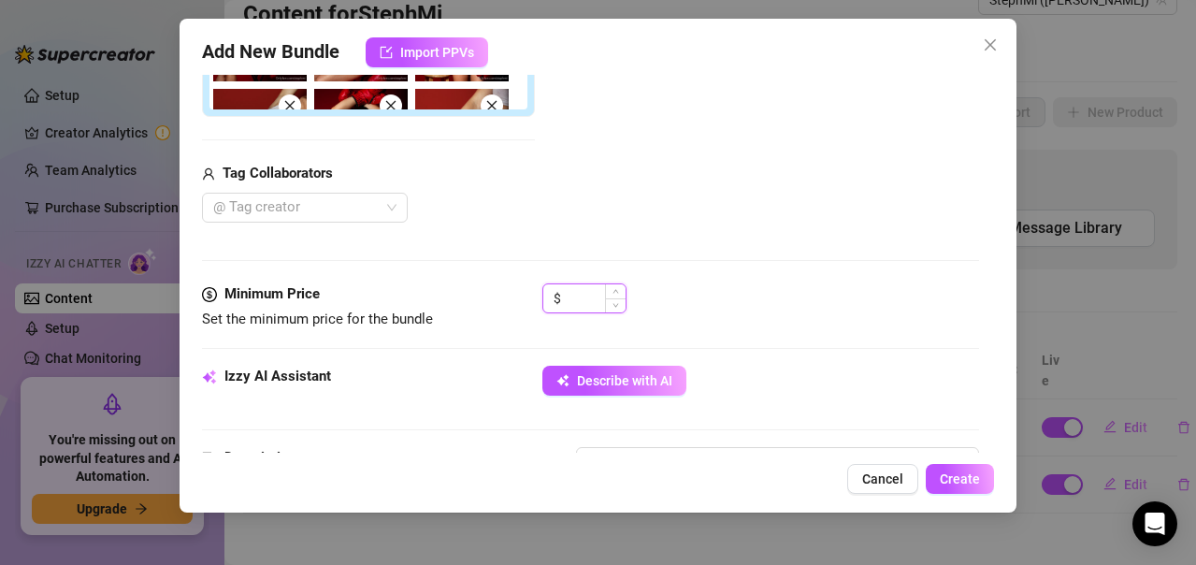
click at [573, 294] on input at bounding box center [595, 298] width 61 height 28
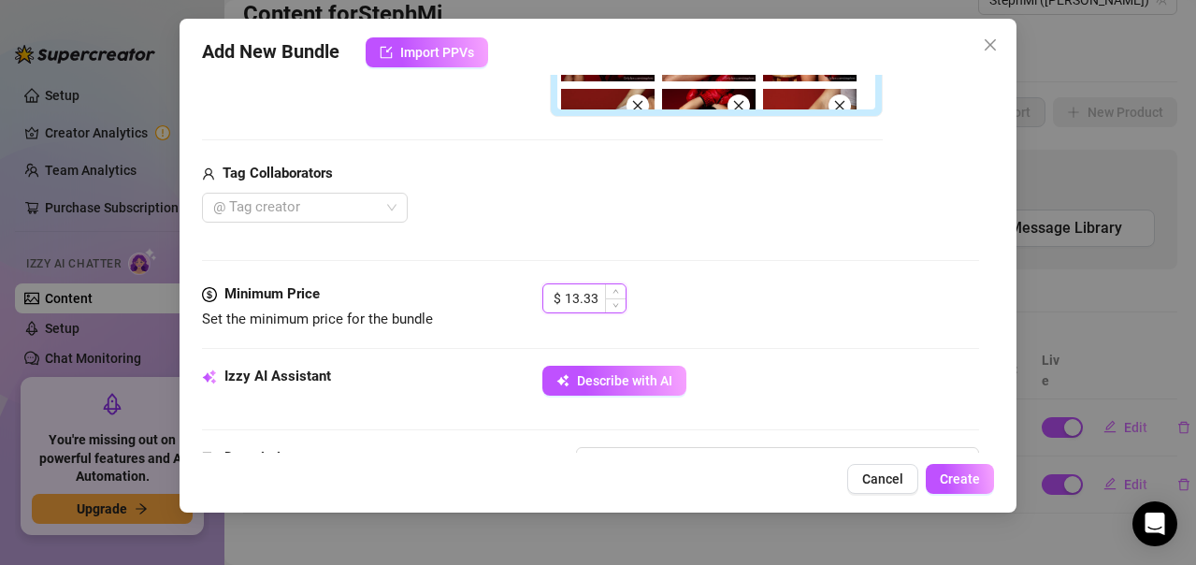
scroll to position [807, 0]
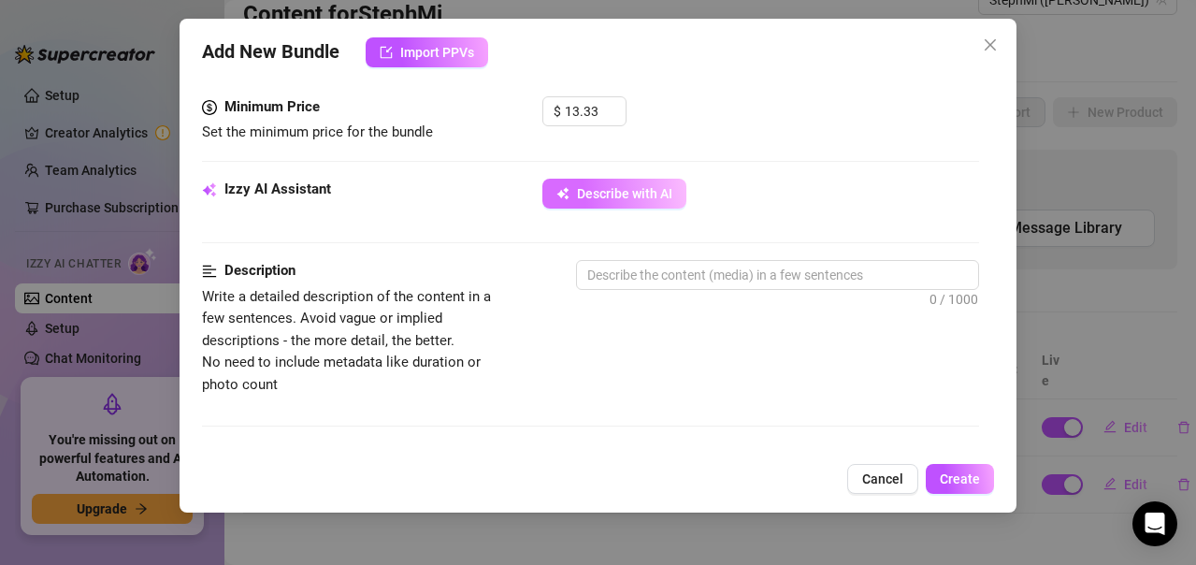
click at [627, 194] on span "Describe with AI" at bounding box center [624, 193] width 95 height 15
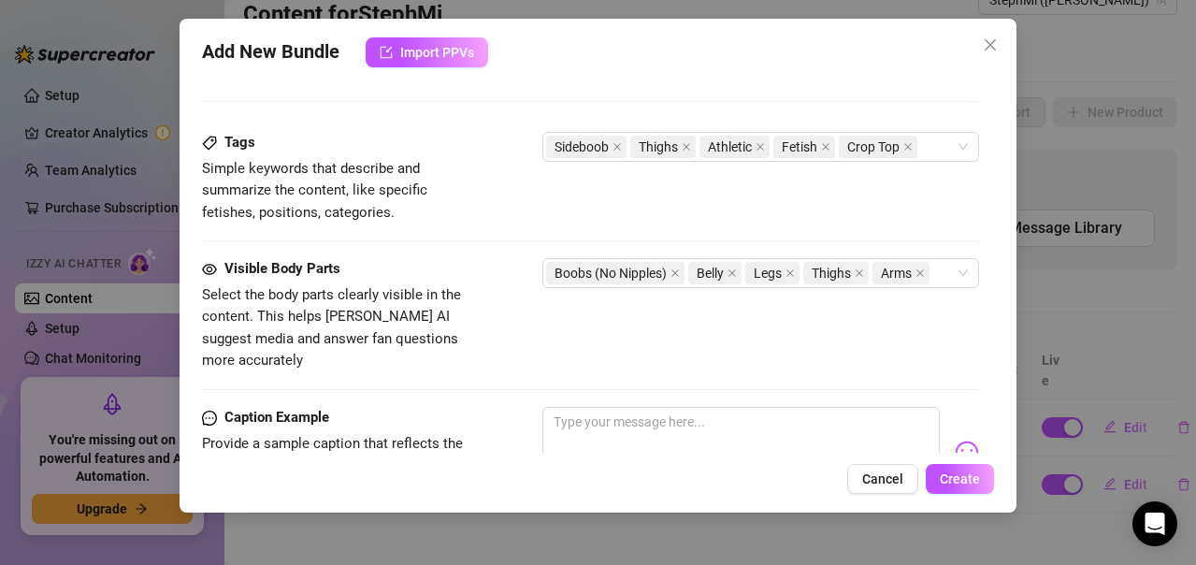
scroll to position [1368, 0]
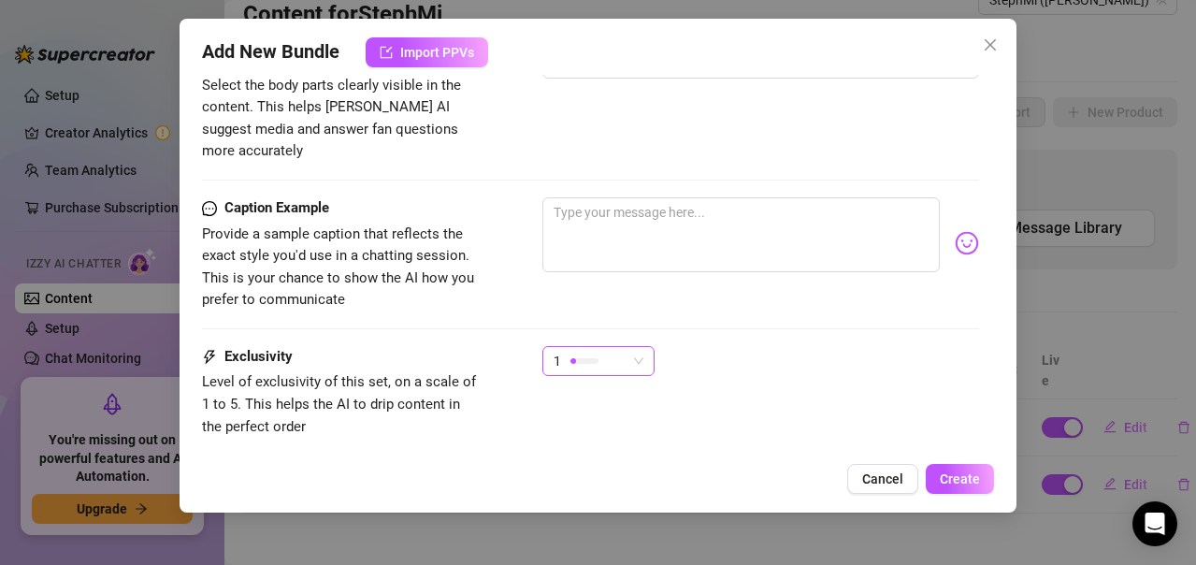
click at [592, 352] on div at bounding box center [584, 361] width 28 height 18
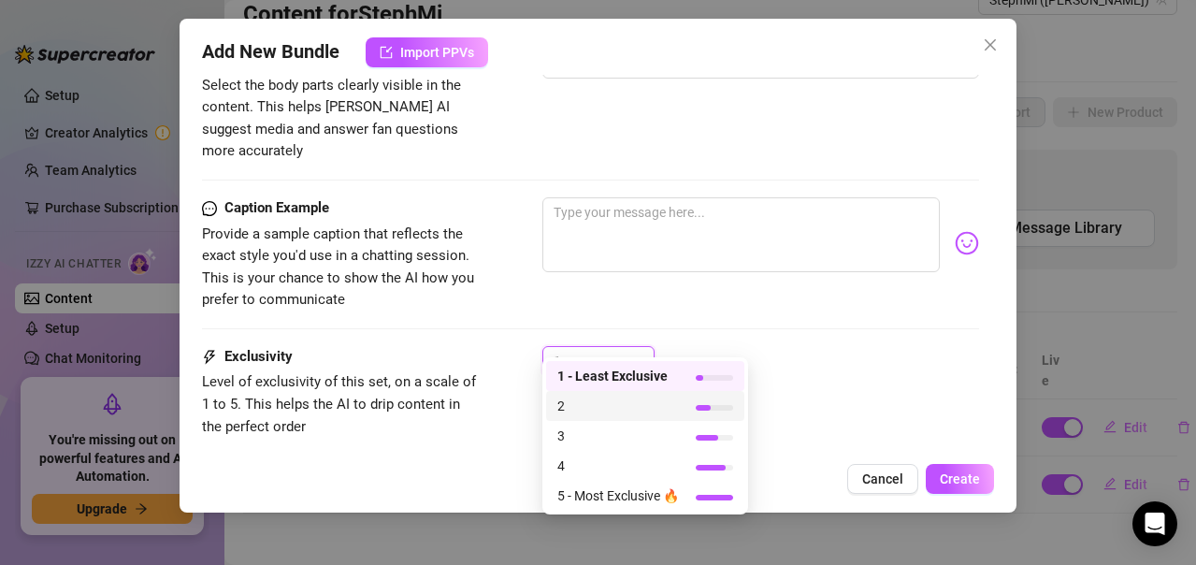
click at [580, 407] on span "2" at bounding box center [618, 406] width 122 height 21
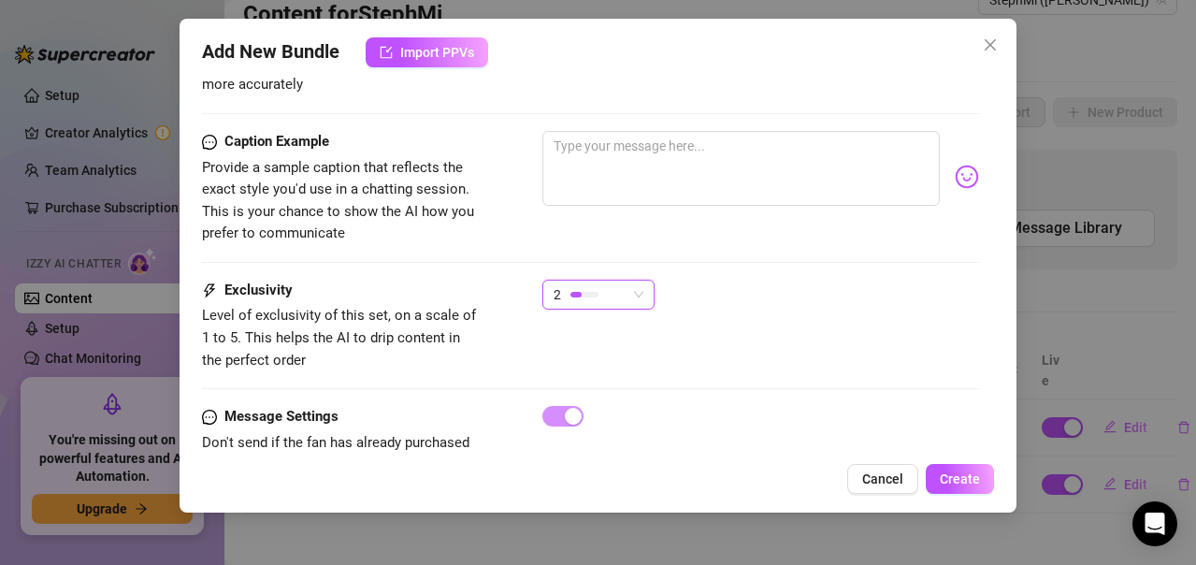
scroll to position [1470, 0]
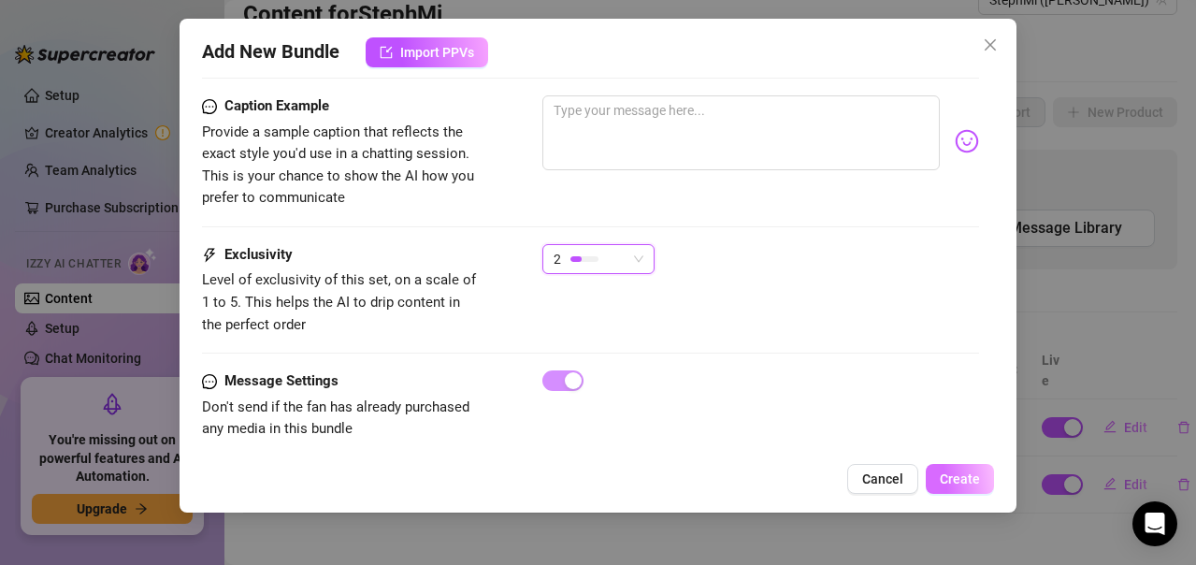
click at [959, 480] on span "Create" at bounding box center [960, 478] width 40 height 15
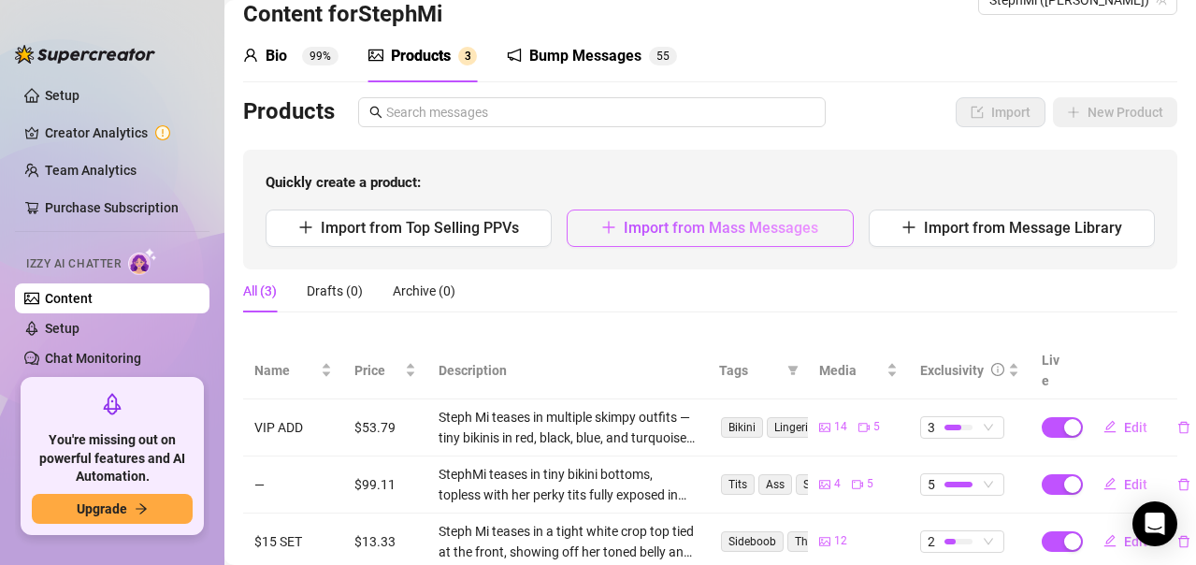
click at [711, 243] on button "Import from Mass Messages" at bounding box center [710, 227] width 286 height 37
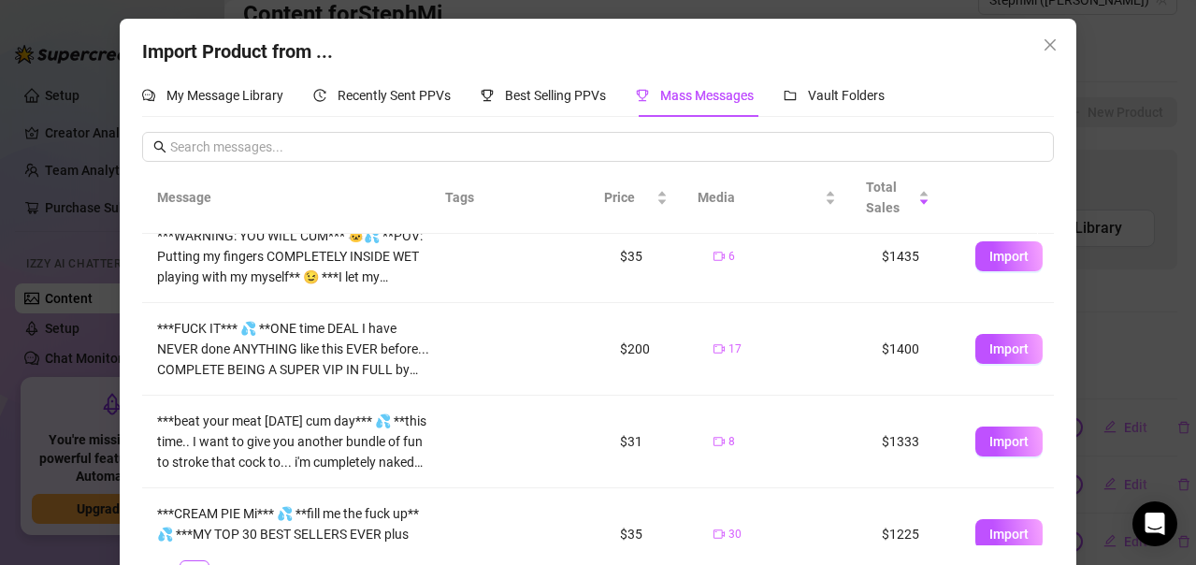
scroll to position [0, 0]
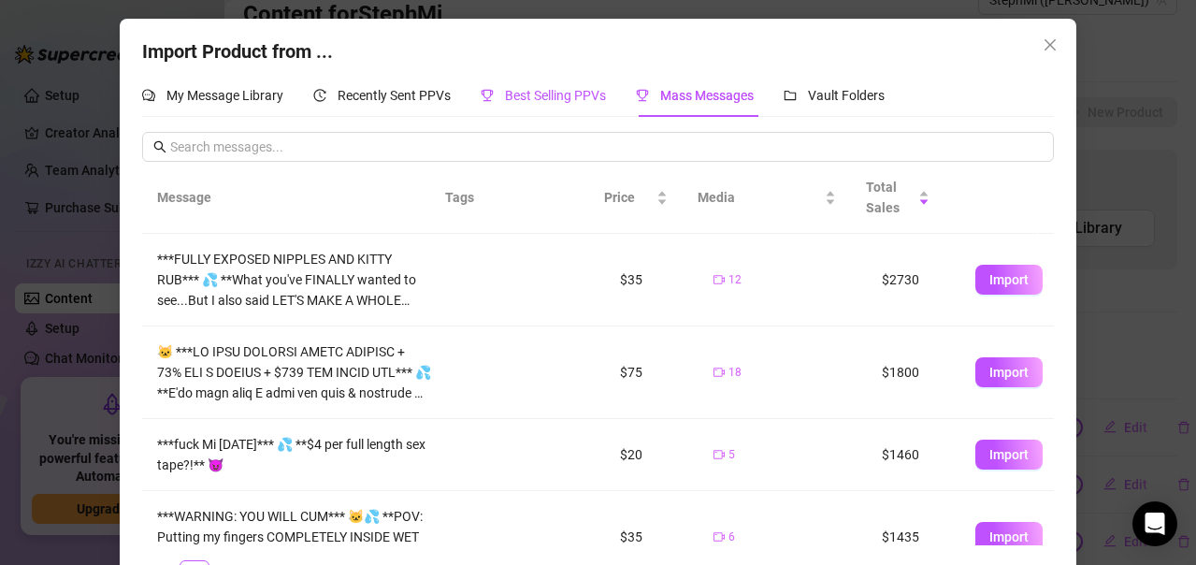
click at [542, 97] on span "Best Selling PPVs" at bounding box center [555, 95] width 101 height 15
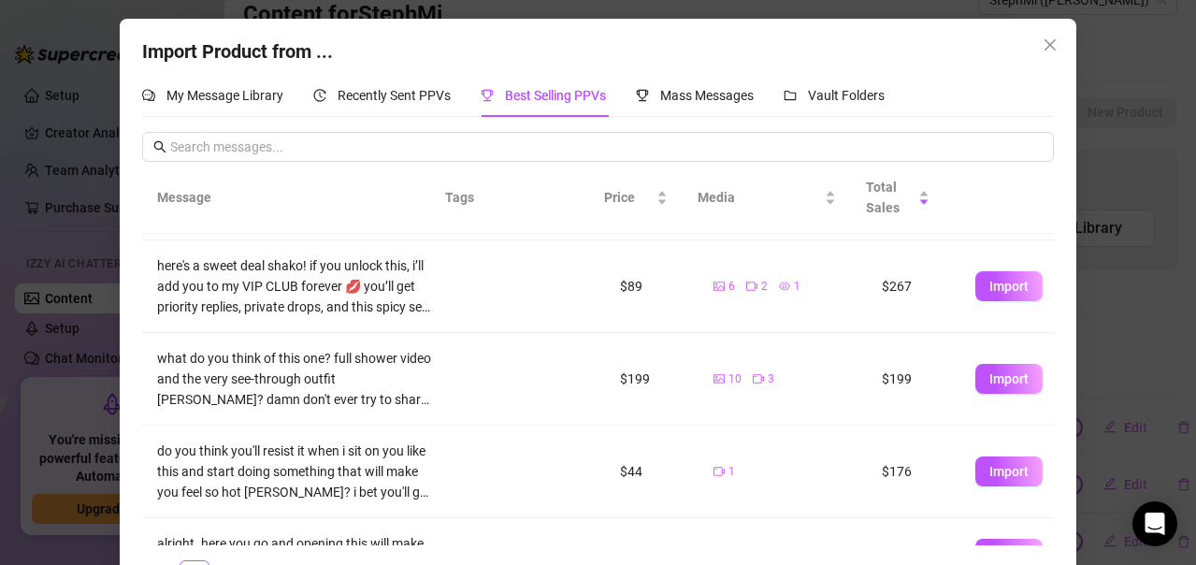
scroll to position [187, 0]
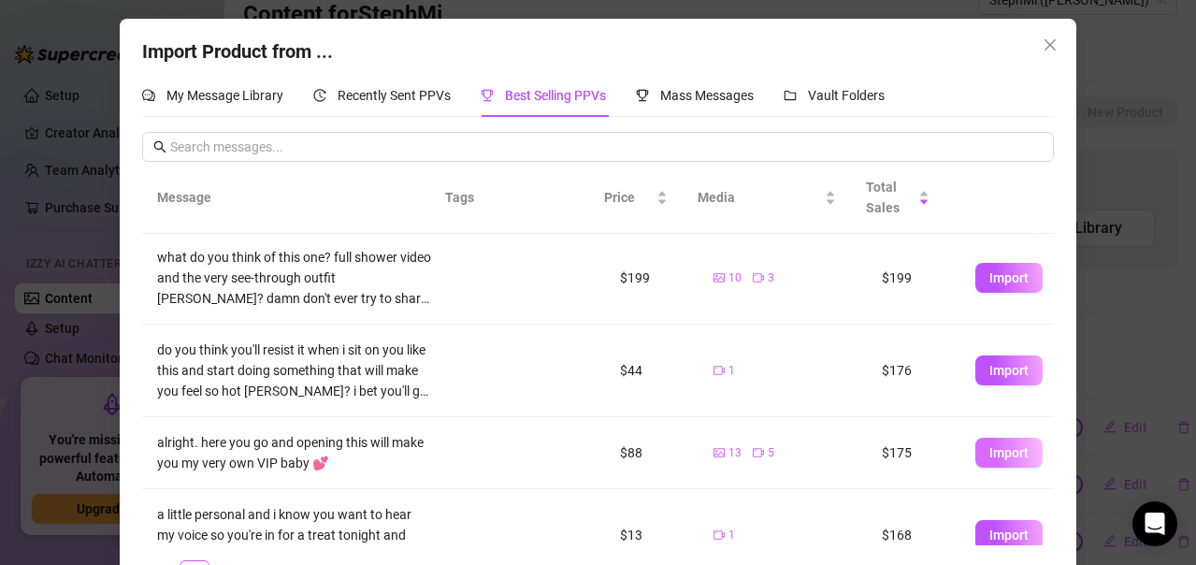
click at [989, 459] on span "Import" at bounding box center [1008, 452] width 39 height 15
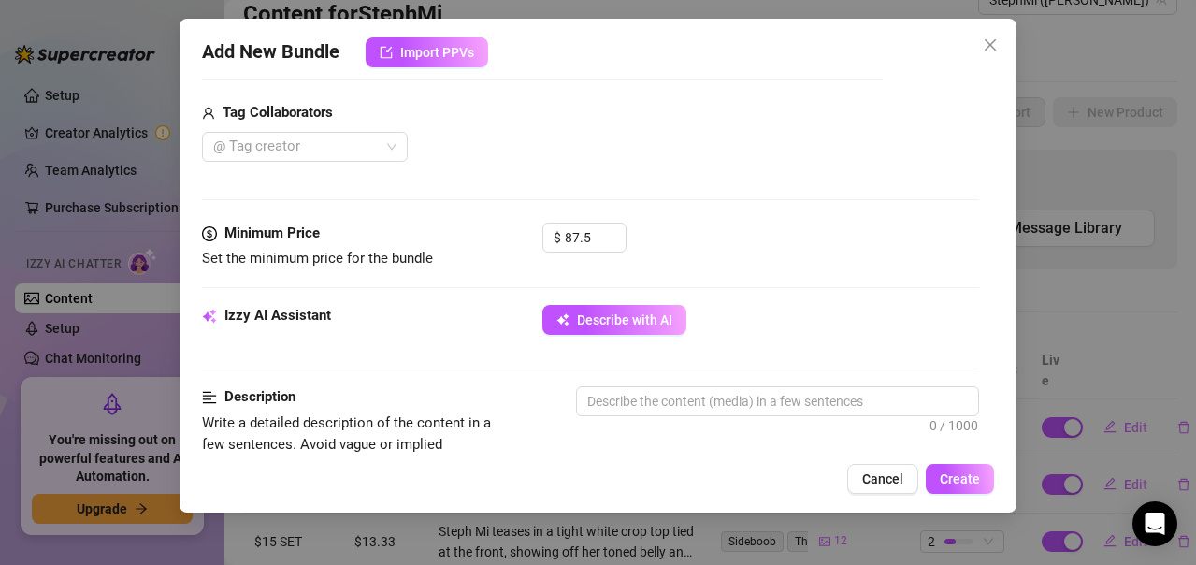
scroll to position [713, 0]
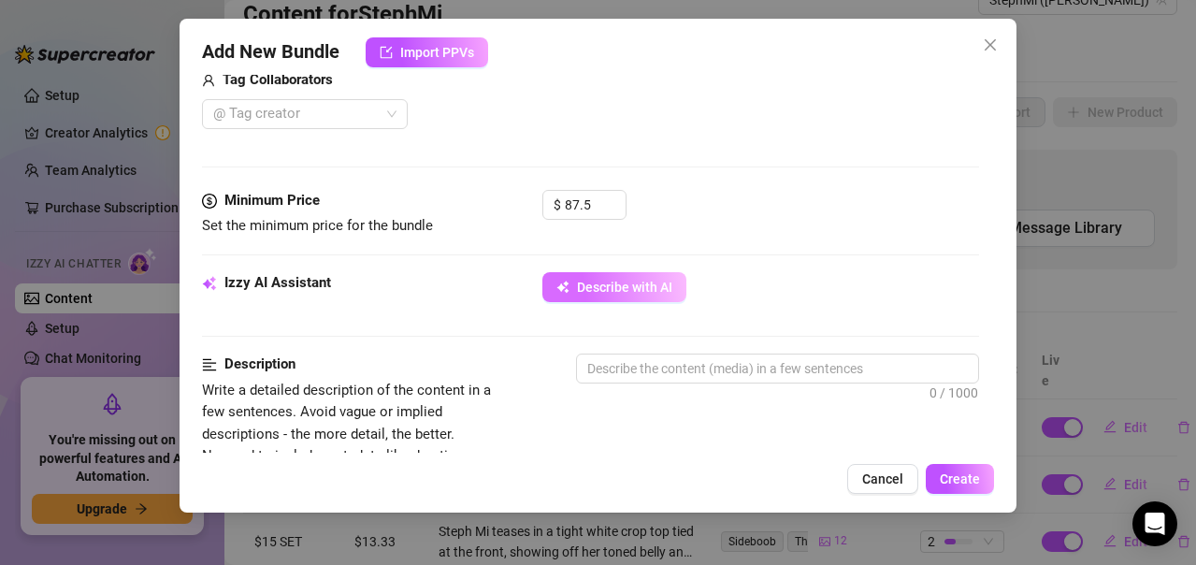
click at [637, 295] on span "Describe with AI" at bounding box center [624, 287] width 95 height 15
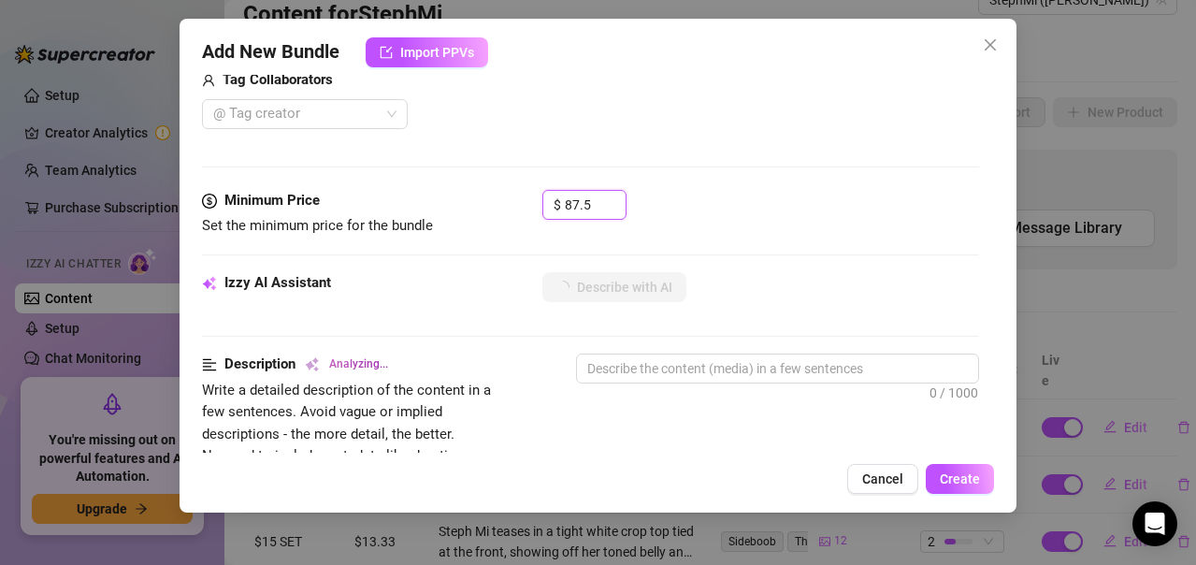
drag, startPoint x: 596, startPoint y: 203, endPoint x: 495, endPoint y: 190, distance: 101.8
click at [495, 190] on div "Minimum Price Set the minimum price for the bundle $ 87.5" at bounding box center [590, 214] width 777 height 48
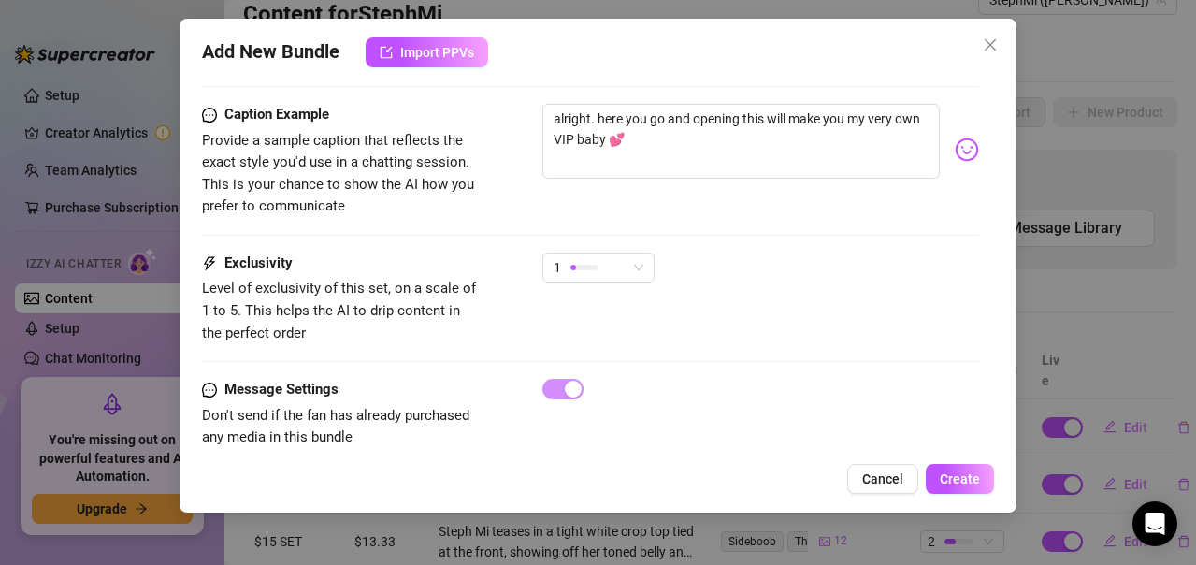
scroll to position [1511, 0]
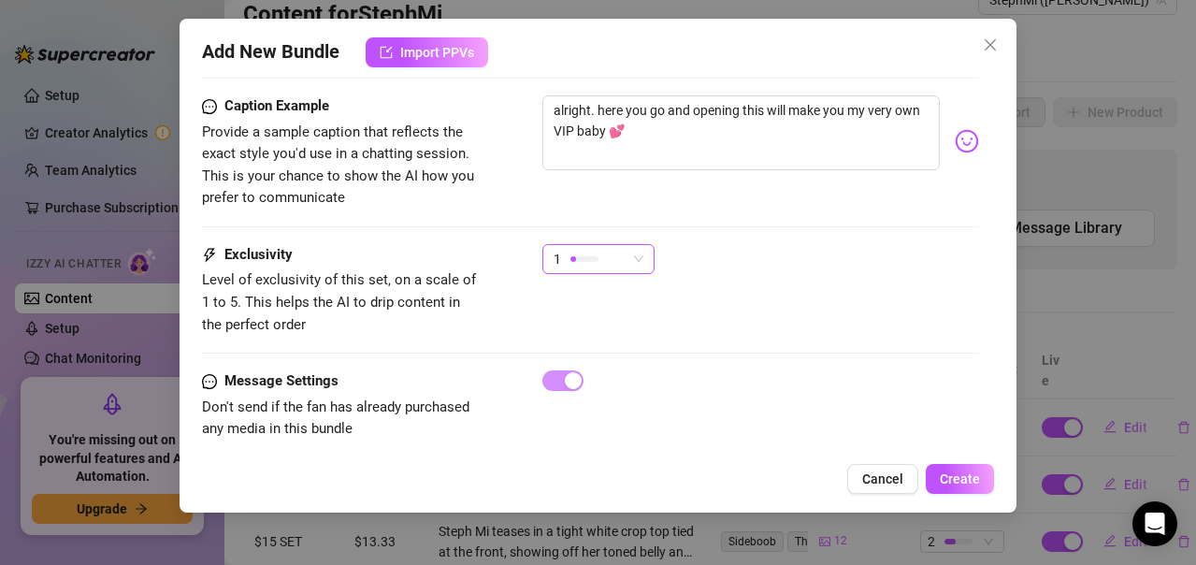
click at [620, 245] on div "1" at bounding box center [590, 259] width 73 height 28
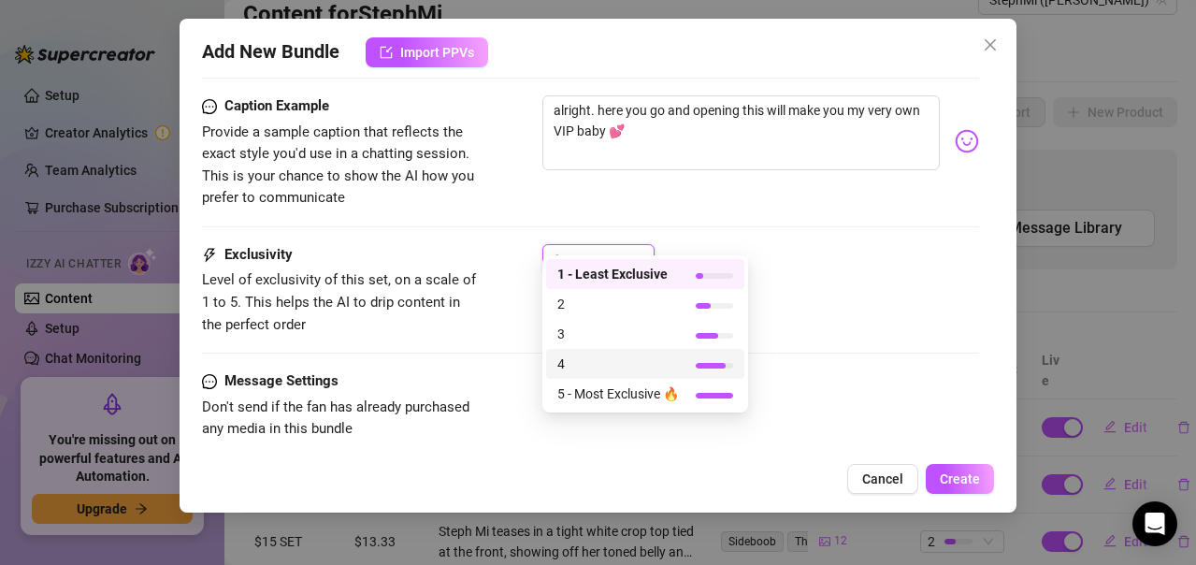
click at [583, 357] on span "4" at bounding box center [618, 363] width 122 height 21
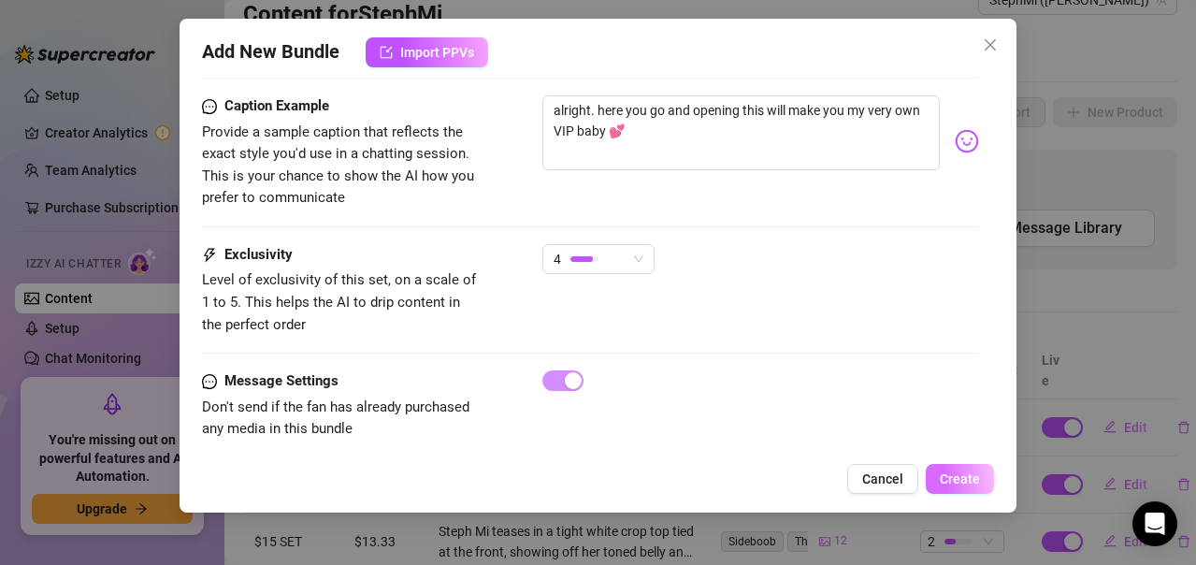
click at [943, 481] on span "Create" at bounding box center [960, 478] width 40 height 15
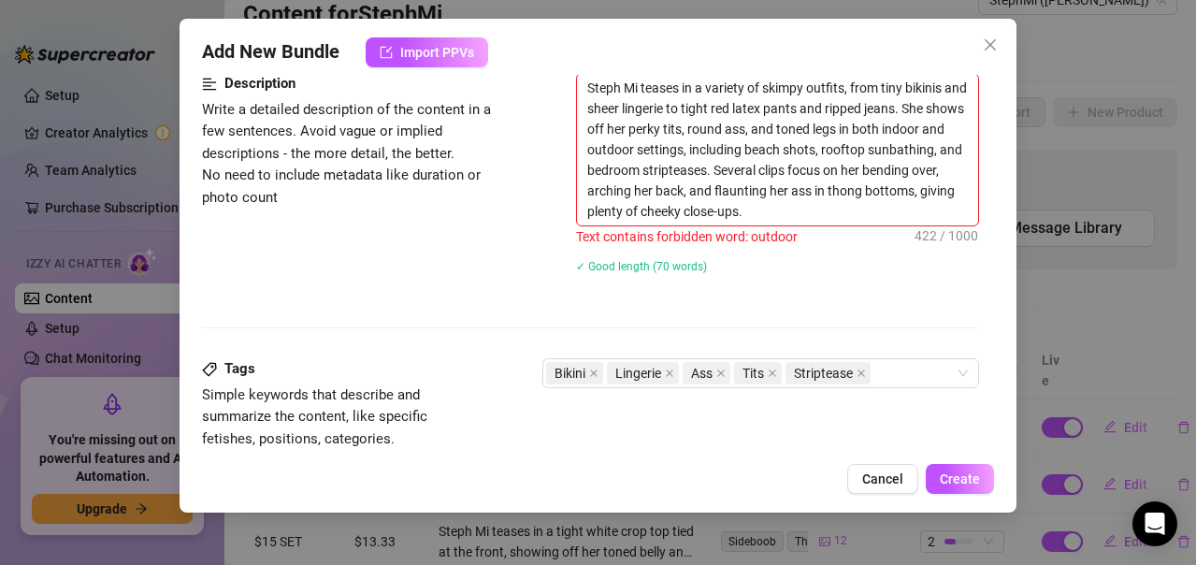
scroll to position [972, 0]
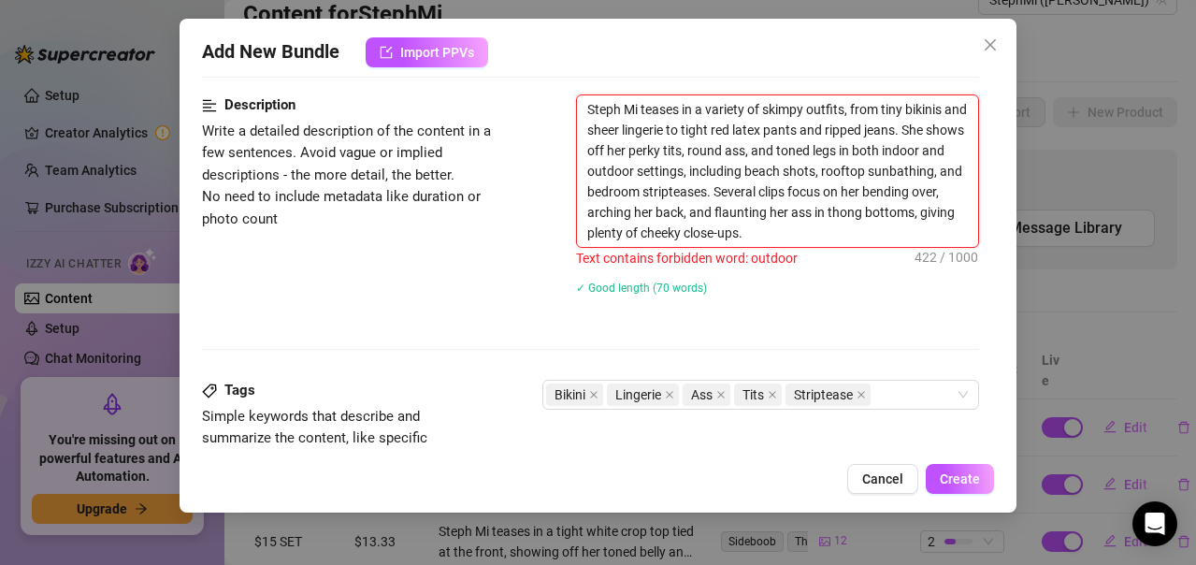
drag, startPoint x: 700, startPoint y: 169, endPoint x: 628, endPoint y: 168, distance: 72.0
click at [628, 168] on textarea "Steph Mi teases in a variety of skimpy outfits, from tiny bikinis and sheer lin…" at bounding box center [777, 170] width 401 height 151
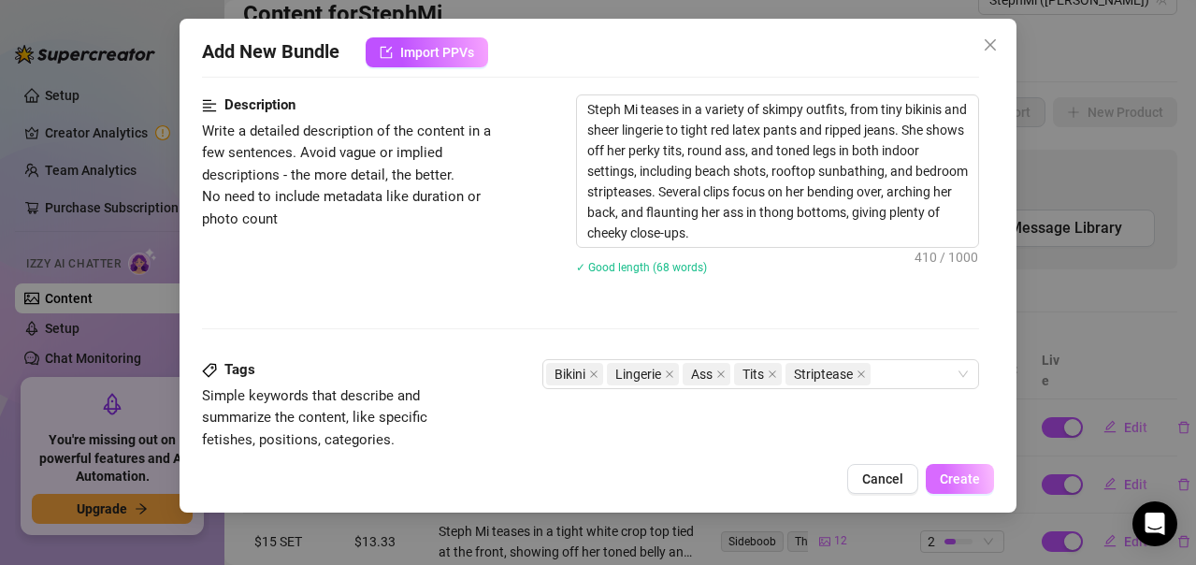
click at [964, 479] on span "Create" at bounding box center [960, 478] width 40 height 15
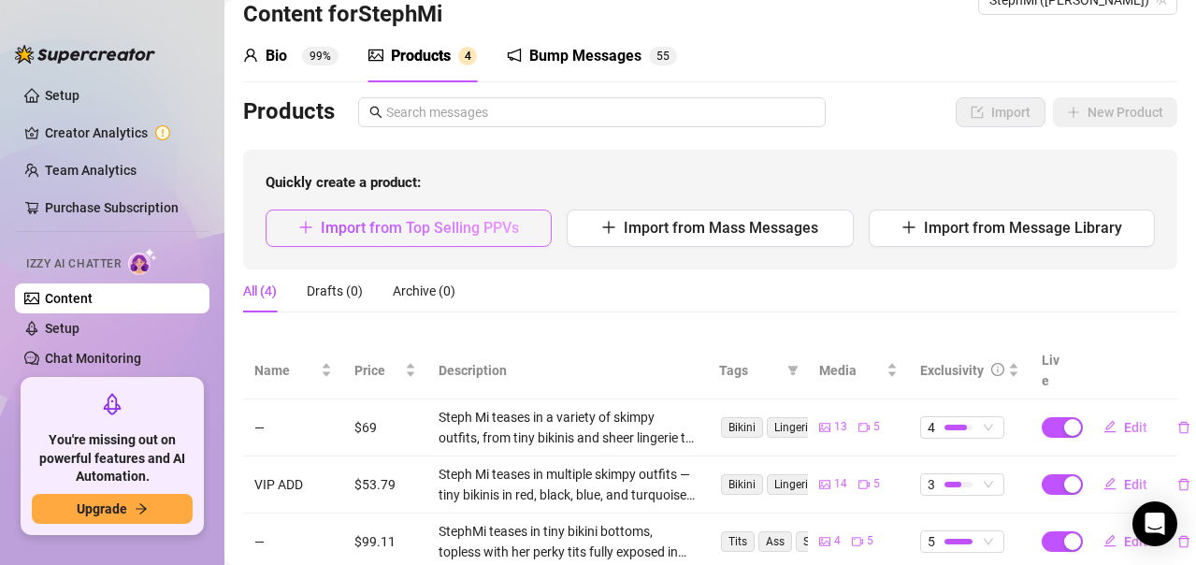
click at [453, 225] on span "Import from Top Selling PPVs" at bounding box center [420, 228] width 198 height 18
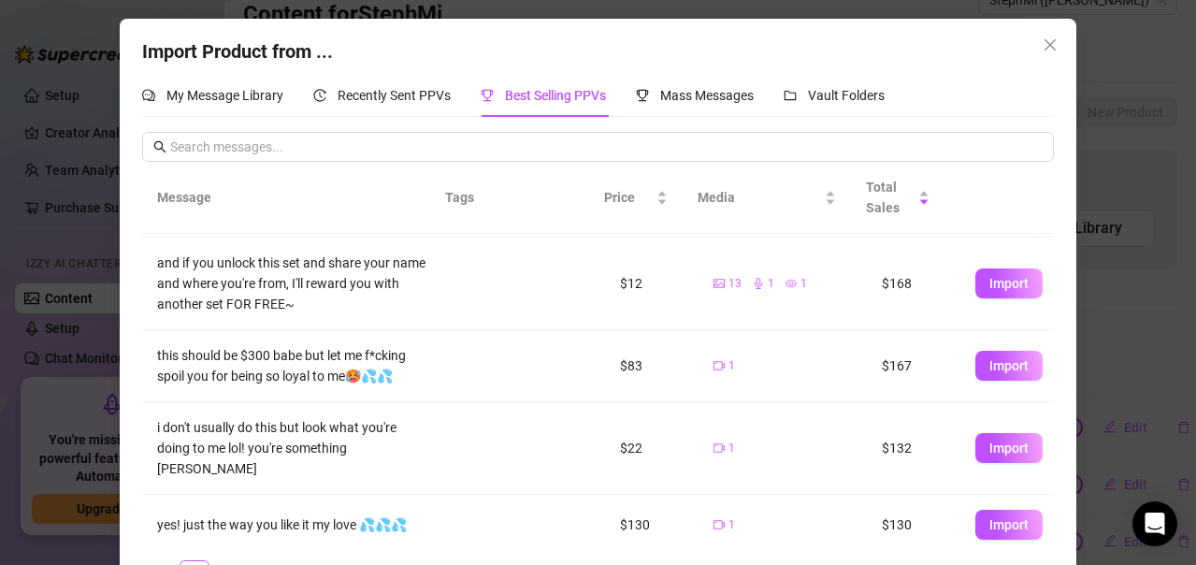
scroll to position [532, 0]
click at [992, 365] on span "Import" at bounding box center [1008, 364] width 39 height 15
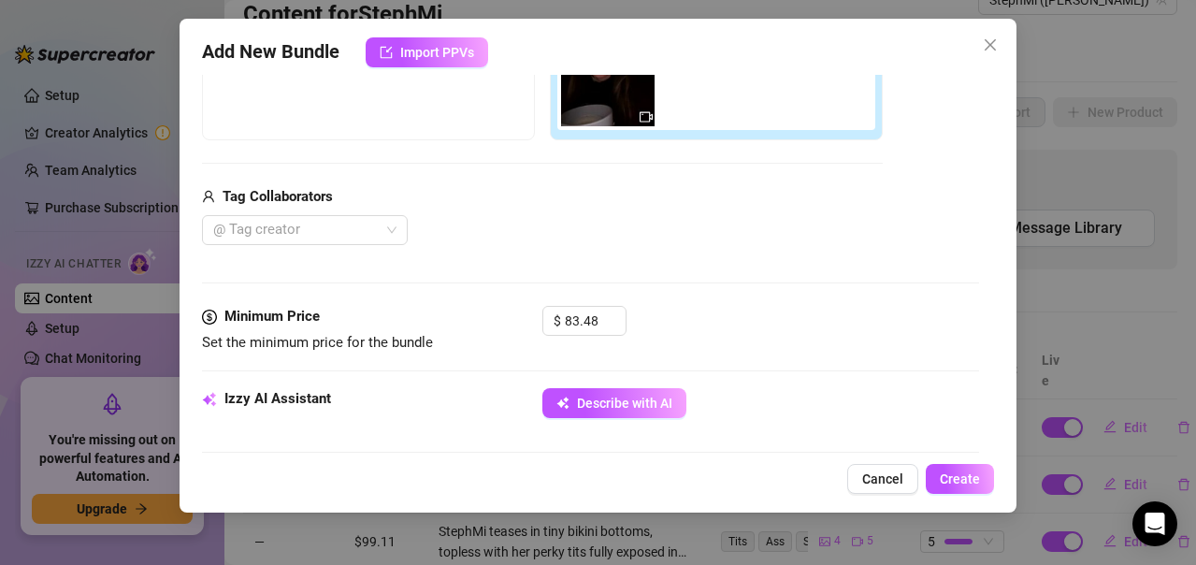
scroll to position [433, 0]
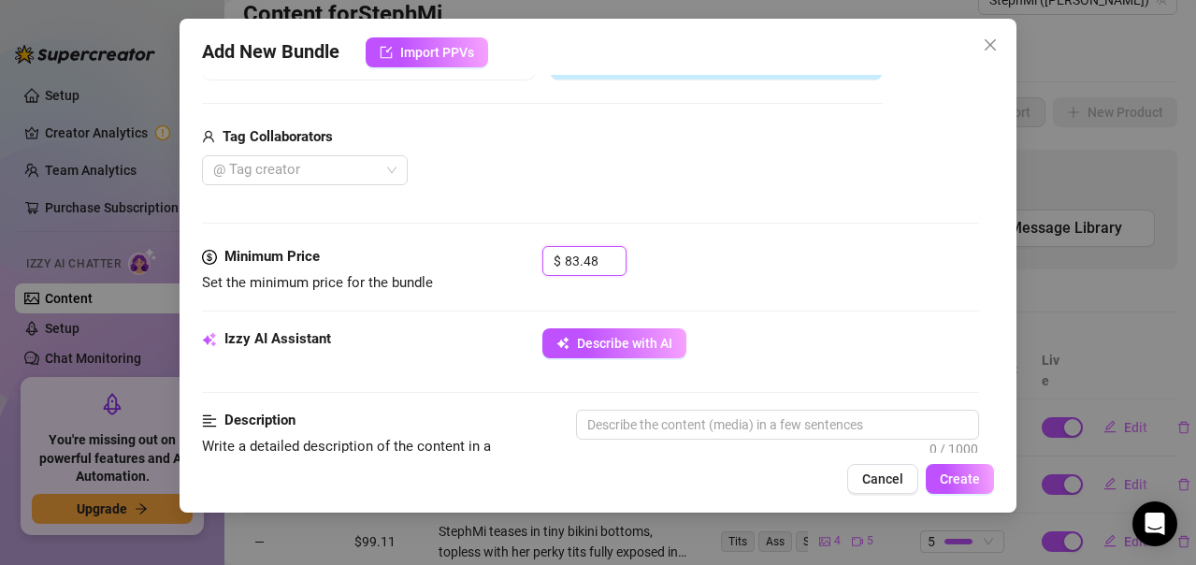
drag, startPoint x: 597, startPoint y: 263, endPoint x: 420, endPoint y: 261, distance: 176.7
click at [420, 261] on div "Minimum Price Set the minimum price for the bundle $ 83.48" at bounding box center [590, 270] width 777 height 48
click at [624, 333] on button "Describe with AI" at bounding box center [614, 343] width 144 height 30
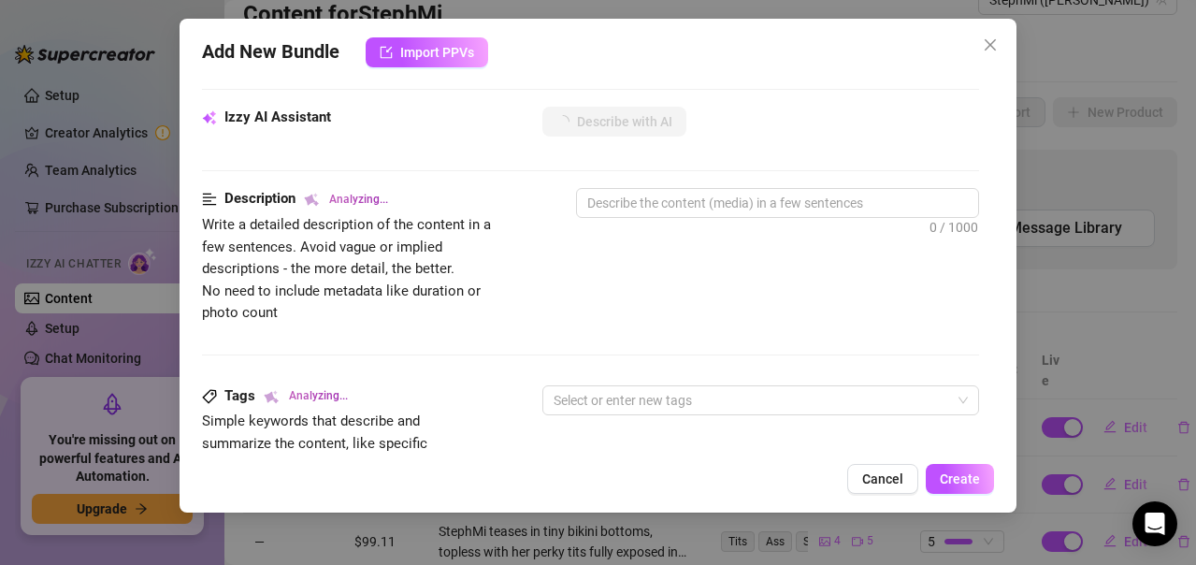
scroll to position [713, 0]
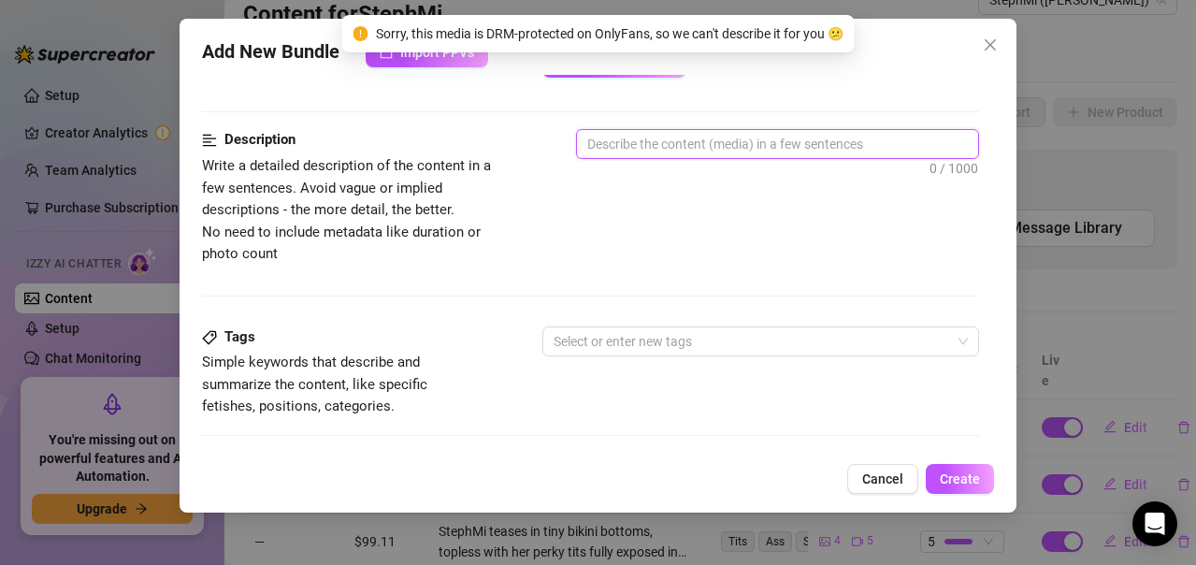
click at [765, 151] on textarea at bounding box center [777, 144] width 401 height 28
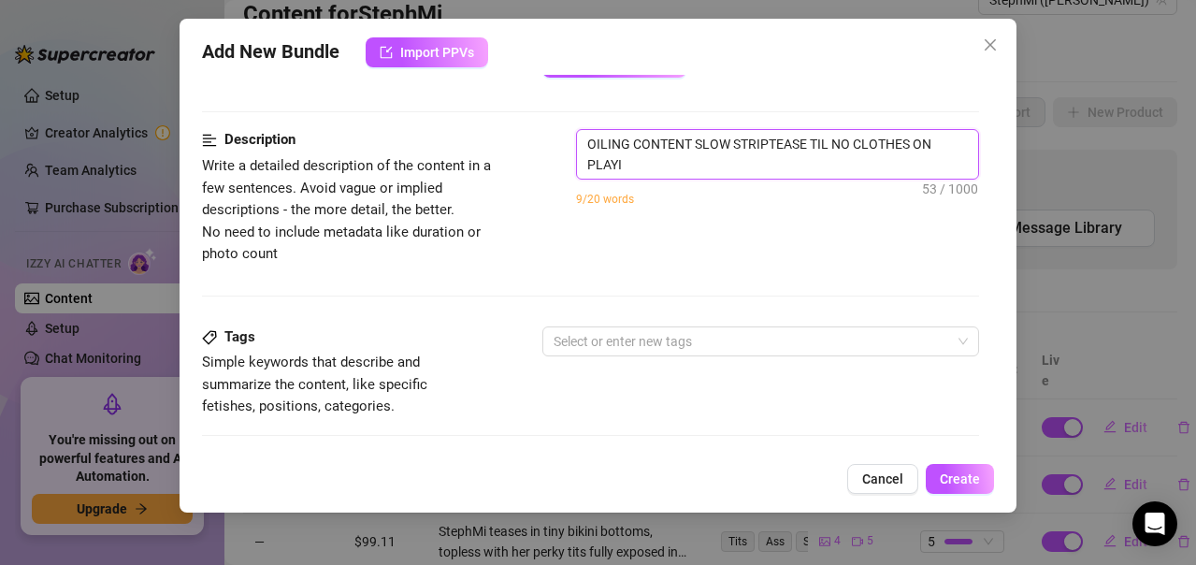
scroll to position [0, 0]
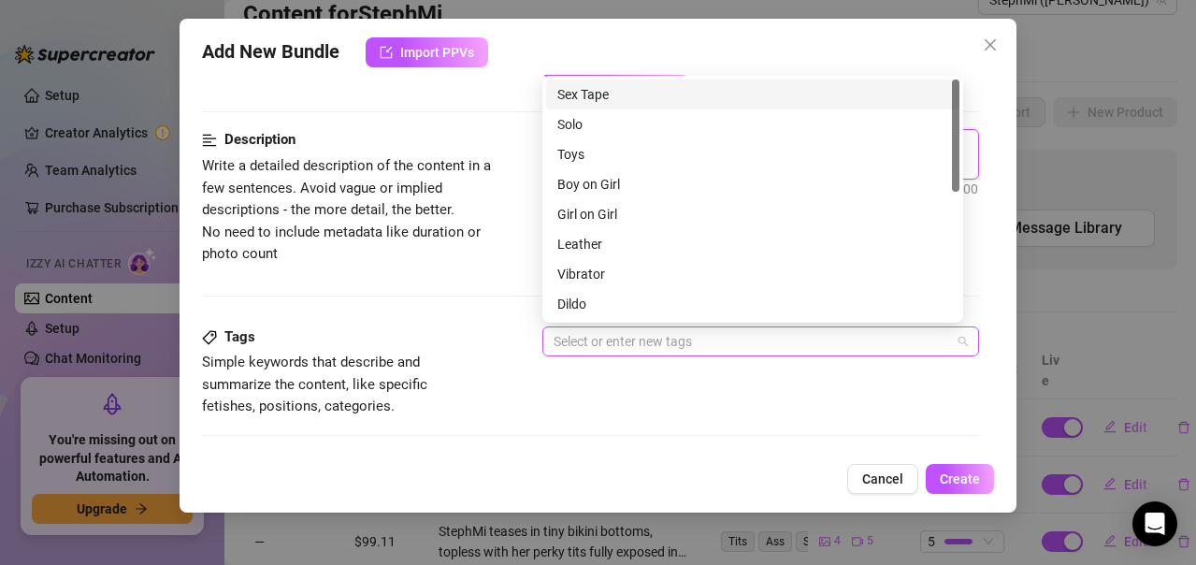
click at [727, 347] on div at bounding box center [751, 341] width 410 height 26
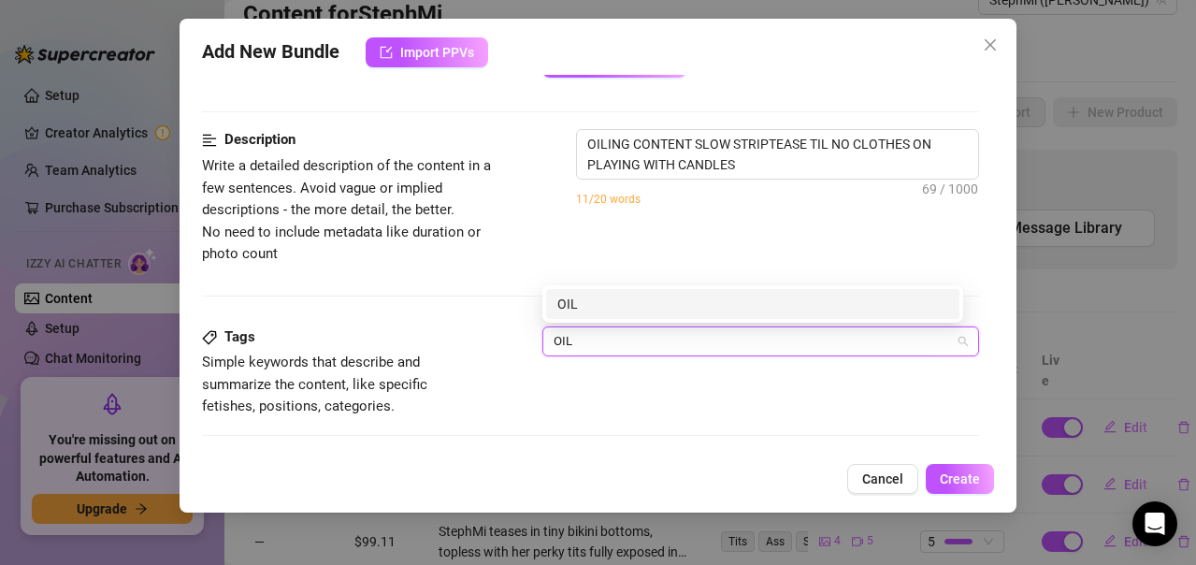
click at [653, 305] on div "OIL" at bounding box center [752, 304] width 391 height 21
click at [593, 305] on div "BOOBS" at bounding box center [752, 304] width 391 height 21
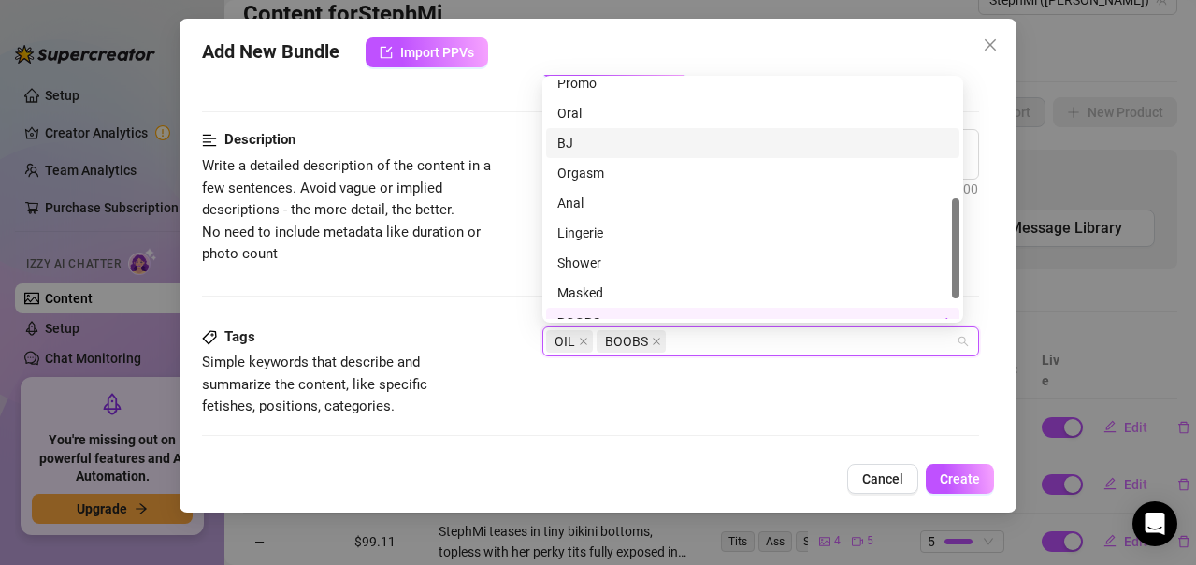
scroll to position [329, 0]
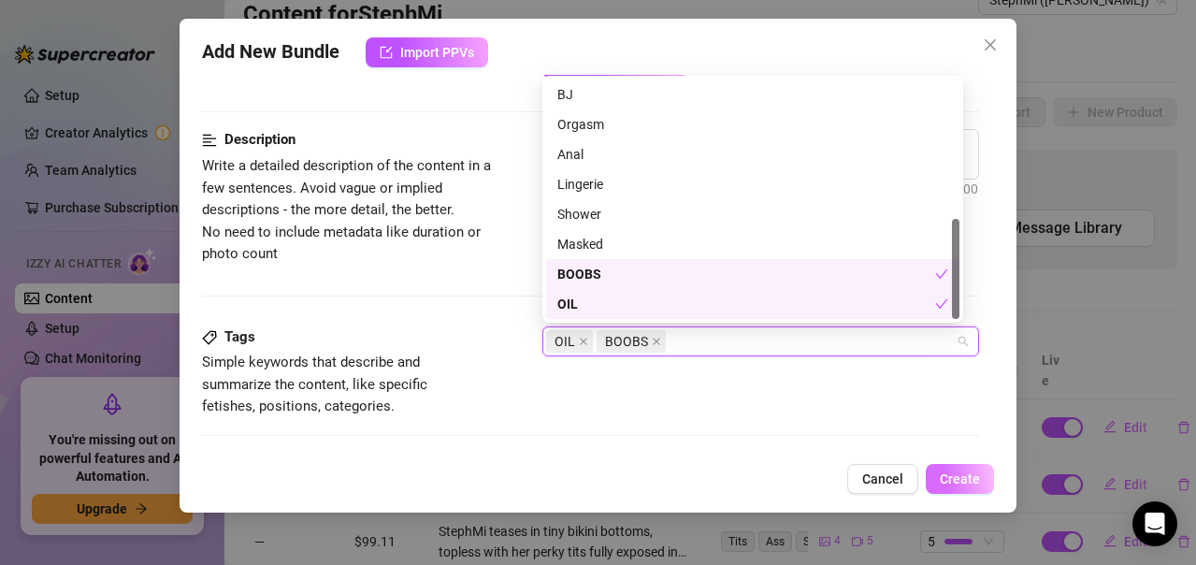
click at [948, 472] on span "Create" at bounding box center [960, 478] width 40 height 15
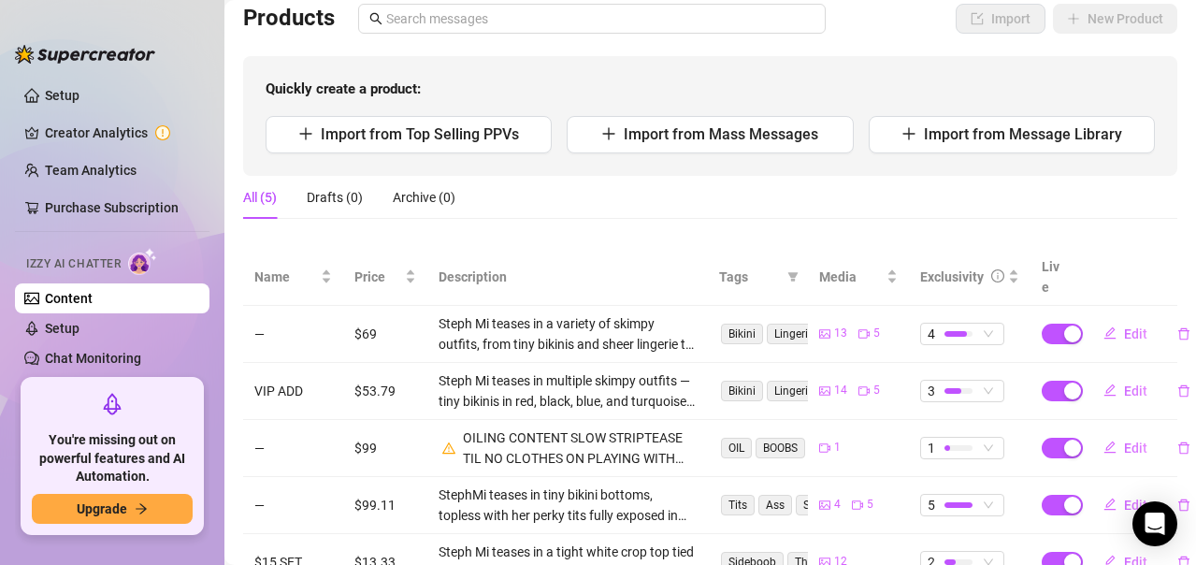
scroll to position [43, 0]
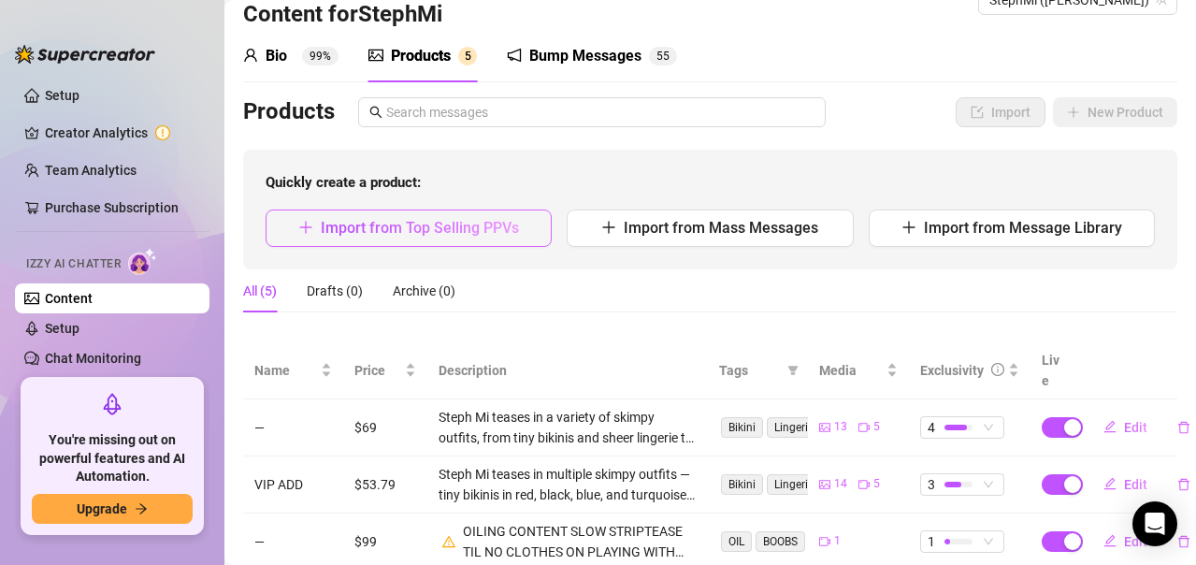
click at [475, 229] on span "Import from Top Selling PPVs" at bounding box center [420, 228] width 198 height 18
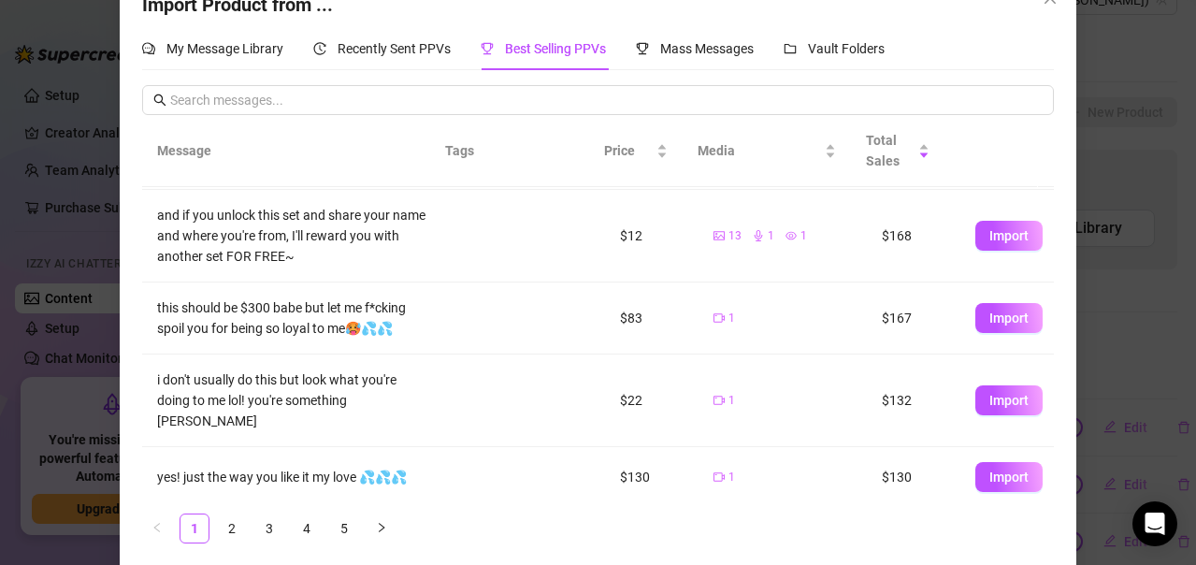
scroll to position [59, 0]
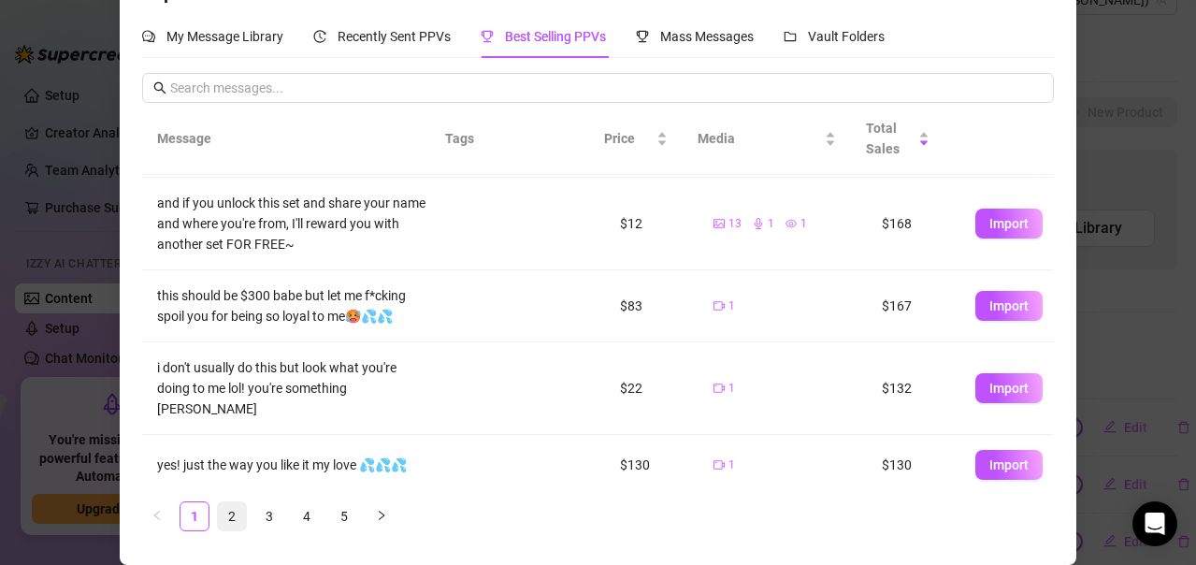
click at [235, 508] on link "2" at bounding box center [232, 516] width 28 height 28
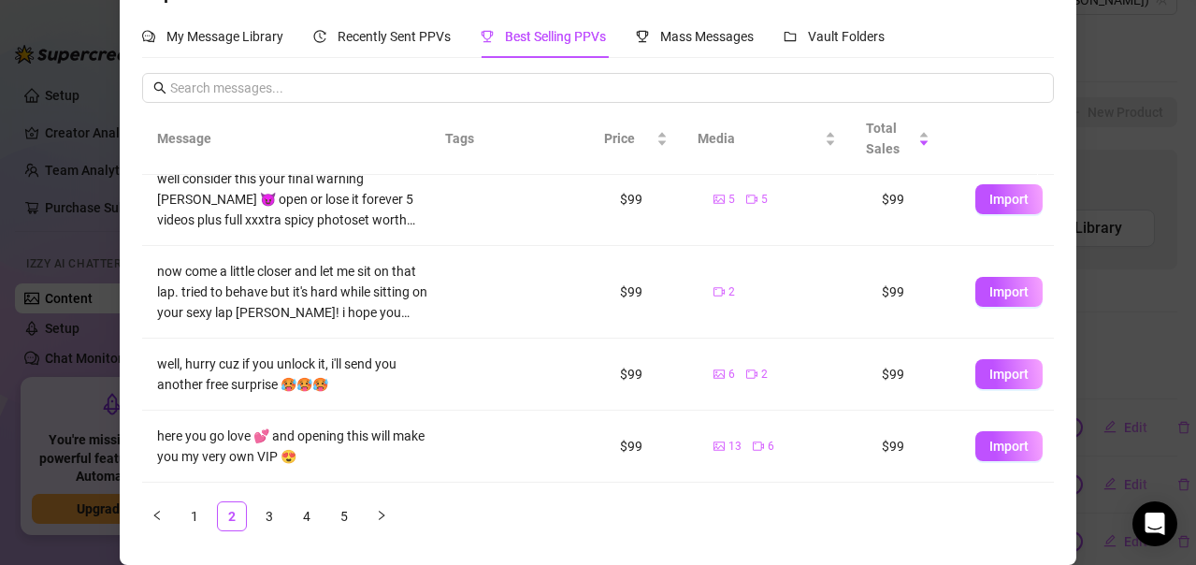
scroll to position [187, 0]
click at [990, 283] on span "Import" at bounding box center [1008, 290] width 39 height 15
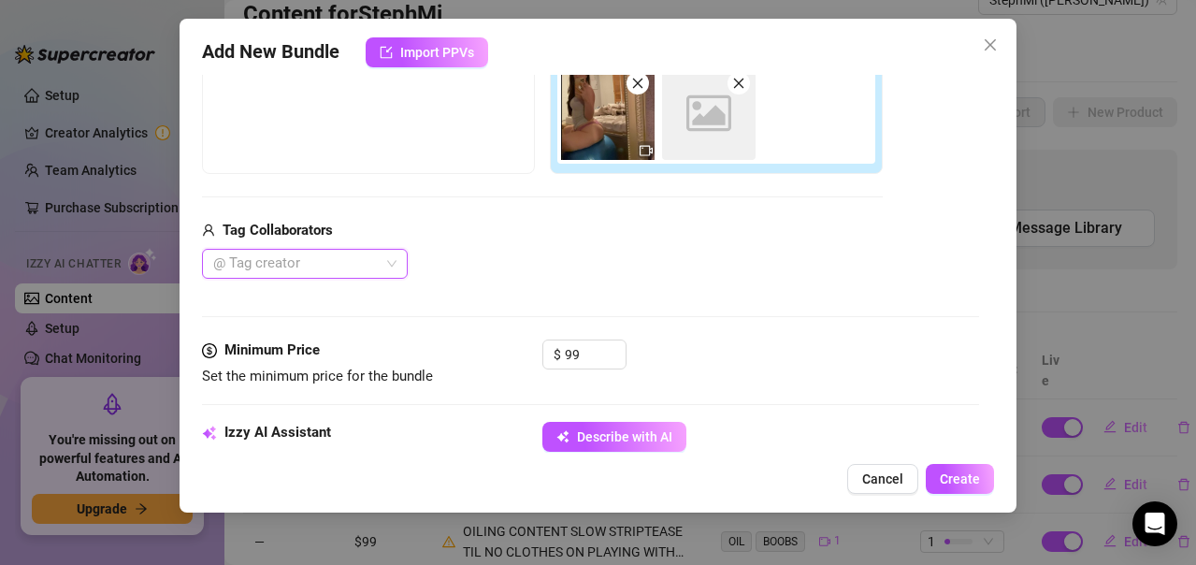
scroll to position [0, 0]
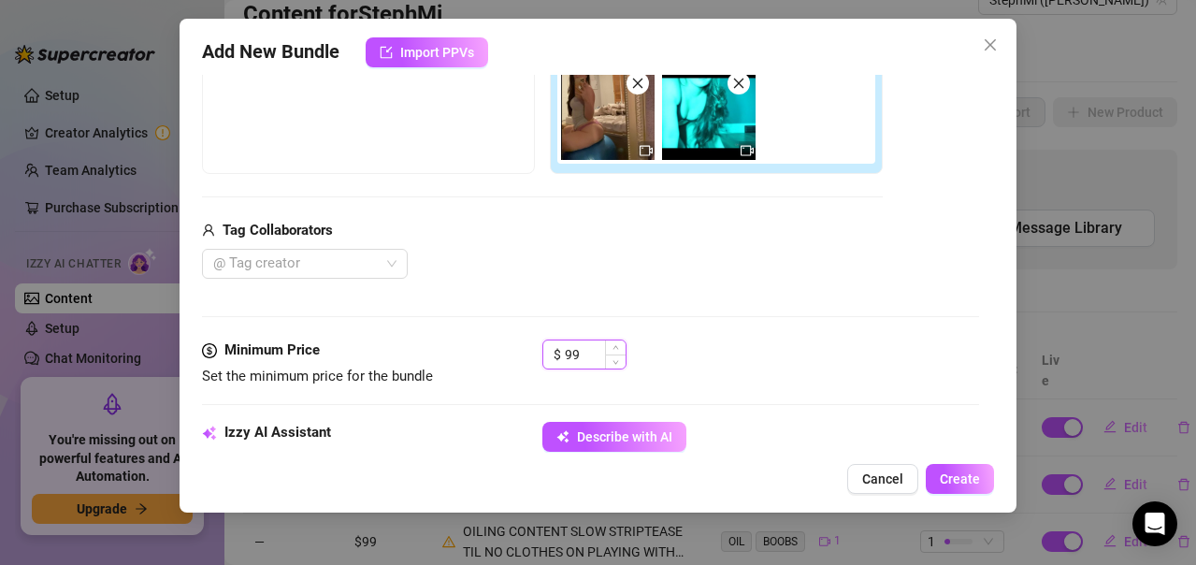
click at [591, 358] on input "99" at bounding box center [595, 354] width 61 height 28
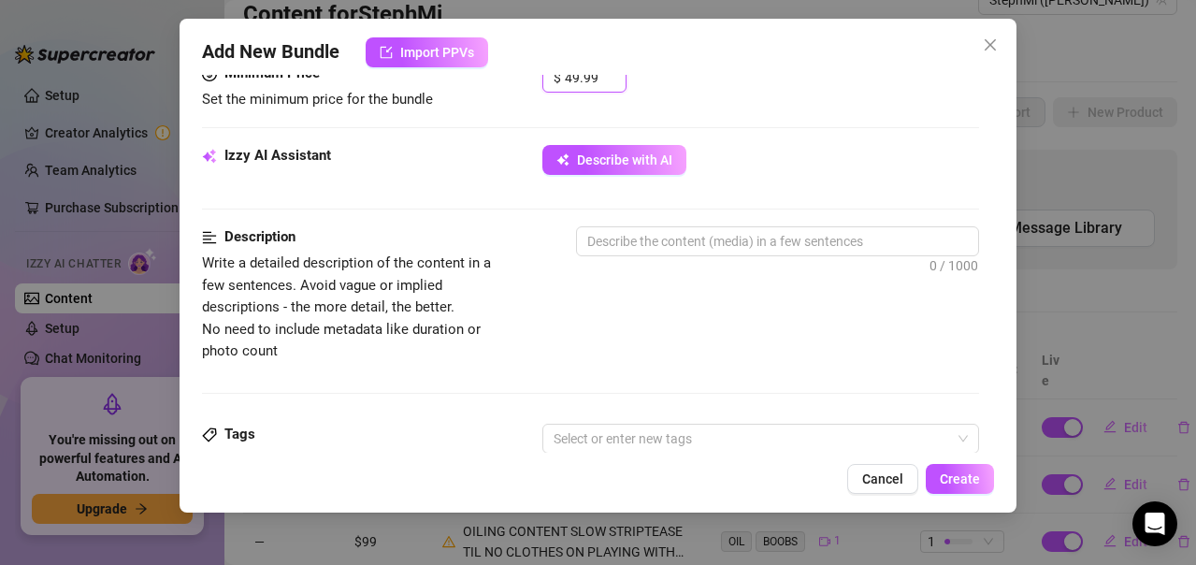
scroll to position [620, 0]
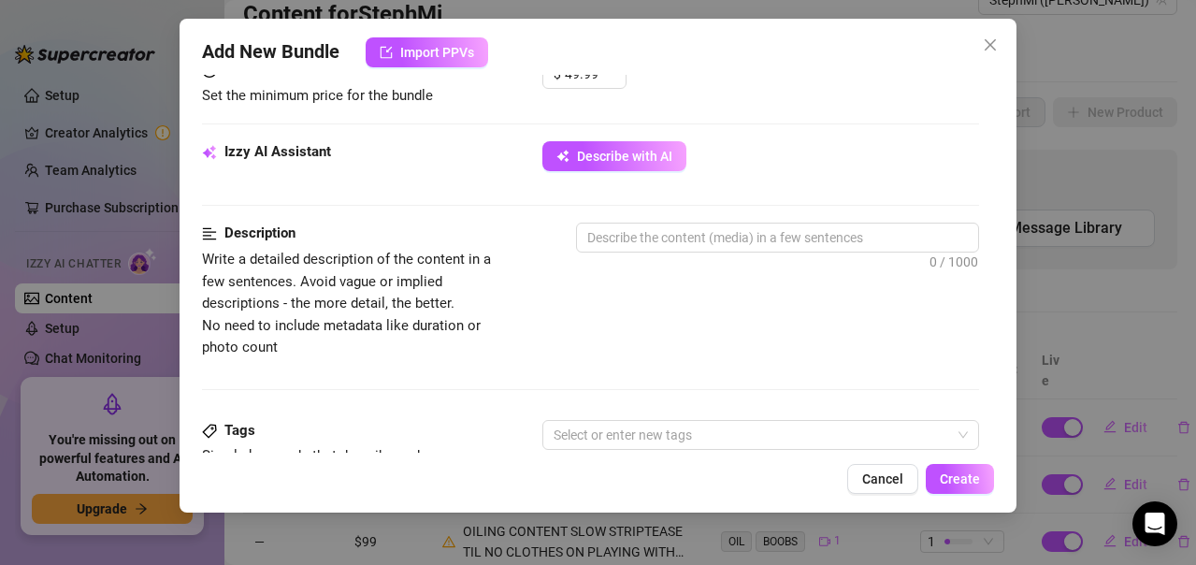
click at [830, 212] on div "Izzy AI Assistant Describe with AI" at bounding box center [590, 181] width 777 height 81
click at [793, 381] on div "Description Write a detailed description of the content in a few sentences. Avo…" at bounding box center [590, 321] width 777 height 196
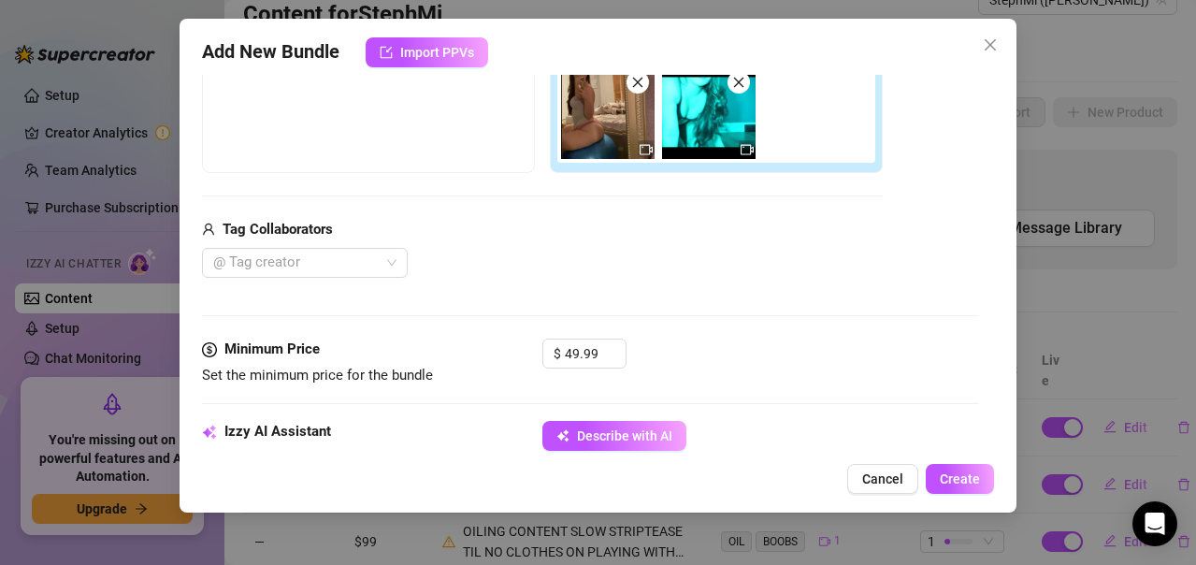
scroll to position [339, 0]
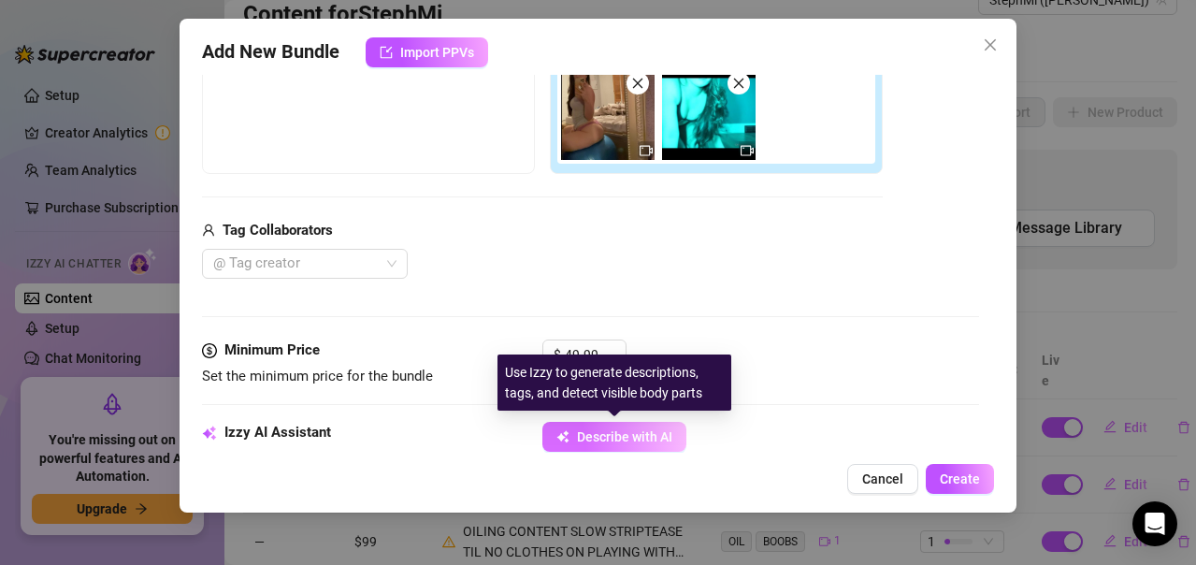
click at [625, 426] on button "Describe with AI" at bounding box center [614, 437] width 144 height 30
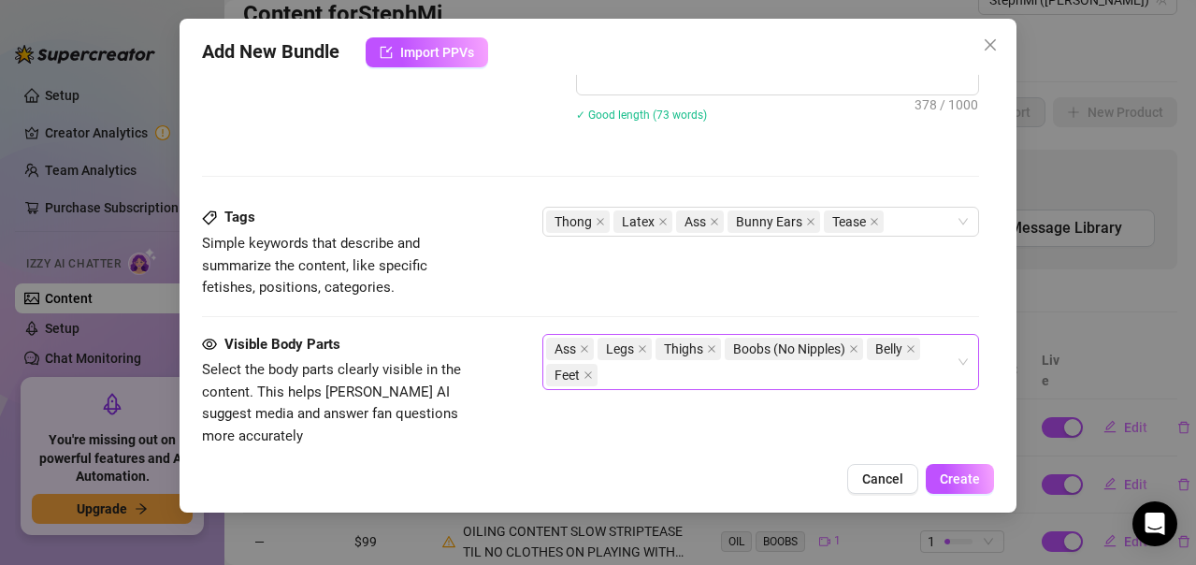
scroll to position [1197, 0]
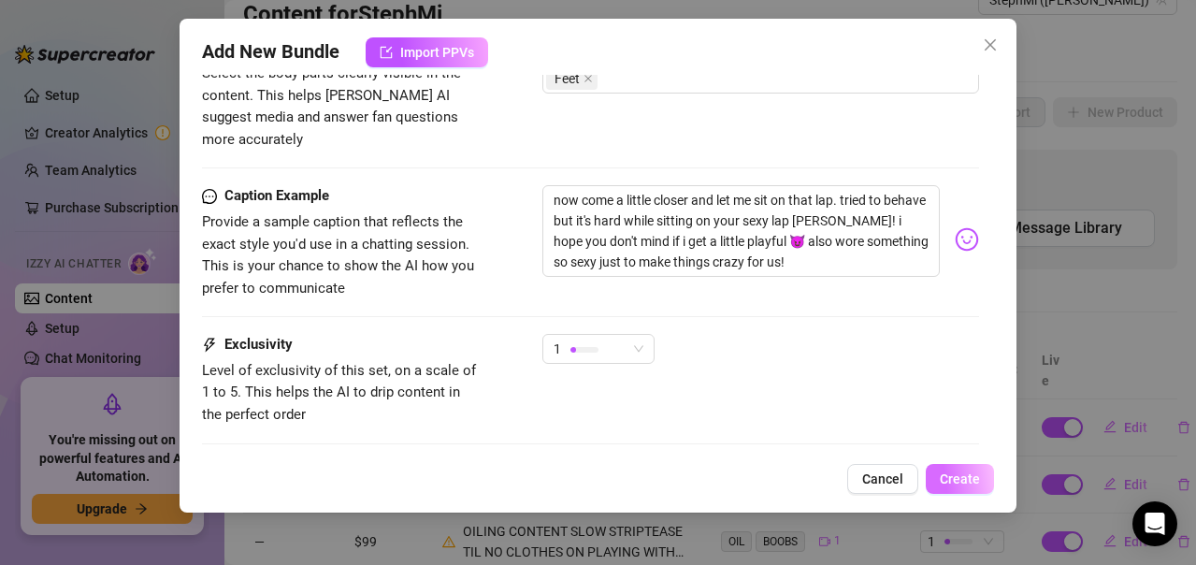
click at [956, 480] on span "Create" at bounding box center [960, 478] width 40 height 15
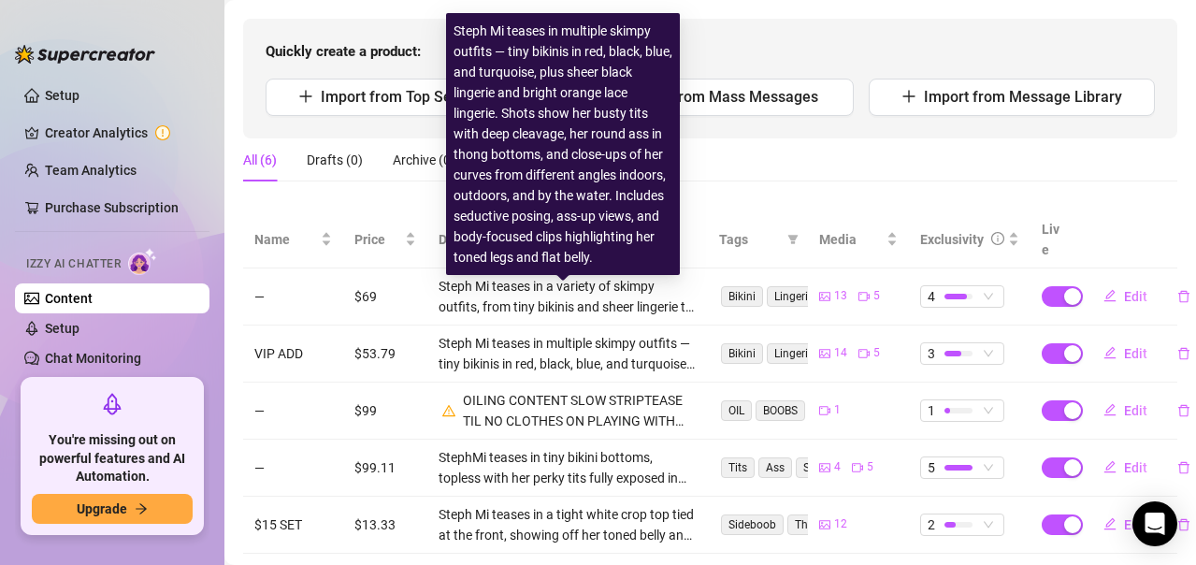
scroll to position [84, 0]
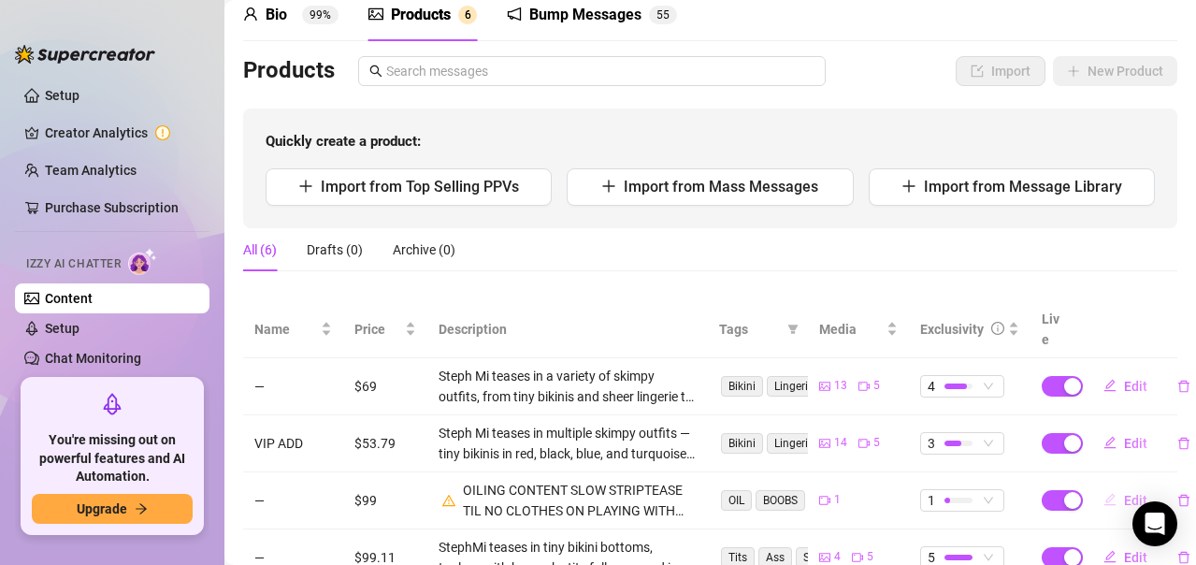
click at [1124, 493] on span "Edit" at bounding box center [1135, 500] width 23 height 15
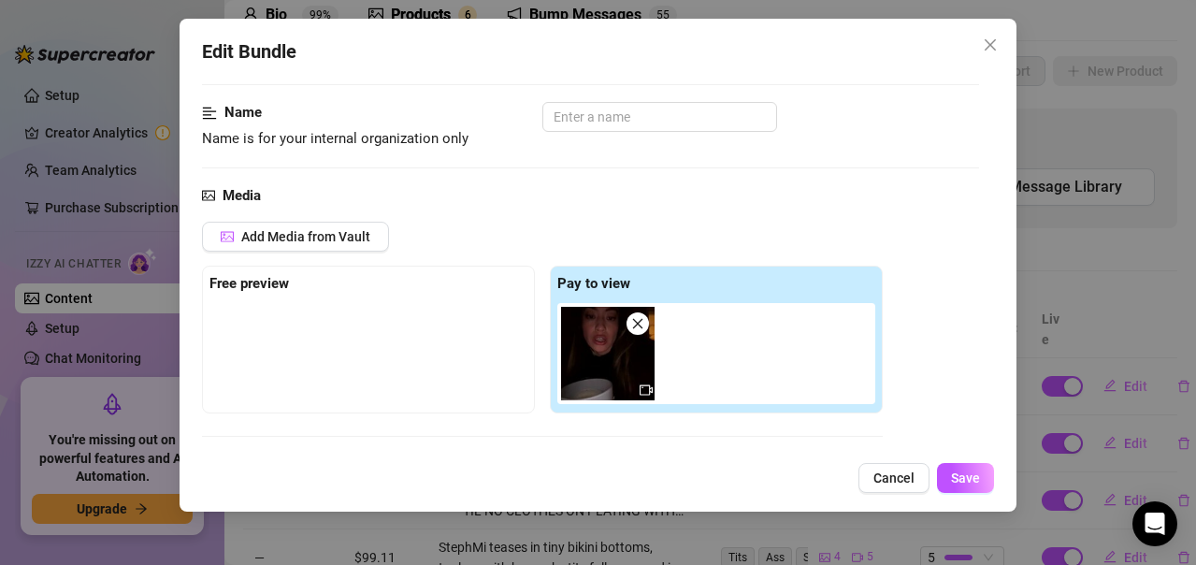
scroll to position [561, 0]
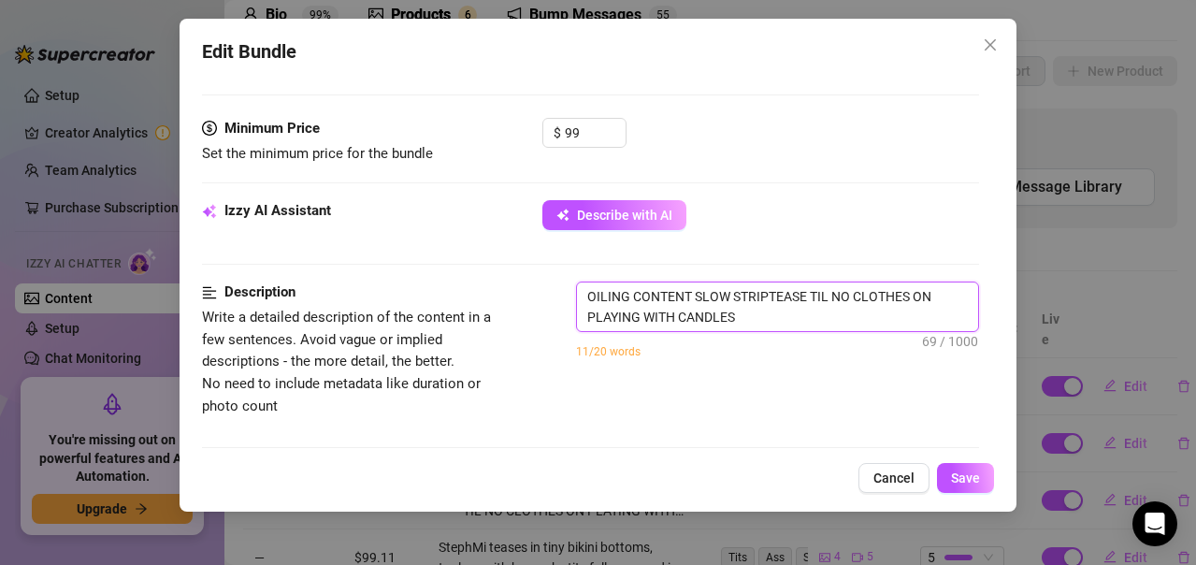
click at [755, 319] on textarea "OILING CONTENT SLOW STRIPTEASE TIL NO CLOTHES ON PLAYING WITH CANDLES" at bounding box center [777, 306] width 401 height 49
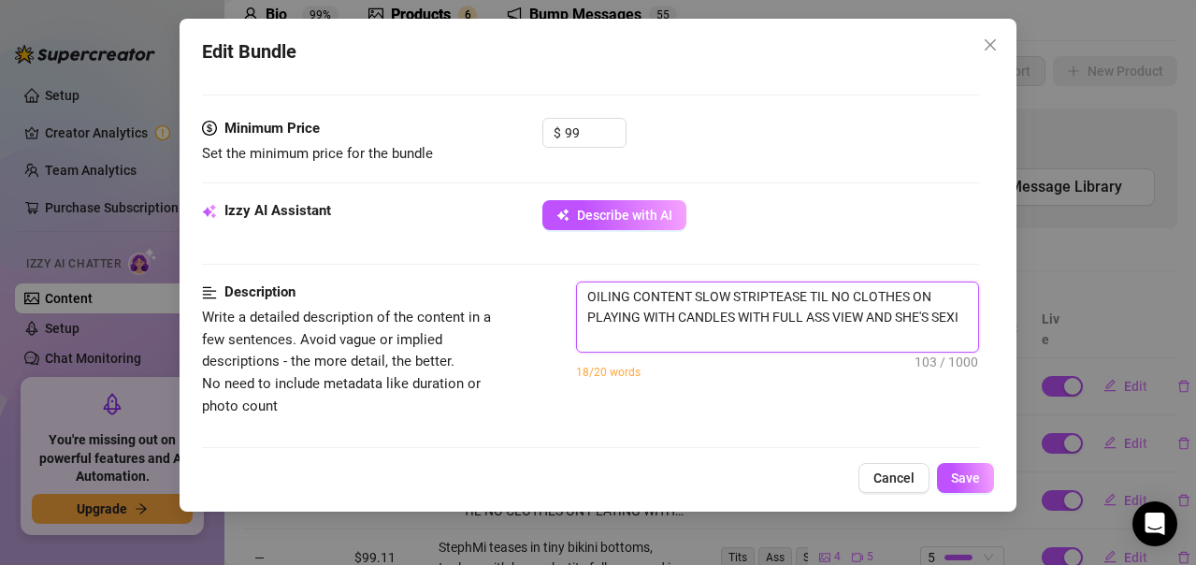
scroll to position [0, 0]
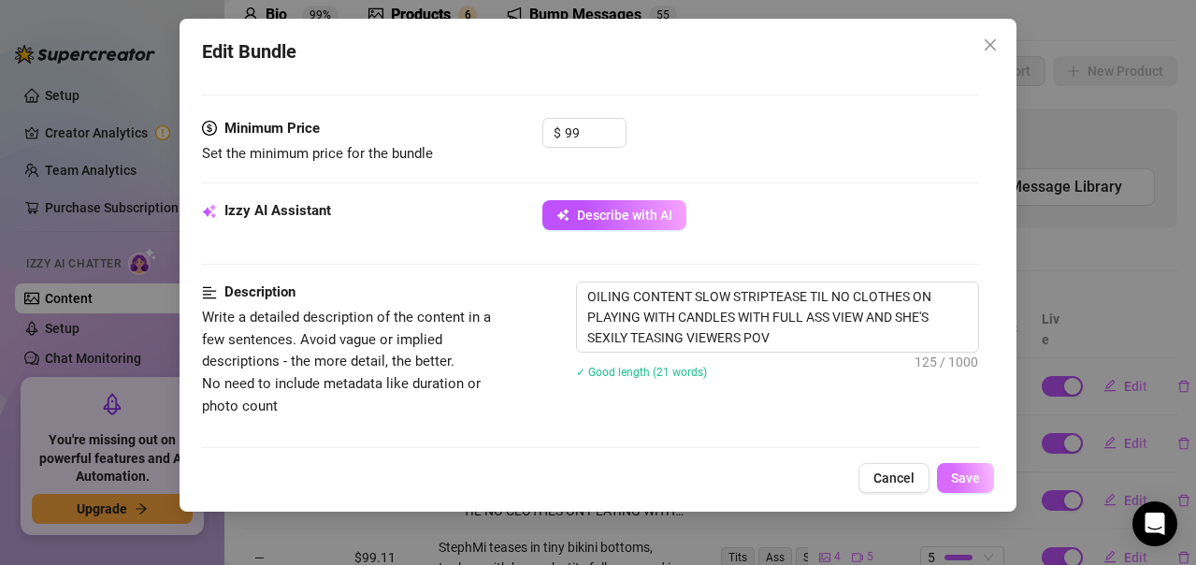
click at [968, 468] on button "Save" at bounding box center [965, 478] width 57 height 30
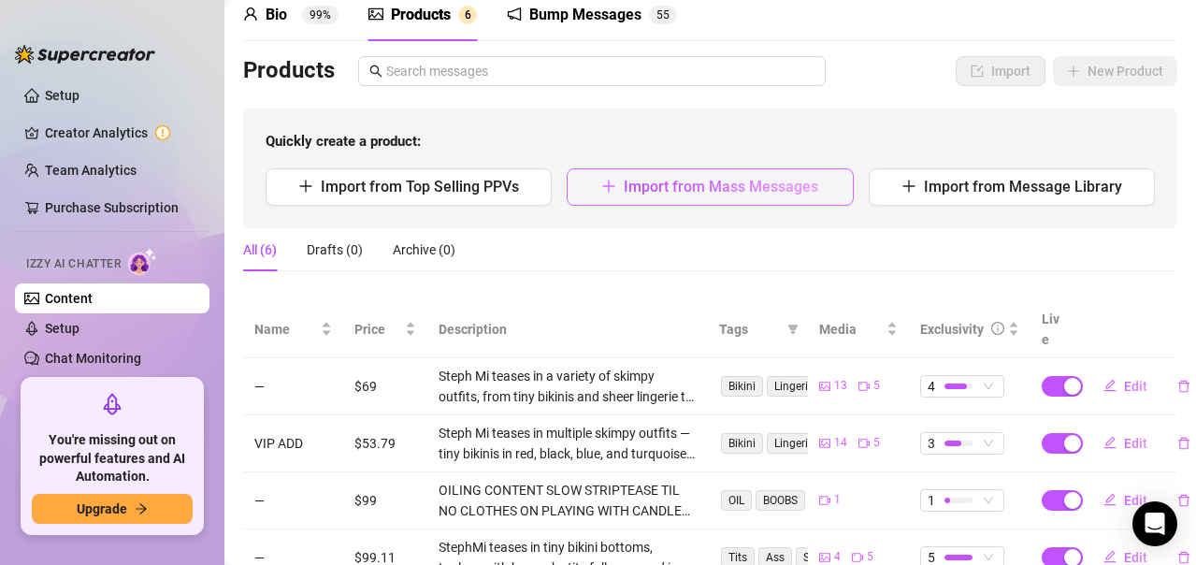
click at [669, 185] on span "Import from Mass Messages" at bounding box center [721, 187] width 194 height 18
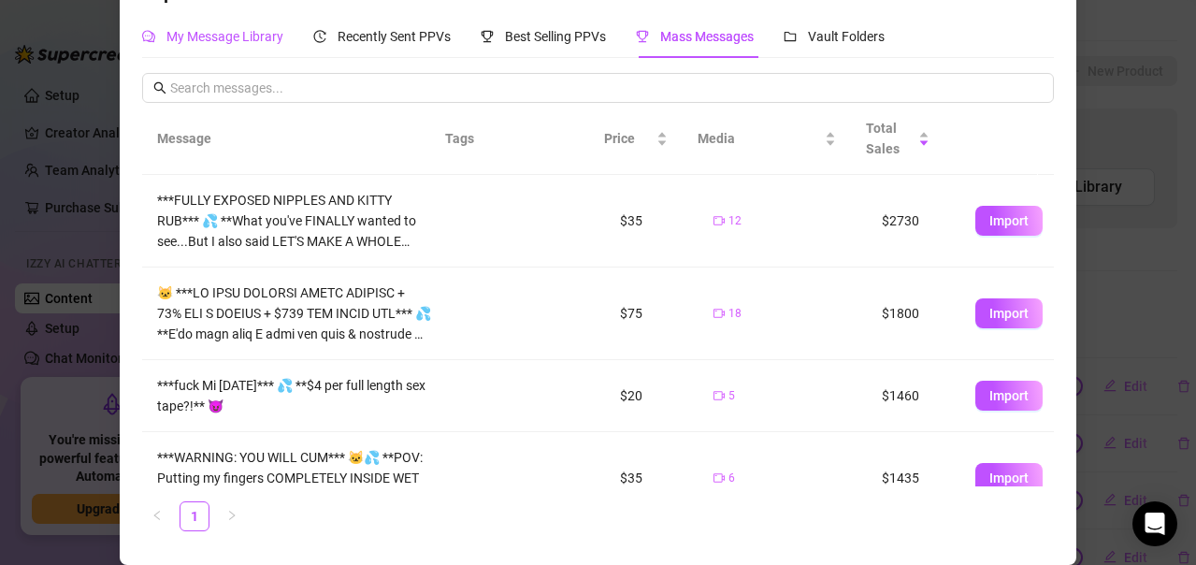
click at [255, 36] on span "My Message Library" at bounding box center [224, 36] width 117 height 15
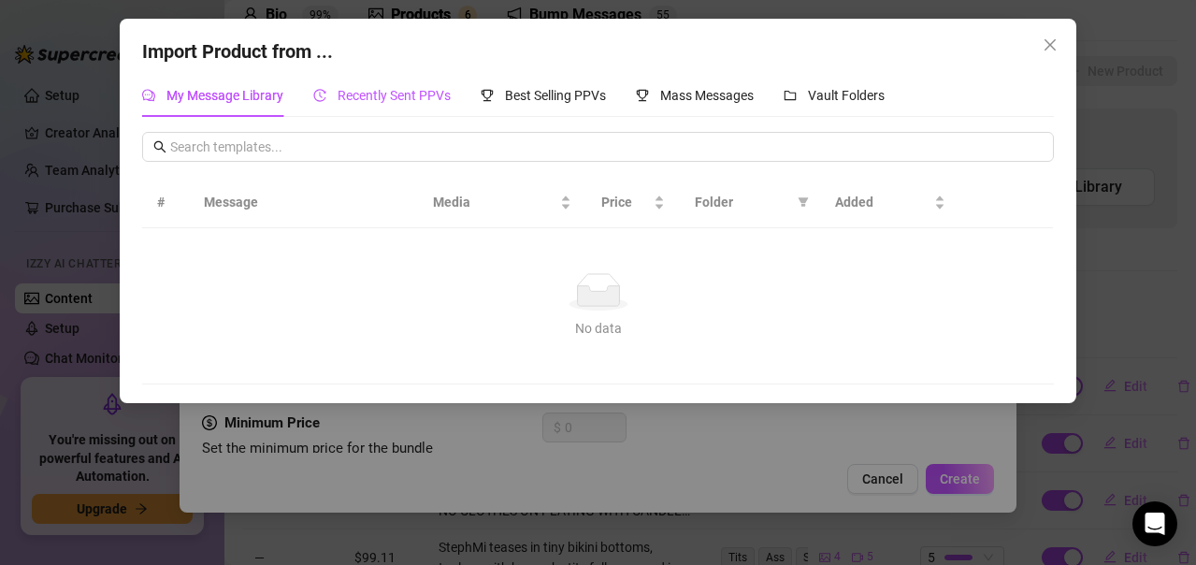
click at [389, 94] on span "Recently Sent PPVs" at bounding box center [394, 95] width 113 height 15
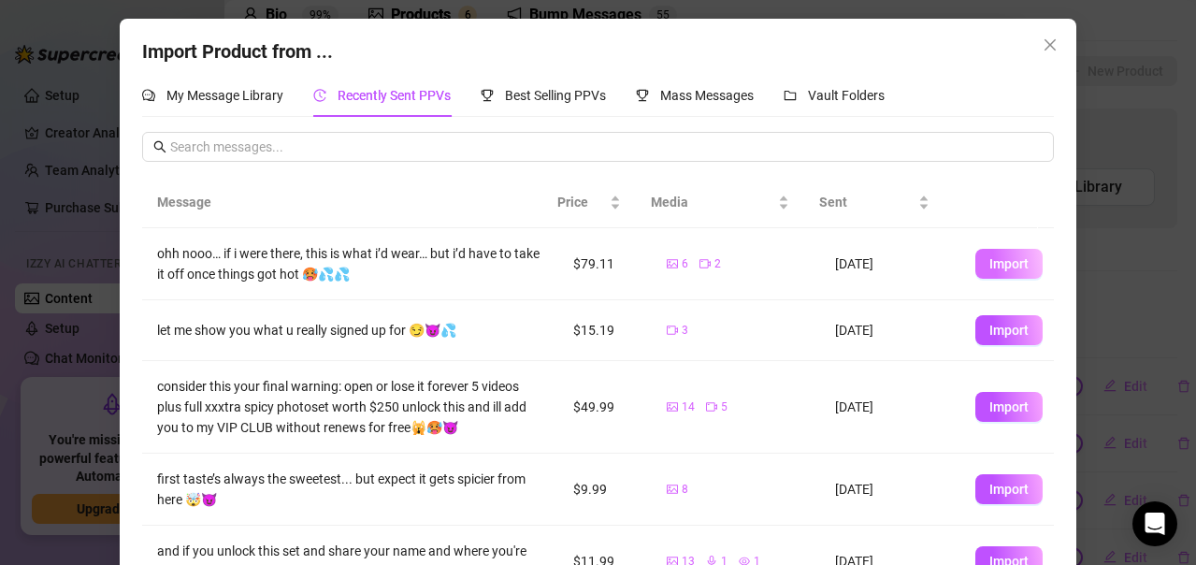
click at [989, 269] on span "Import" at bounding box center [1008, 263] width 39 height 15
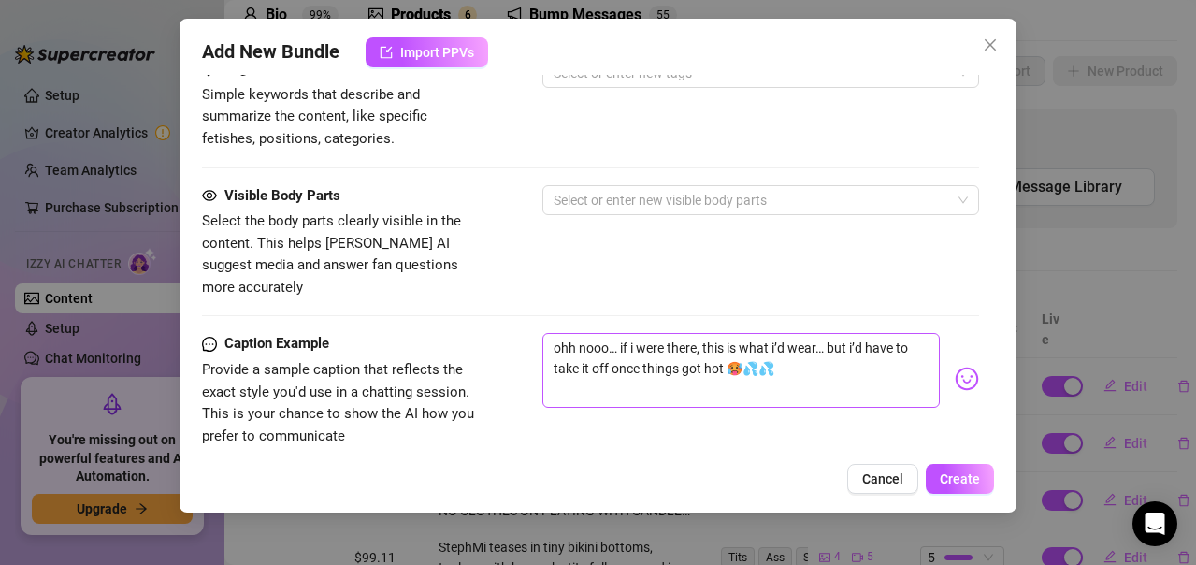
scroll to position [1368, 0]
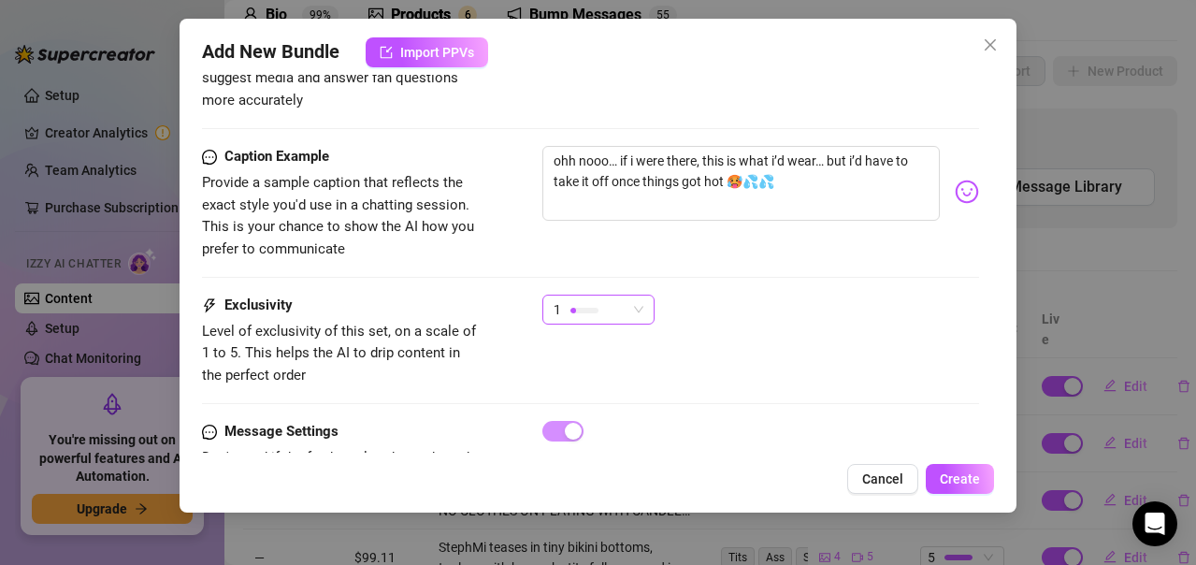
click at [624, 295] on div "1" at bounding box center [590, 309] width 73 height 28
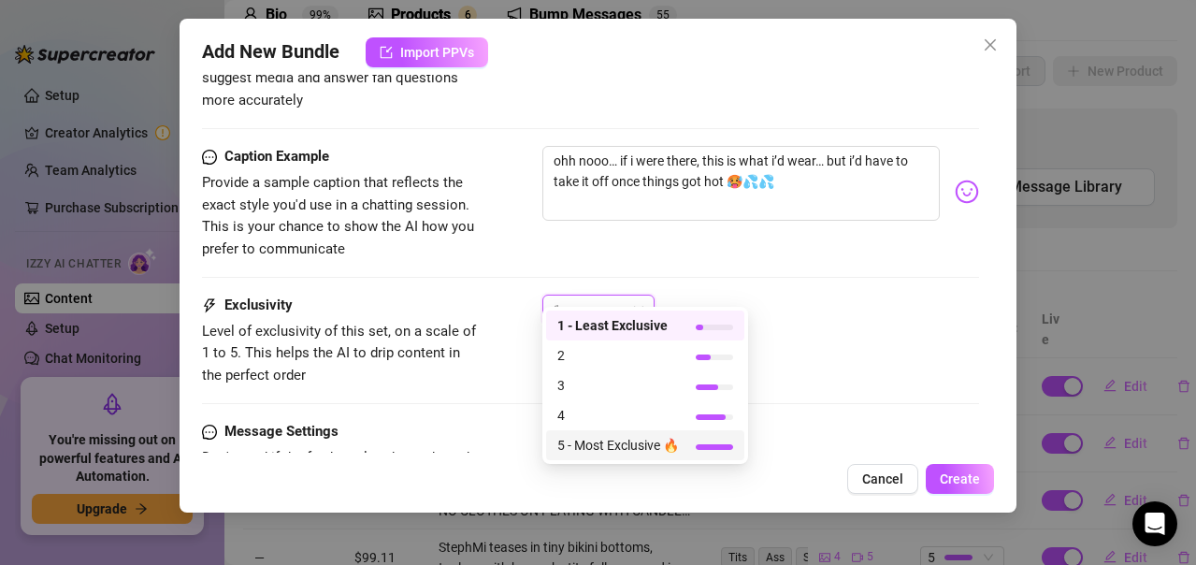
click at [641, 448] on span "5 - Most Exclusive 🔥" at bounding box center [618, 445] width 122 height 21
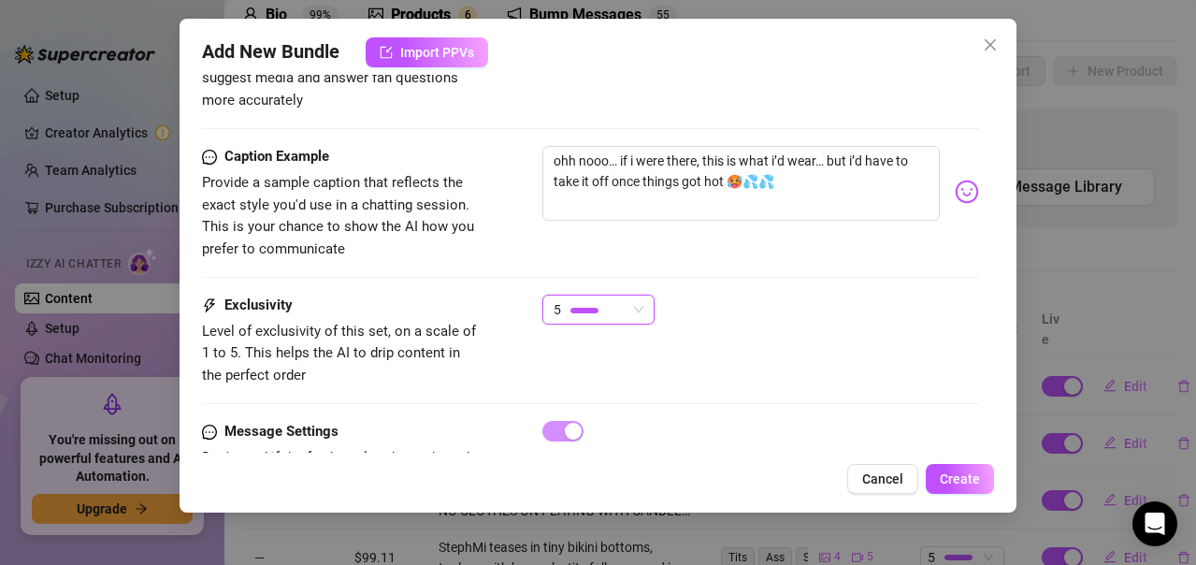
click at [847, 330] on div "Exclusivity Level of exclusivity of this set, on a scale of 1 to 5. This helps …" at bounding box center [590, 341] width 777 height 92
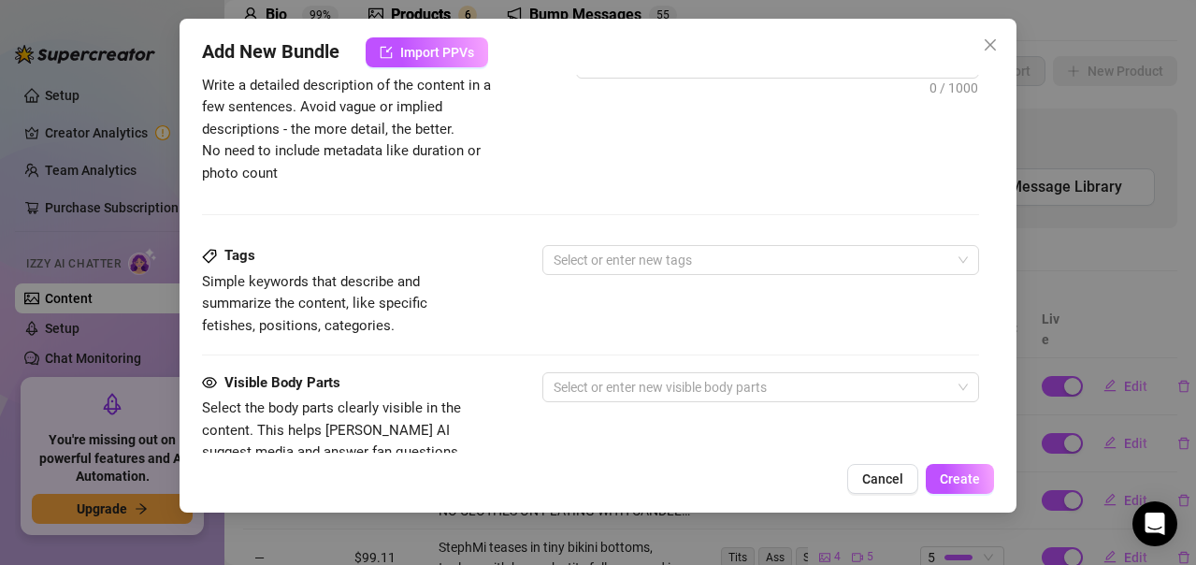
scroll to position [713, 0]
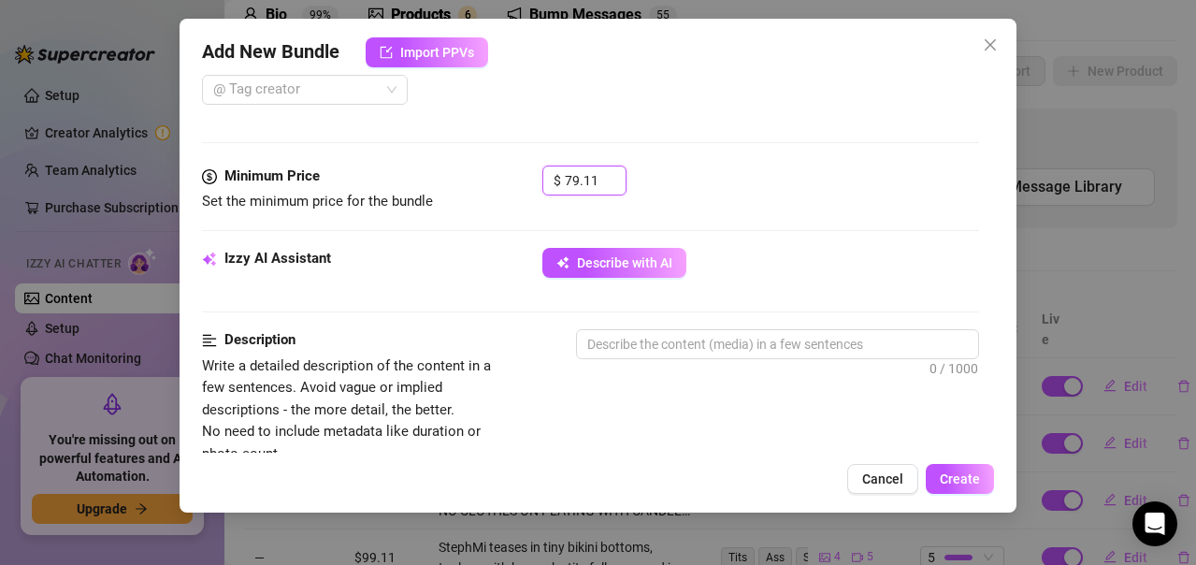
drag, startPoint x: 599, startPoint y: 174, endPoint x: 416, endPoint y: 174, distance: 183.3
click at [416, 174] on div "Minimum Price Set the minimum price for the bundle $ 79.11" at bounding box center [590, 190] width 777 height 48
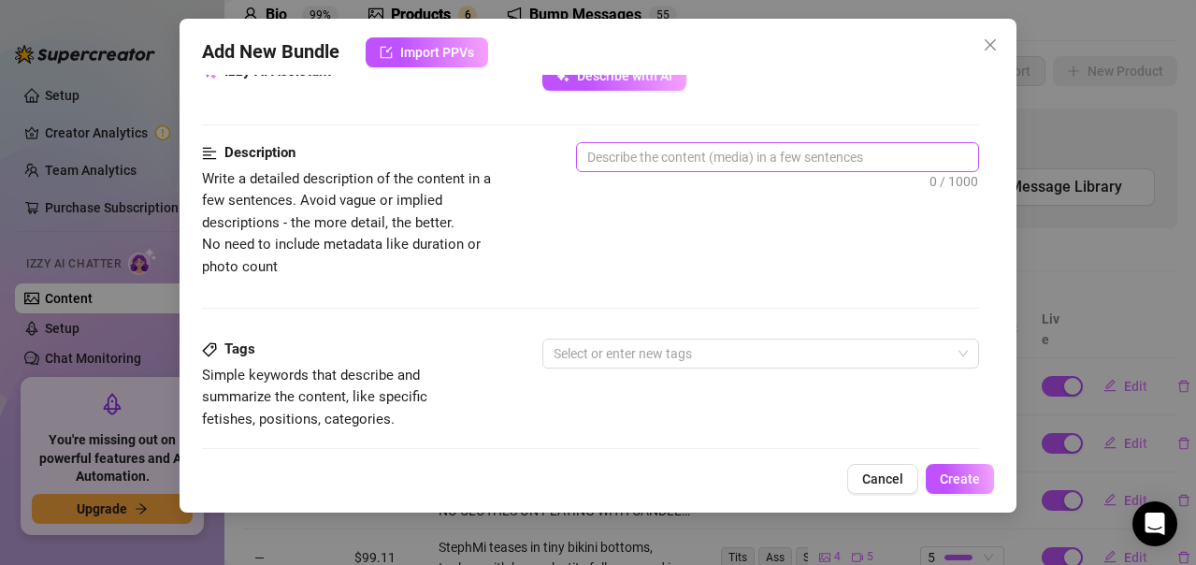
scroll to position [807, 0]
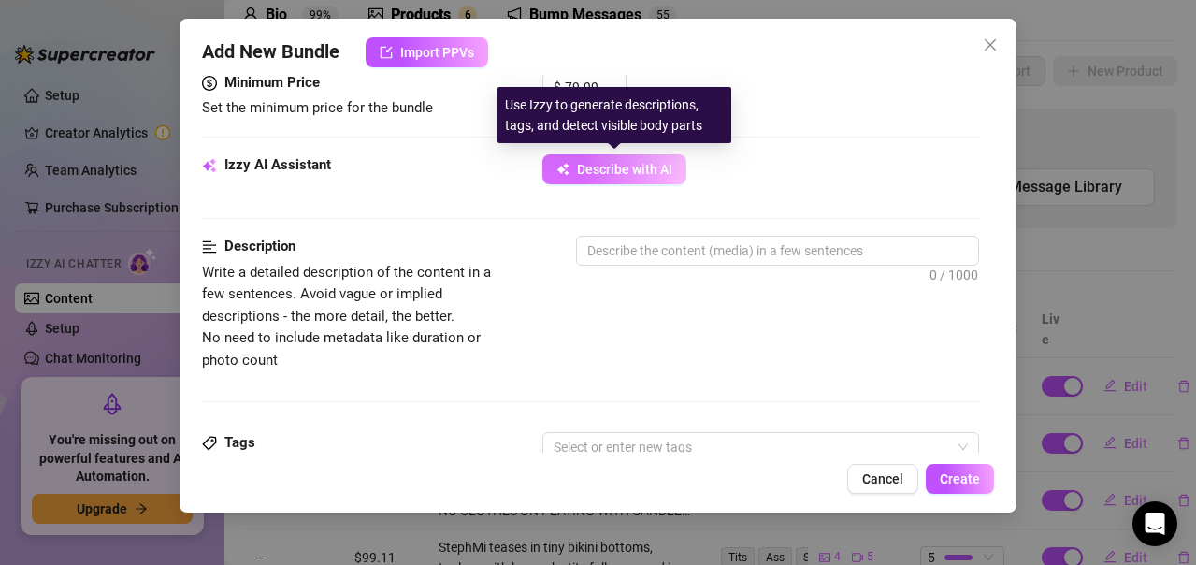
click at [634, 166] on span "Describe with AI" at bounding box center [624, 169] width 95 height 15
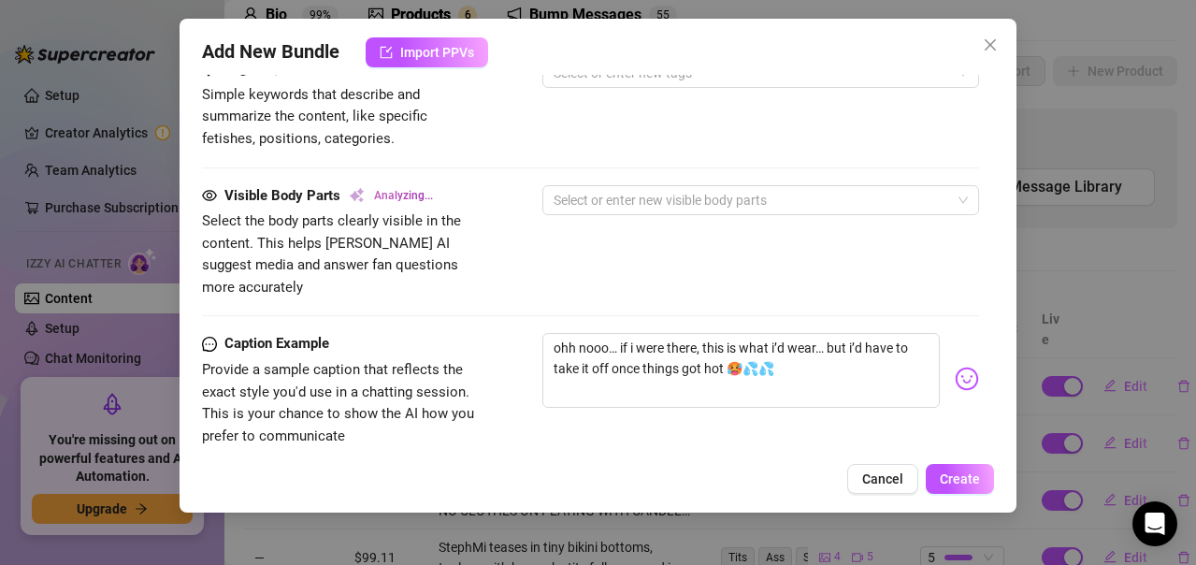
scroll to position [1087, 0]
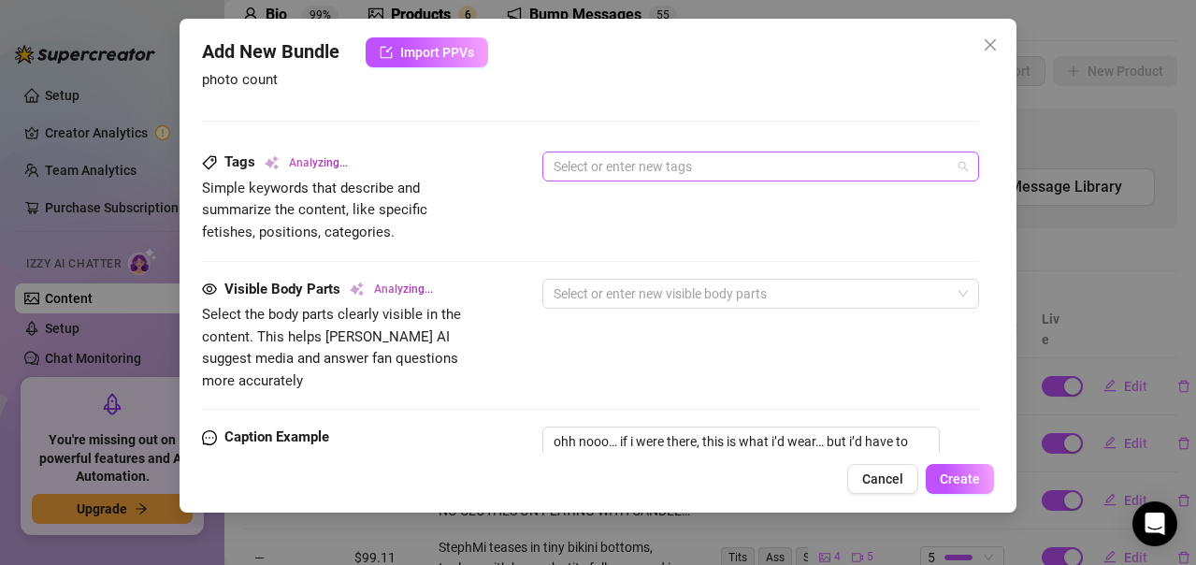
click at [606, 163] on div at bounding box center [751, 166] width 410 height 26
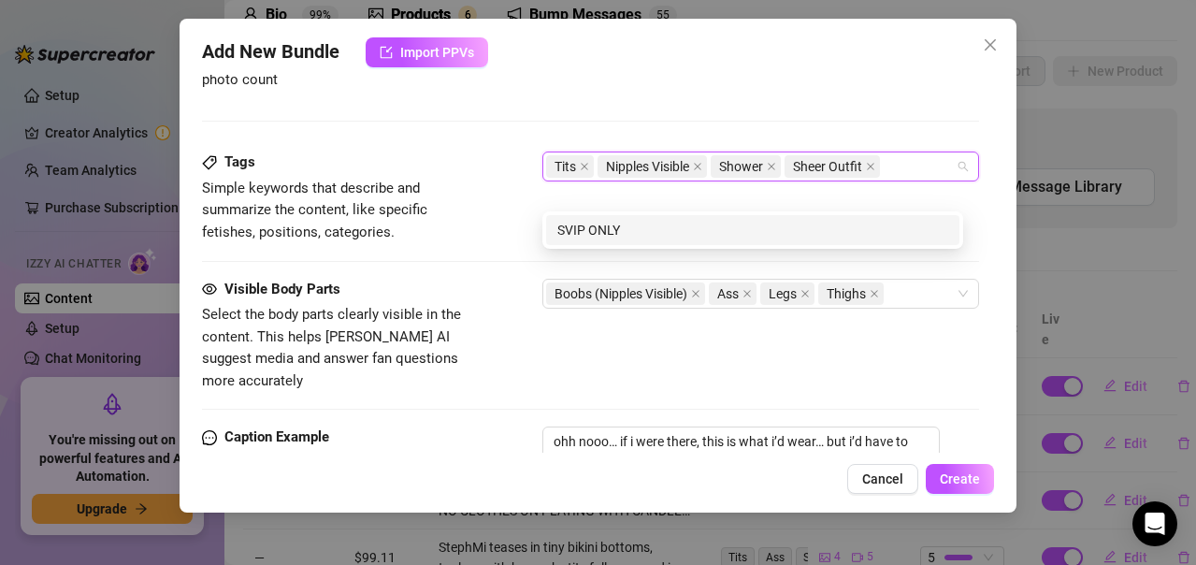
click at [626, 360] on div "Visible Body Parts Select the body parts clearly visible in the content. This h…" at bounding box center [590, 336] width 777 height 114
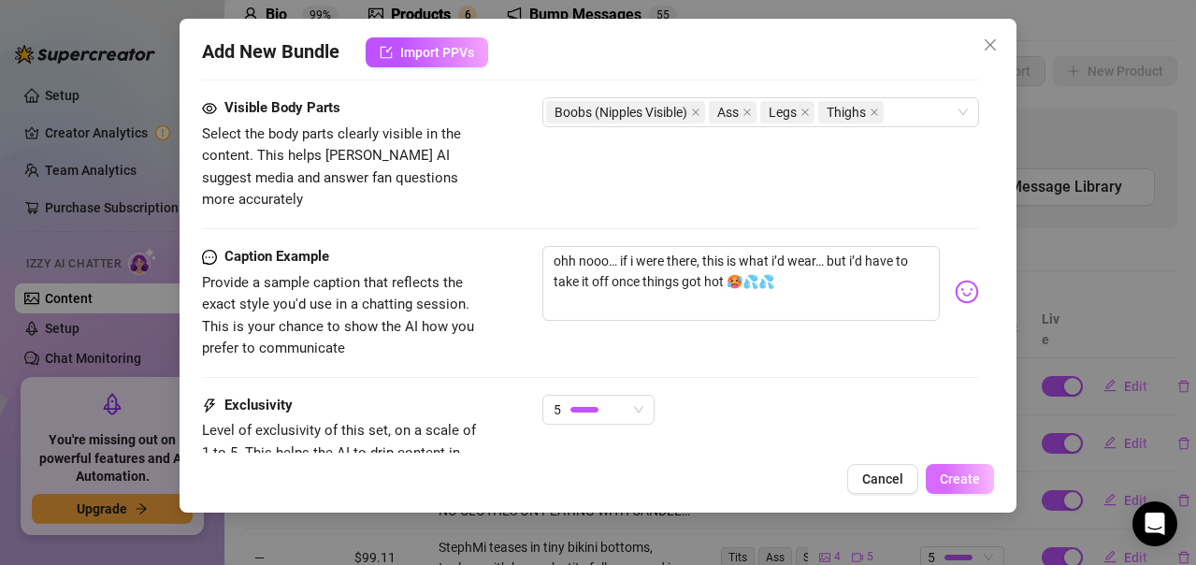
scroll to position [1281, 0]
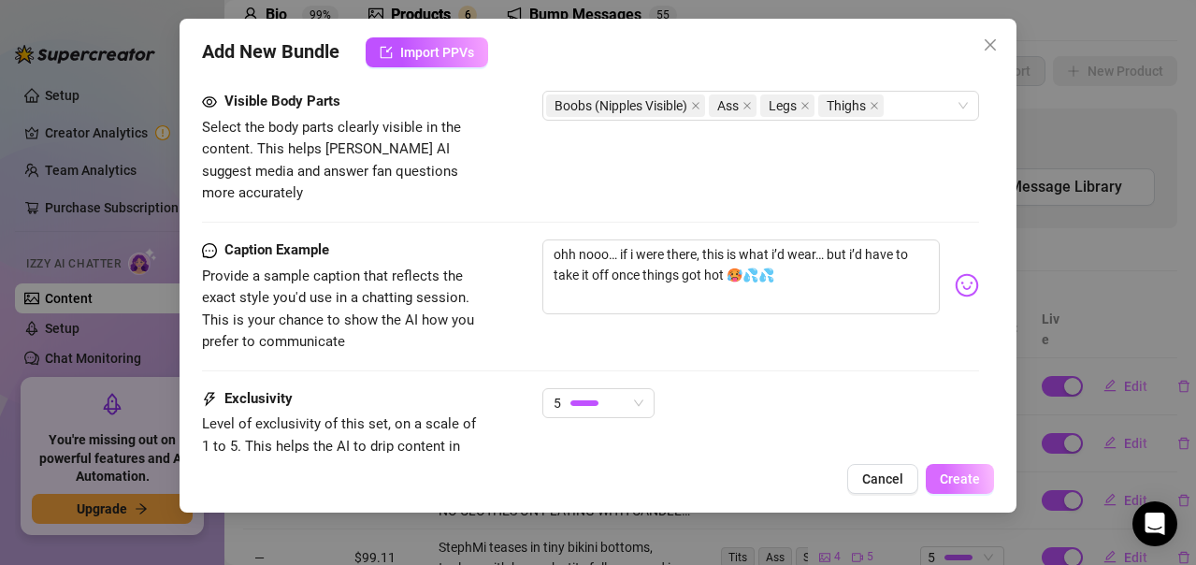
click at [953, 481] on span "Create" at bounding box center [960, 478] width 40 height 15
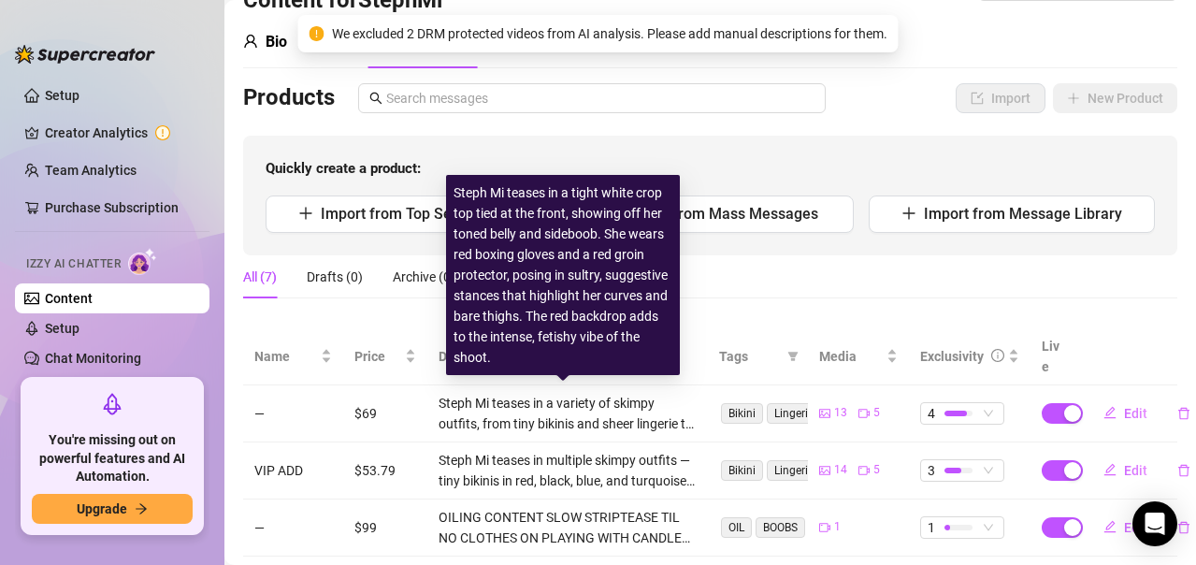
scroll to position [48, 0]
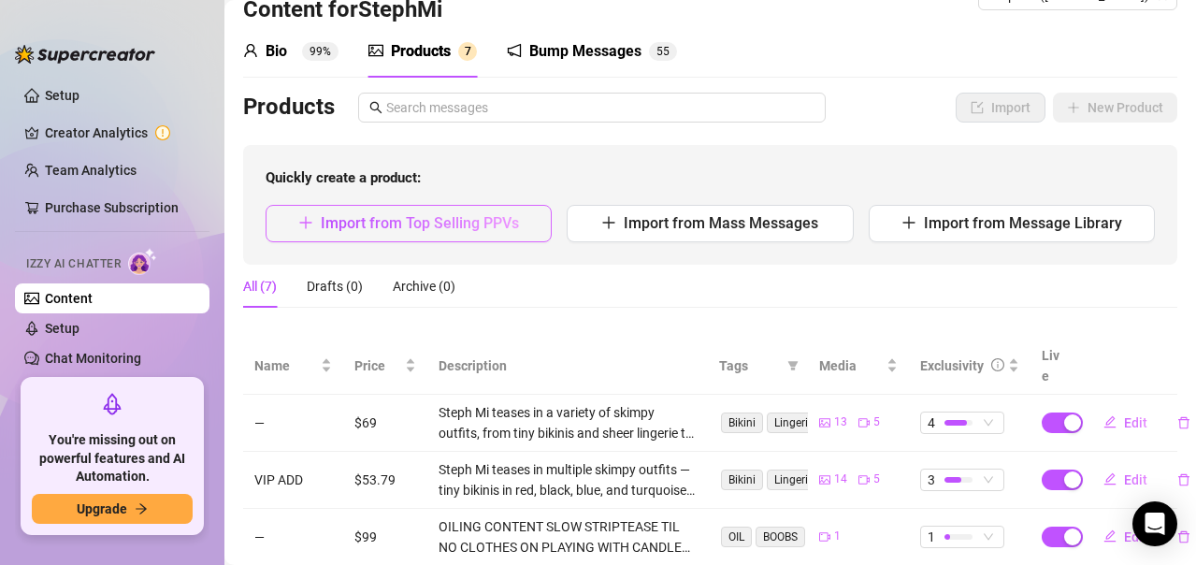
click at [462, 225] on span "Import from Top Selling PPVs" at bounding box center [420, 223] width 198 height 18
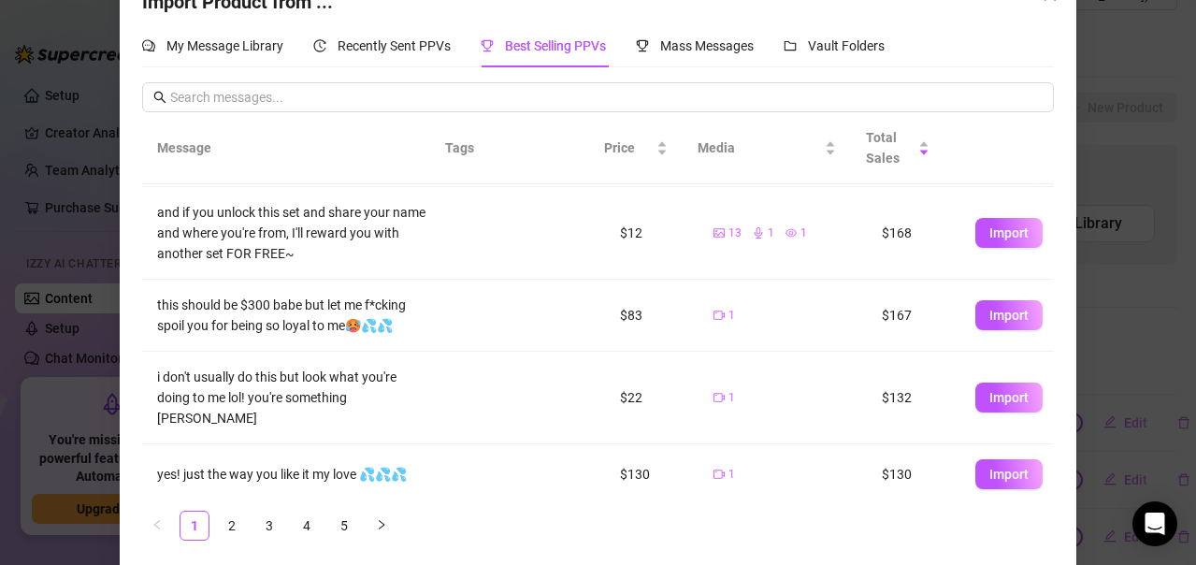
scroll to position [59, 0]
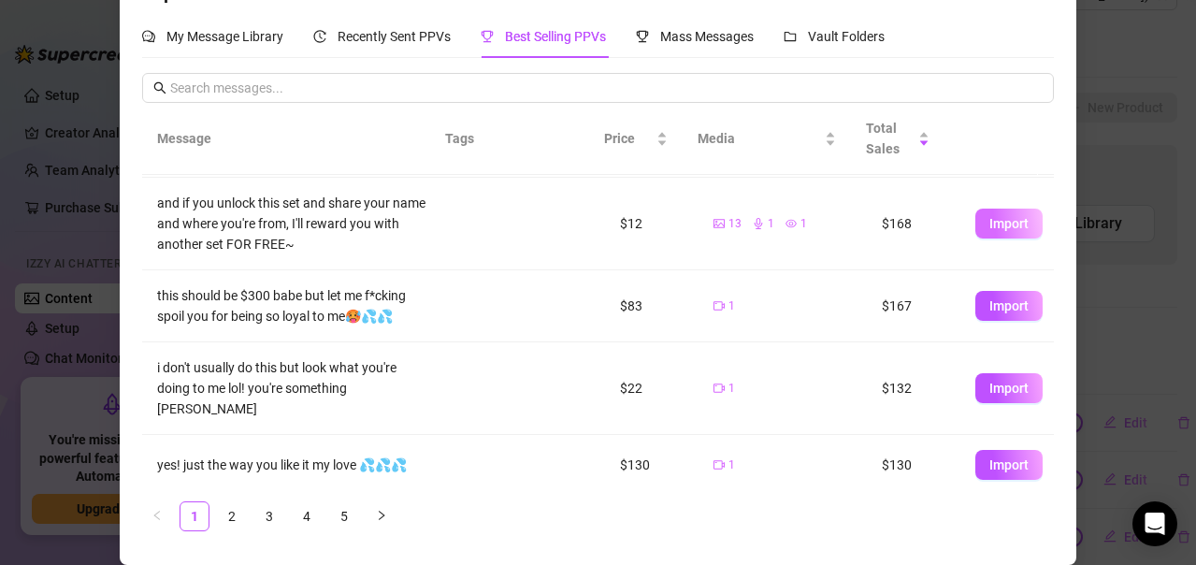
click at [989, 226] on span "Import" at bounding box center [1008, 223] width 39 height 15
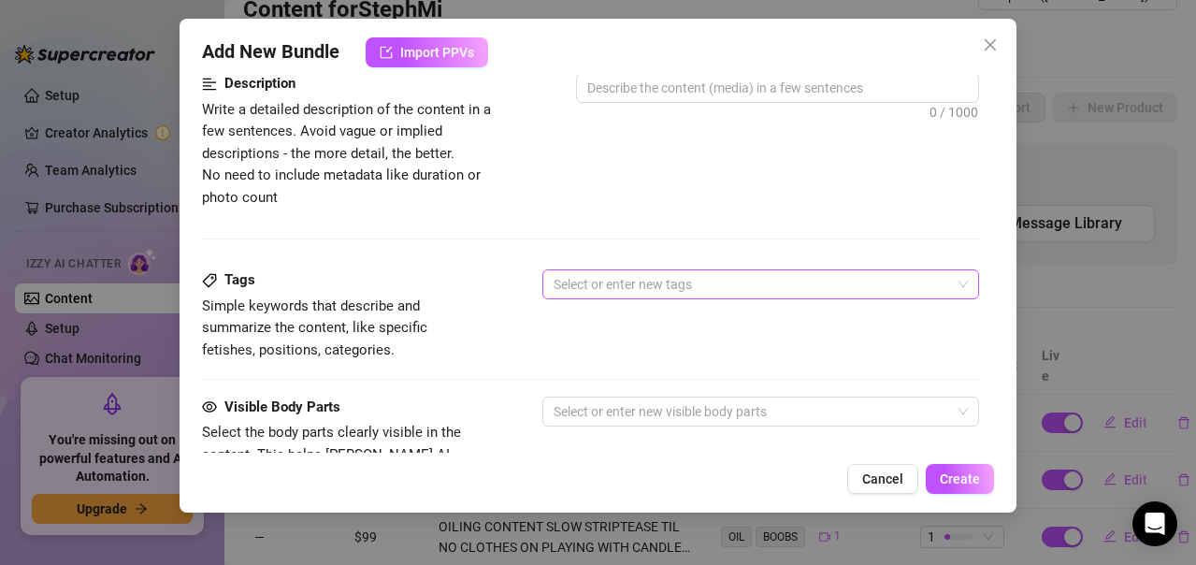
scroll to position [713, 0]
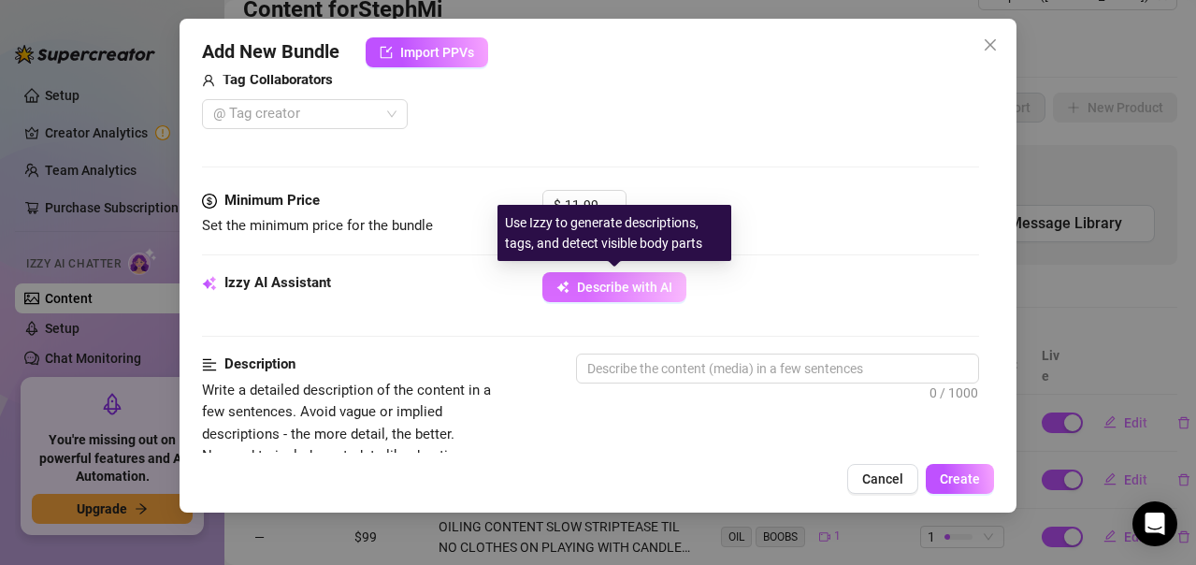
click at [657, 293] on span "Describe with AI" at bounding box center [624, 287] width 95 height 15
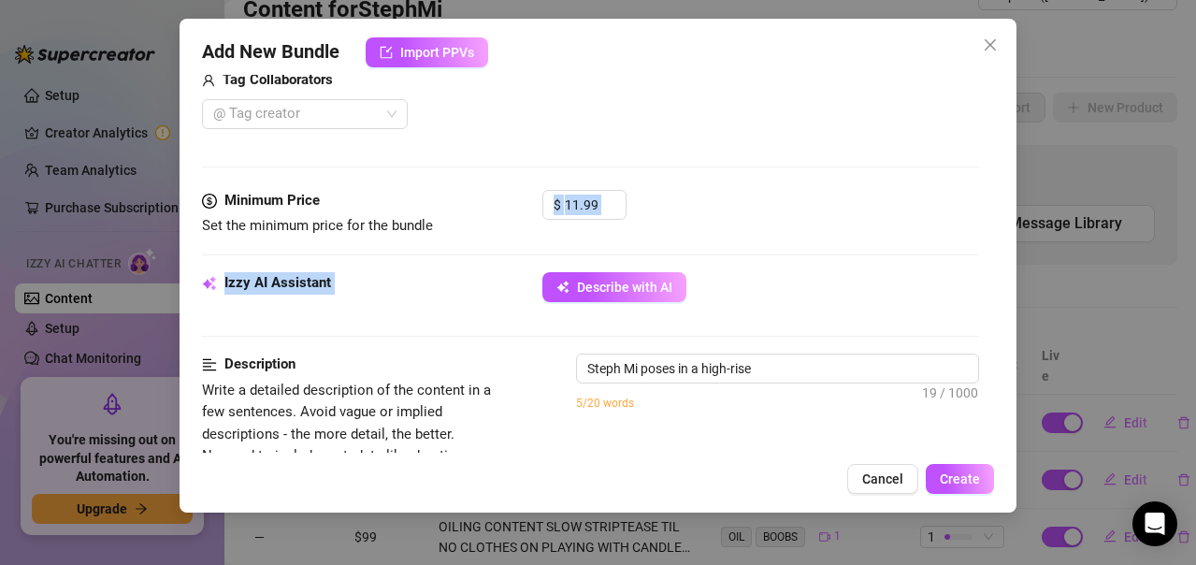
drag, startPoint x: 463, startPoint y: 229, endPoint x: 815, endPoint y: 340, distance: 369.7
click at [793, 340] on form "Account StephMi (@stephmi) Name Name is for your internal organization only Med…" at bounding box center [590, 294] width 777 height 1821
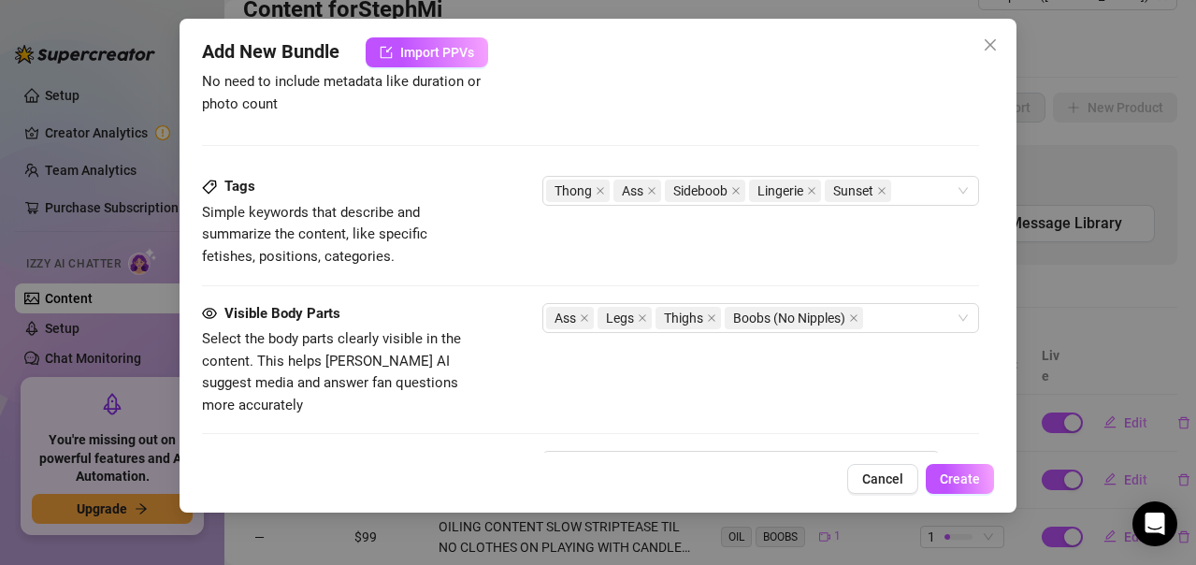
scroll to position [1444, 0]
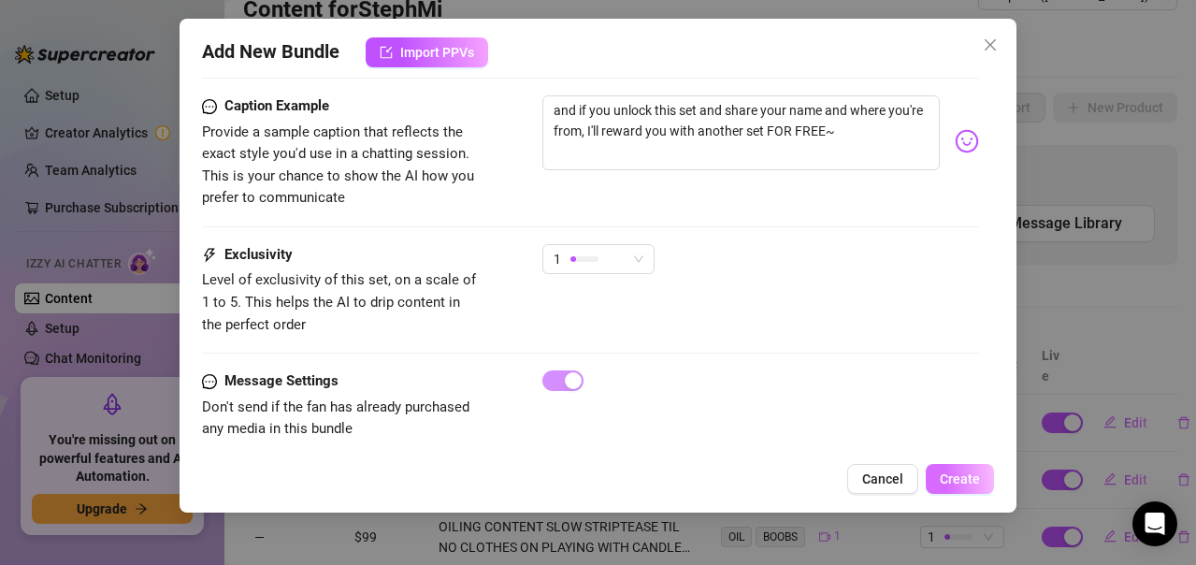
click at [955, 472] on span "Create" at bounding box center [960, 478] width 40 height 15
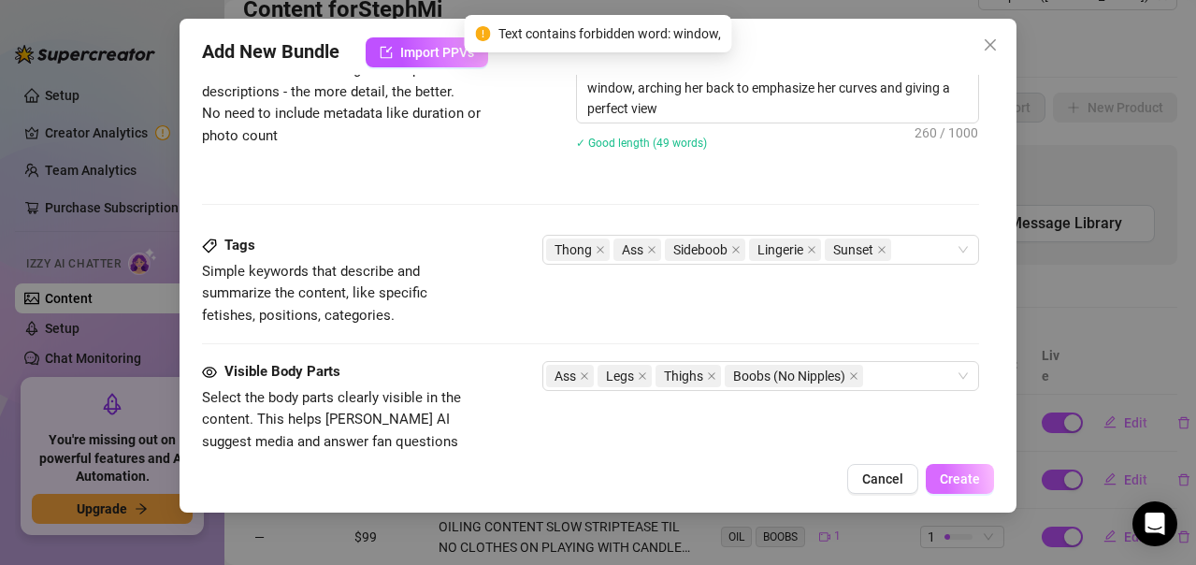
scroll to position [848, 0]
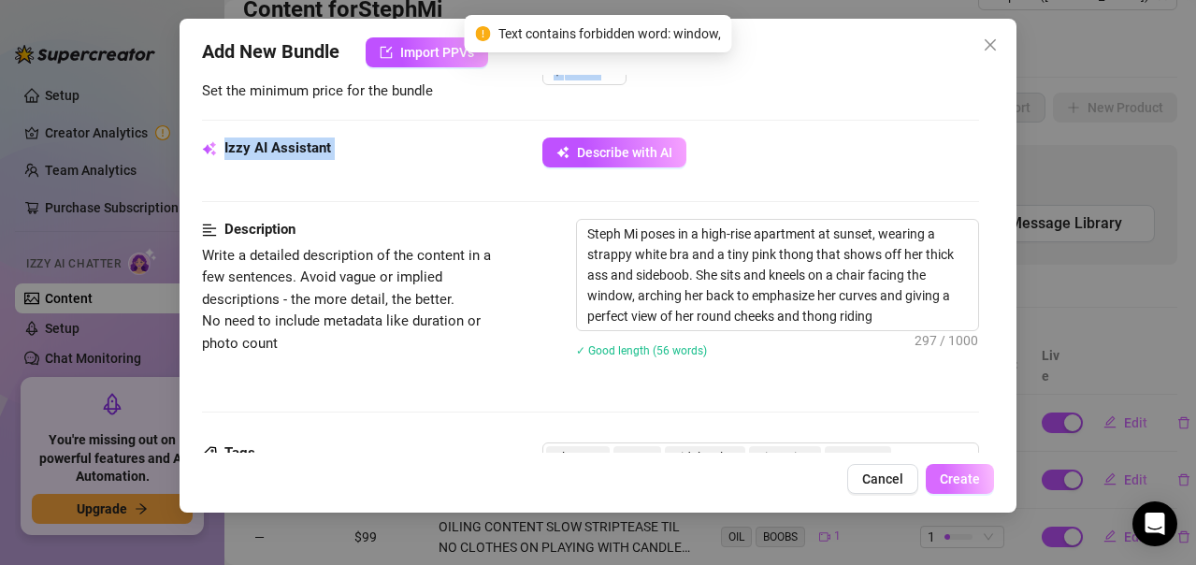
click at [960, 472] on span "Create" at bounding box center [960, 478] width 40 height 15
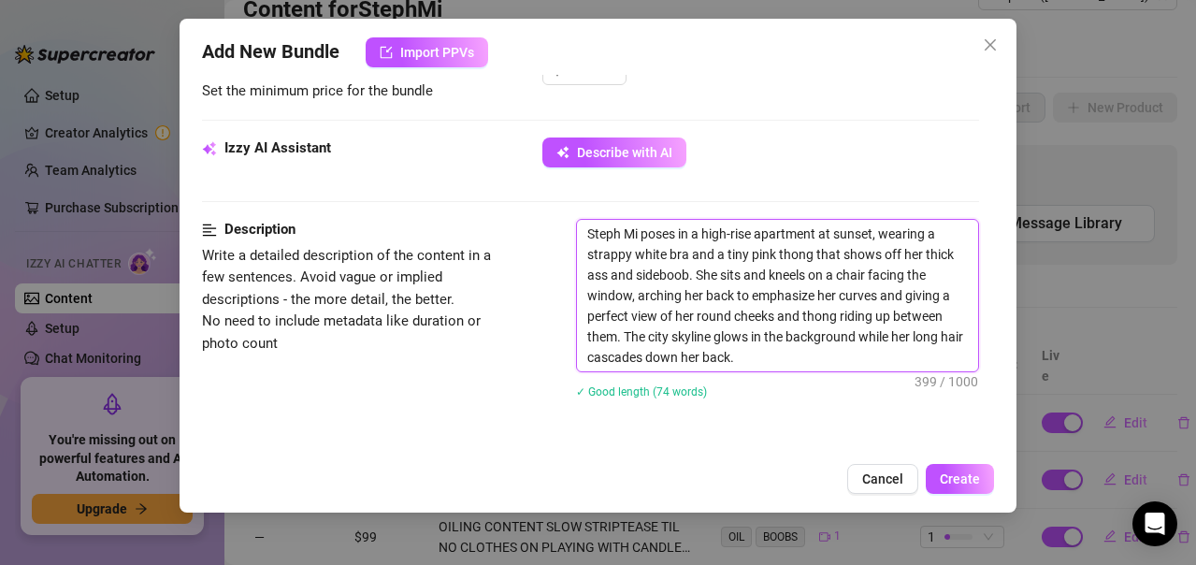
drag, startPoint x: 632, startPoint y: 299, endPoint x: 545, endPoint y: 296, distance: 87.0
click at [545, 296] on div "Description Write a detailed description of the content in a few sentences. Avo…" at bounding box center [590, 321] width 777 height 204
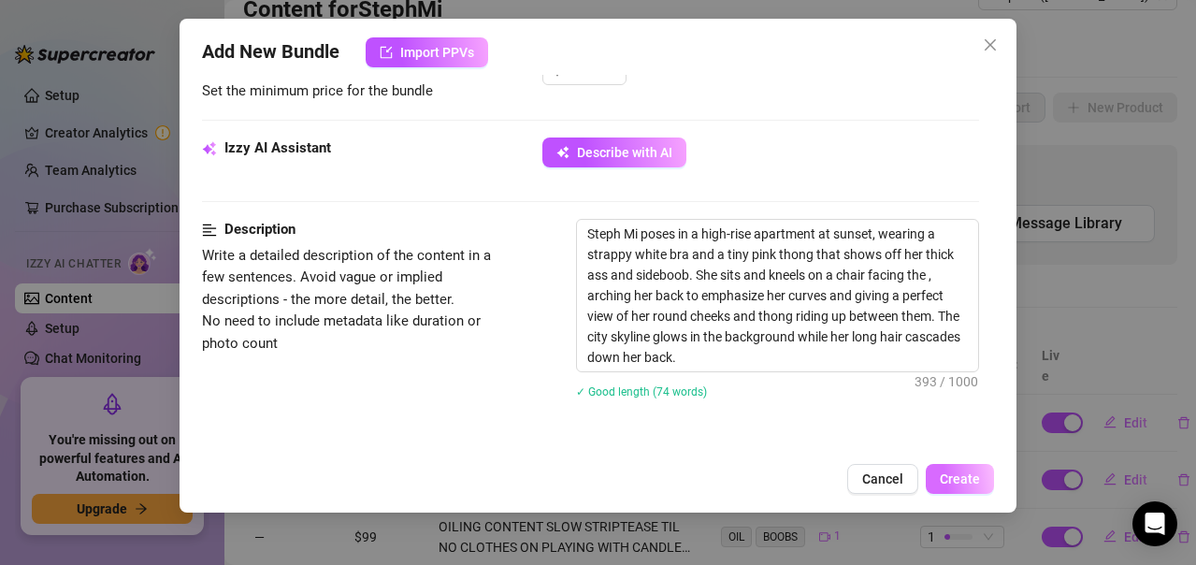
click at [947, 473] on span "Create" at bounding box center [960, 478] width 40 height 15
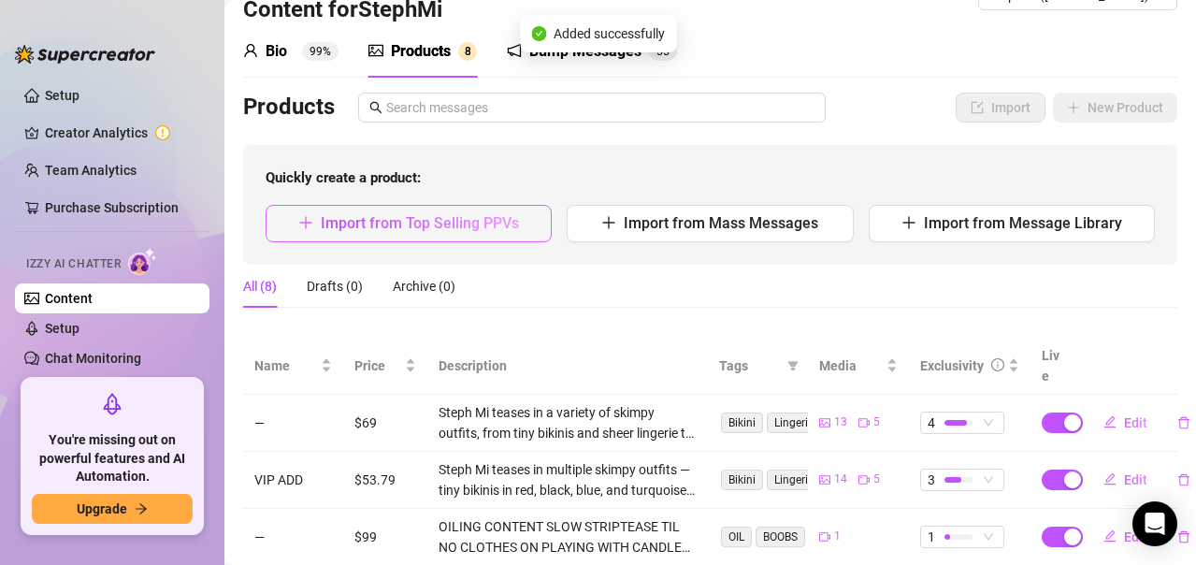
click at [429, 224] on span "Import from Top Selling PPVs" at bounding box center [420, 223] width 198 height 18
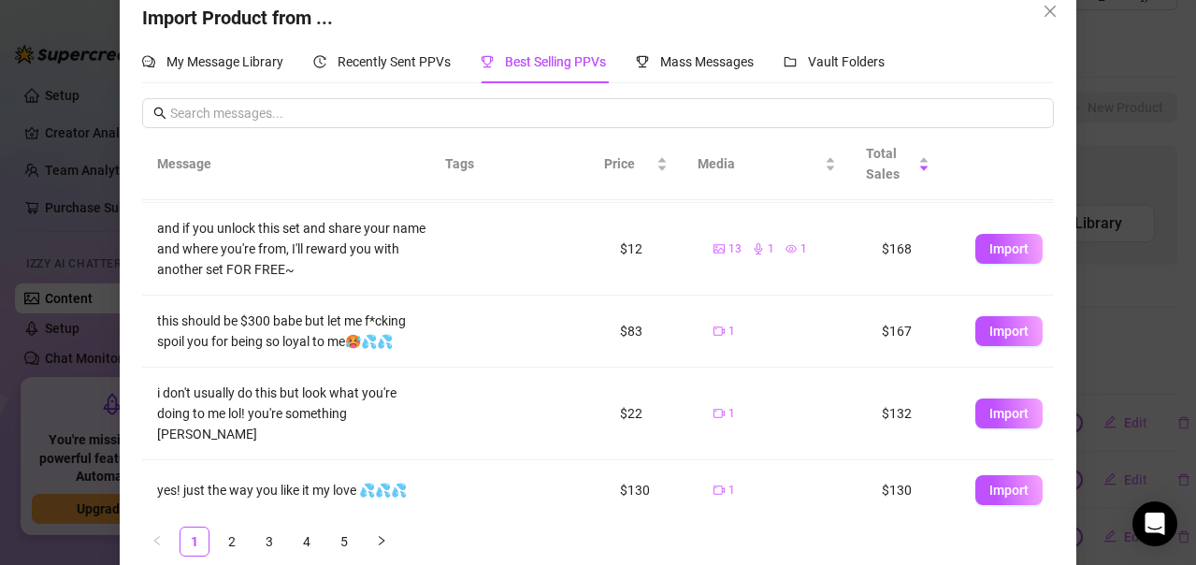
scroll to position [59, 0]
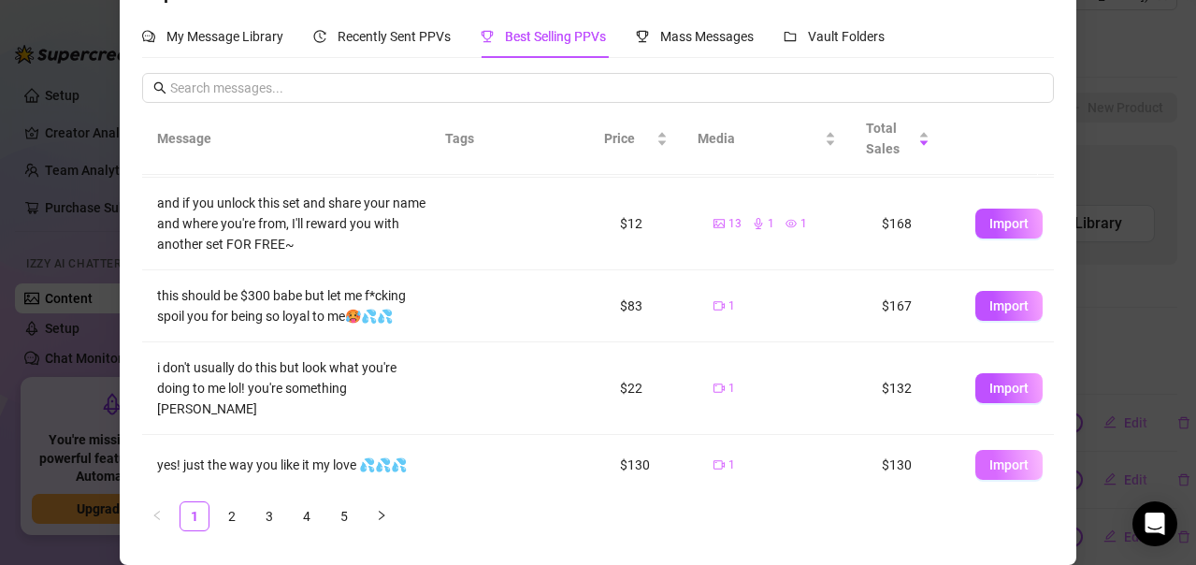
click at [1014, 452] on button "Import" at bounding box center [1008, 465] width 67 height 30
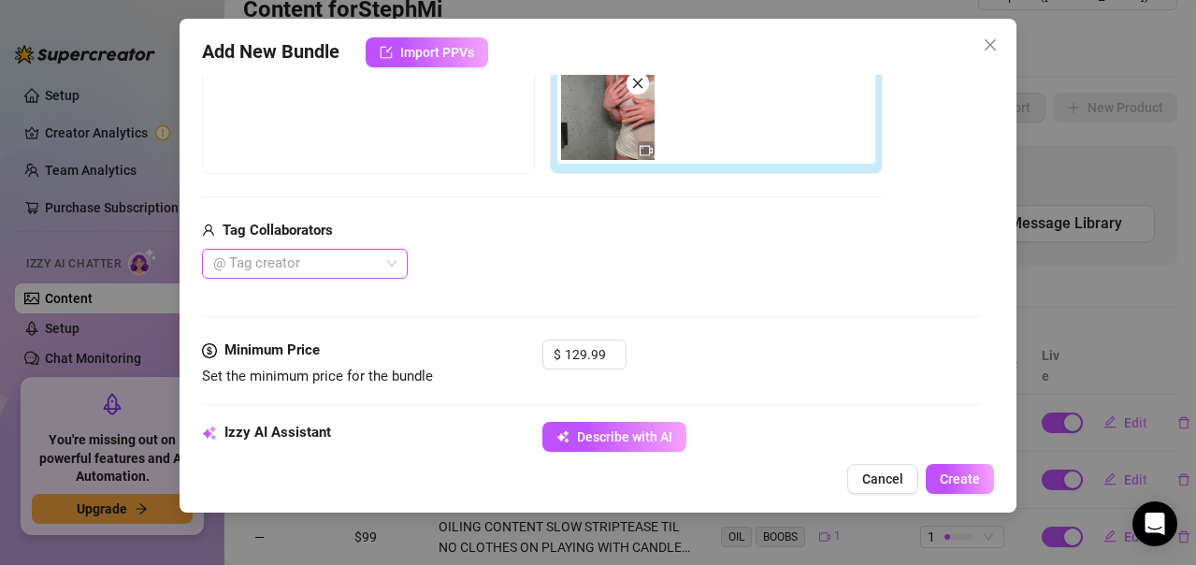
scroll to position [0, 0]
click at [605, 347] on span "Increase Value" at bounding box center [615, 348] width 21 height 17
click at [610, 358] on span "Decrease Value" at bounding box center [615, 360] width 21 height 17
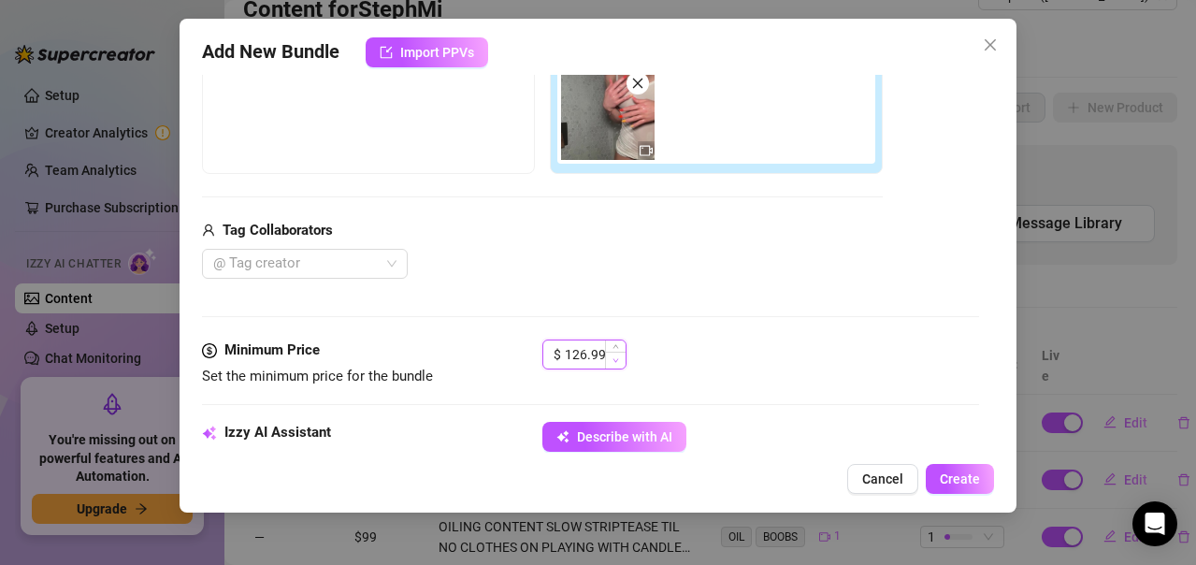
click at [610, 358] on span "Decrease Value" at bounding box center [615, 360] width 21 height 17
click at [582, 347] on input "124.99" at bounding box center [595, 354] width 61 height 28
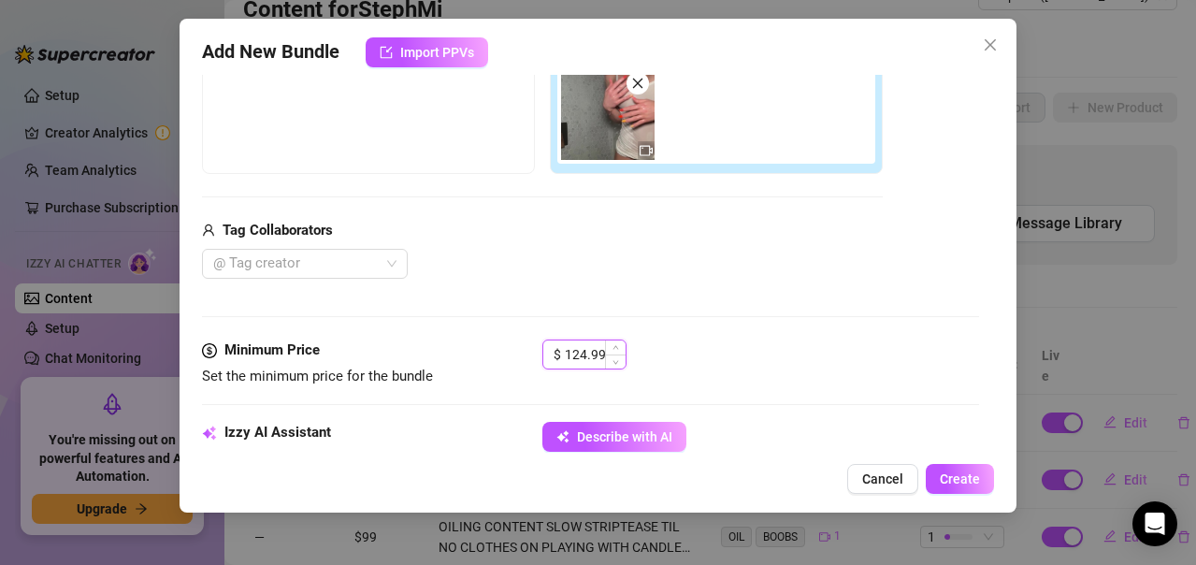
click at [582, 347] on input "124.99" at bounding box center [595, 354] width 61 height 28
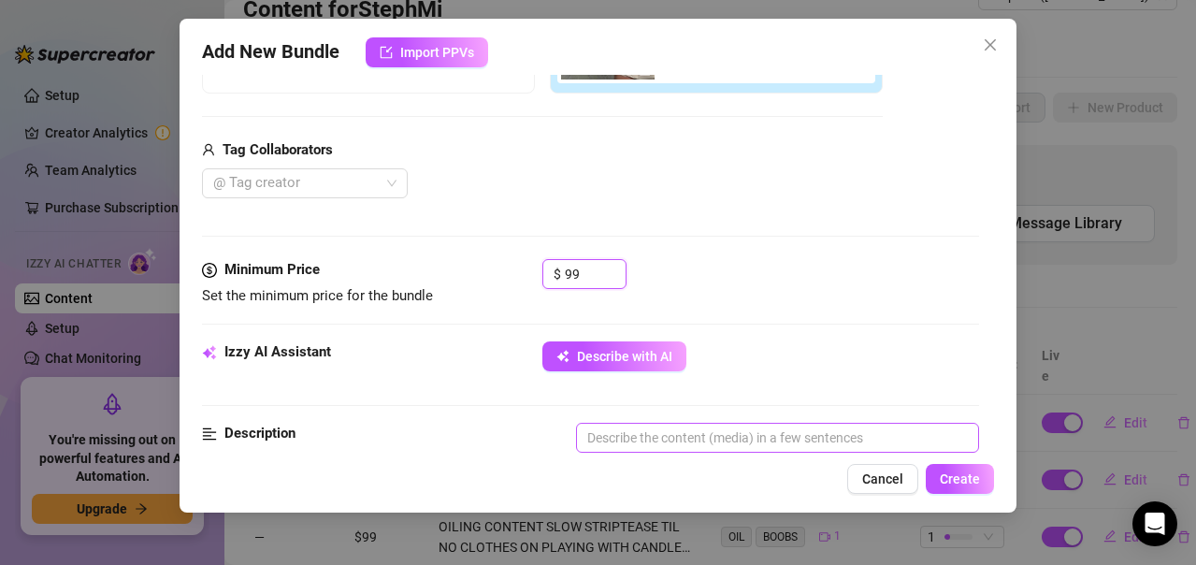
scroll to position [526, 0]
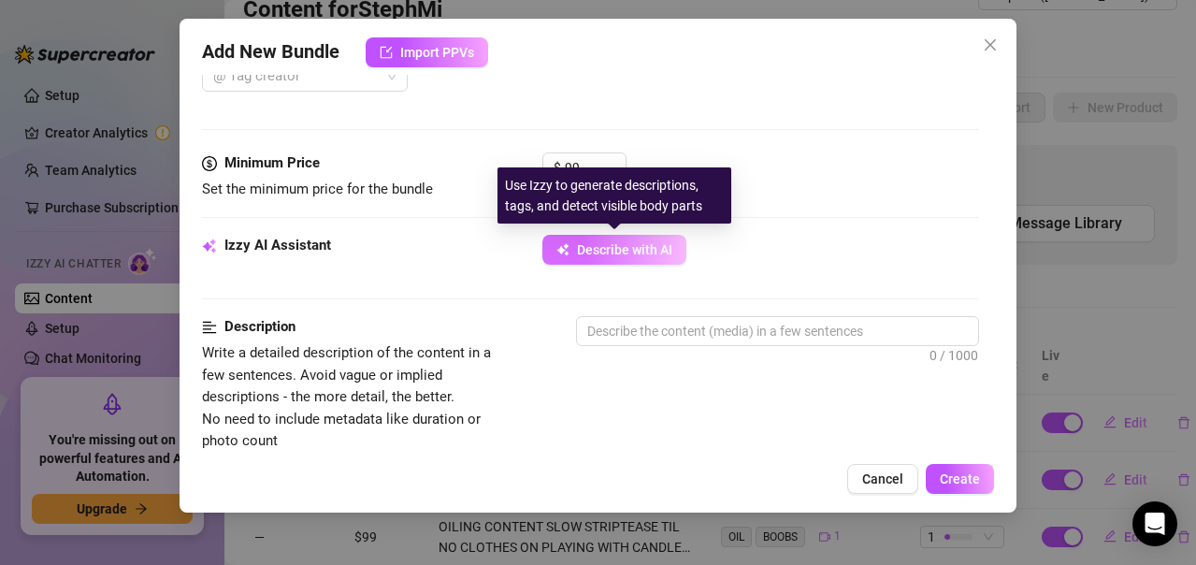
click at [678, 258] on button "Describe with AI" at bounding box center [614, 250] width 144 height 30
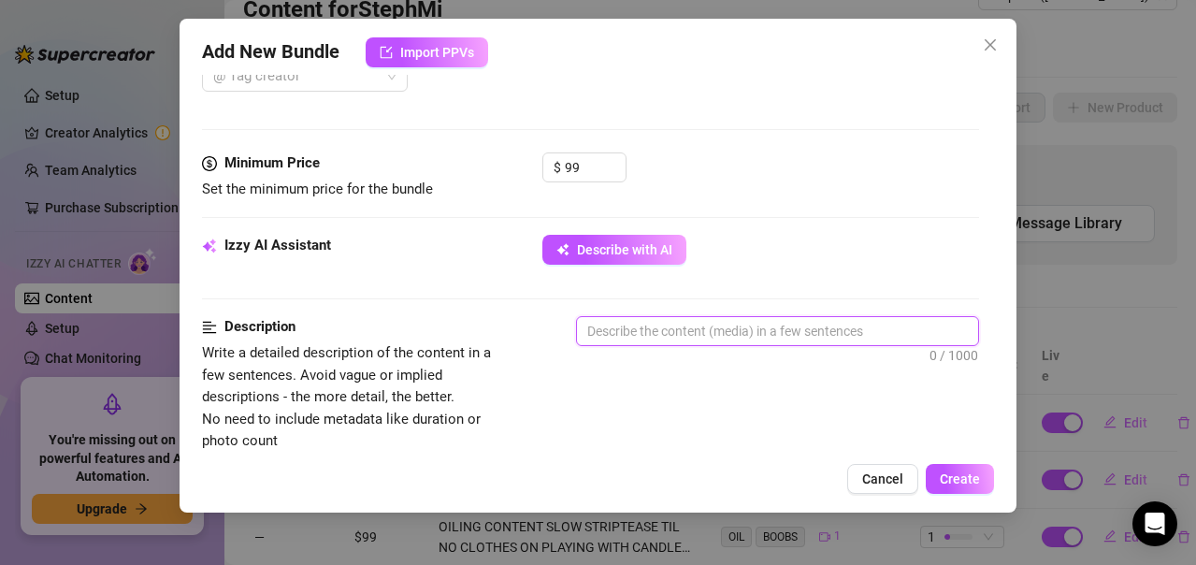
click at [744, 339] on textarea at bounding box center [777, 331] width 401 height 28
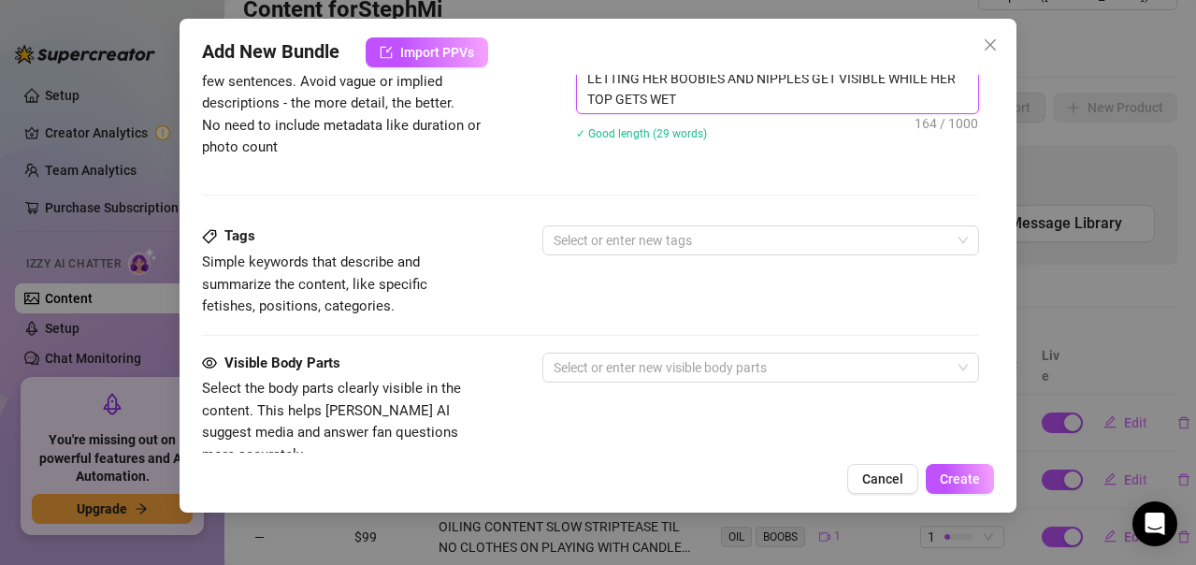
scroll to position [900, 0]
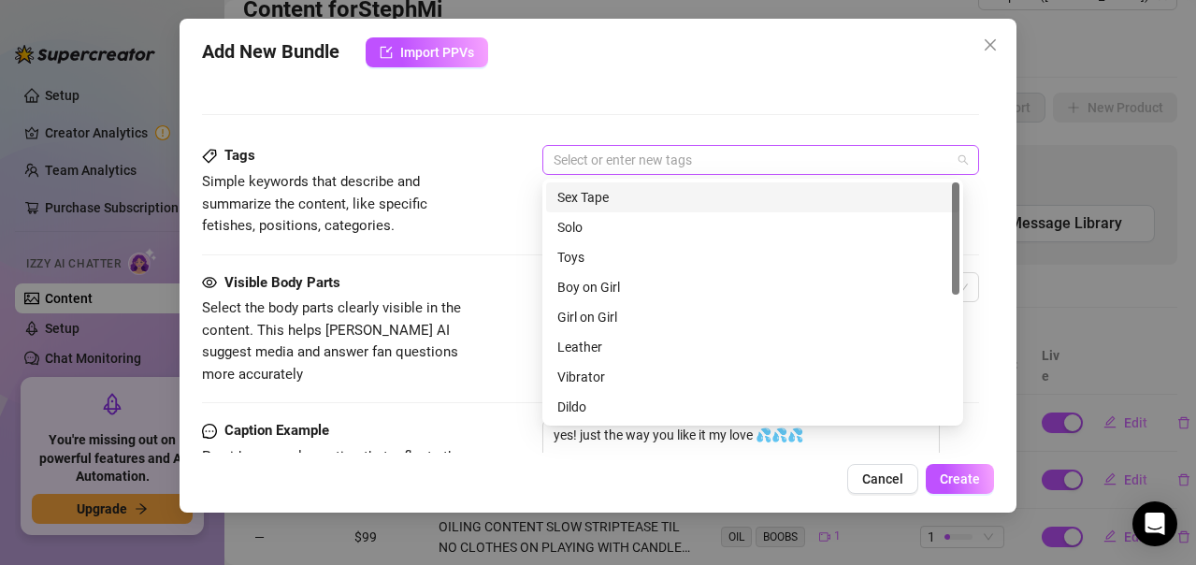
click at [723, 159] on div at bounding box center [751, 160] width 410 height 26
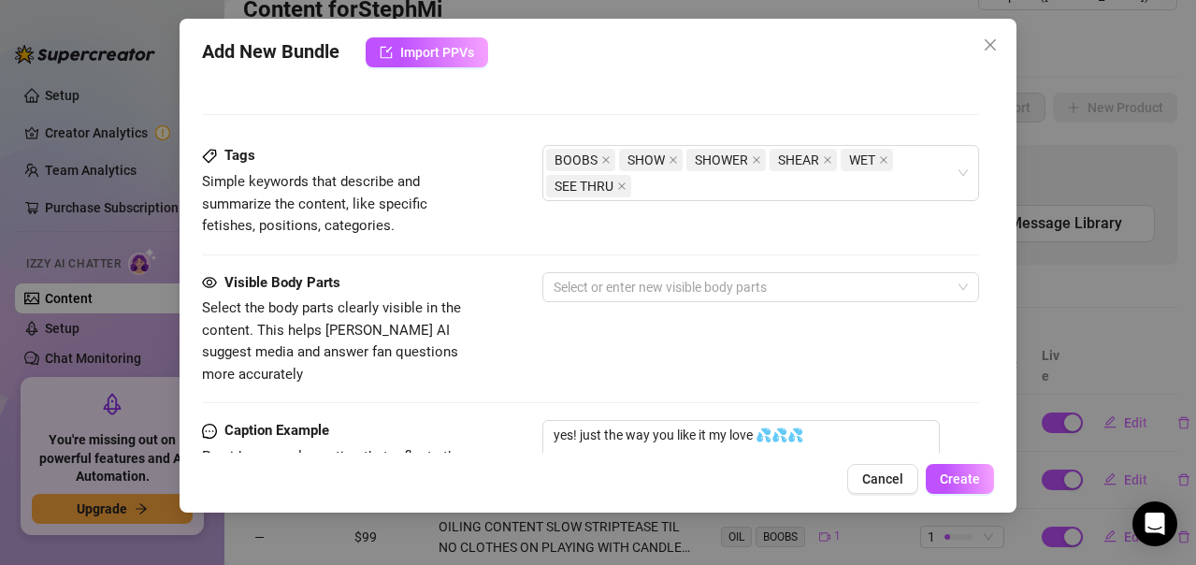
click at [751, 89] on div "Description Write a detailed description of the content in a few sentences. Avo…" at bounding box center [590, 43] width 777 height 203
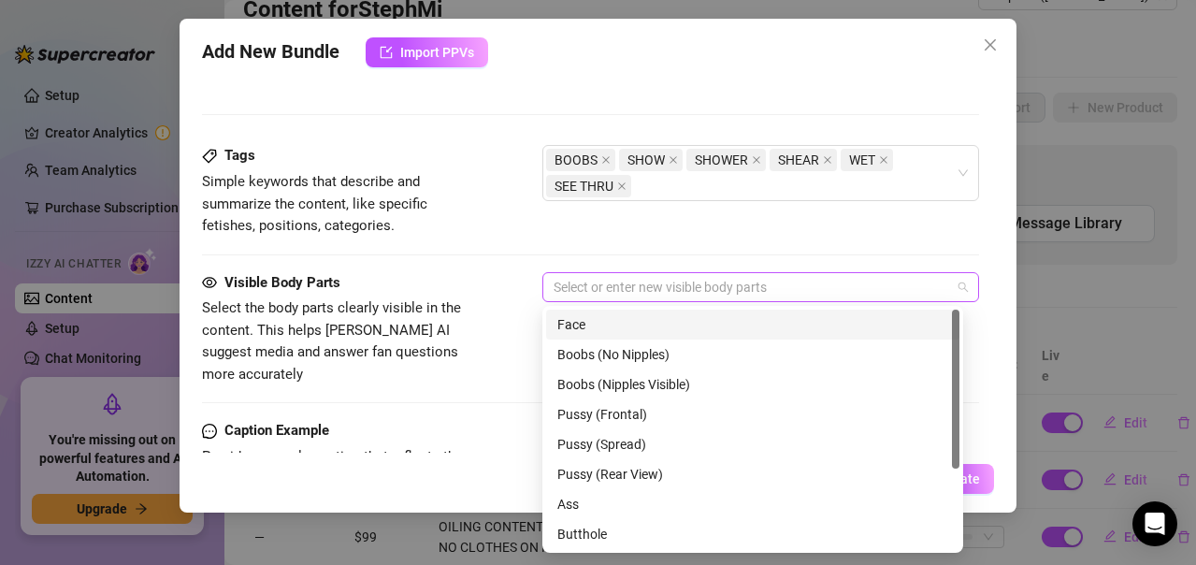
click at [638, 298] on div at bounding box center [751, 287] width 410 height 26
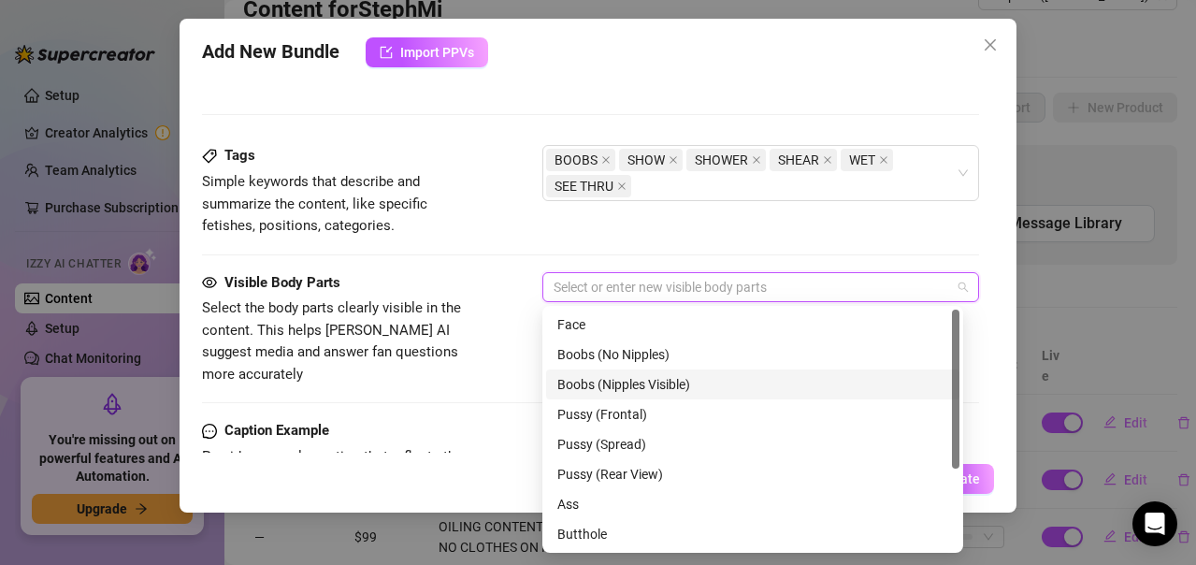
click at [629, 386] on div "Boobs (Nipples Visible)" at bounding box center [752, 384] width 391 height 21
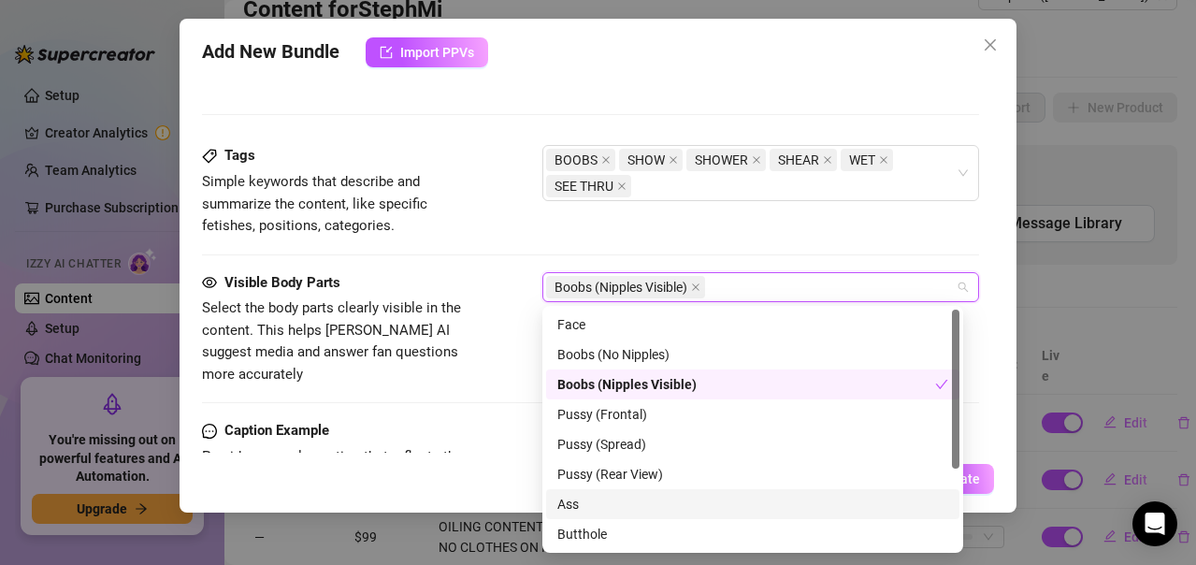
click at [594, 500] on div "Ass" at bounding box center [752, 504] width 391 height 21
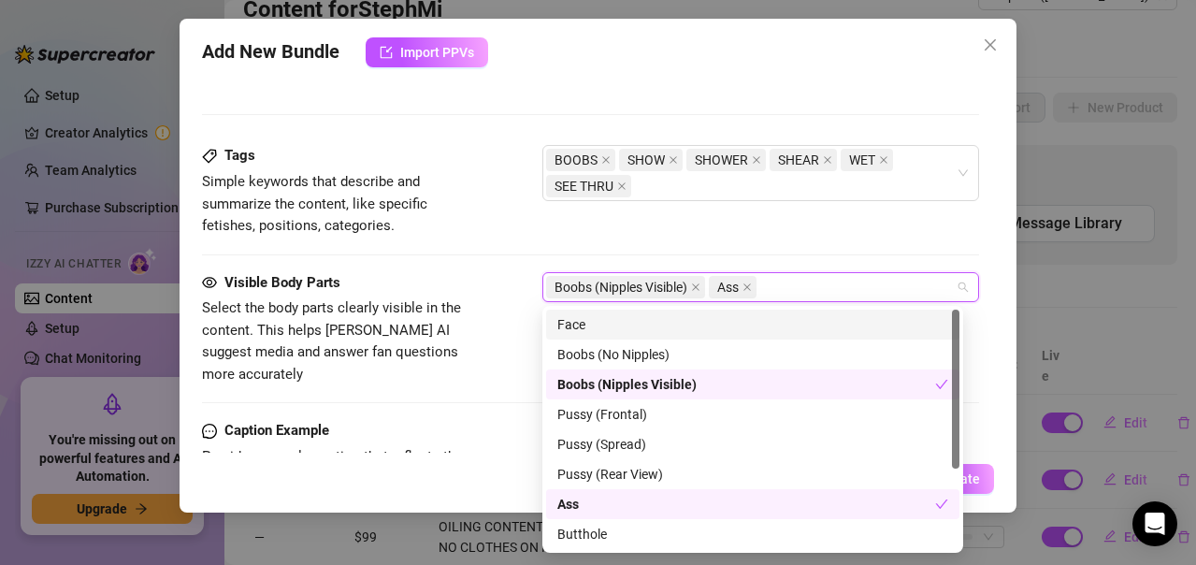
click at [577, 323] on div "Face" at bounding box center [752, 324] width 391 height 21
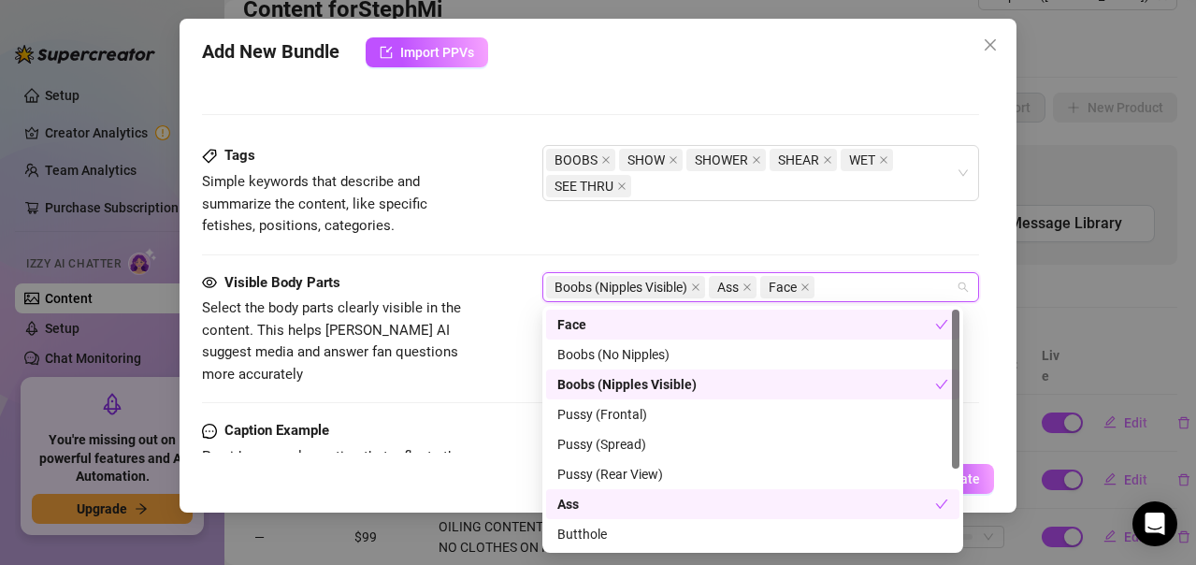
scroll to position [120, 0]
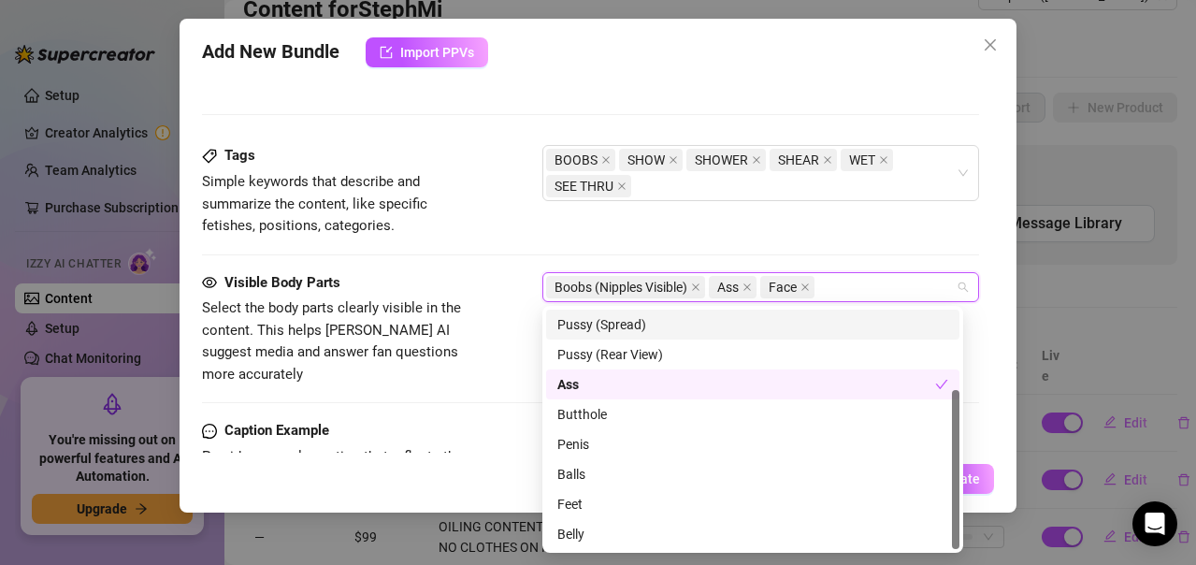
click at [686, 212] on div "Tags Simple keywords that describe and summarize the content, like specific fet…" at bounding box center [590, 191] width 777 height 92
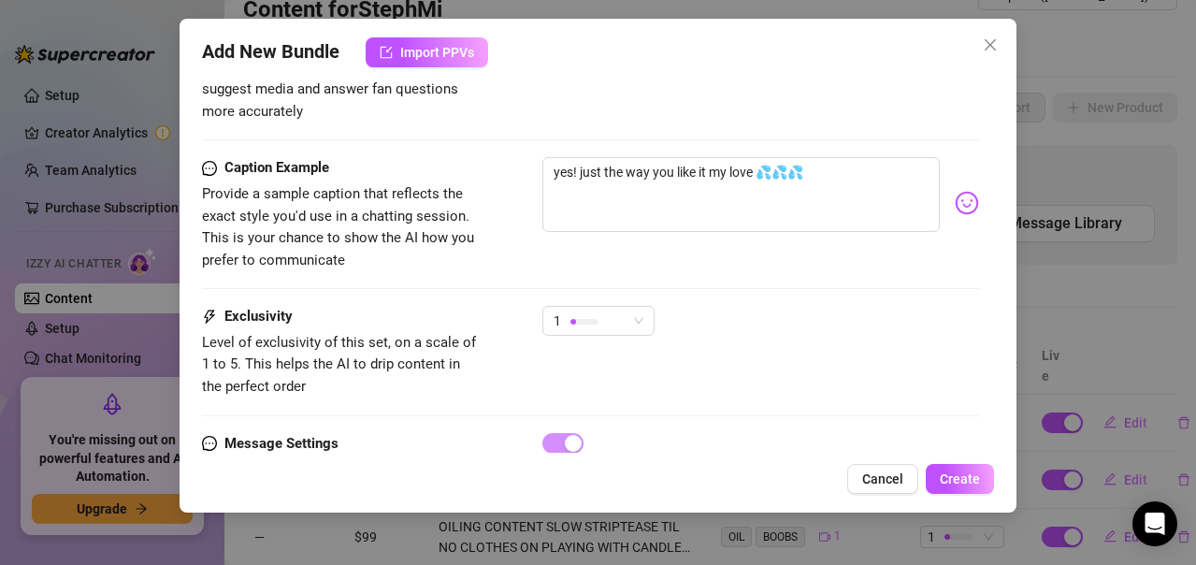
scroll to position [1226, 0]
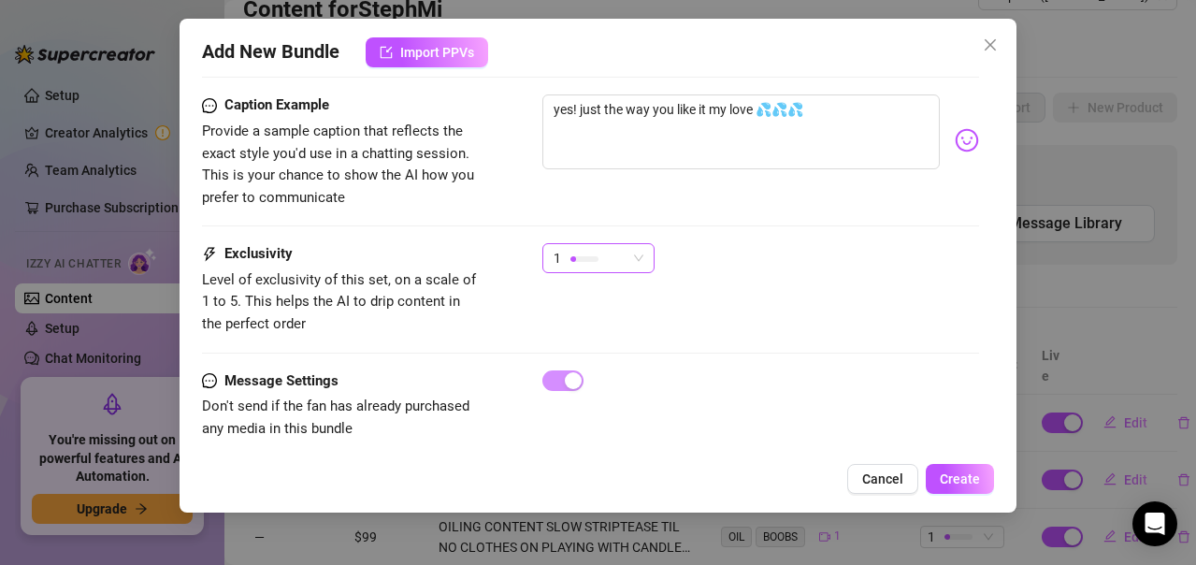
click at [635, 244] on span "1" at bounding box center [599, 258] width 90 height 28
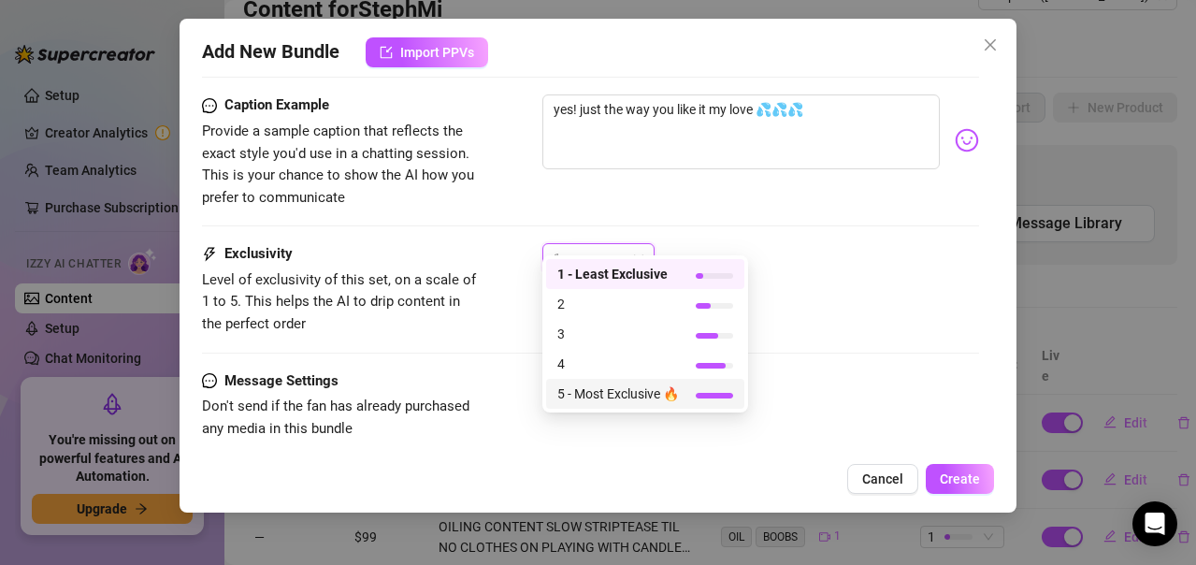
click at [661, 402] on span "5 - Most Exclusive 🔥" at bounding box center [618, 393] width 122 height 21
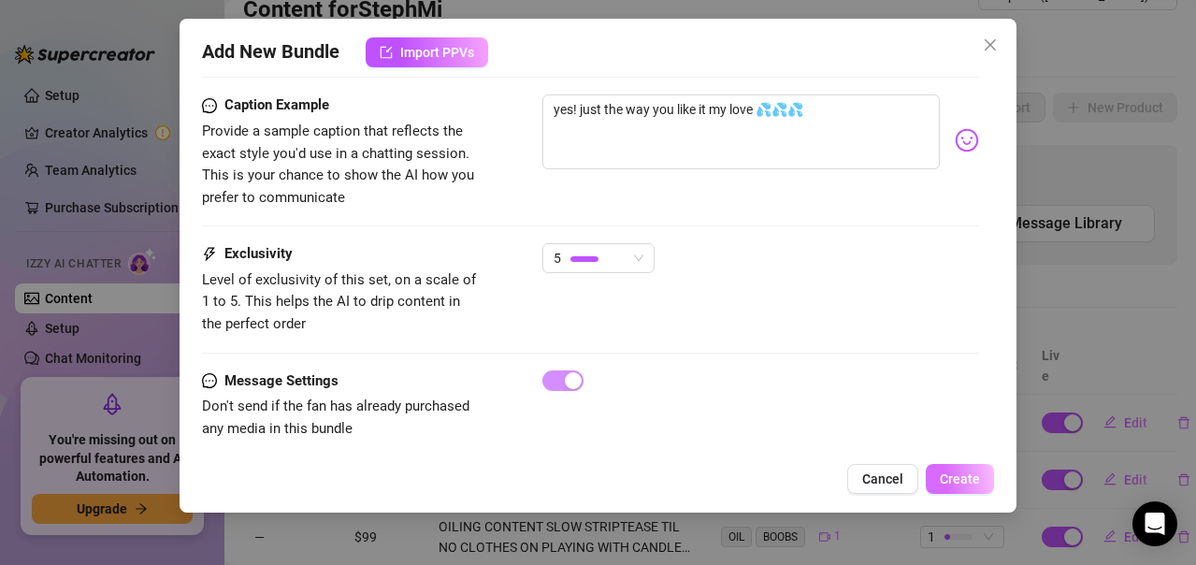
click at [941, 469] on button "Create" at bounding box center [960, 479] width 68 height 30
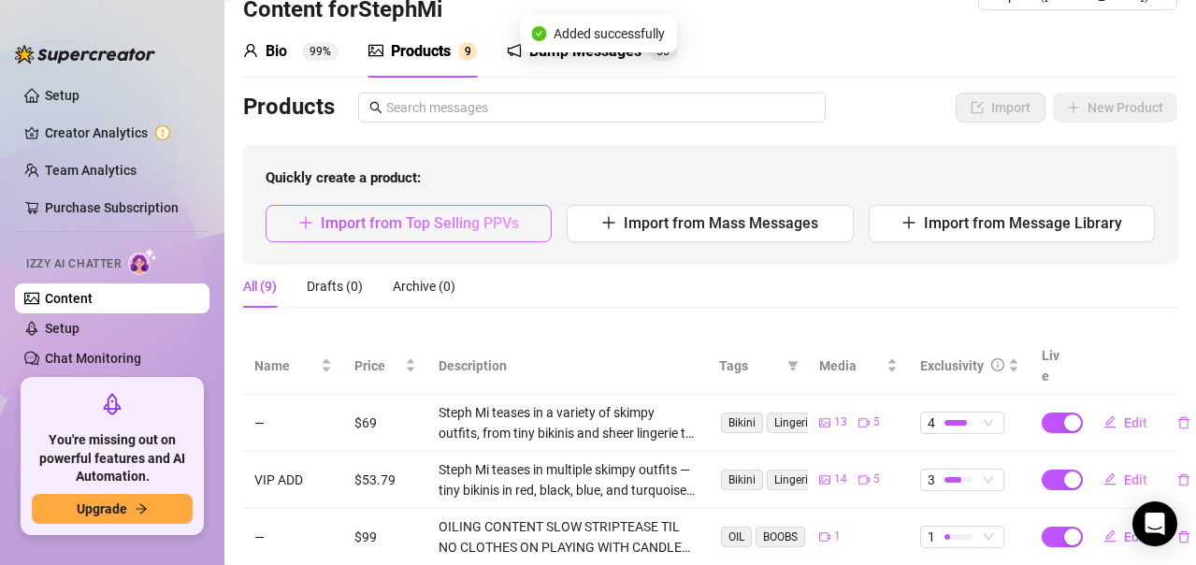
click at [427, 229] on span "Import from Top Selling PPVs" at bounding box center [420, 223] width 198 height 18
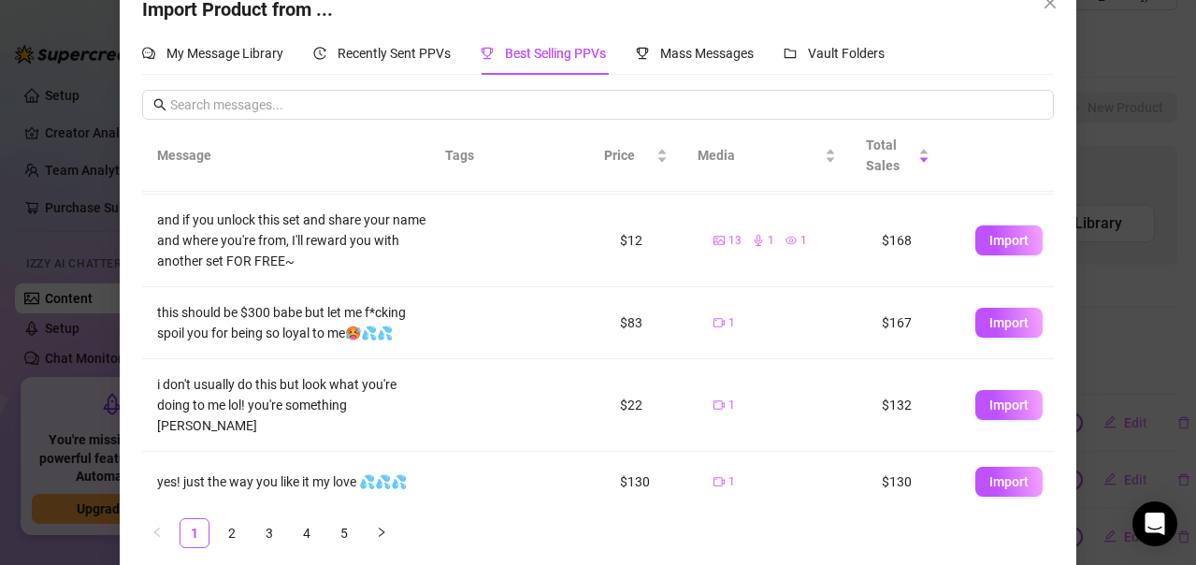
scroll to position [59, 0]
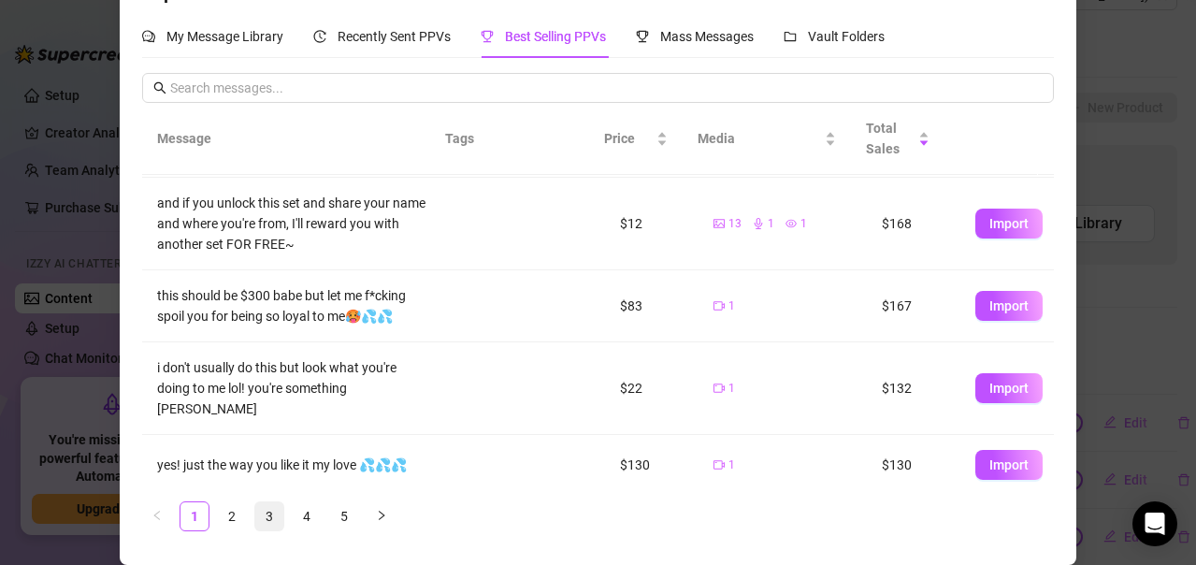
click at [268, 526] on link "3" at bounding box center [269, 516] width 28 height 28
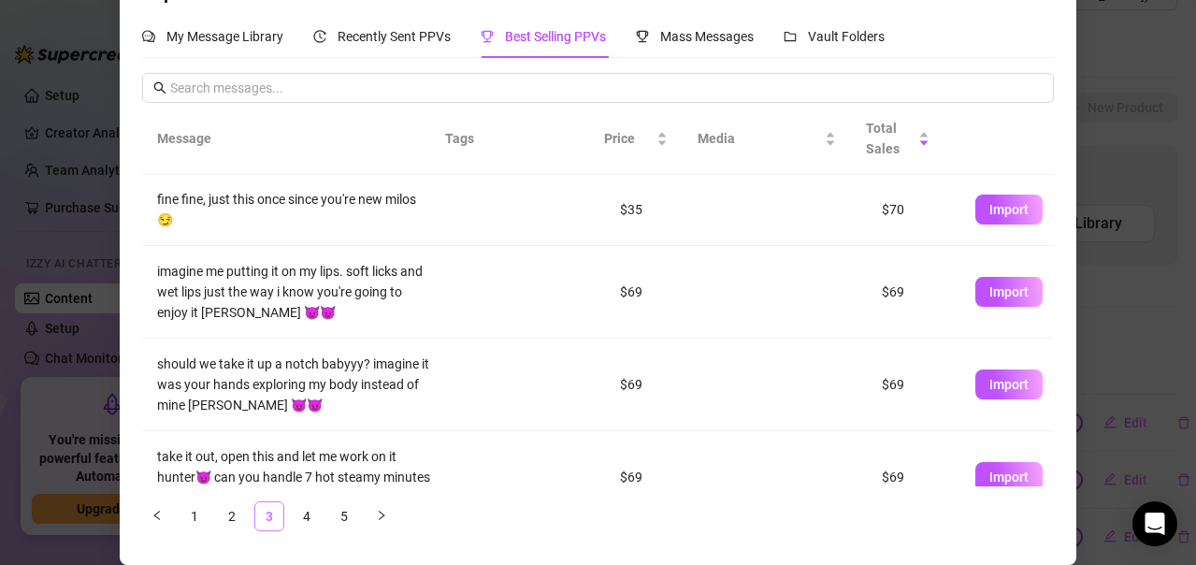
scroll to position [0, 0]
click at [989, 294] on span "Import" at bounding box center [1008, 292] width 39 height 15
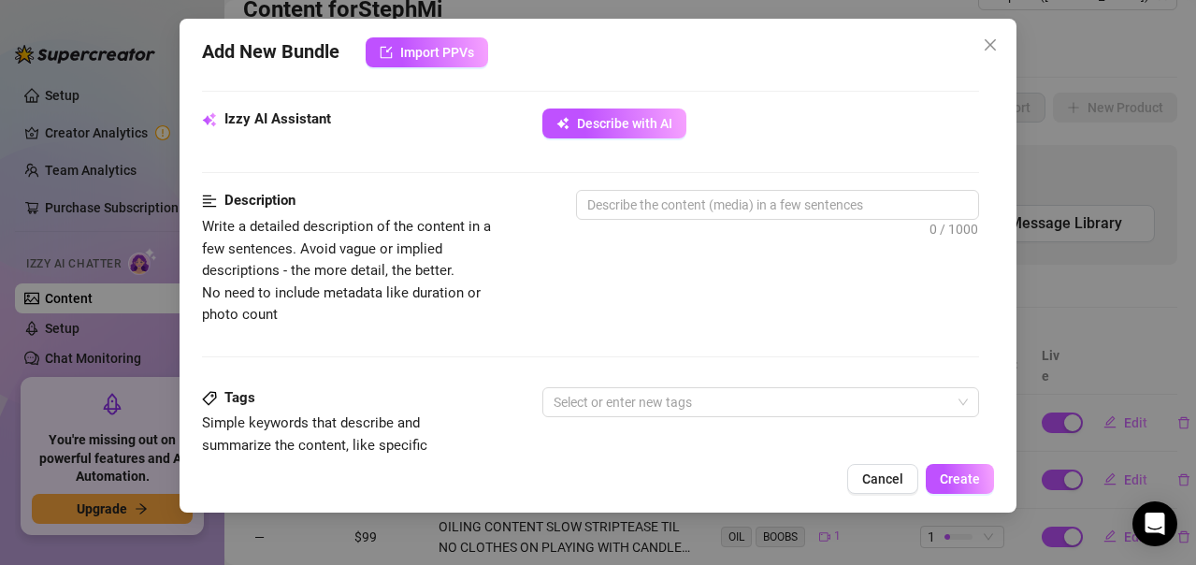
scroll to position [620, 0]
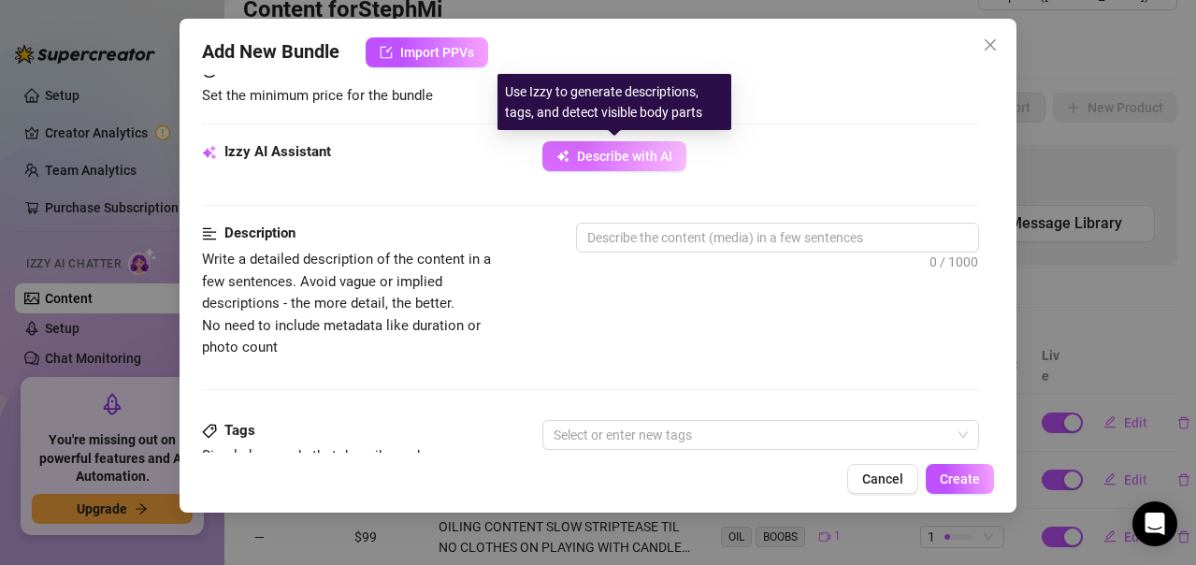
click at [648, 153] on span "Describe with AI" at bounding box center [624, 156] width 95 height 15
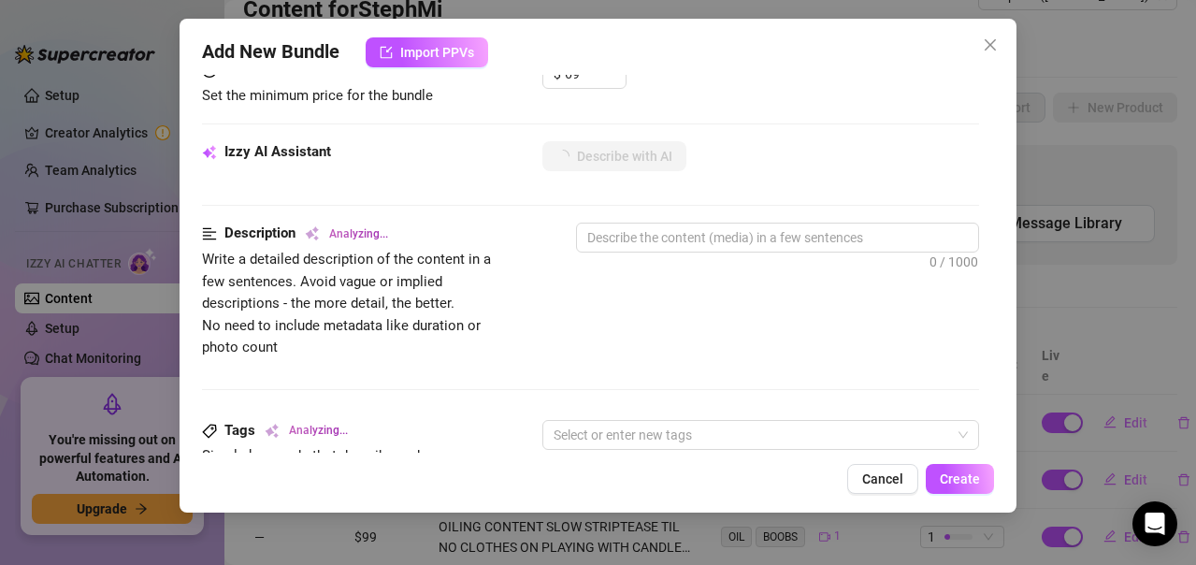
click at [755, 389] on div at bounding box center [590, 389] width 777 height 1
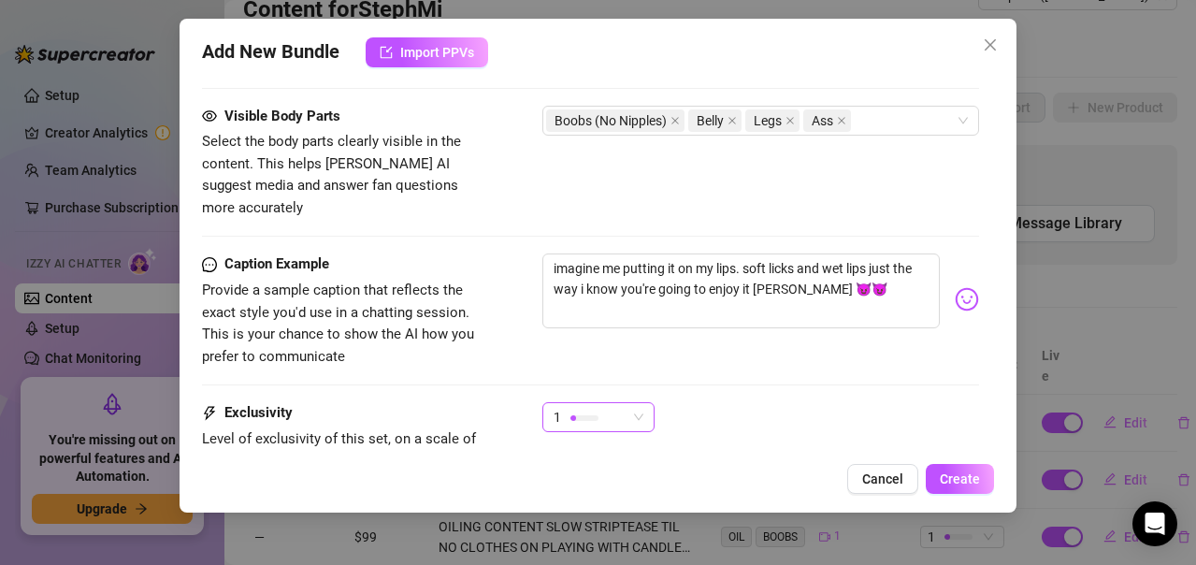
scroll to position [1246, 0]
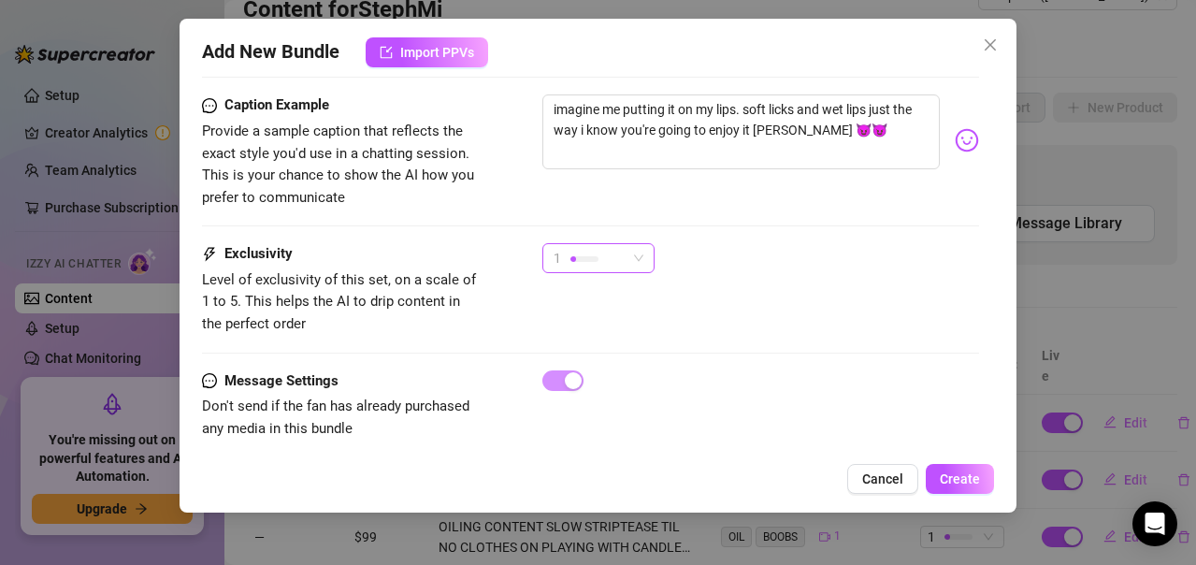
click at [634, 244] on span "1" at bounding box center [599, 258] width 90 height 28
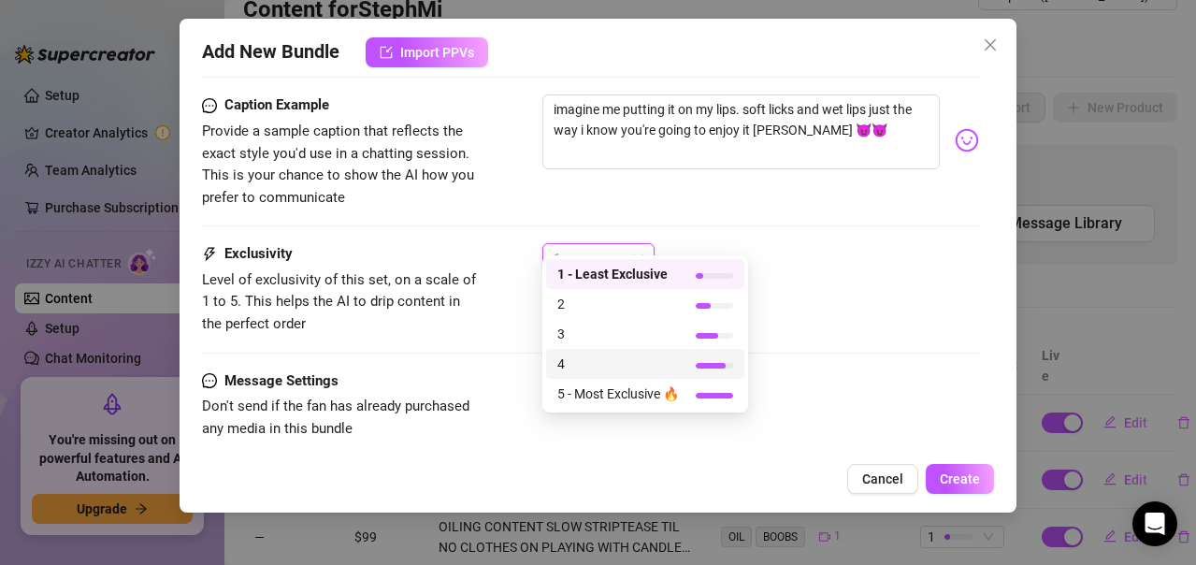
click at [603, 362] on span "4" at bounding box center [618, 363] width 122 height 21
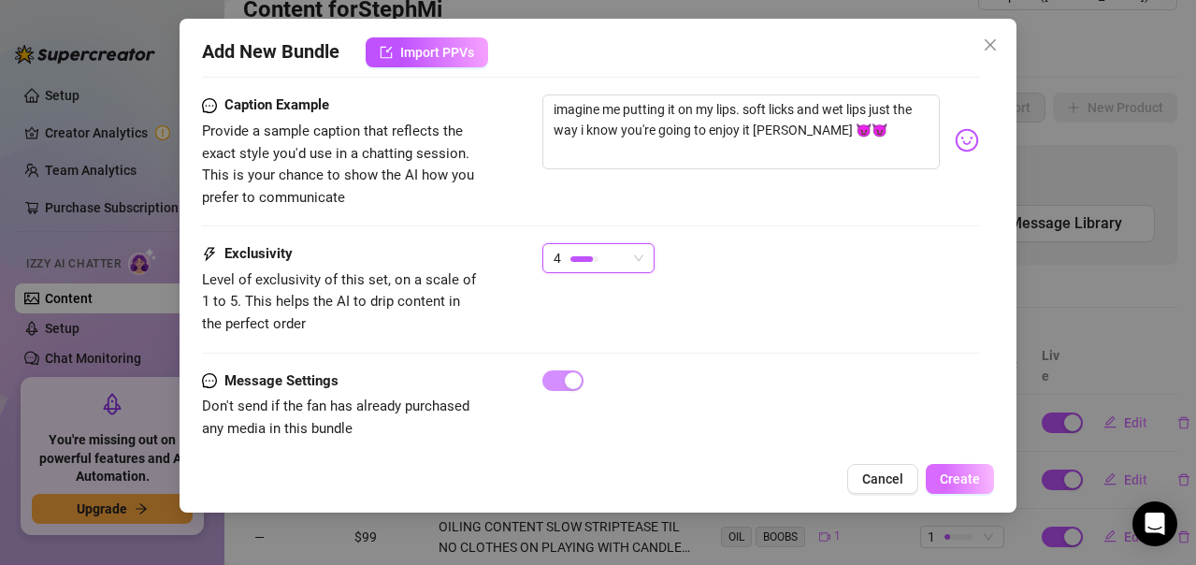
click at [944, 485] on span "Create" at bounding box center [960, 478] width 40 height 15
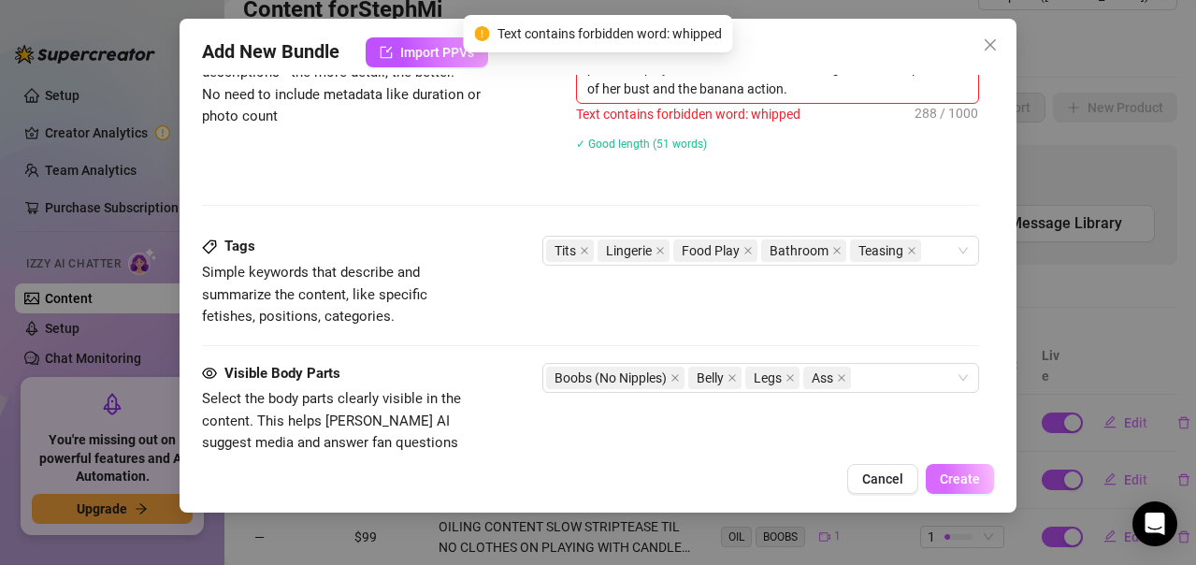
scroll to position [635, 0]
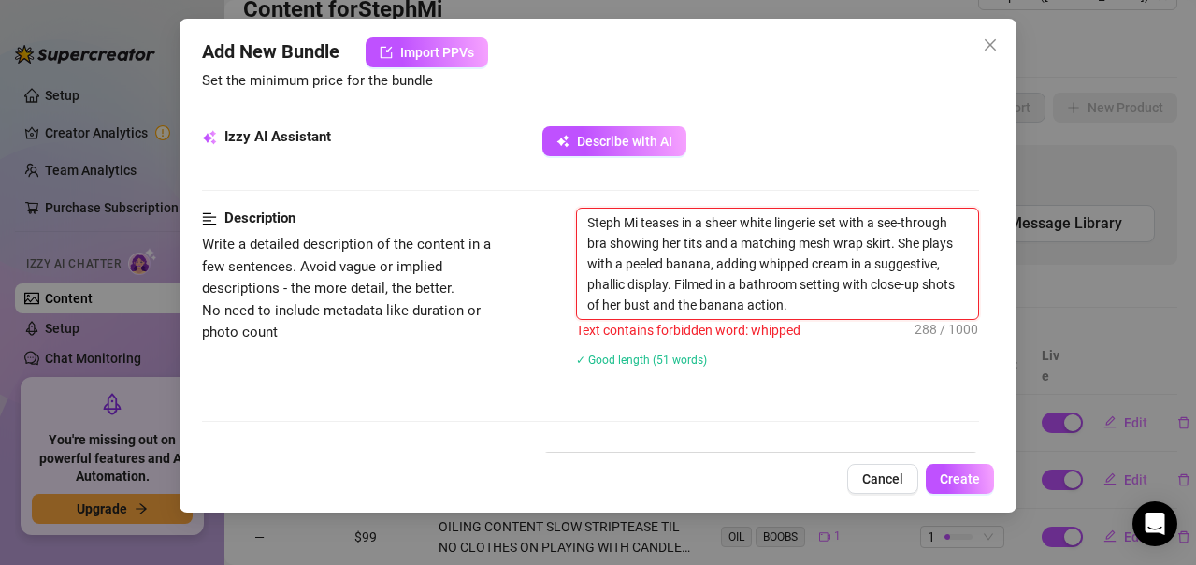
drag, startPoint x: 871, startPoint y: 262, endPoint x: 821, endPoint y: 260, distance: 49.6
click at [821, 260] on textarea "Steph Mi teases in a sheer white lingerie set with a see-through bra showing he…" at bounding box center [777, 264] width 401 height 110
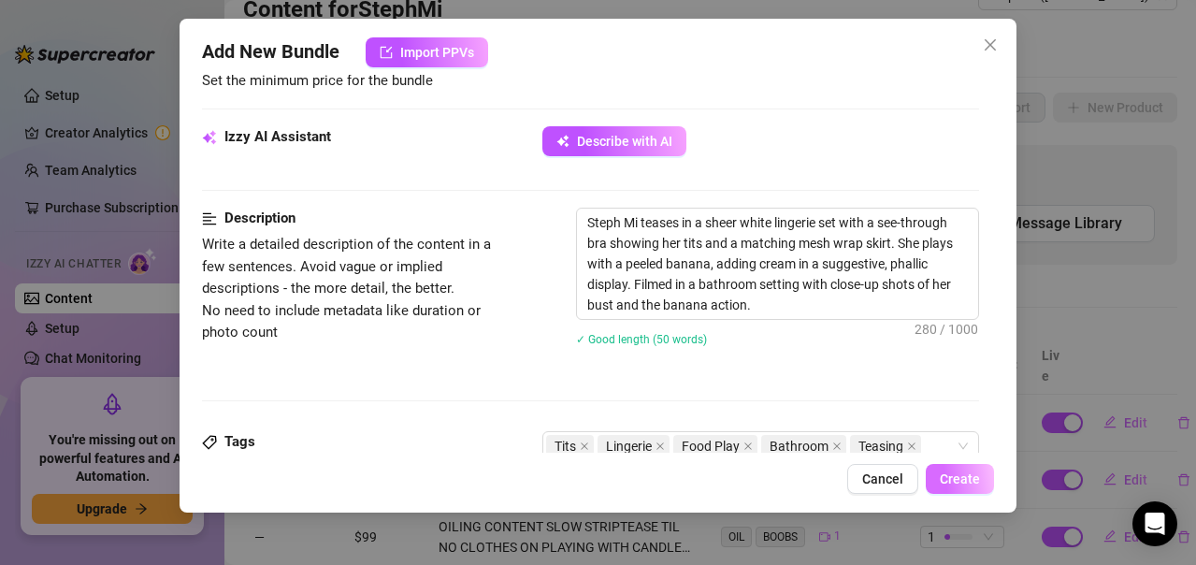
click at [973, 472] on span "Create" at bounding box center [960, 478] width 40 height 15
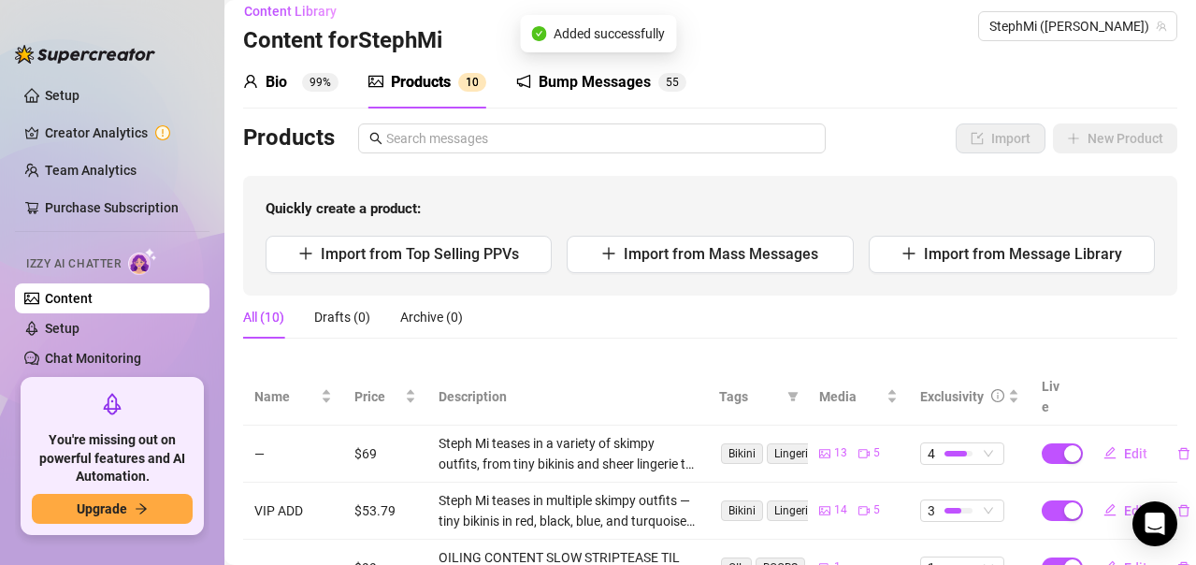
scroll to position [0, 0]
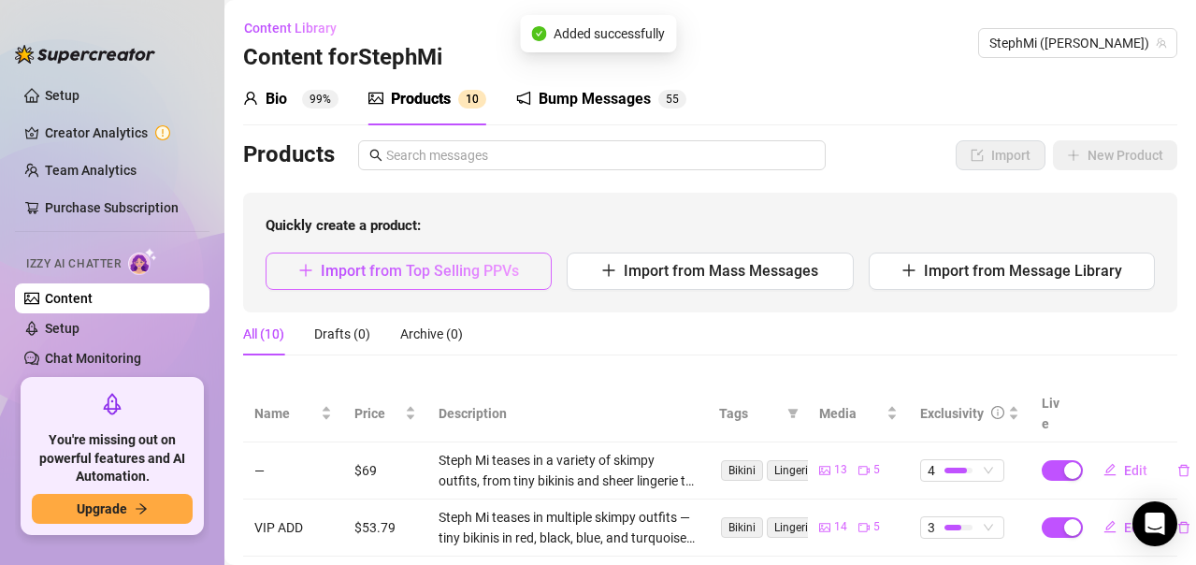
click at [439, 271] on span "Import from Top Selling PPVs" at bounding box center [420, 271] width 198 height 18
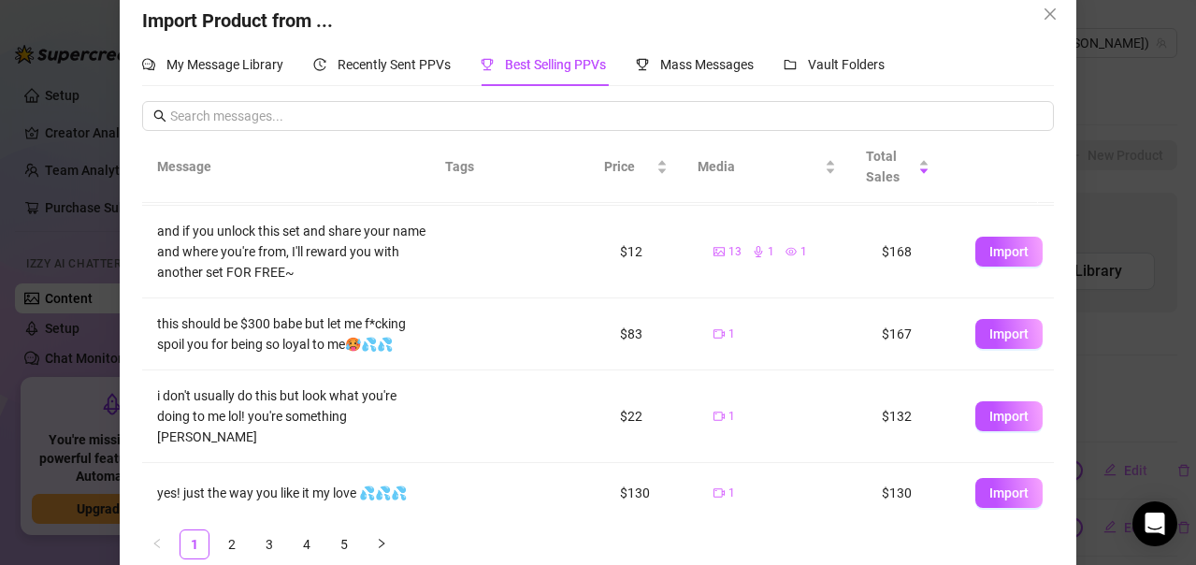
scroll to position [59, 0]
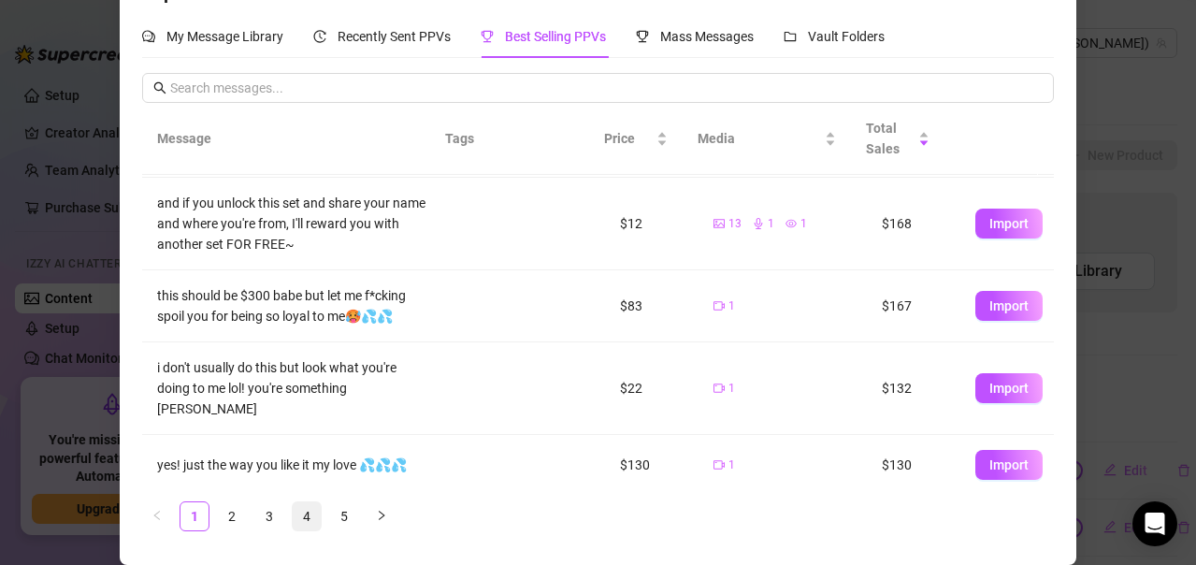
click at [300, 516] on link "4" at bounding box center [307, 516] width 28 height 28
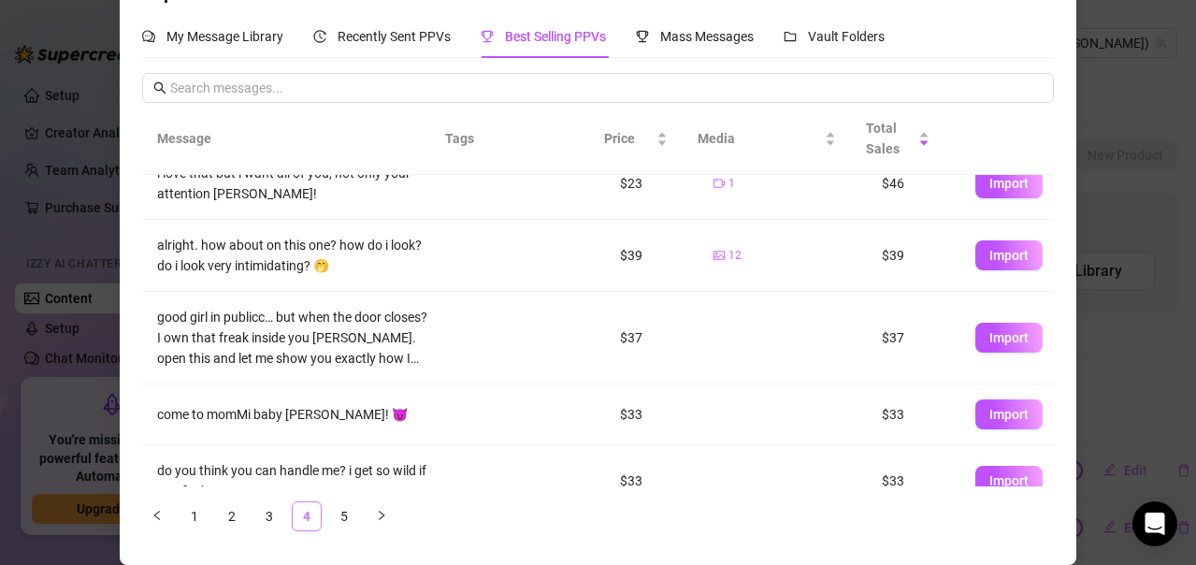
scroll to position [0, 0]
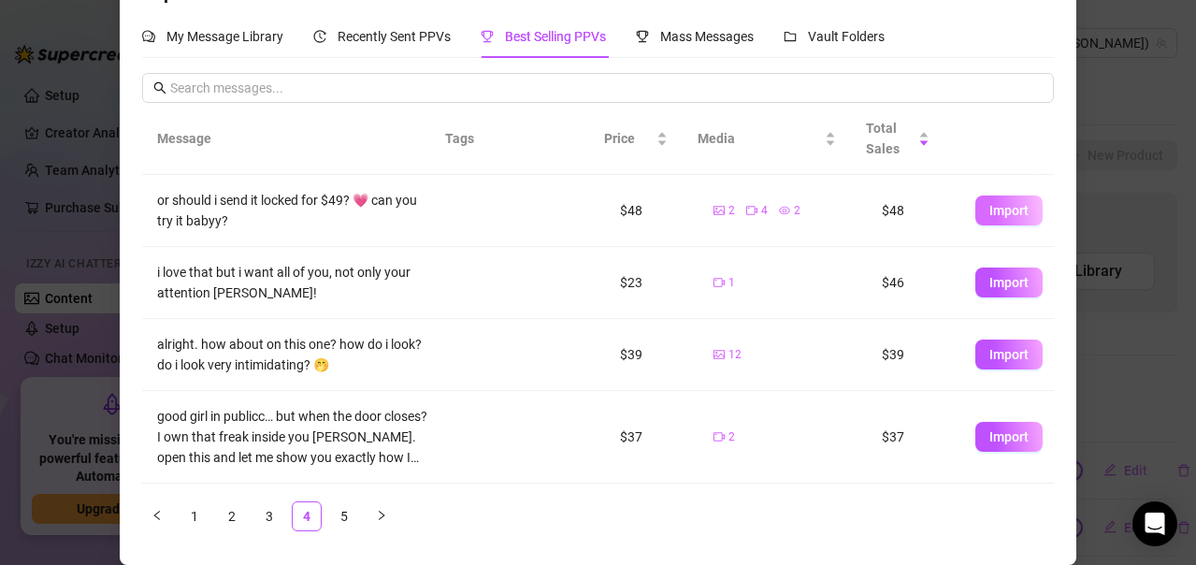
click at [989, 208] on span "Import" at bounding box center [1008, 210] width 39 height 15
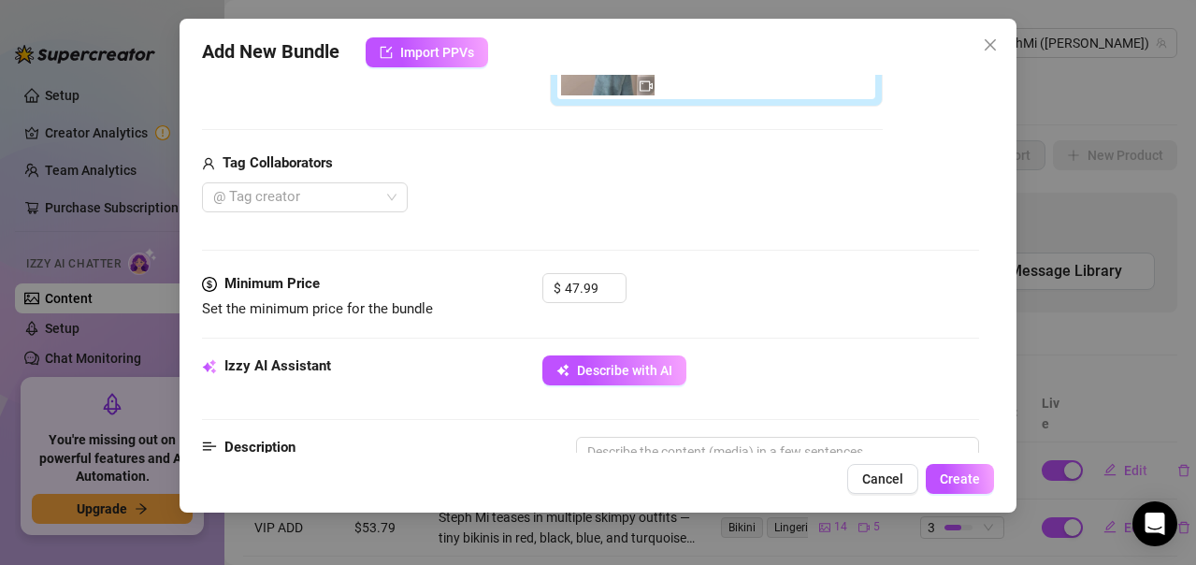
scroll to position [526, 0]
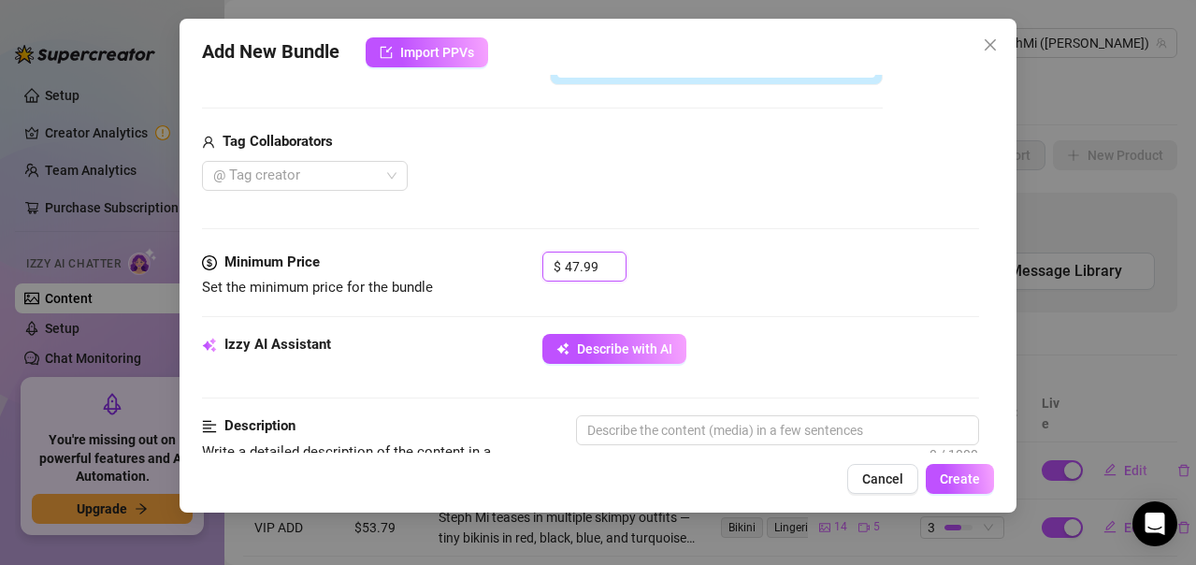
drag, startPoint x: 602, startPoint y: 259, endPoint x: 507, endPoint y: 262, distance: 95.4
click at [507, 262] on div "Minimum Price Set the minimum price for the bundle $ 47.99" at bounding box center [590, 276] width 777 height 48
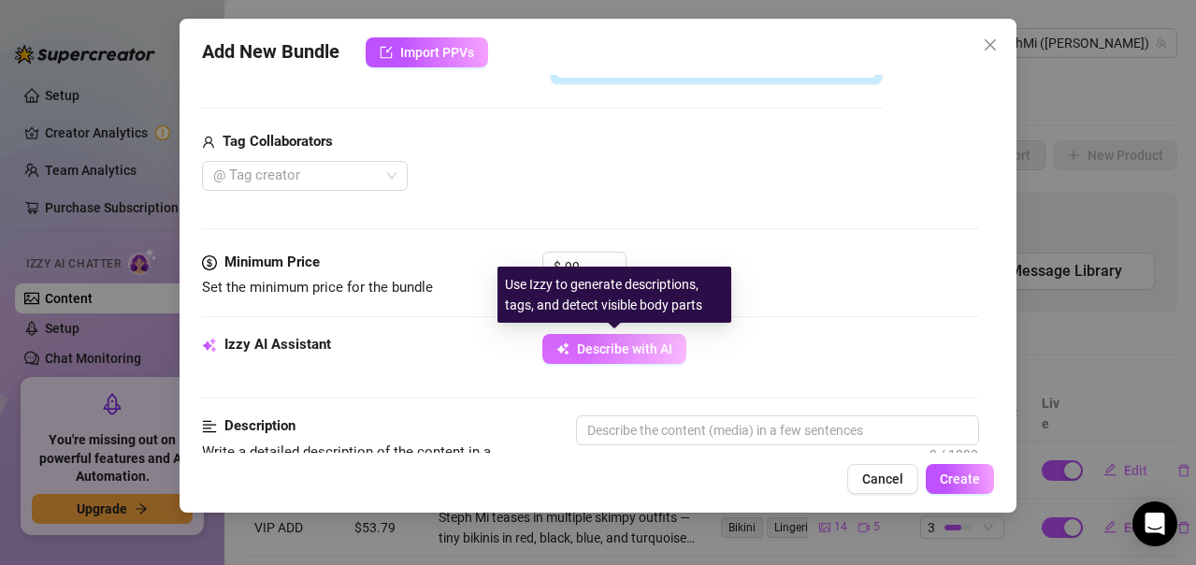
click at [641, 343] on span "Describe with AI" at bounding box center [624, 348] width 95 height 15
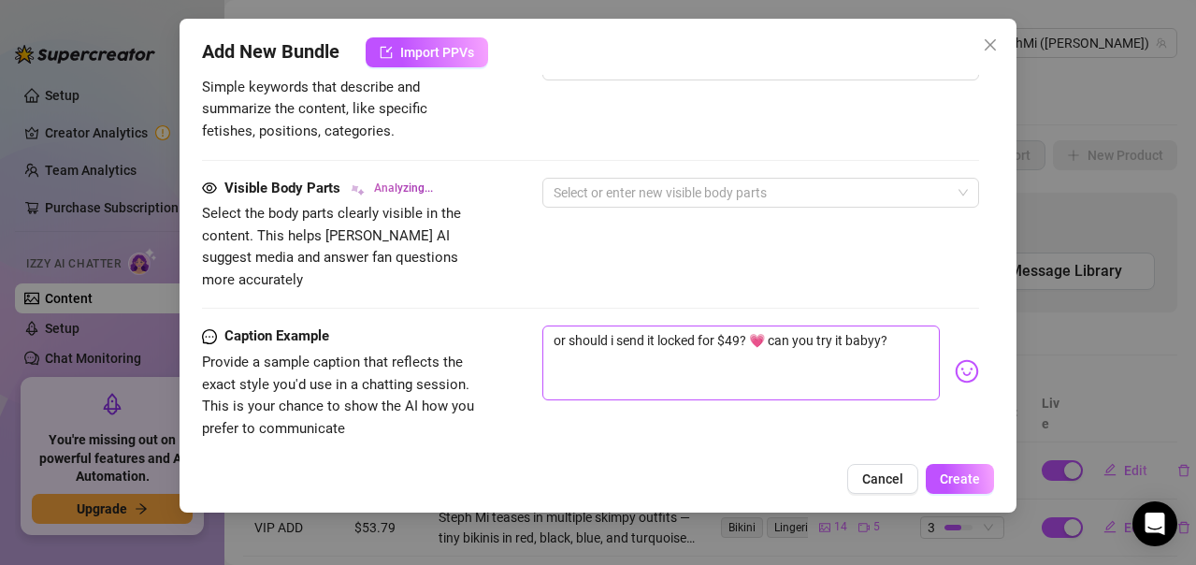
scroll to position [1274, 0]
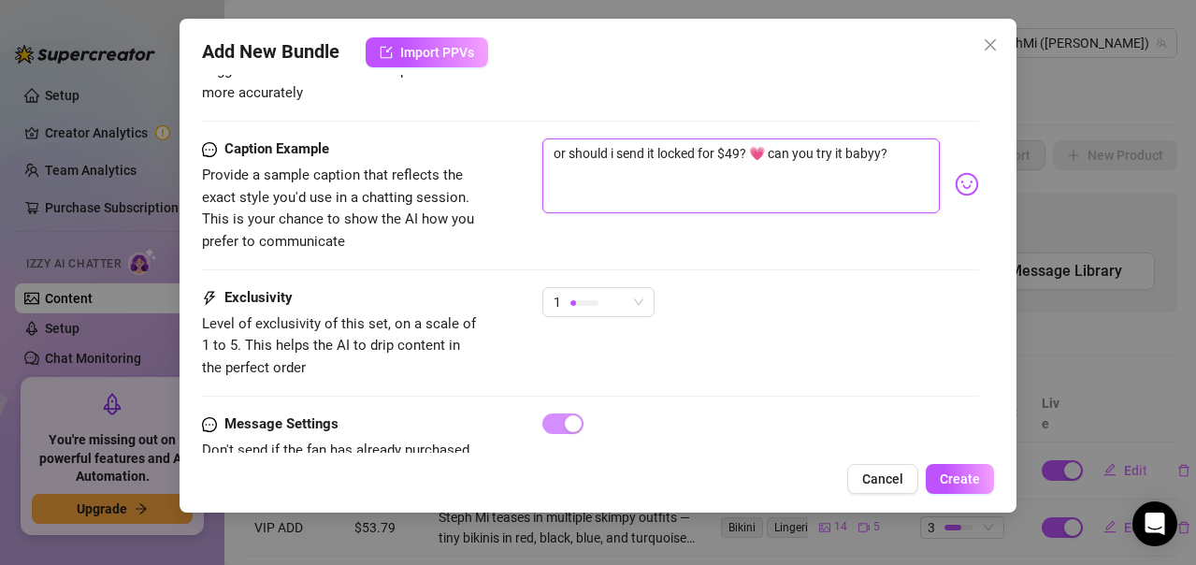
click at [741, 138] on textarea "or should i send it locked for $49? 💗 can you try it babyy?" at bounding box center [740, 175] width 397 height 75
click at [752, 138] on textarea "or should i send it locked for $49? 💗 can you try it babyy?" at bounding box center [740, 175] width 397 height 75
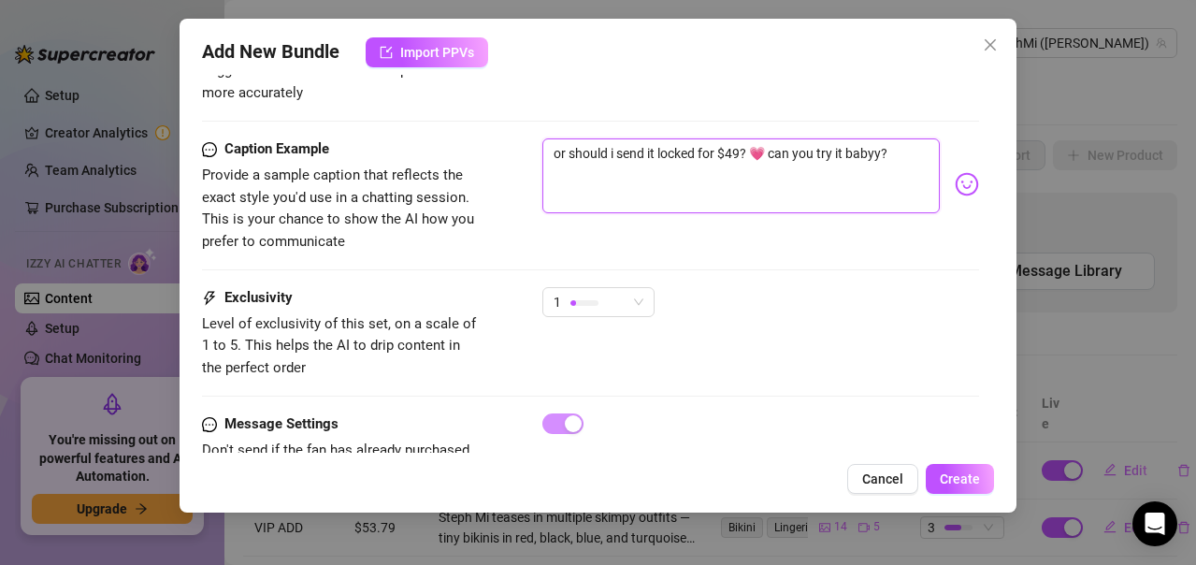
click at [752, 138] on textarea "or should i send it locked for $49? 💗 can you try it babyy?" at bounding box center [740, 175] width 397 height 75
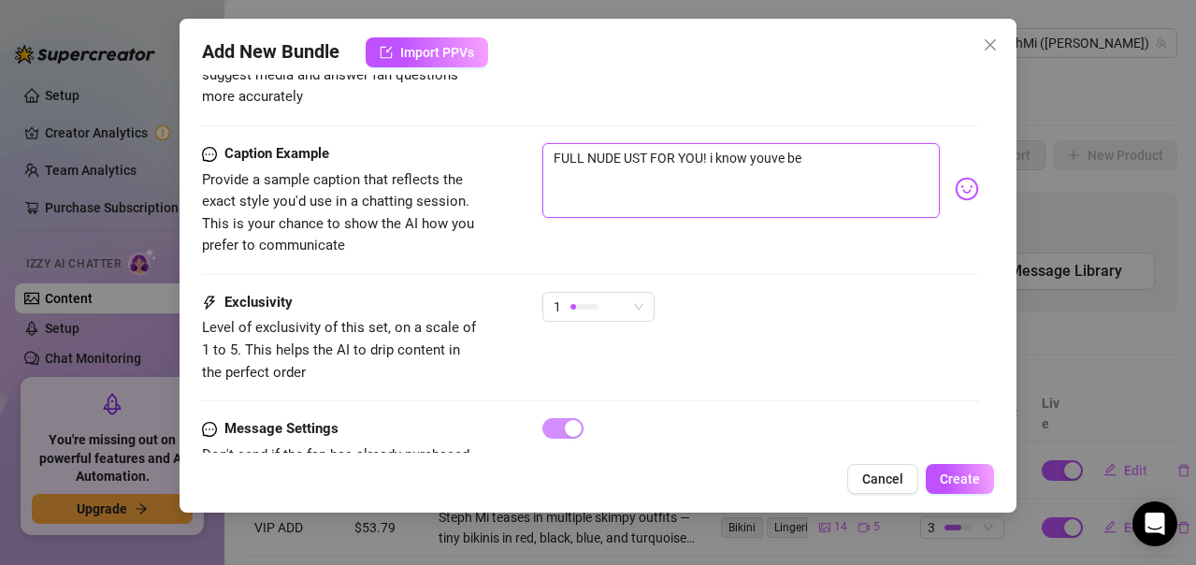
scroll to position [1322, 0]
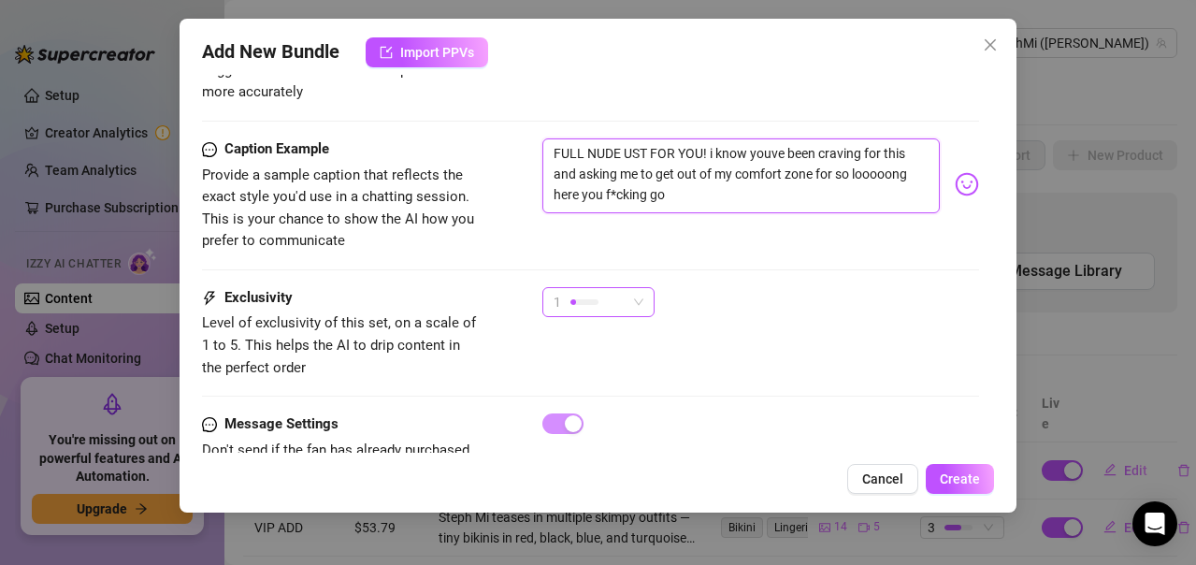
click at [602, 288] on div "1" at bounding box center [590, 302] width 73 height 28
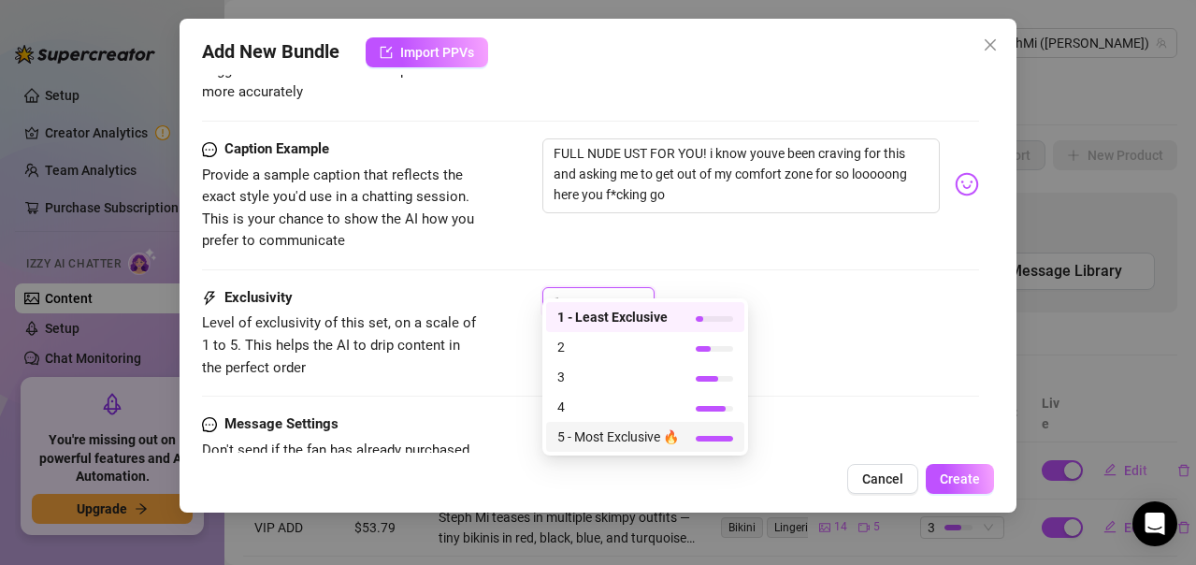
click at [648, 439] on span "5 - Most Exclusive 🔥" at bounding box center [618, 436] width 122 height 21
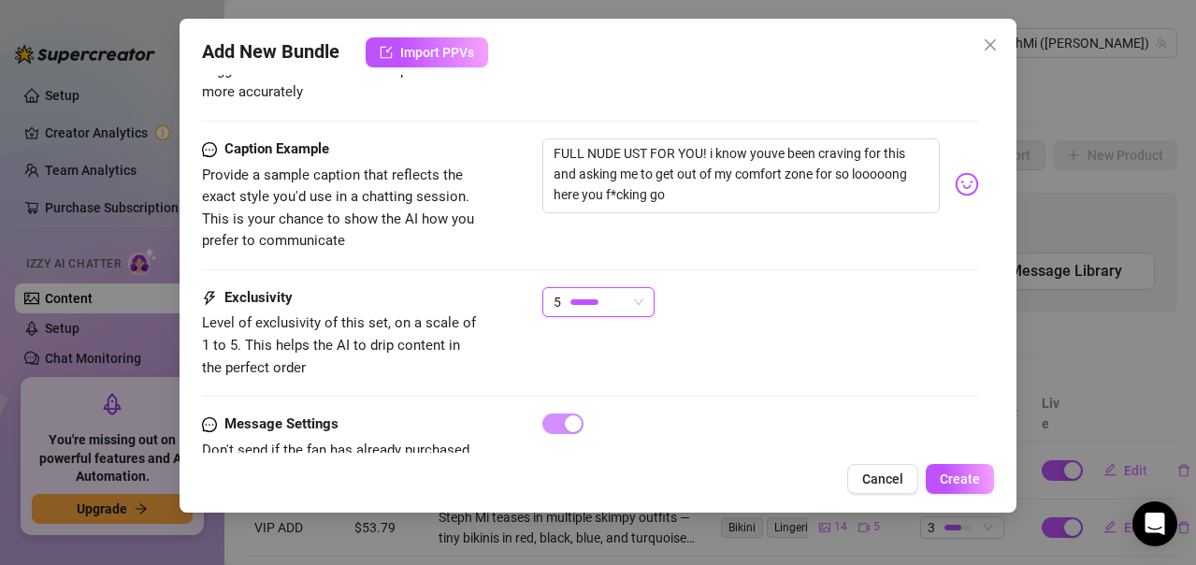
click at [841, 360] on div "Exclusivity Level of exclusivity of this set, on a scale of 1 to 5. This helps …" at bounding box center [590, 350] width 777 height 126
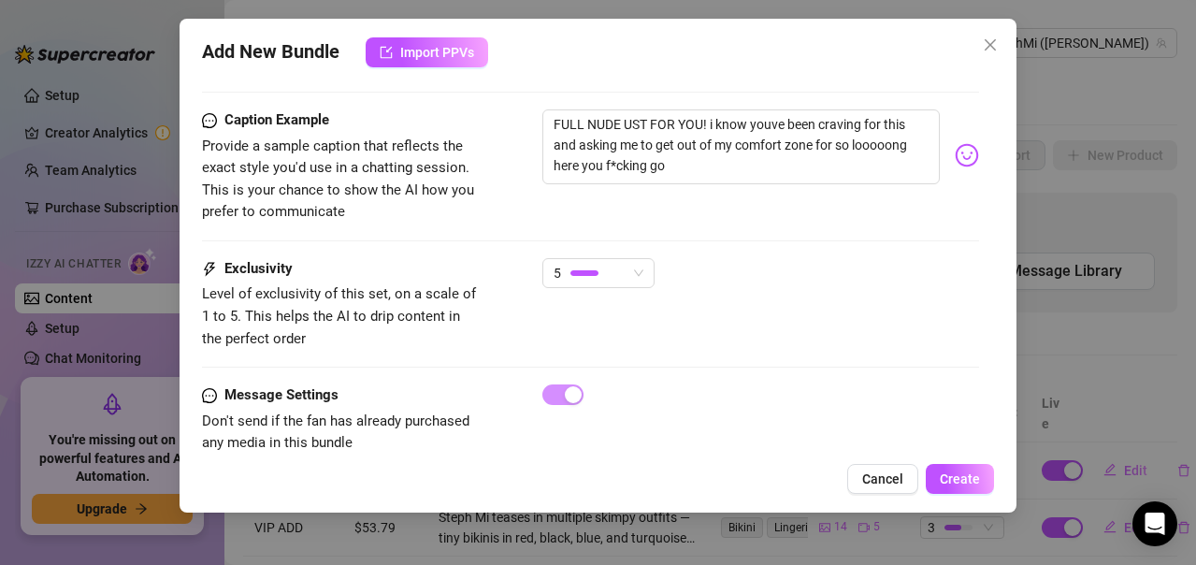
scroll to position [1365, 0]
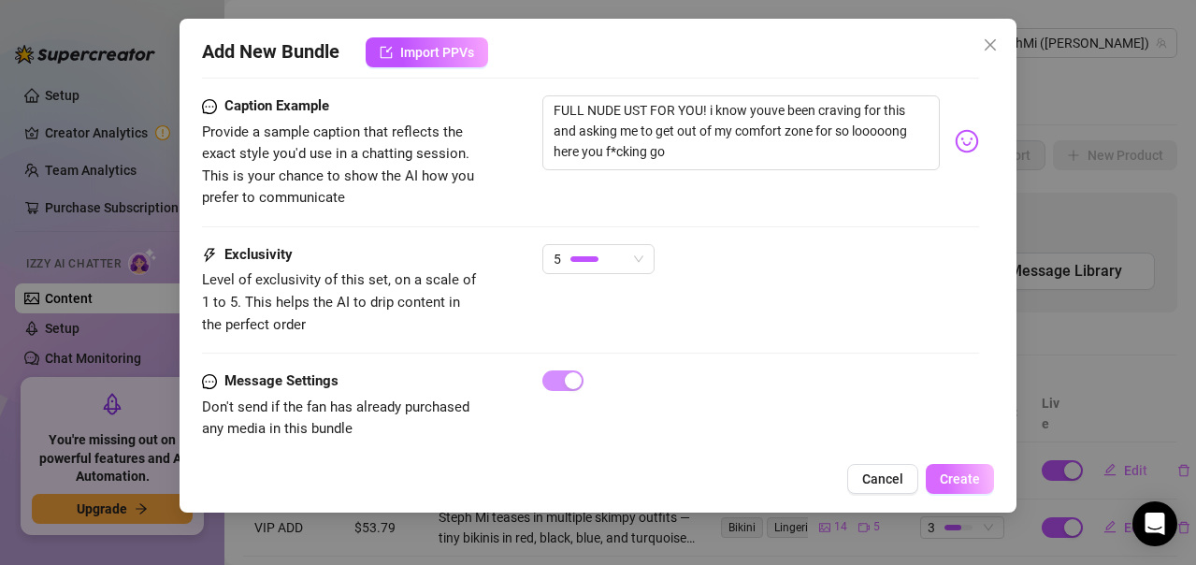
click at [964, 482] on span "Create" at bounding box center [960, 478] width 40 height 15
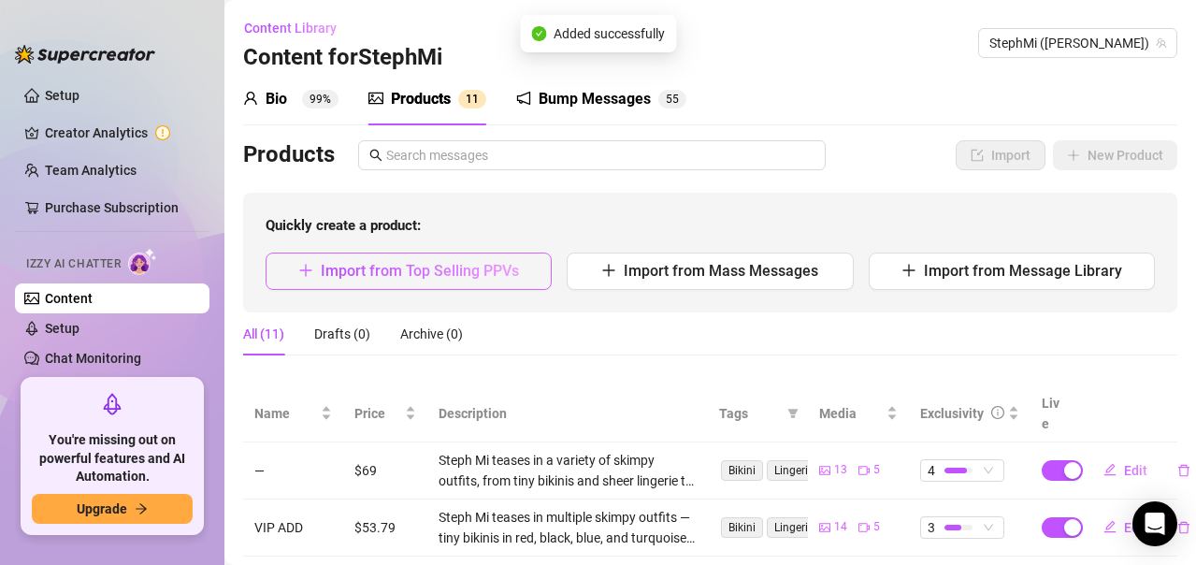
click at [434, 279] on span "Import from Top Selling PPVs" at bounding box center [420, 271] width 198 height 18
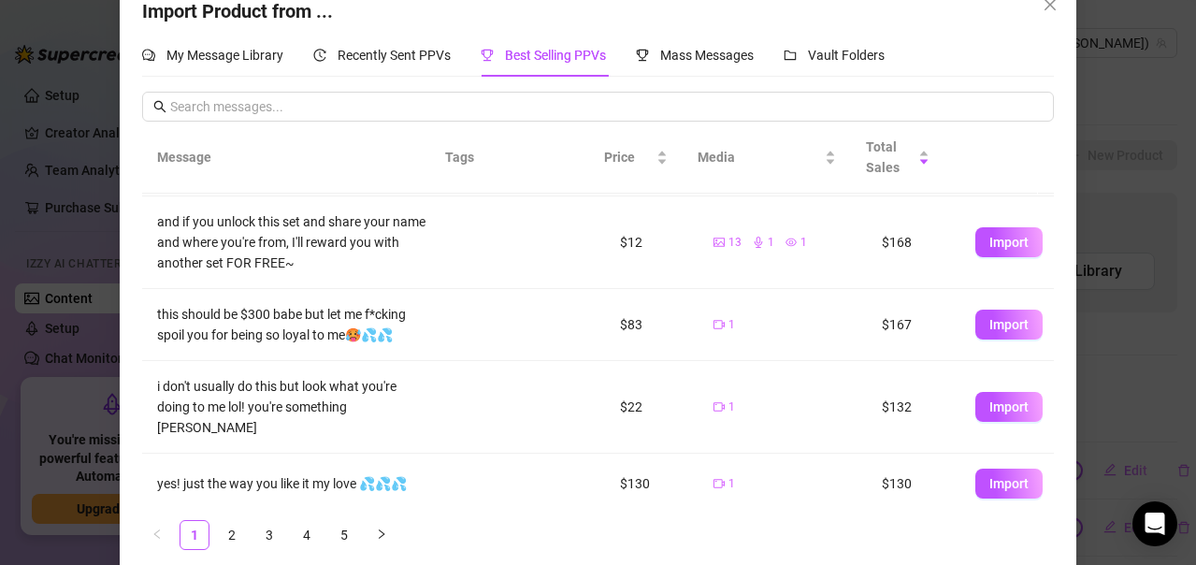
scroll to position [59, 0]
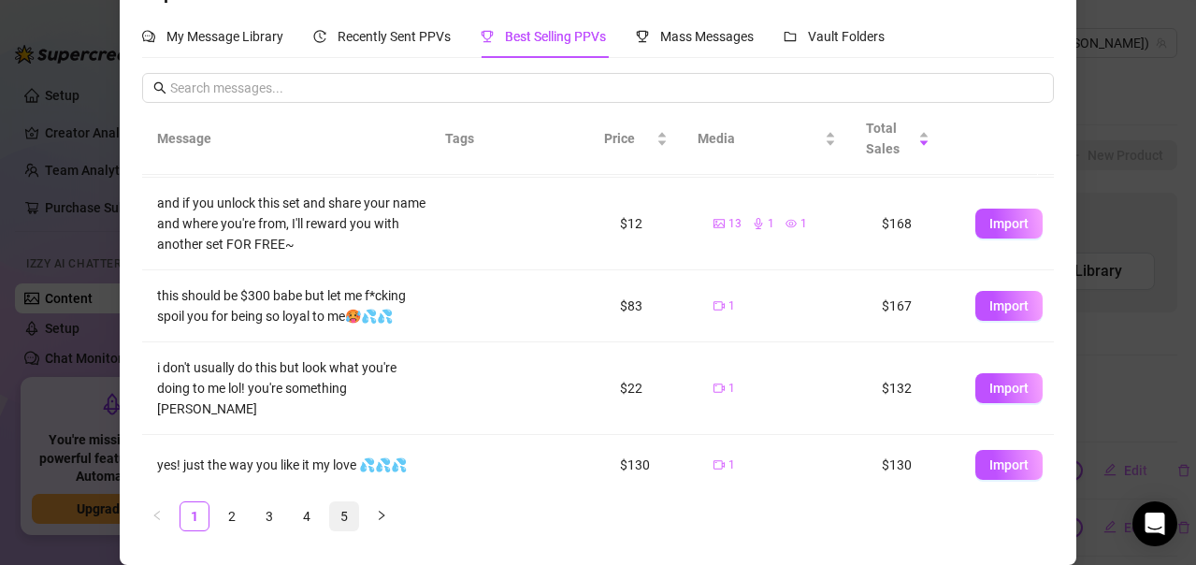
click at [342, 513] on link "5" at bounding box center [344, 516] width 28 height 28
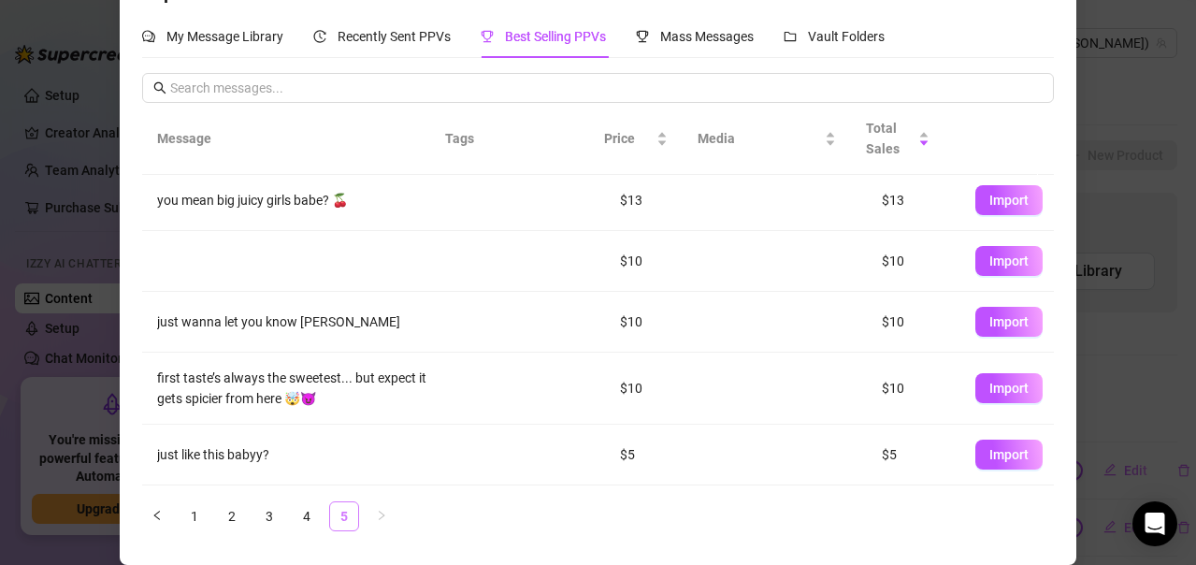
scroll to position [0, 0]
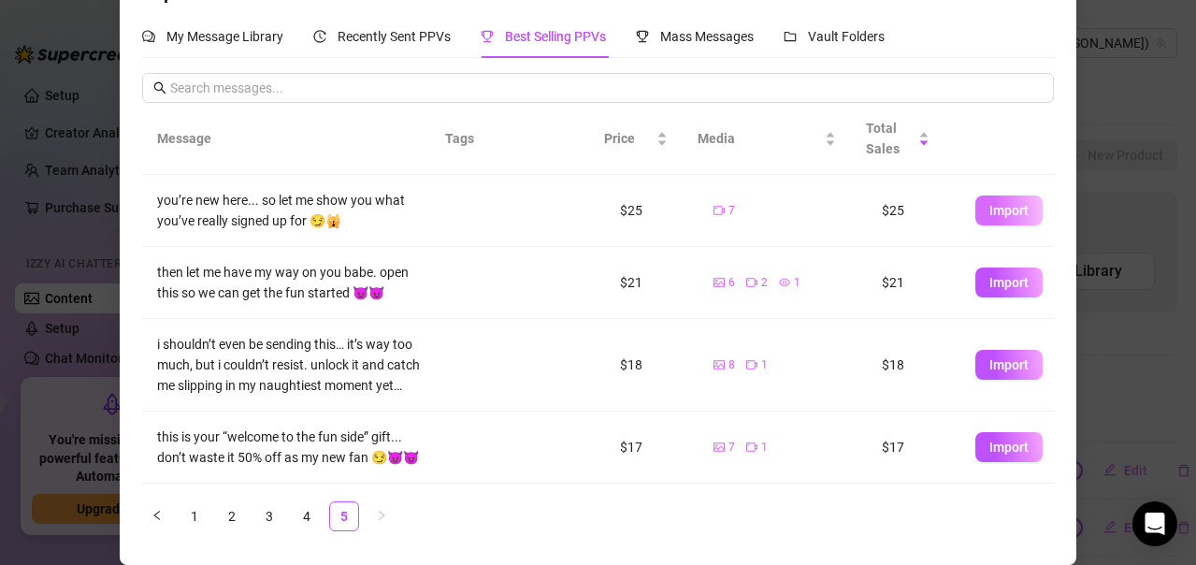
click at [989, 210] on span "Import" at bounding box center [1008, 210] width 39 height 15
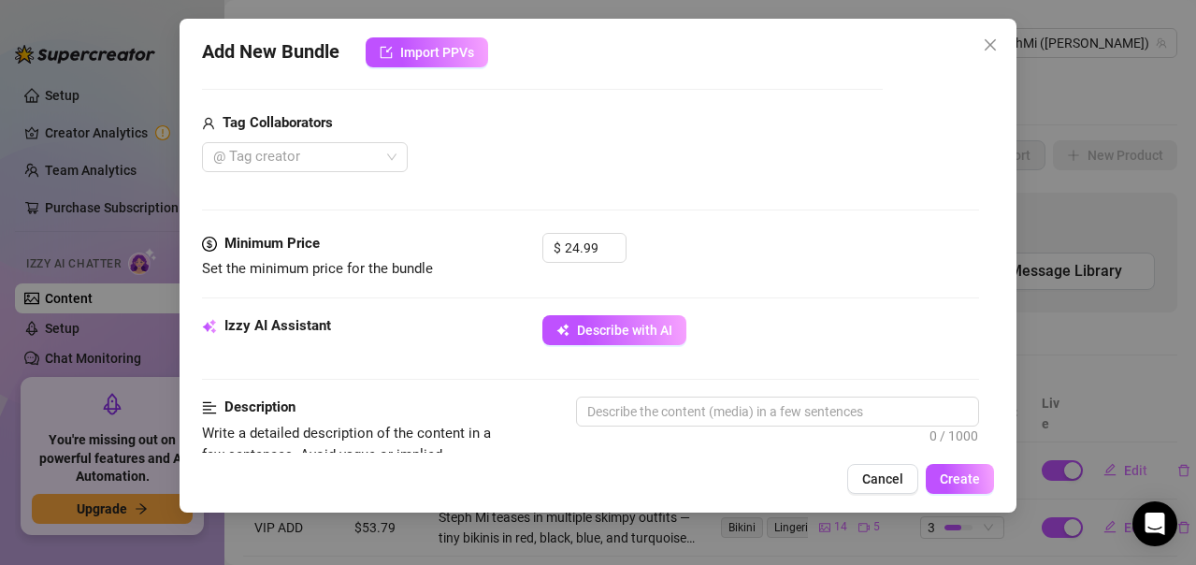
scroll to position [713, 0]
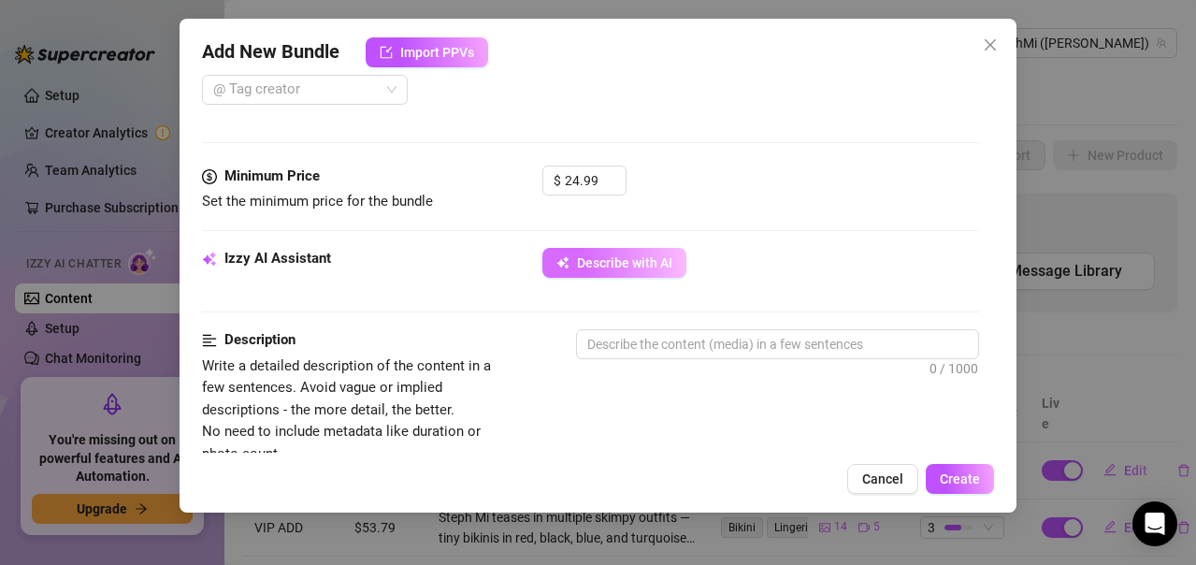
click at [589, 274] on button "Describe with AI" at bounding box center [614, 263] width 144 height 30
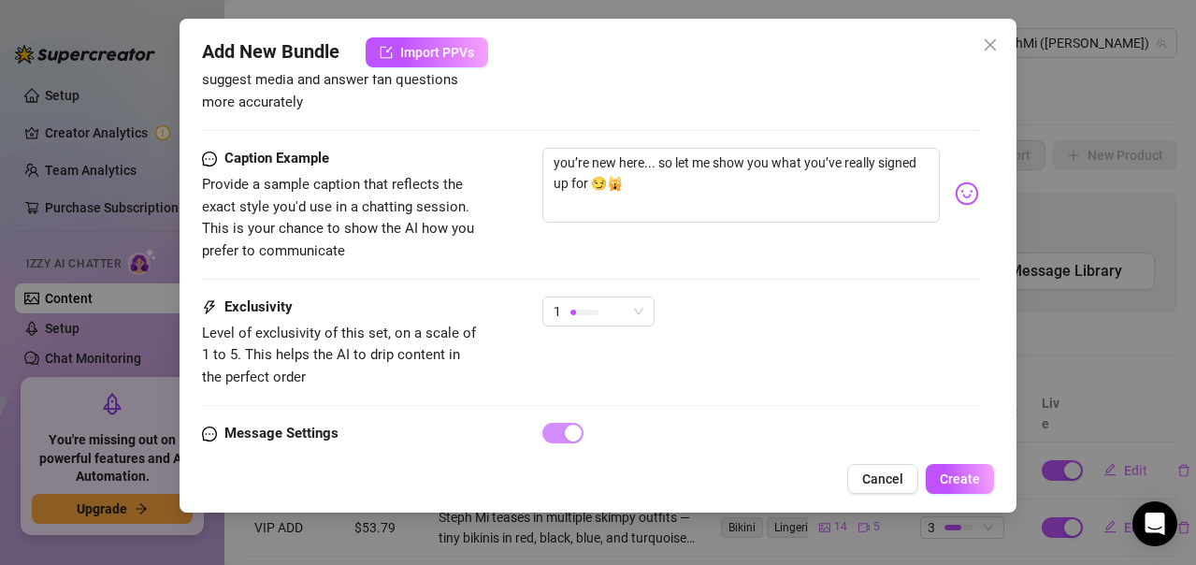
scroll to position [1368, 0]
click at [612, 295] on div "1" at bounding box center [590, 309] width 73 height 28
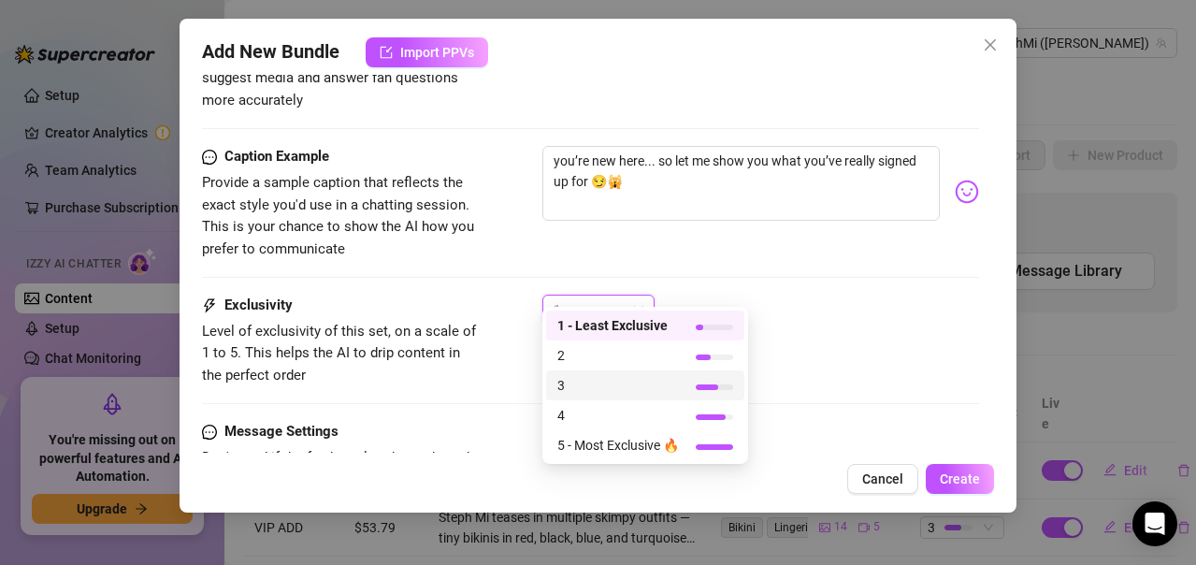
click at [617, 378] on span "3" at bounding box center [618, 385] width 122 height 21
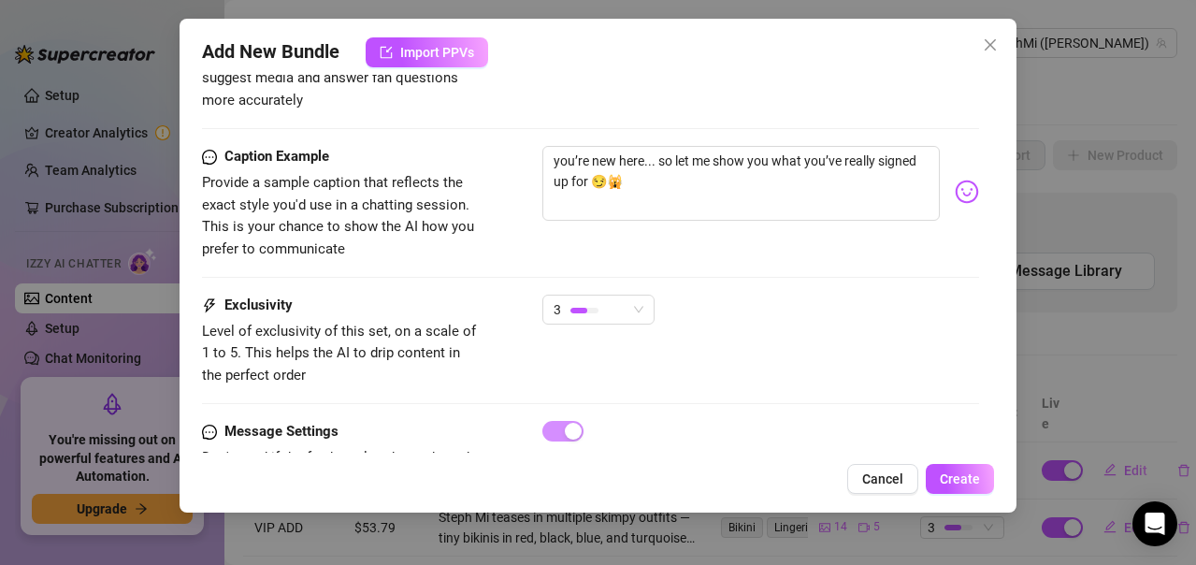
click at [813, 313] on div "3" at bounding box center [760, 318] width 437 height 47
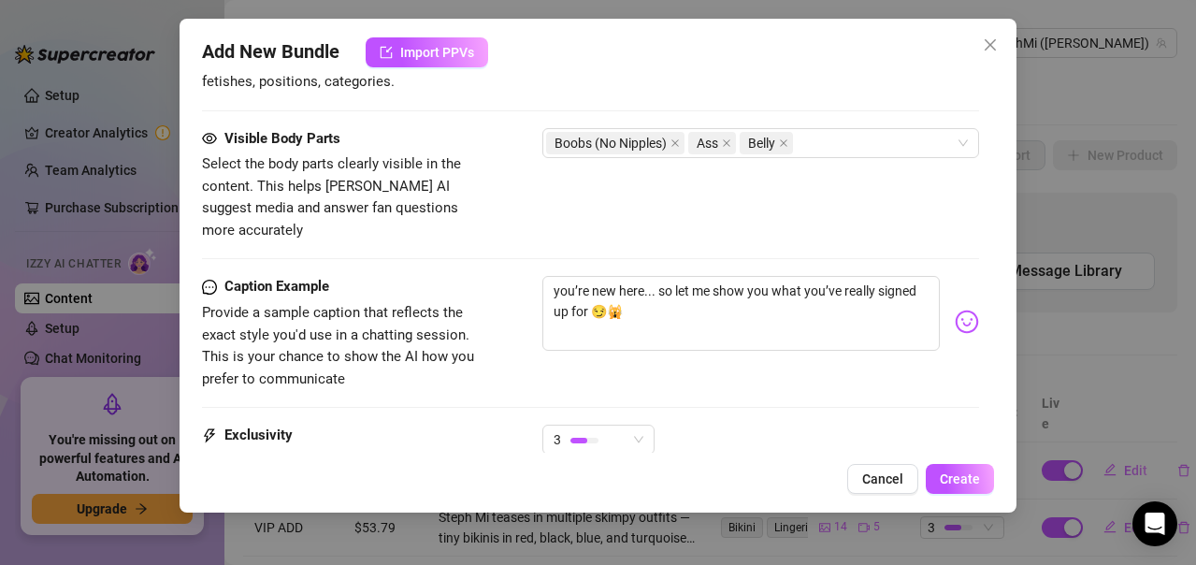
scroll to position [1419, 0]
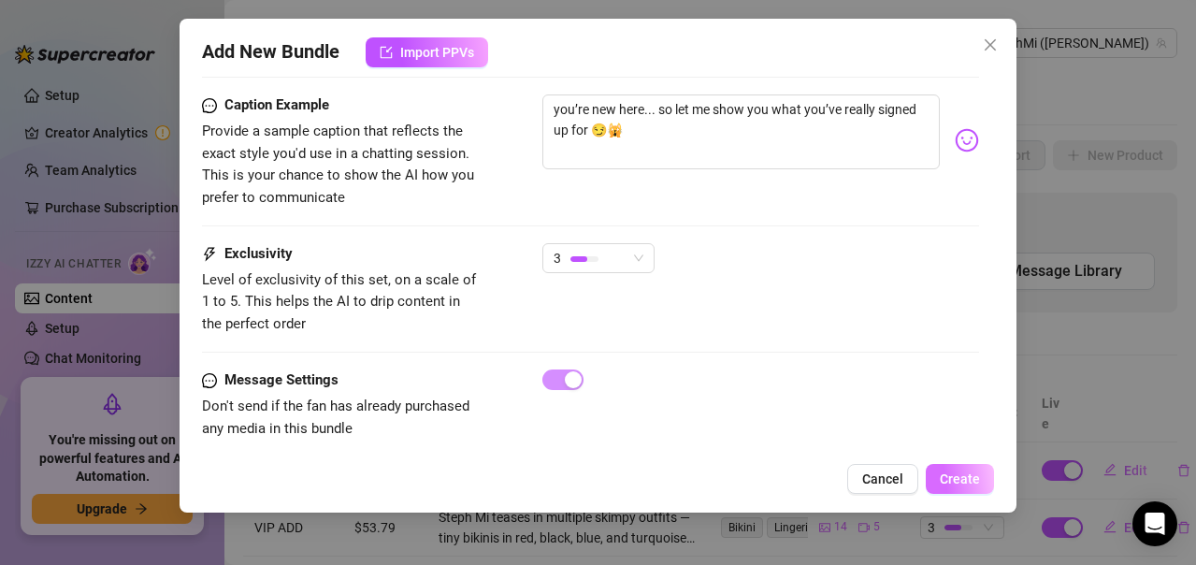
click at [957, 471] on span "Create" at bounding box center [960, 478] width 40 height 15
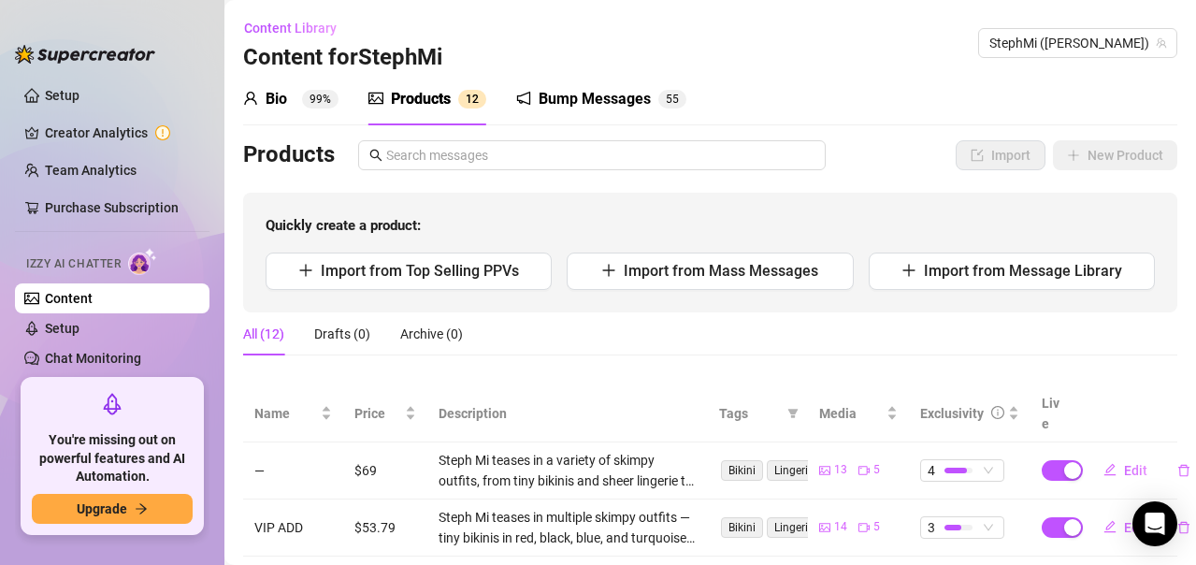
click at [276, 97] on div "Bio" at bounding box center [277, 99] width 22 height 22
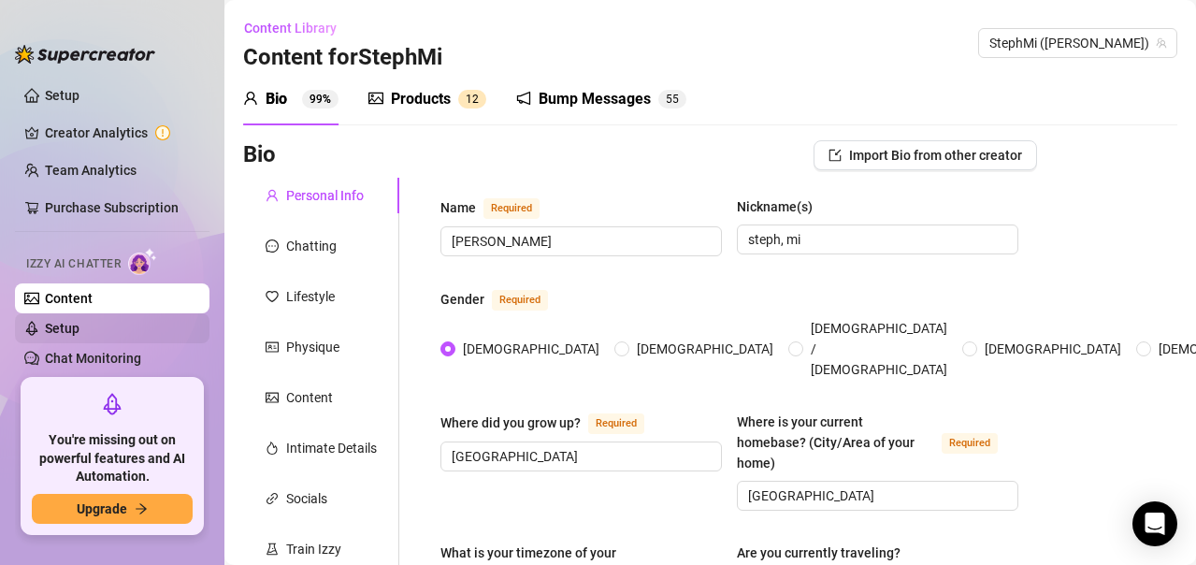
click at [79, 322] on link "Setup" at bounding box center [62, 328] width 35 height 15
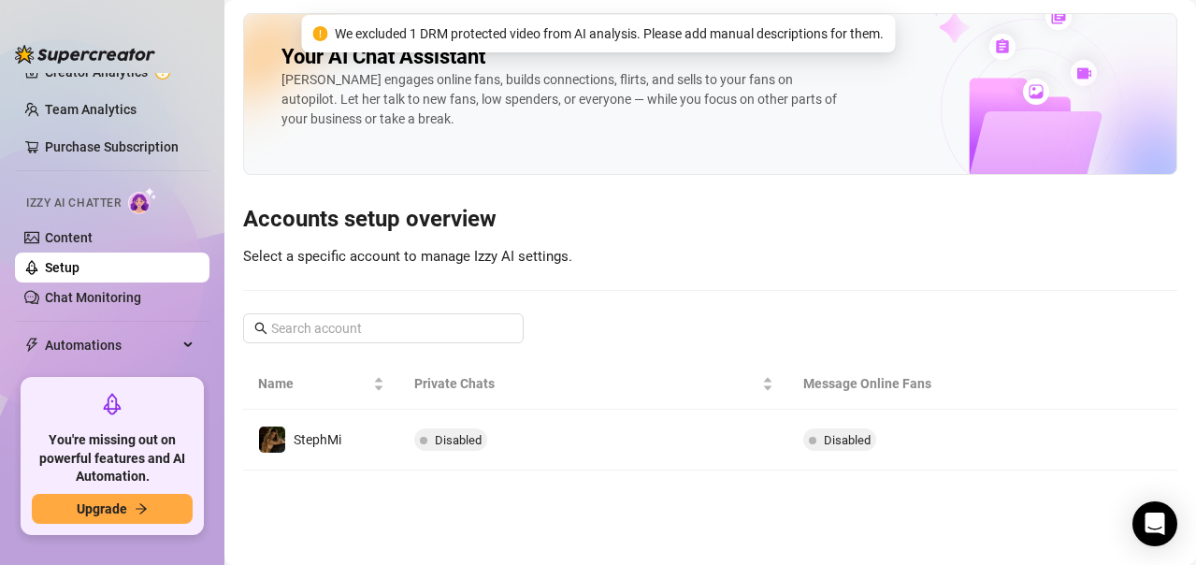
scroll to position [94, 0]
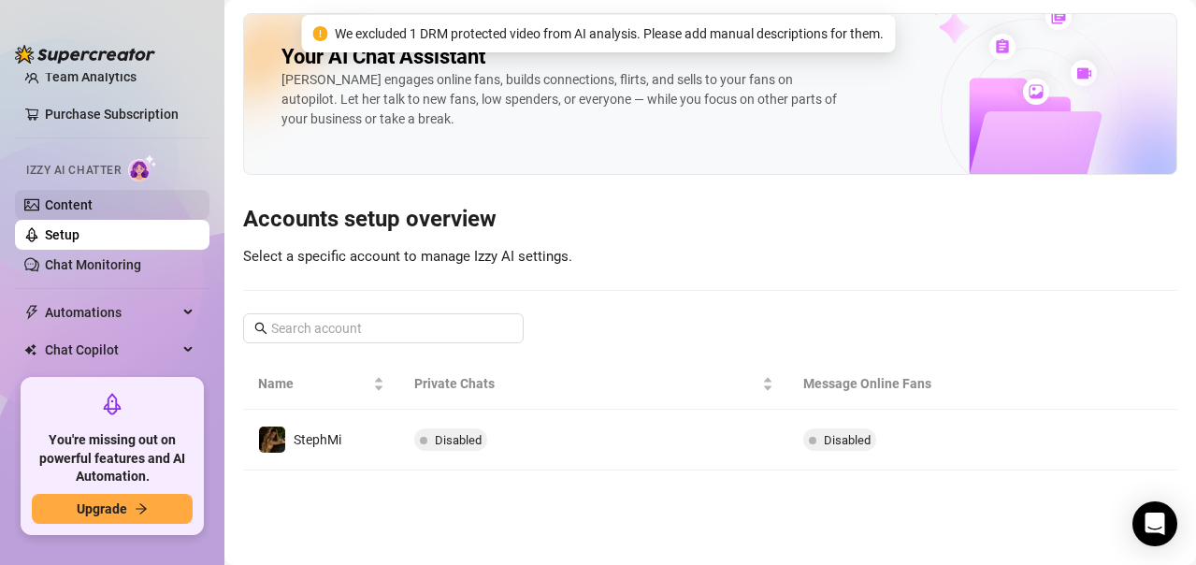
click at [93, 201] on link "Content" at bounding box center [69, 204] width 48 height 15
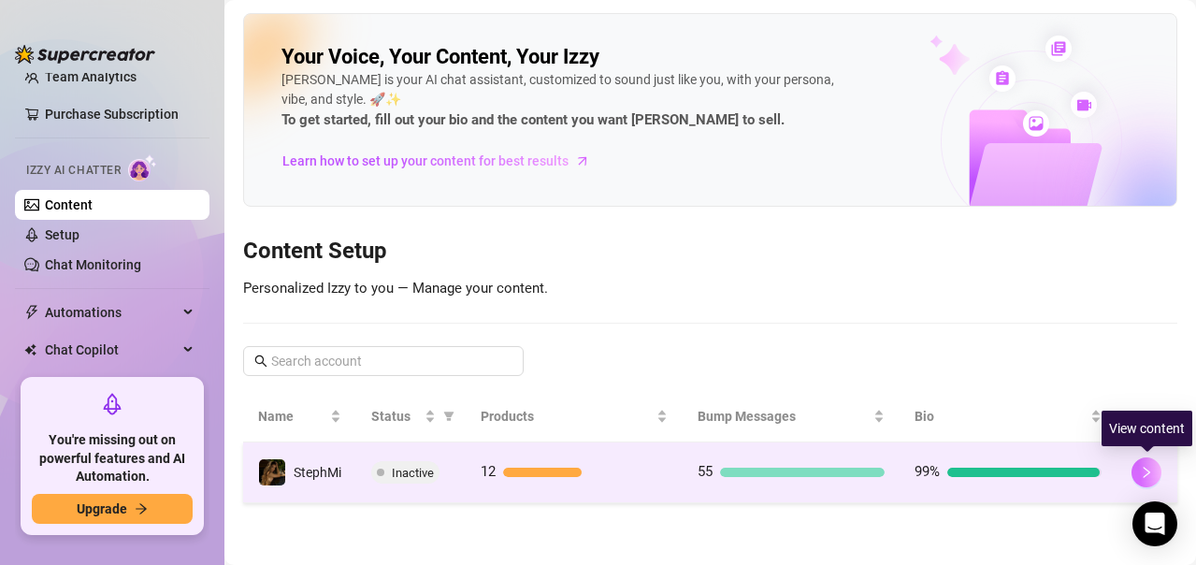
click at [1146, 469] on icon "right" at bounding box center [1147, 472] width 7 height 11
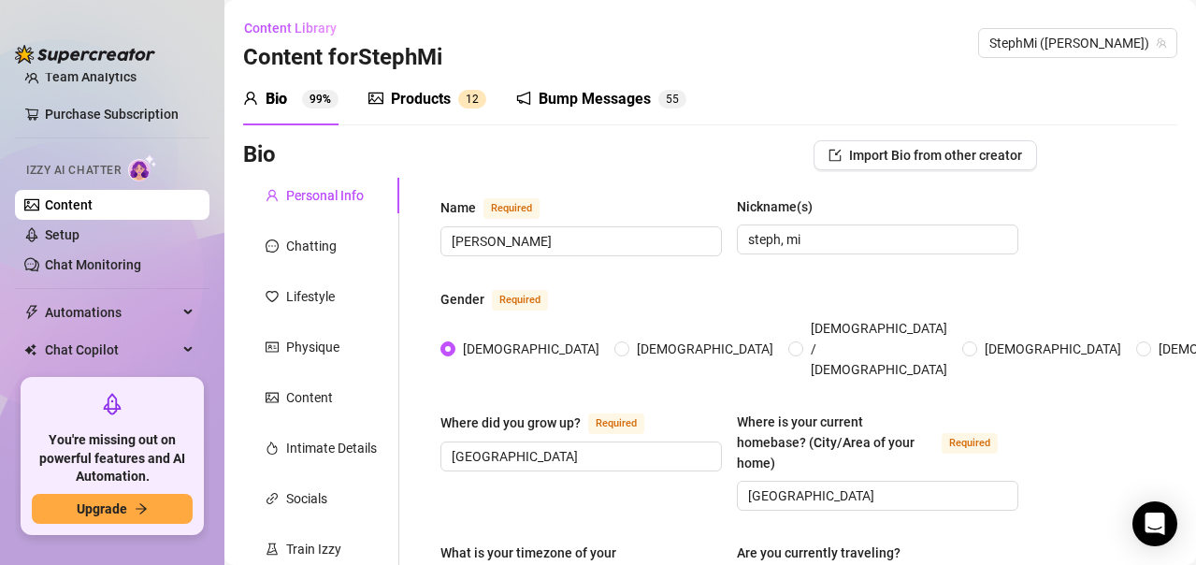
click at [276, 98] on div "Bio" at bounding box center [277, 99] width 22 height 22
click at [154, 345] on span "Chat Copilot" at bounding box center [111, 350] width 133 height 30
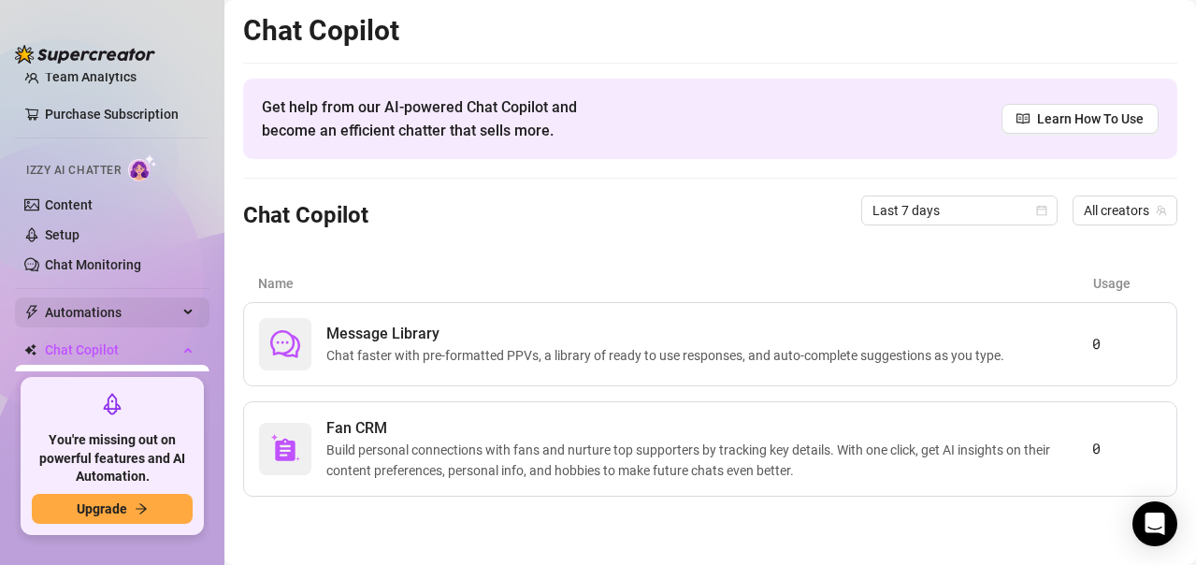
click at [149, 309] on span "Automations" at bounding box center [111, 312] width 133 height 30
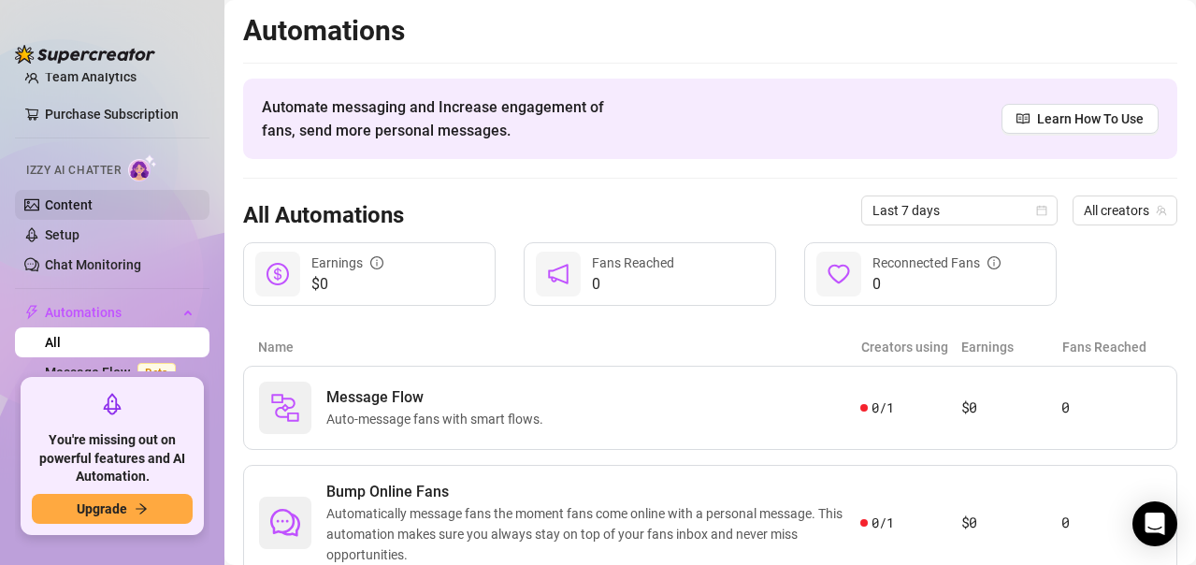
click at [93, 205] on link "Content" at bounding box center [69, 204] width 48 height 15
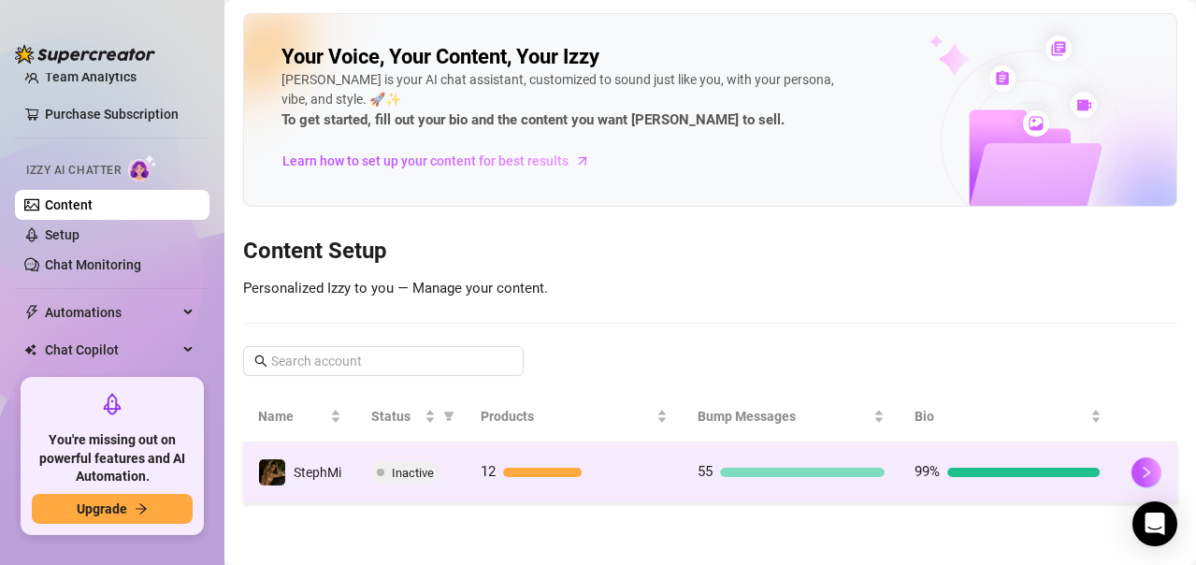
click at [392, 478] on span "Inactive" at bounding box center [413, 473] width 42 height 14
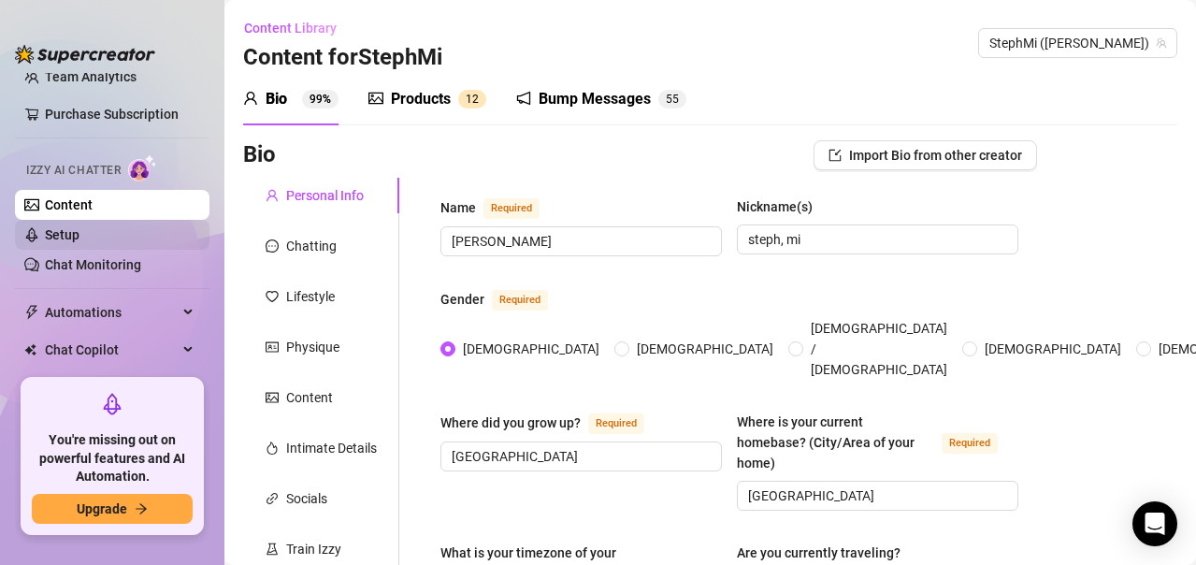
click at [79, 240] on link "Setup" at bounding box center [62, 234] width 35 height 15
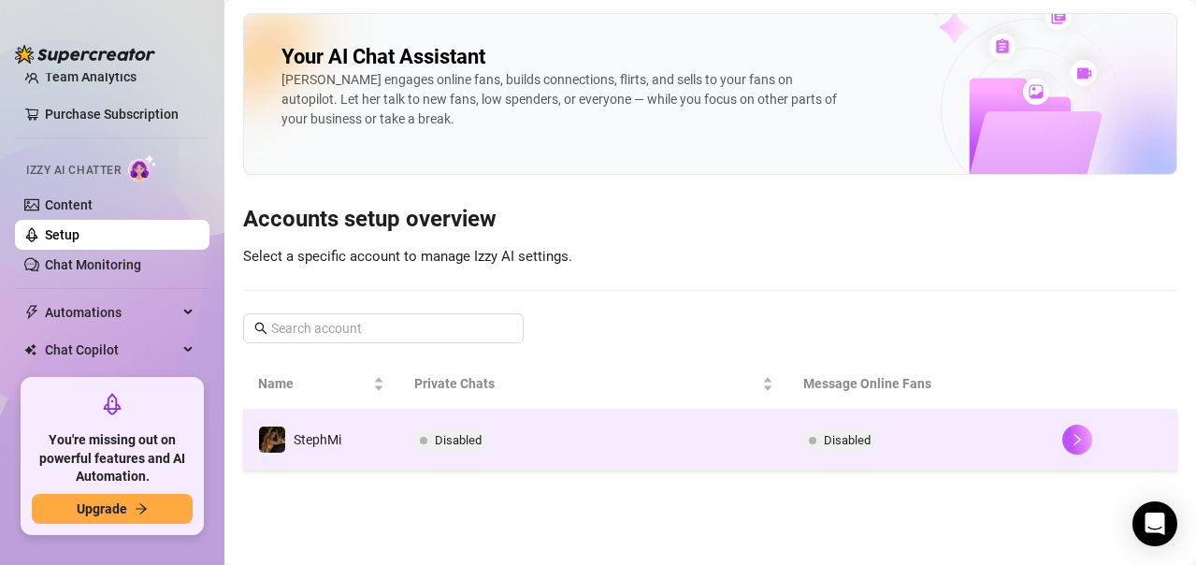
click at [845, 438] on span "Disabled" at bounding box center [847, 440] width 47 height 14
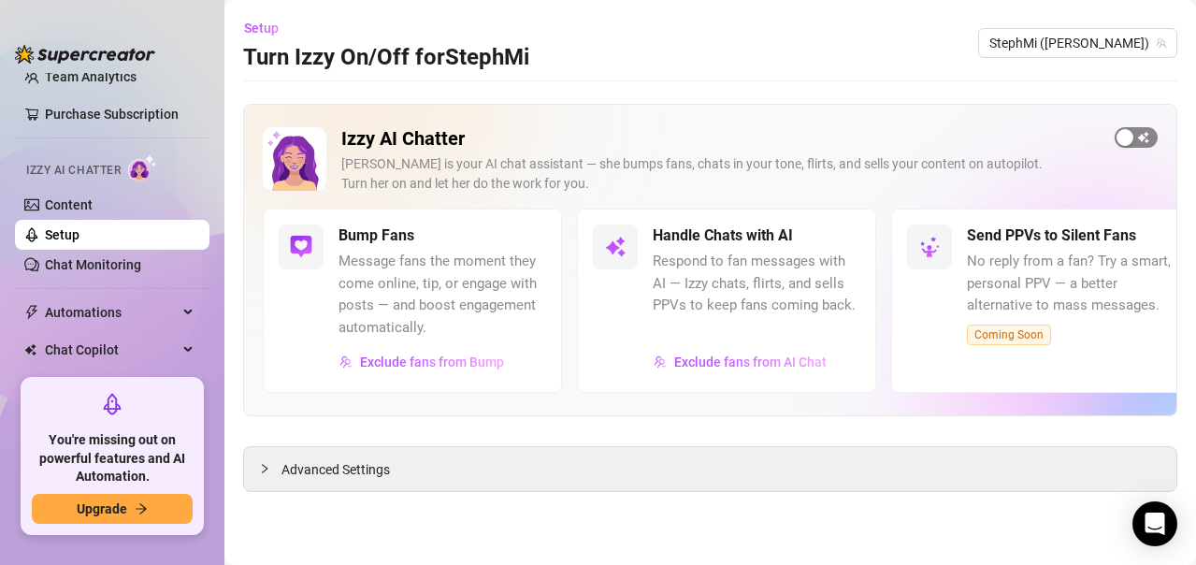
click at [1146, 127] on span "button" at bounding box center [1136, 137] width 43 height 21
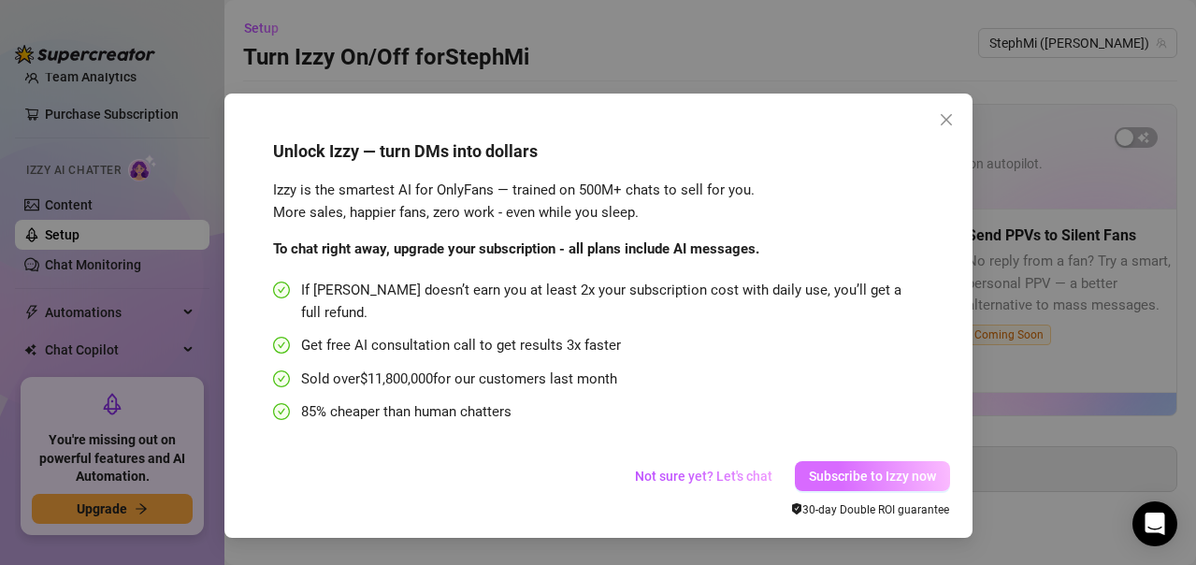
click at [828, 468] on span "Subscribe to Izzy now" at bounding box center [872, 475] width 127 height 15
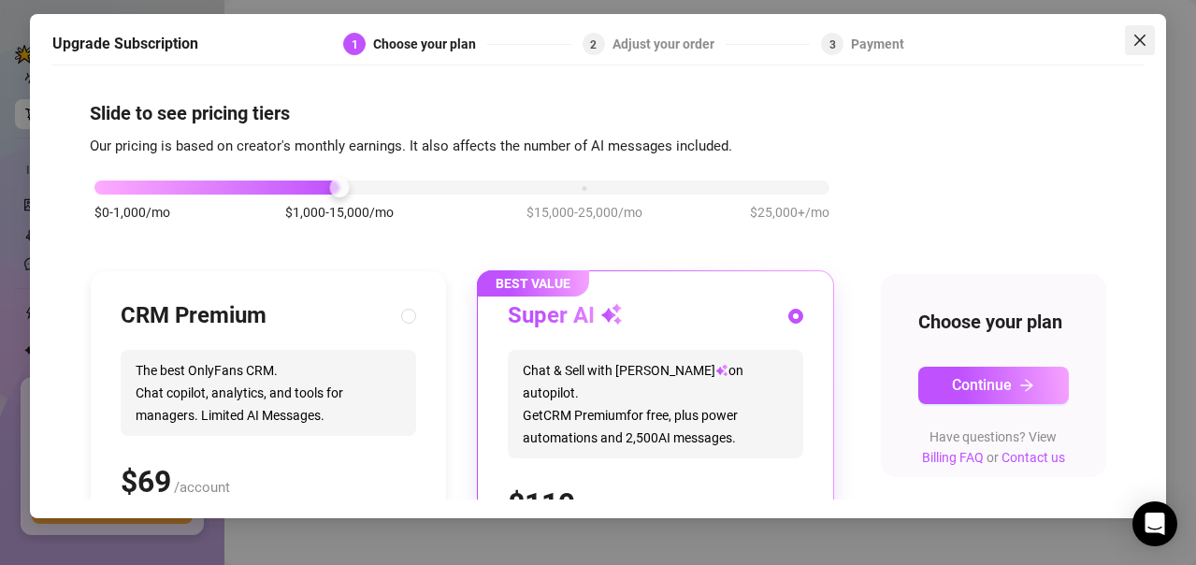
click at [1145, 40] on icon "close" at bounding box center [1139, 40] width 15 height 15
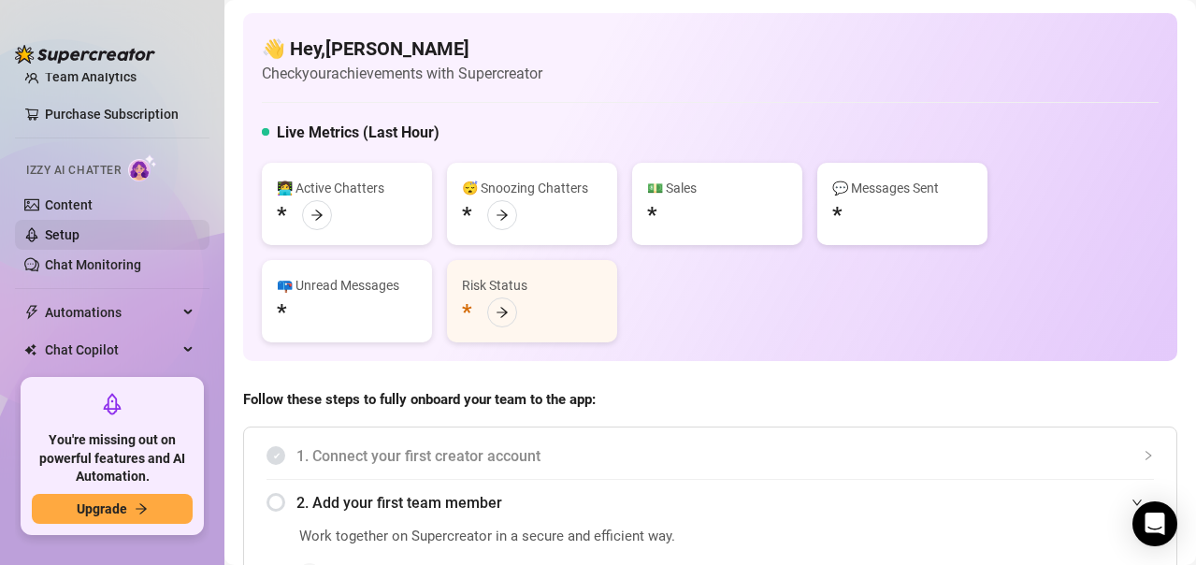
click at [79, 229] on link "Setup" at bounding box center [62, 234] width 35 height 15
